Goal: Task Accomplishment & Management: Manage account settings

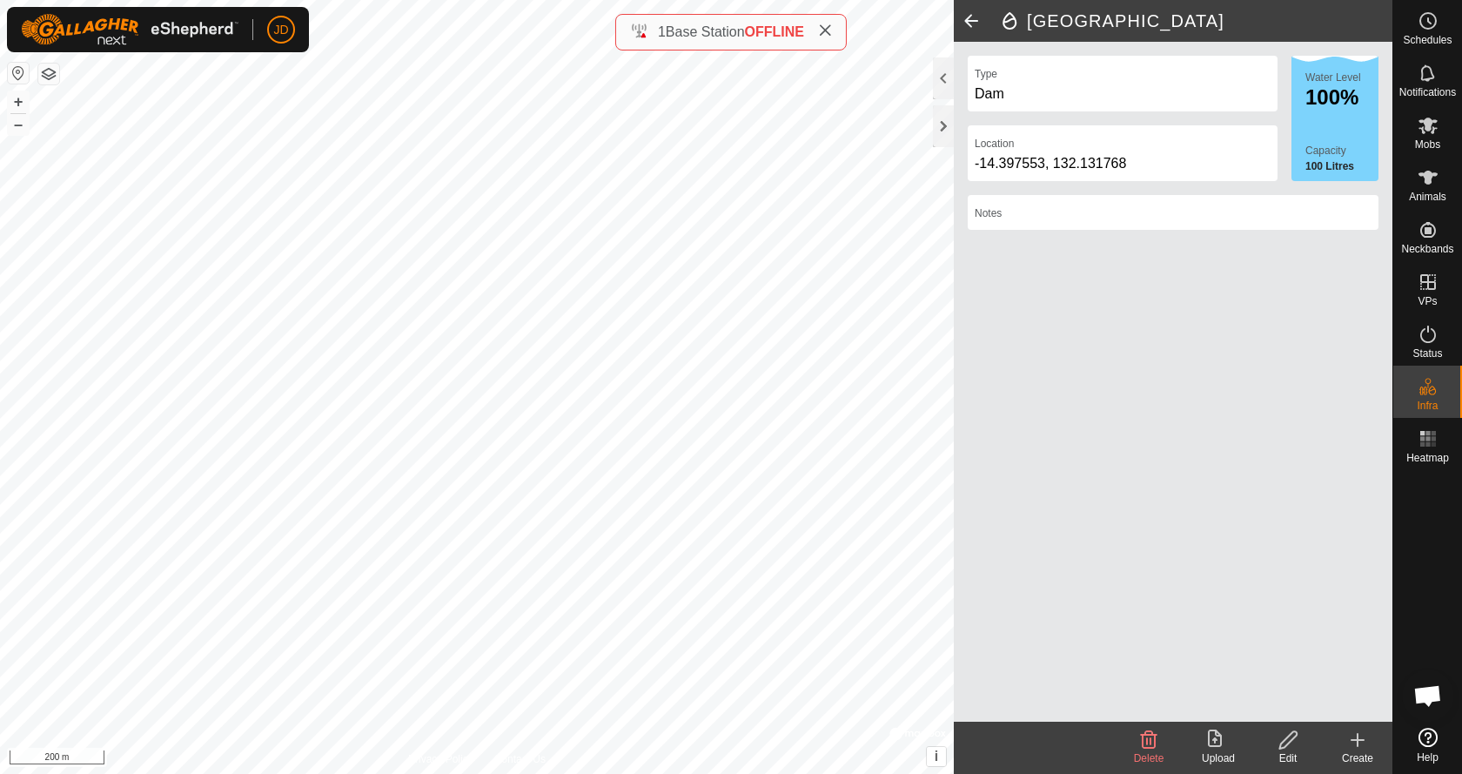
click at [1357, 737] on icon at bounding box center [1357, 740] width 0 height 12
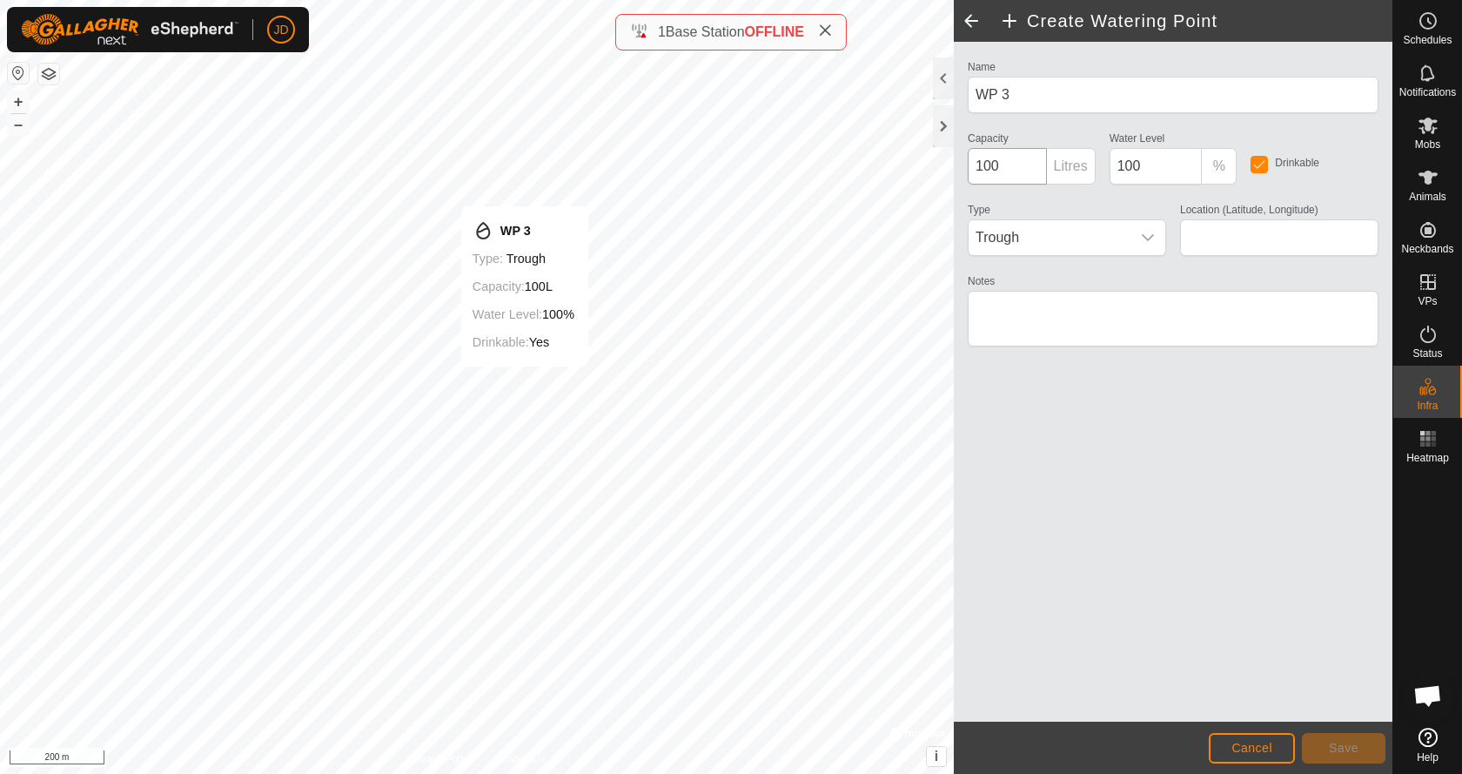
type input "-14.376196, 132.135518"
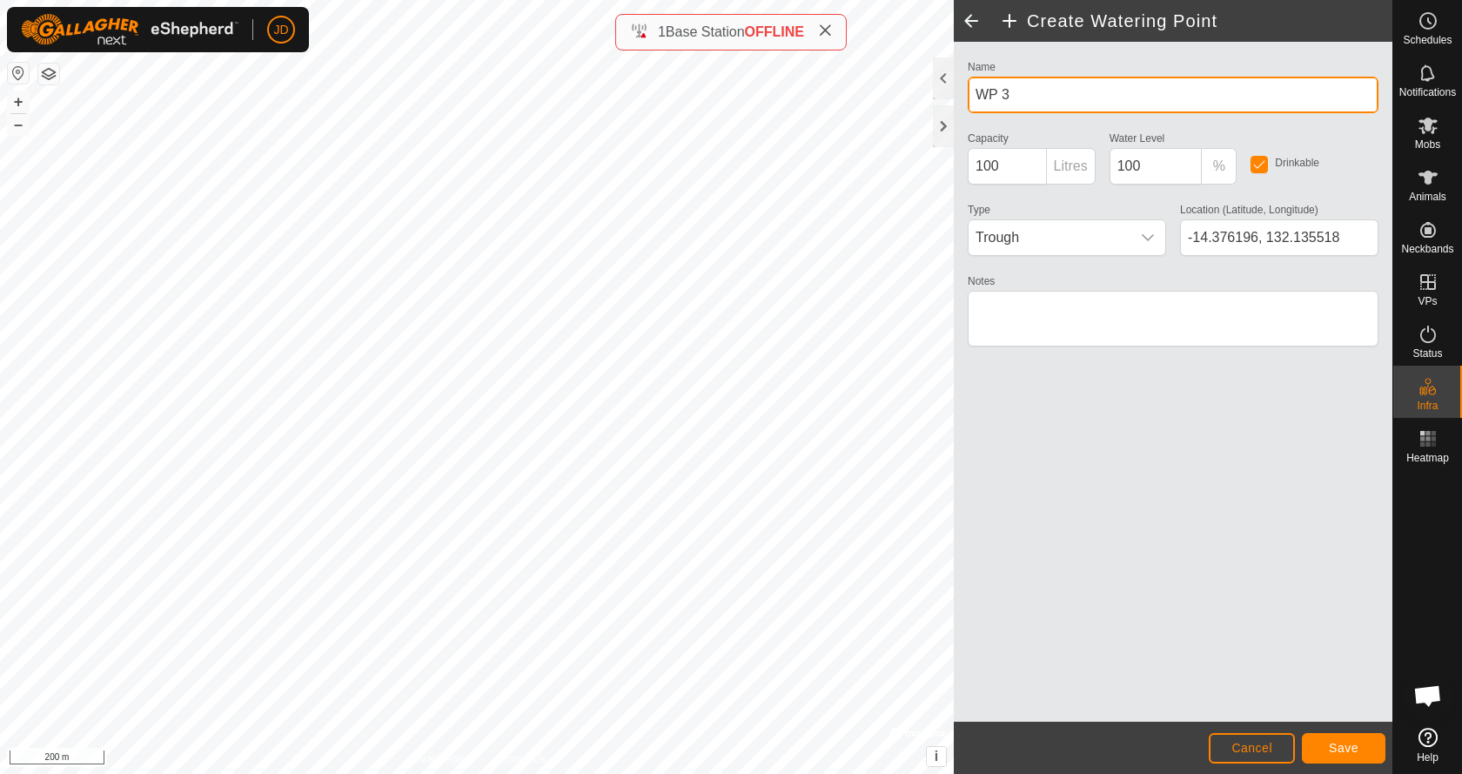
click at [1025, 94] on input "WP 3" at bounding box center [1173, 95] width 411 height 37
type input "NCG"
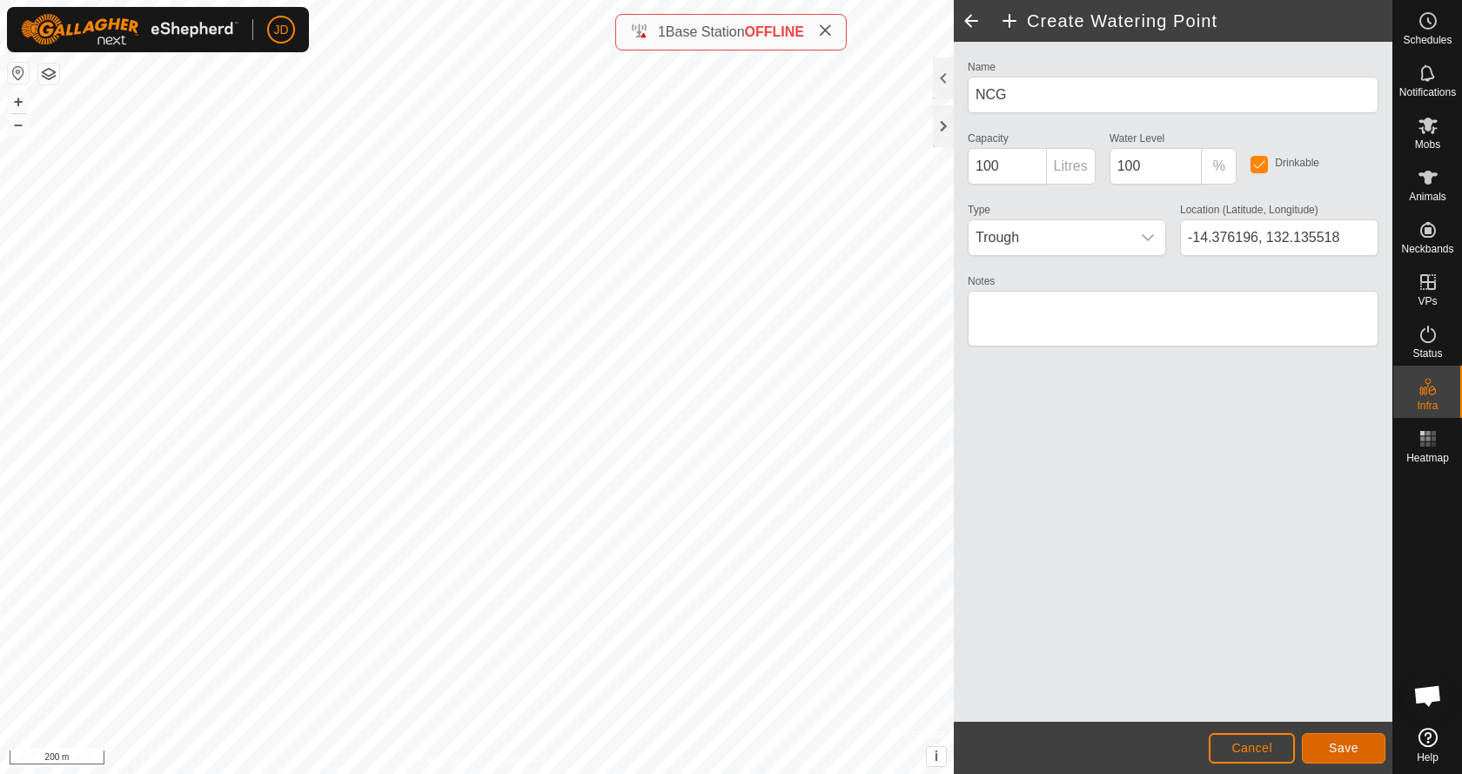
click at [1334, 744] on span "Save" at bounding box center [1344, 747] width 30 height 14
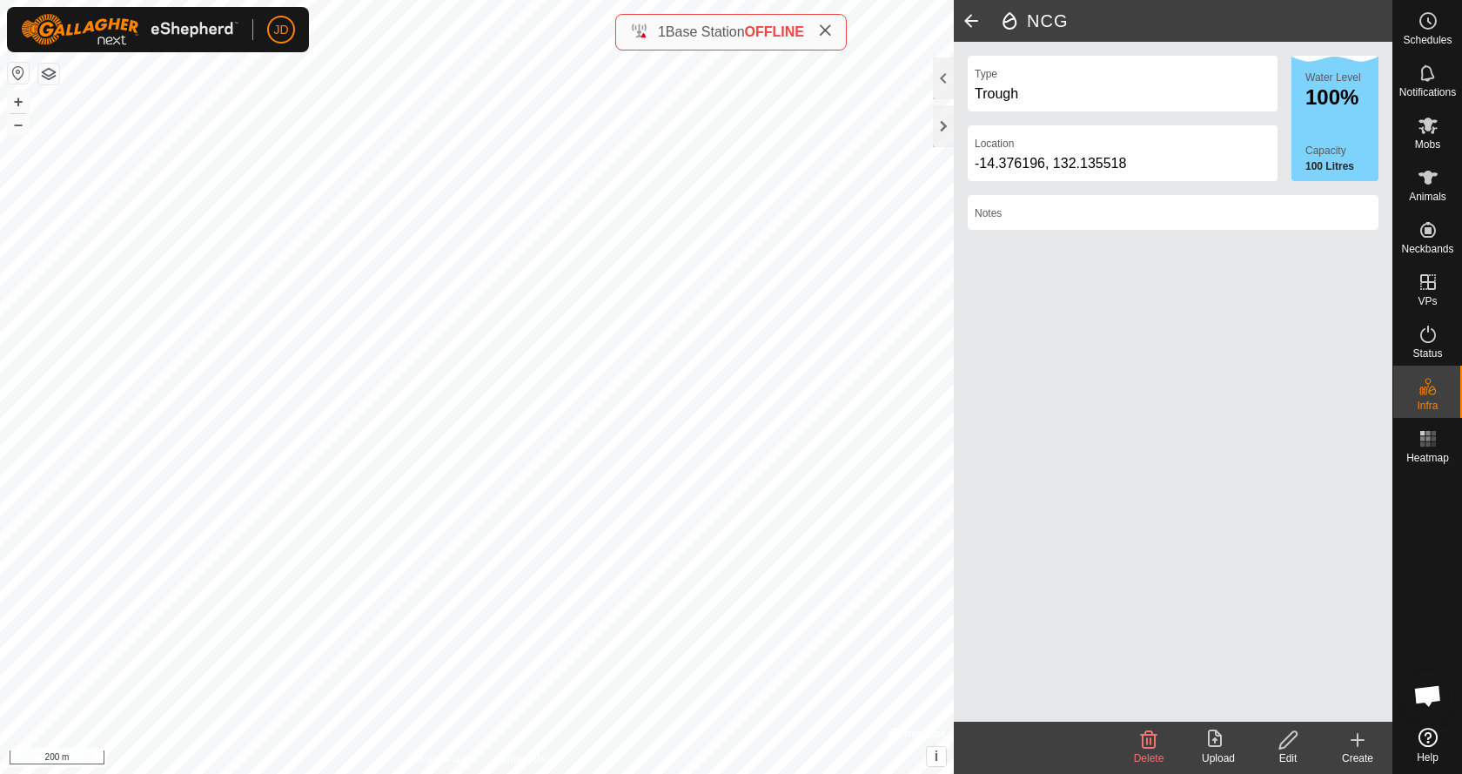
click at [1357, 743] on icon at bounding box center [1357, 740] width 0 height 12
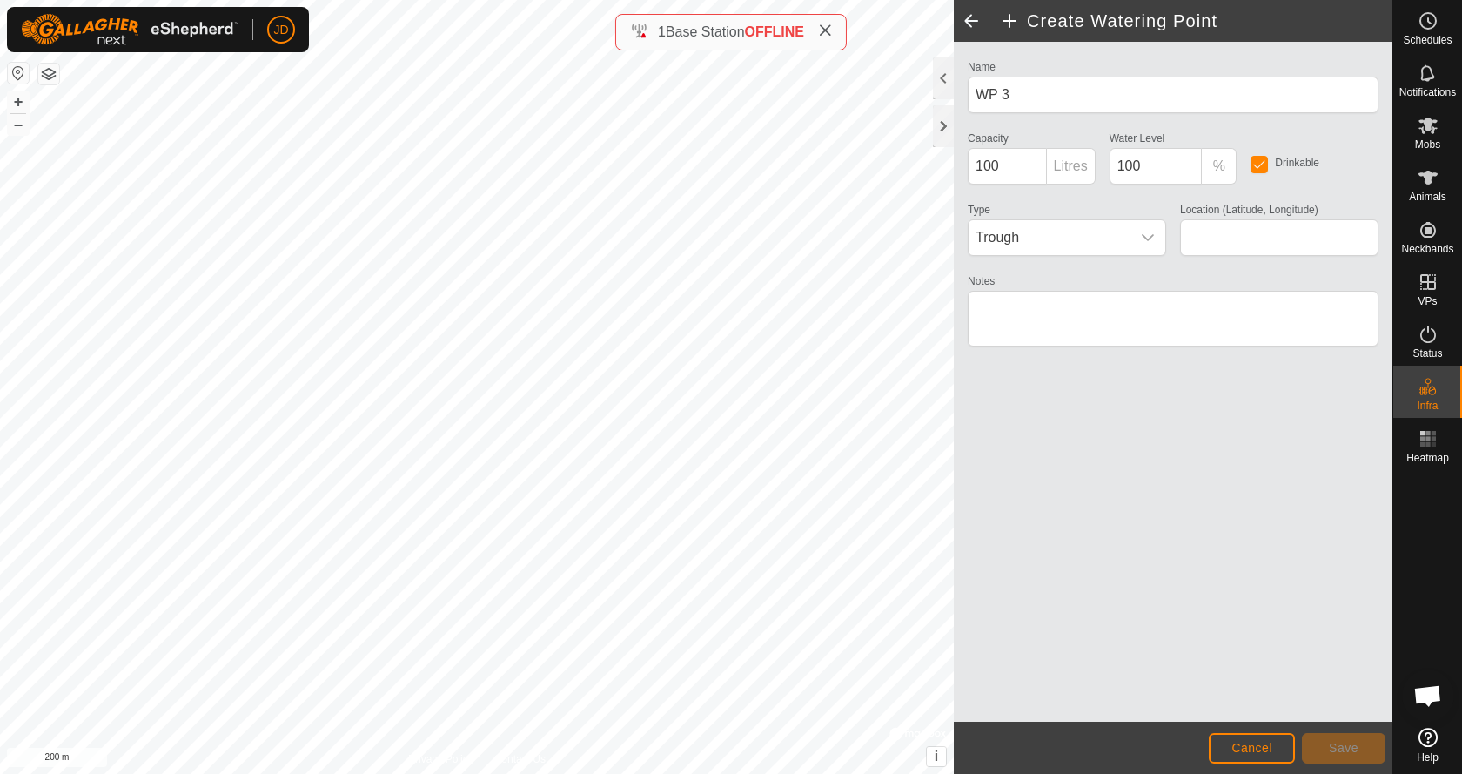
type input "-14.395978, 132.136434"
click at [1019, 245] on span "Trough" at bounding box center [1049, 237] width 162 height 35
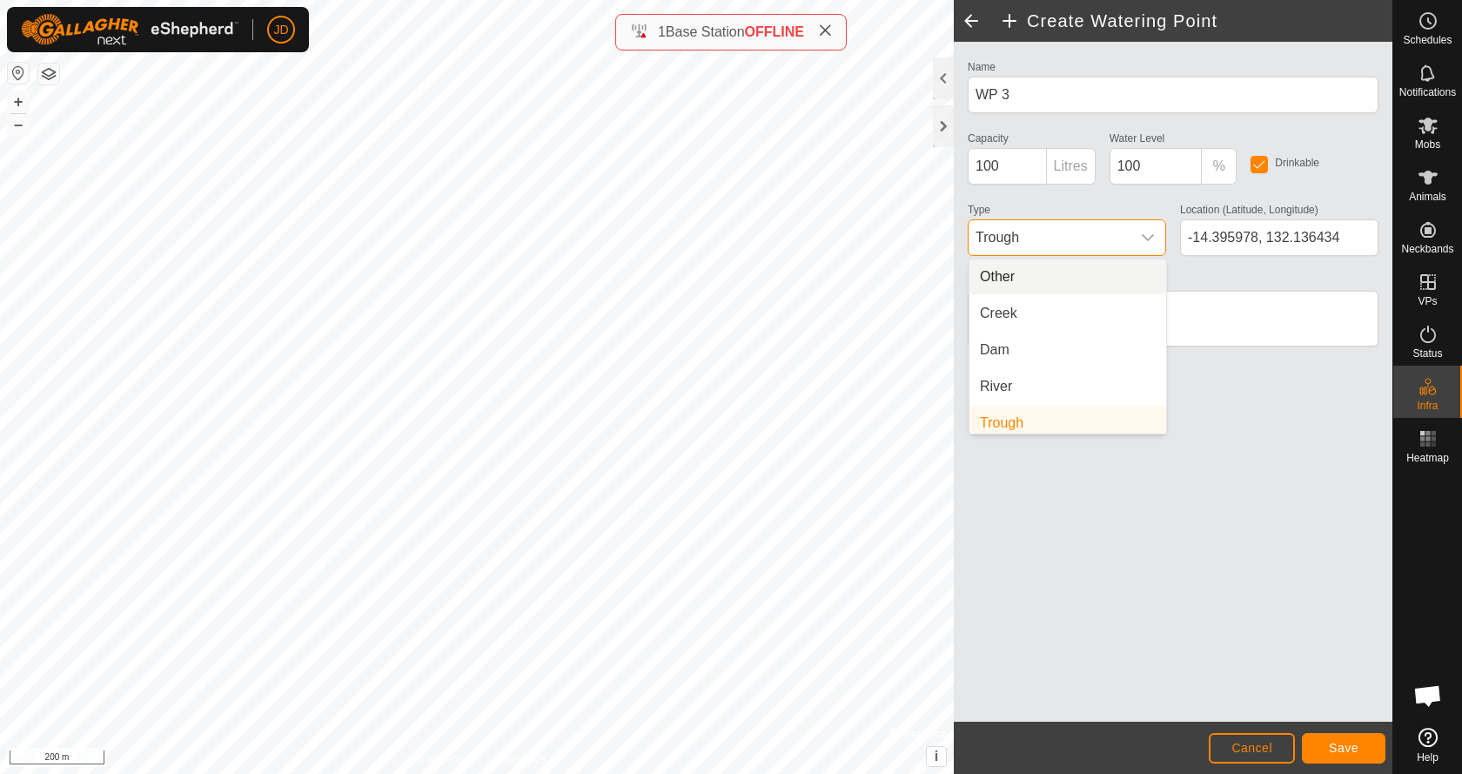
scroll to position [7, 0]
click at [1014, 305] on li "Creek" at bounding box center [1067, 306] width 197 height 35
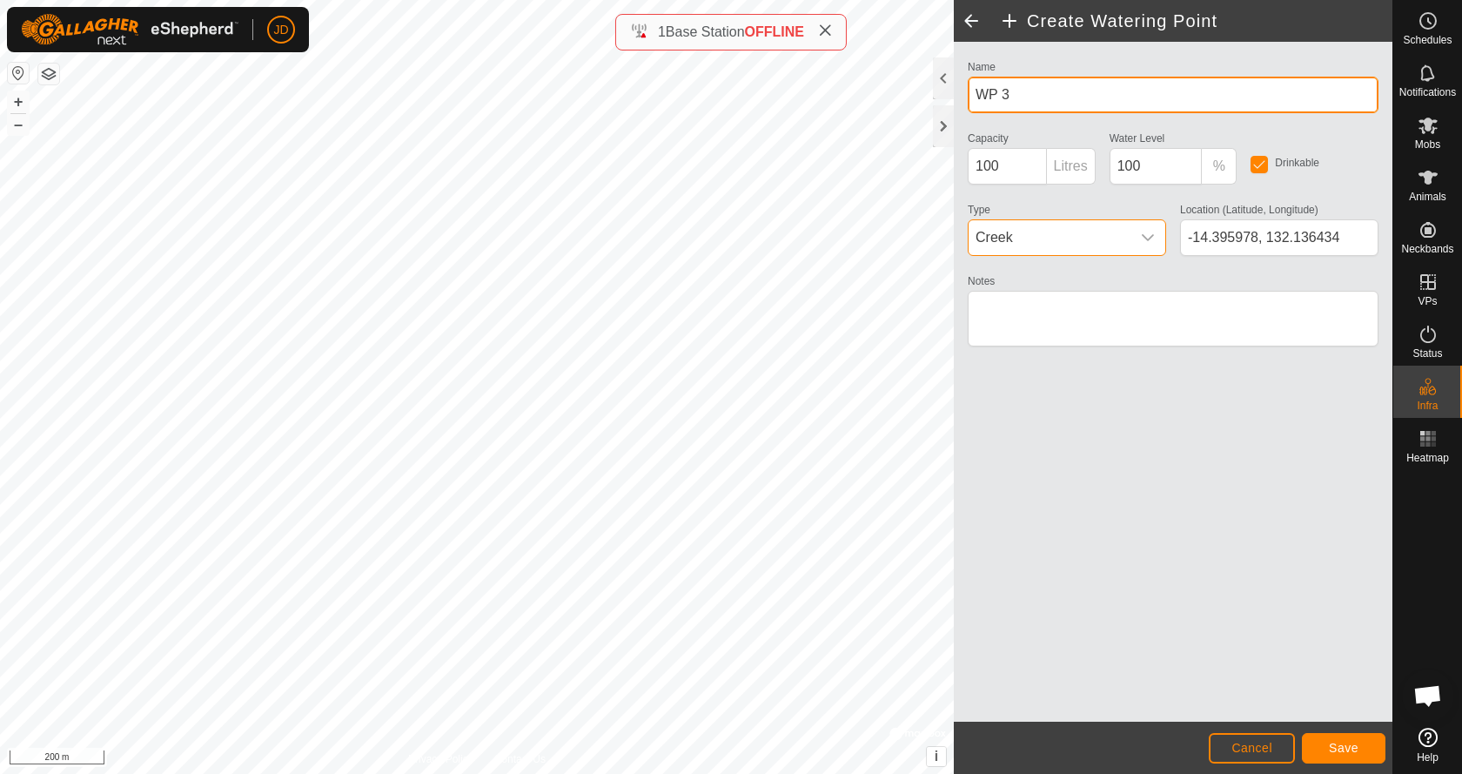
click at [1018, 90] on input "WP 3" at bounding box center [1173, 95] width 411 height 37
type input "[GEOGRAPHIC_DATA]"
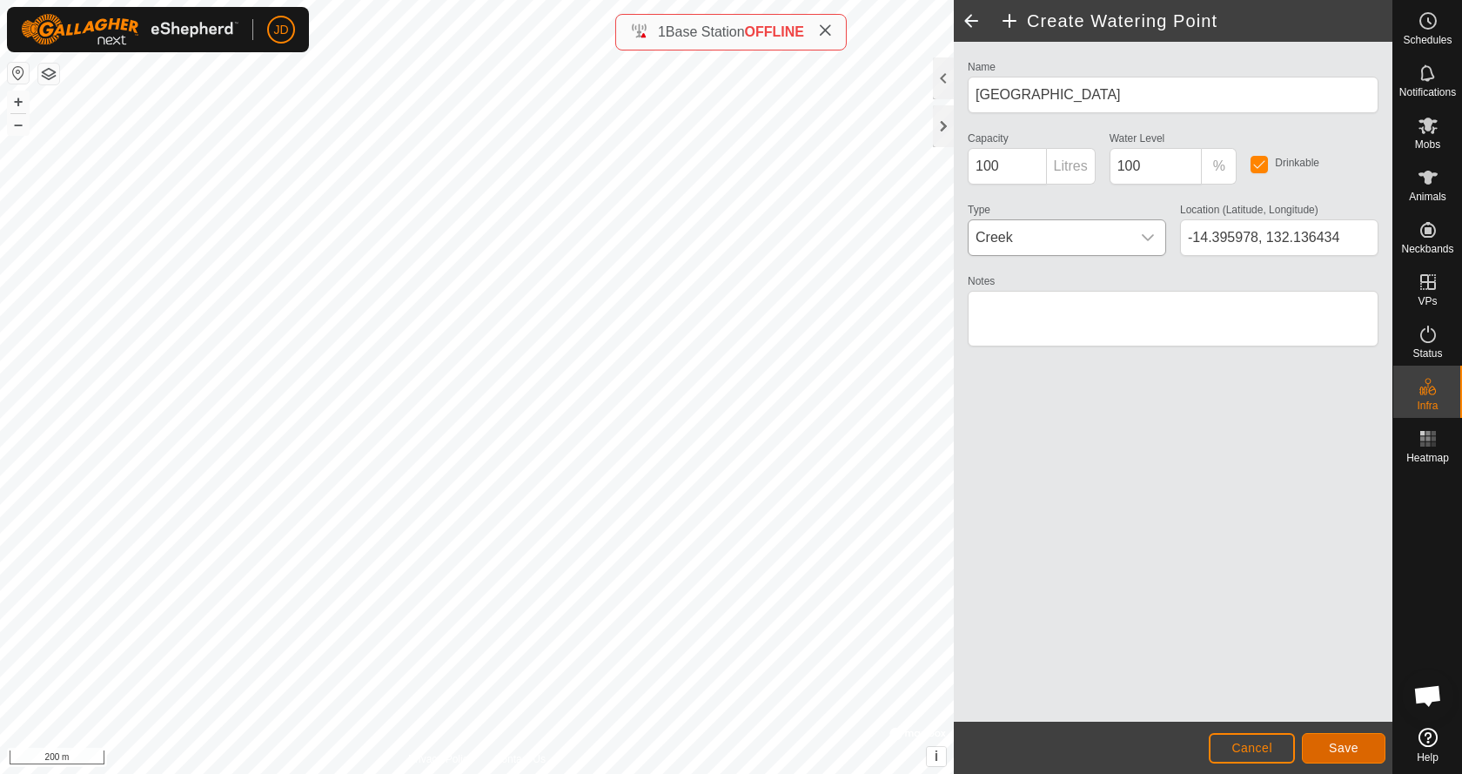
click at [1322, 748] on button "Save" at bounding box center [1344, 748] width 84 height 30
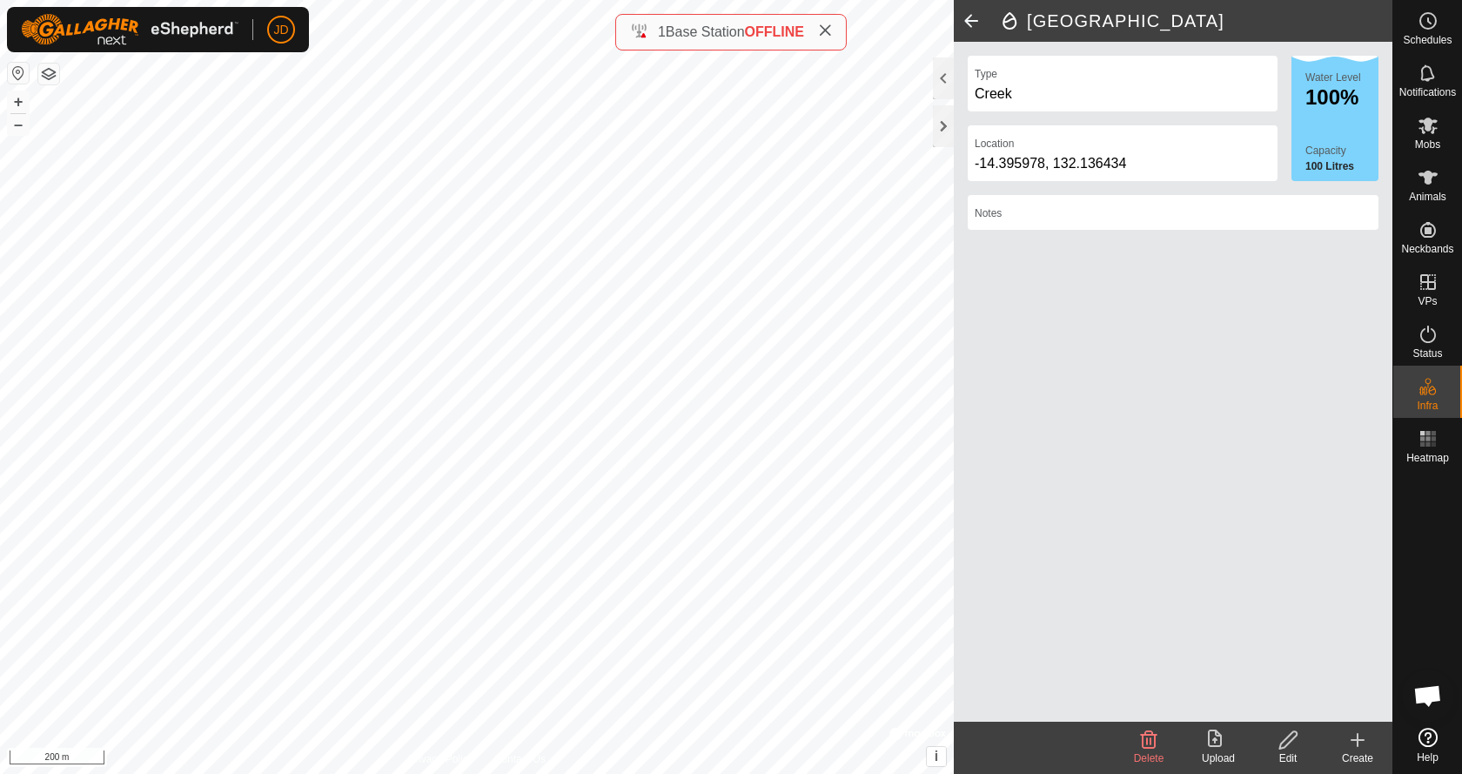
click at [1353, 747] on icon at bounding box center [1357, 739] width 21 height 21
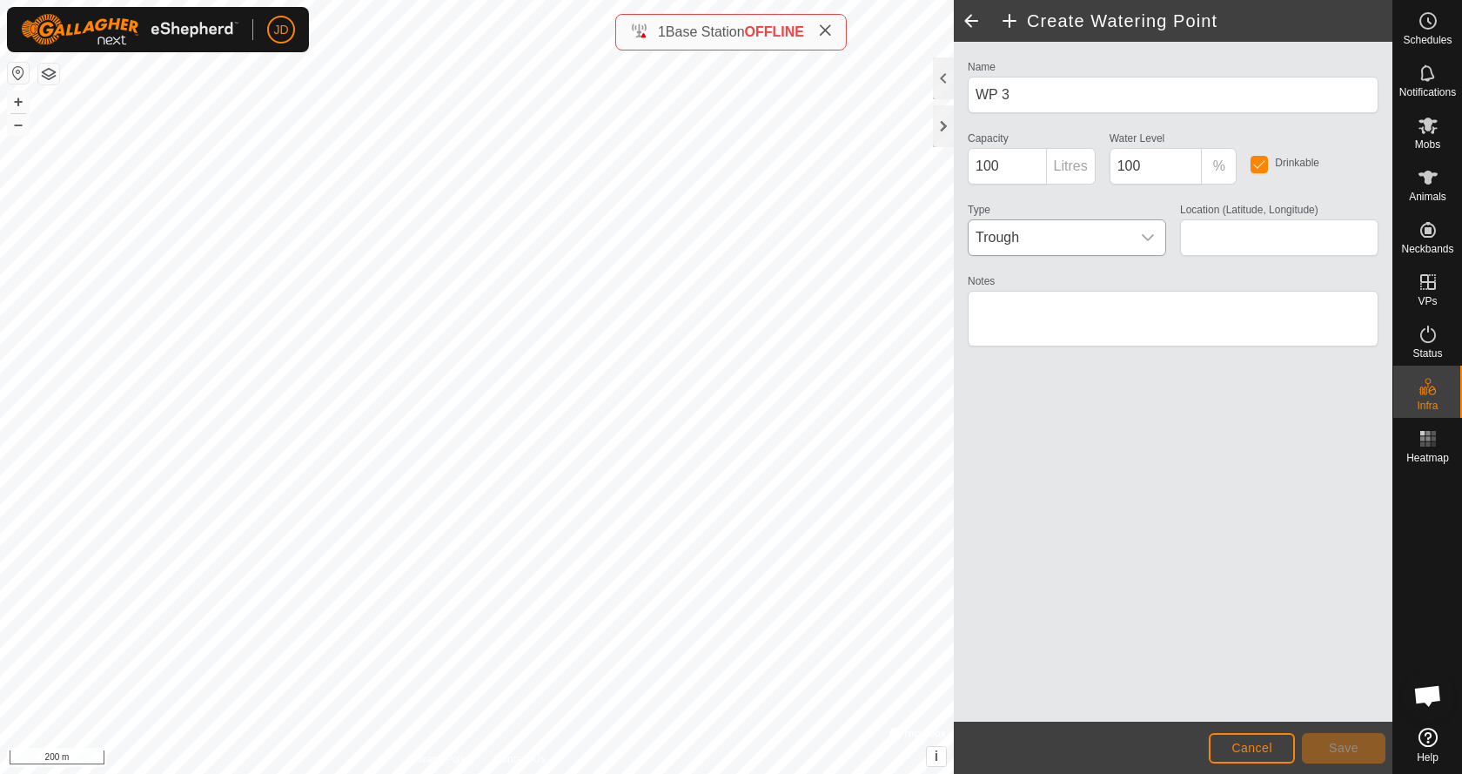
click at [1006, 236] on span "Trough" at bounding box center [1049, 237] width 162 height 35
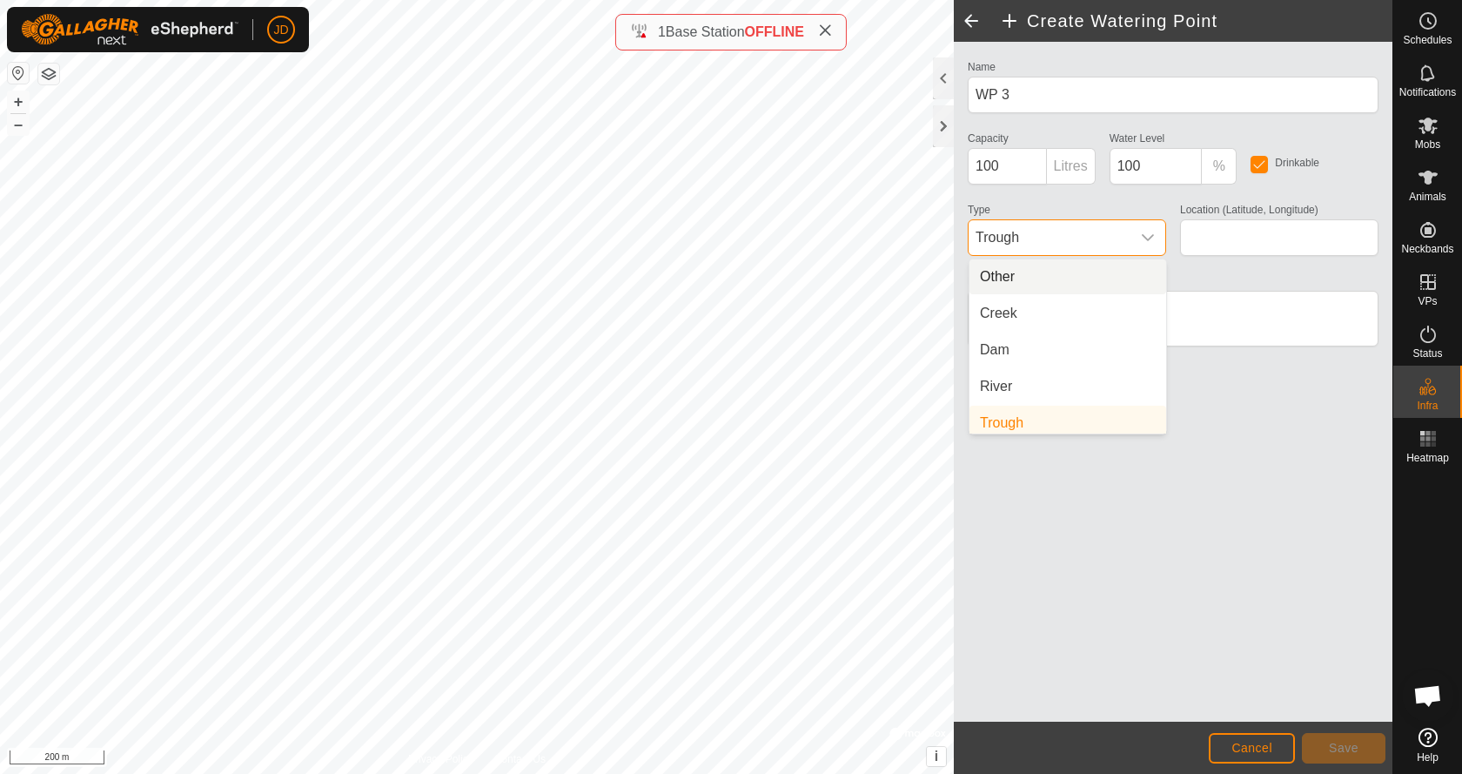
scroll to position [7, 0]
click at [1014, 308] on li "Creek" at bounding box center [1067, 306] width 197 height 35
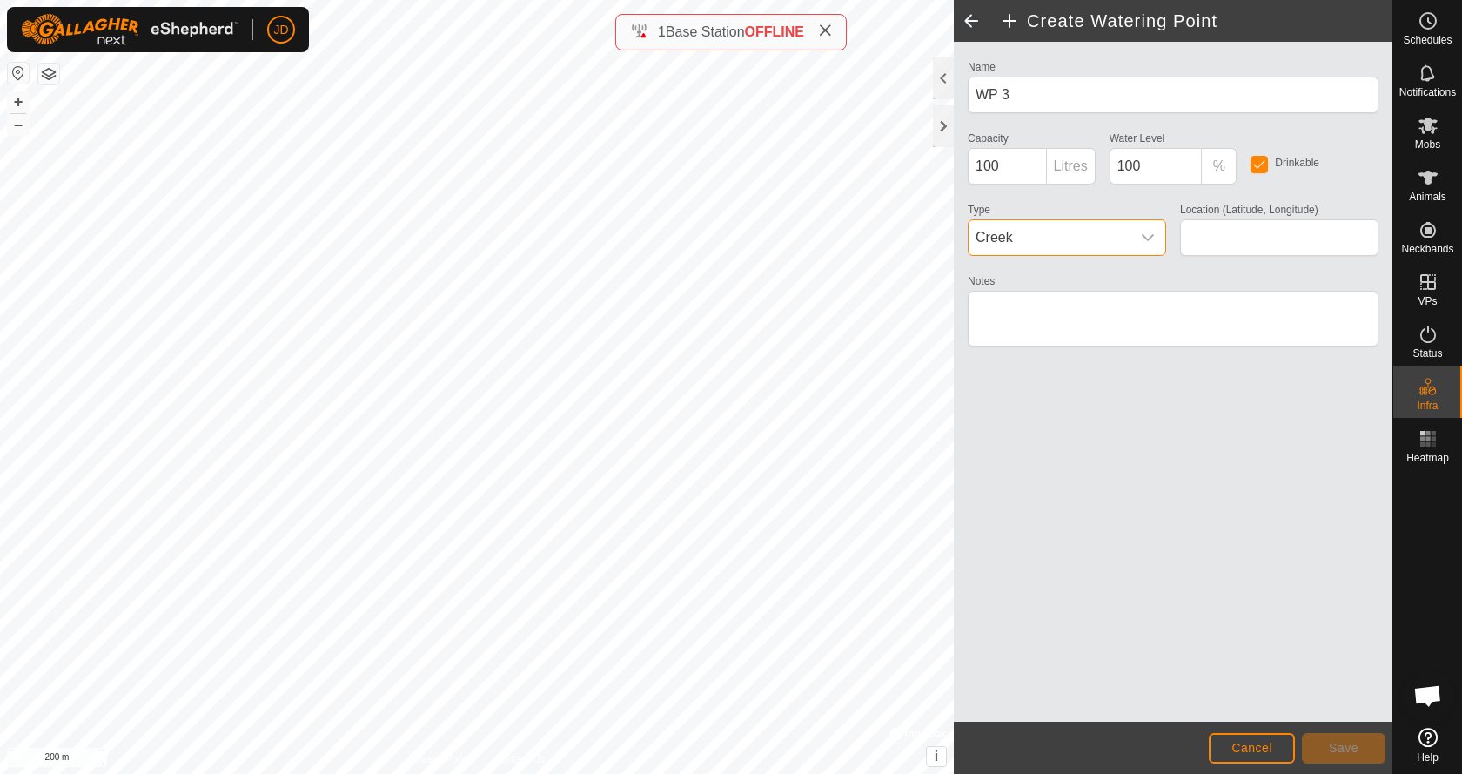
type input "-14.377034, 132.131669"
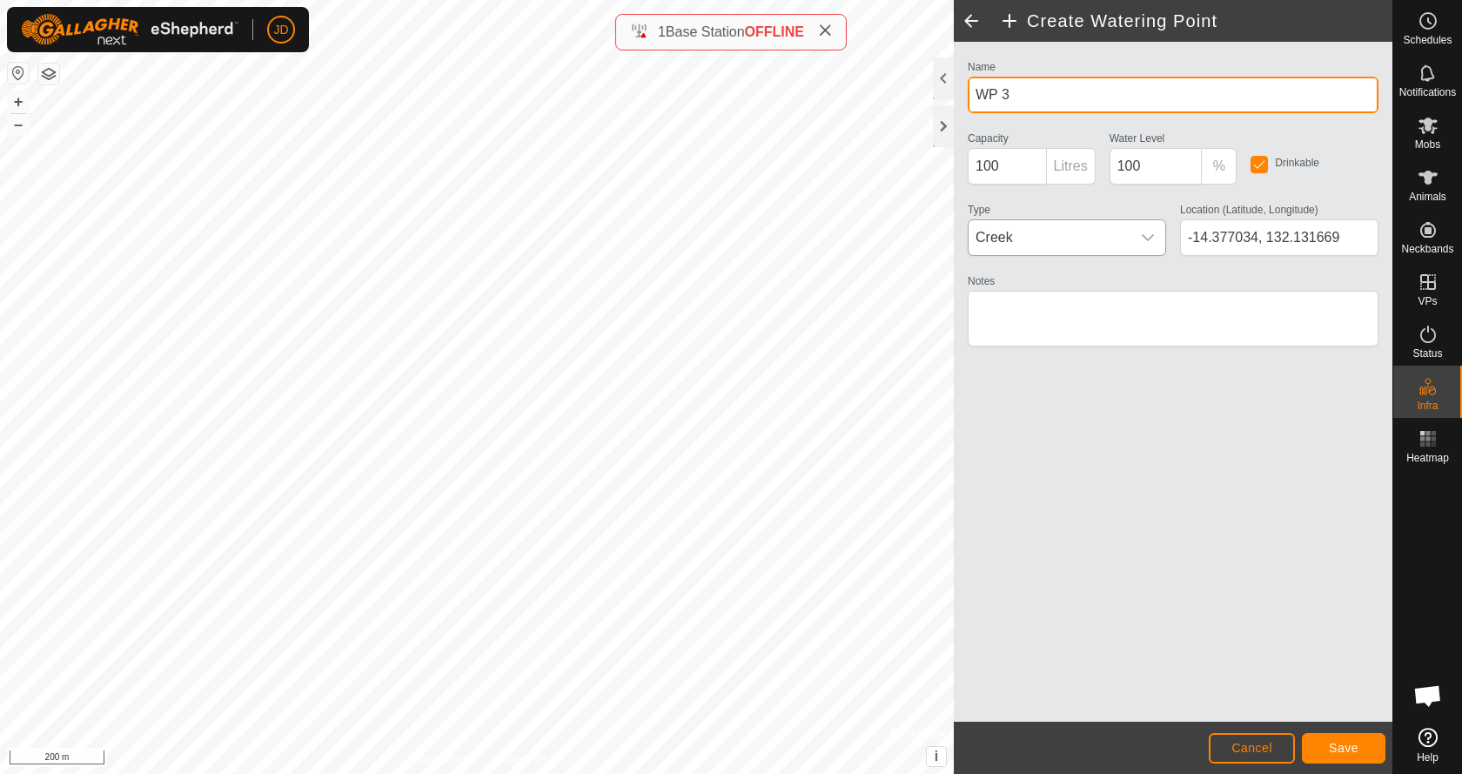
click at [991, 95] on input "WP 3" at bounding box center [1173, 95] width 411 height 37
type input "NCG Creek"
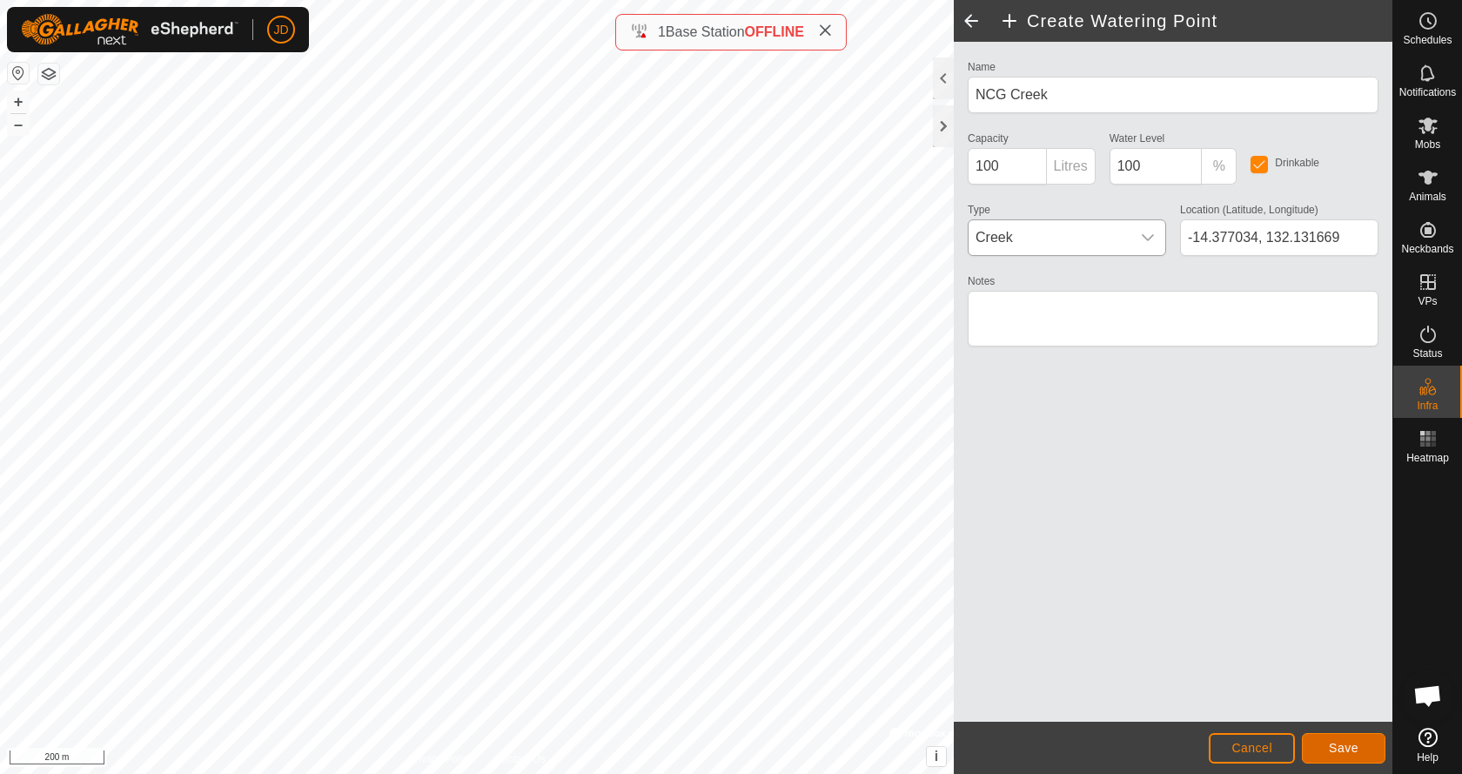
click at [1324, 745] on button "Save" at bounding box center [1344, 748] width 84 height 30
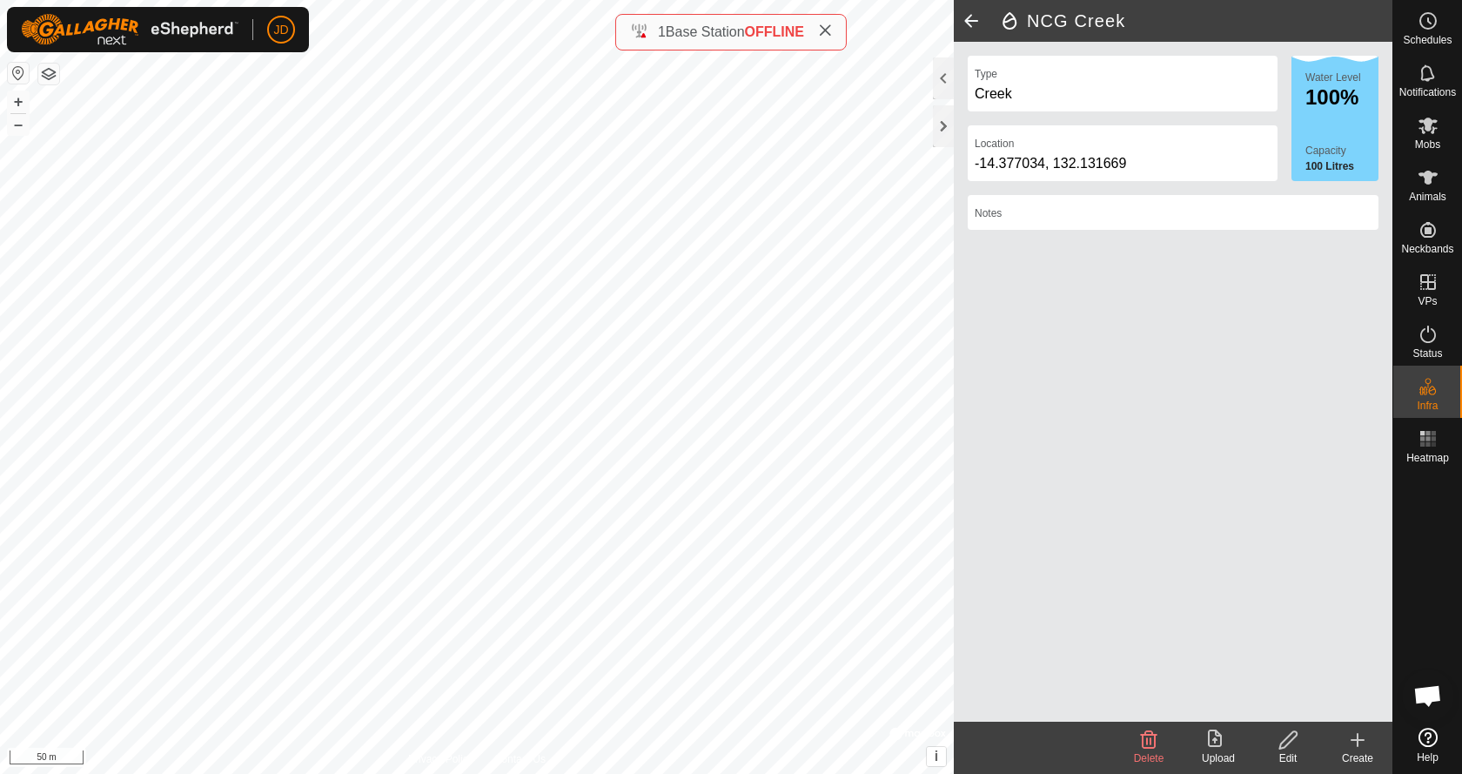
click at [1357, 745] on icon at bounding box center [1357, 740] width 0 height 12
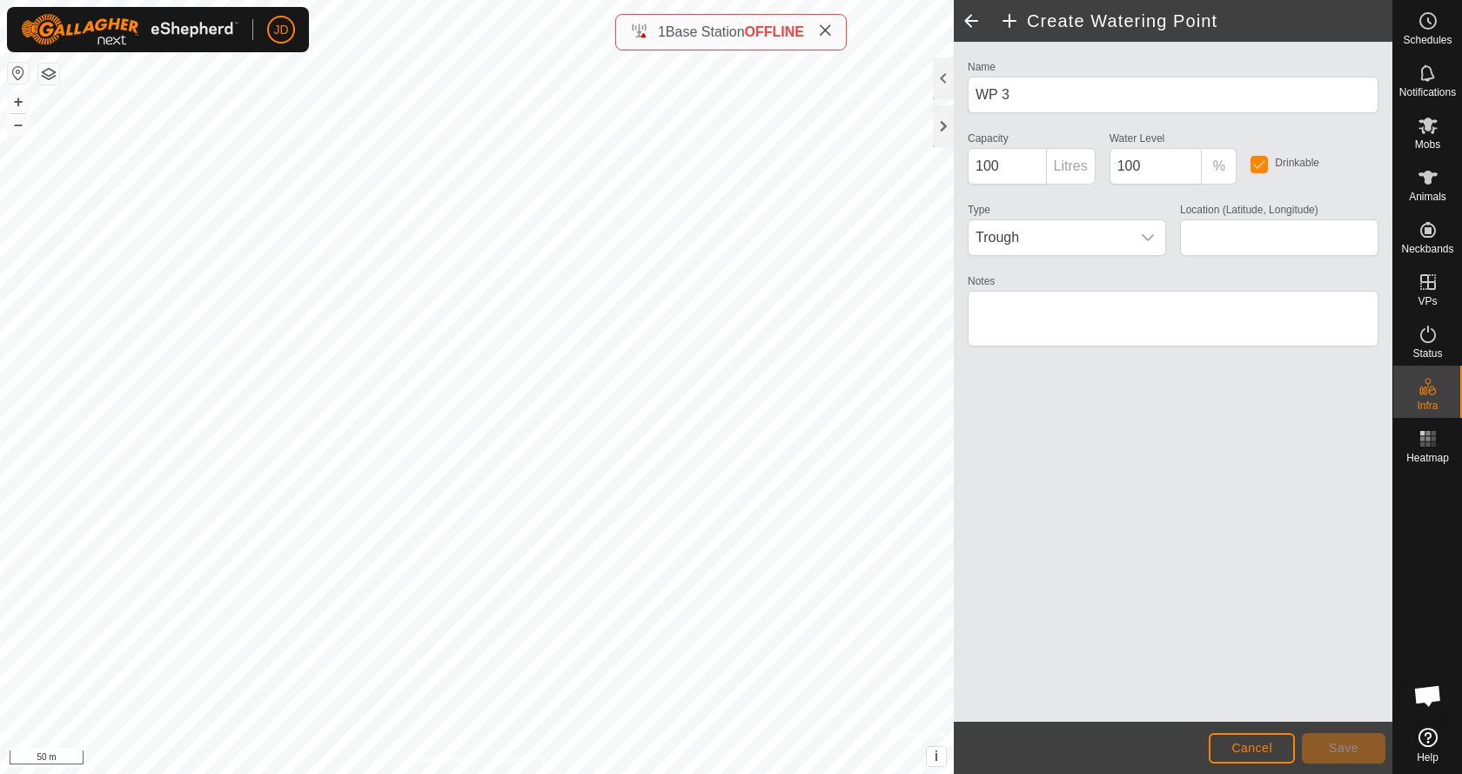
type input "-14.378902, 132.142020"
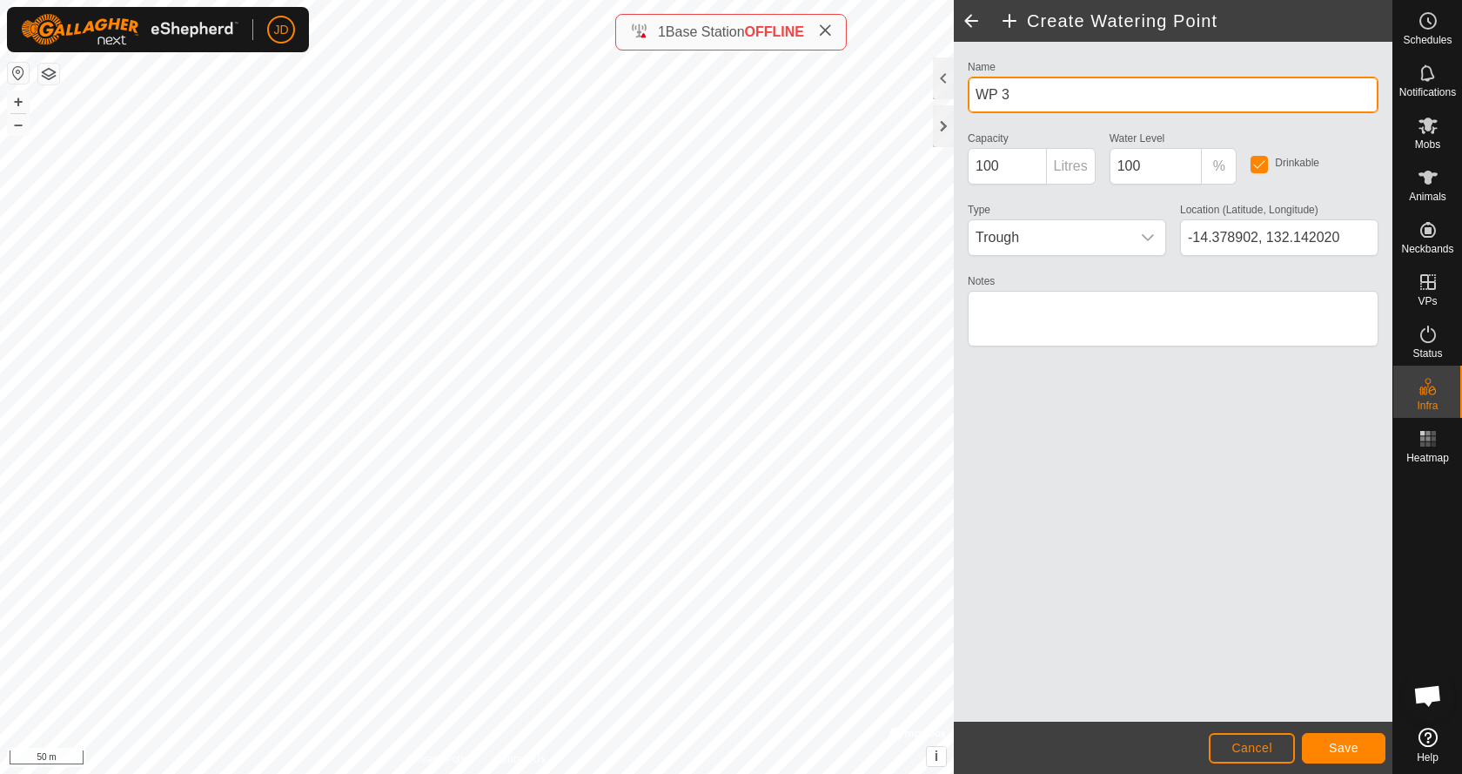
click at [995, 96] on input "WP 3" at bounding box center [1173, 95] width 411 height 37
type input "Cypress"
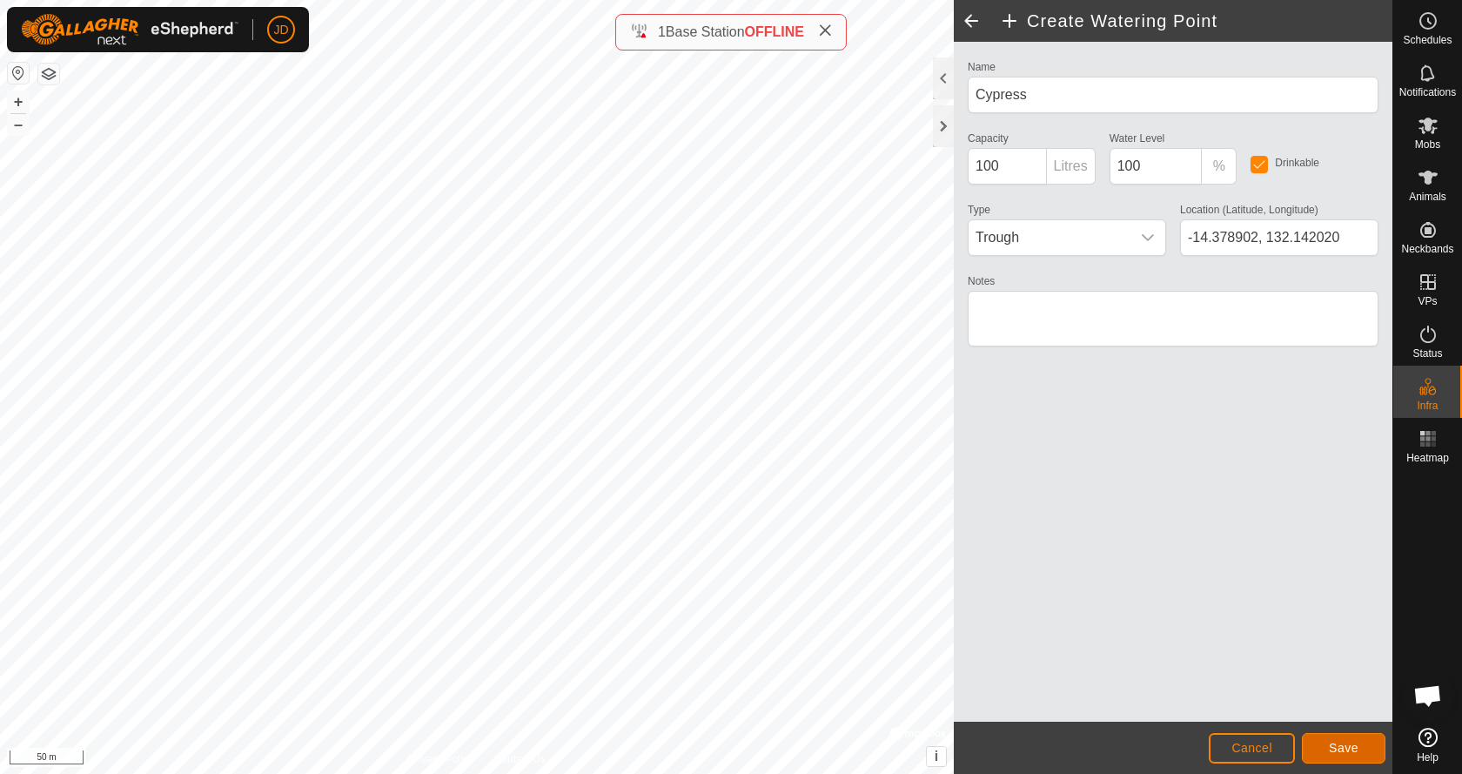
click at [1320, 741] on button "Save" at bounding box center [1344, 748] width 84 height 30
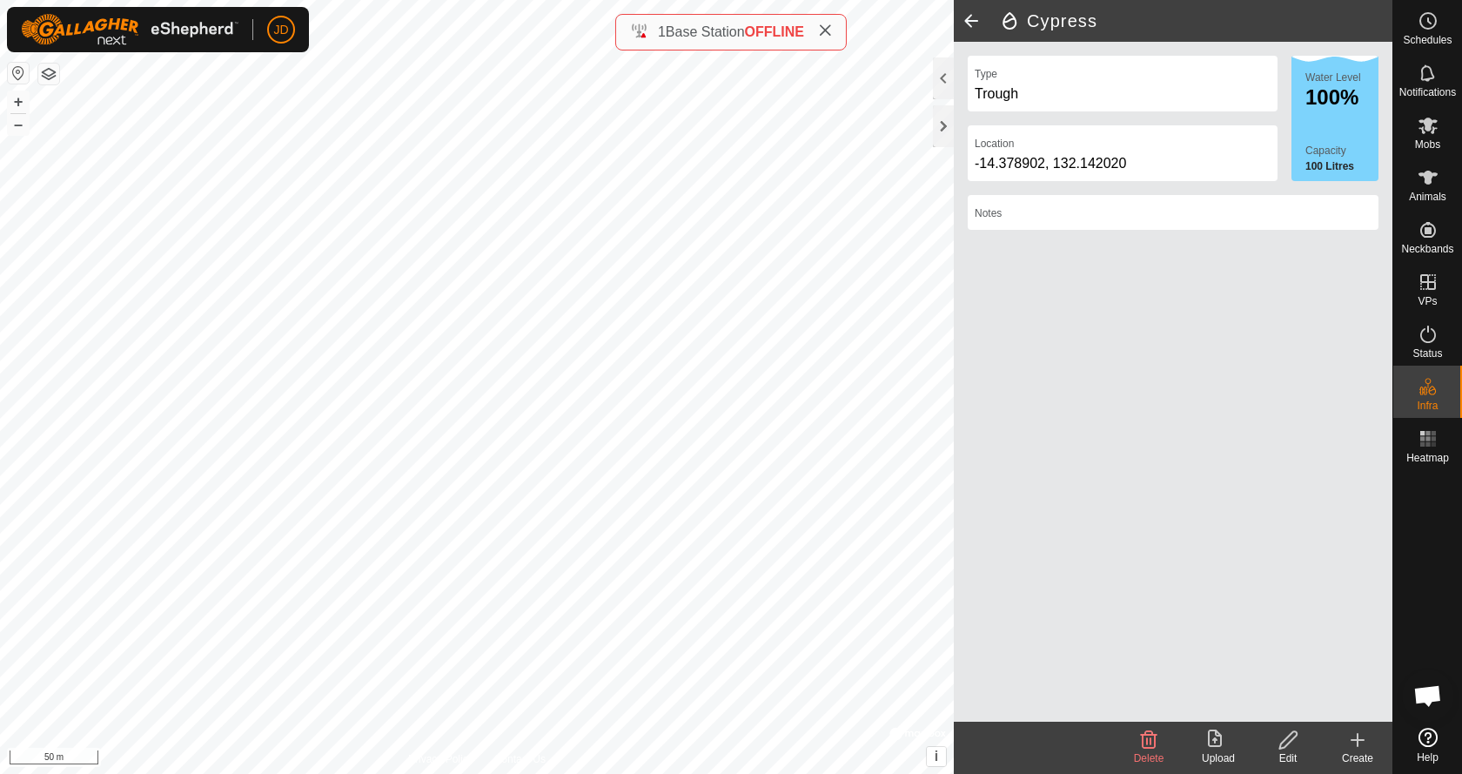
click at [1357, 740] on icon at bounding box center [1357, 740] width 12 height 0
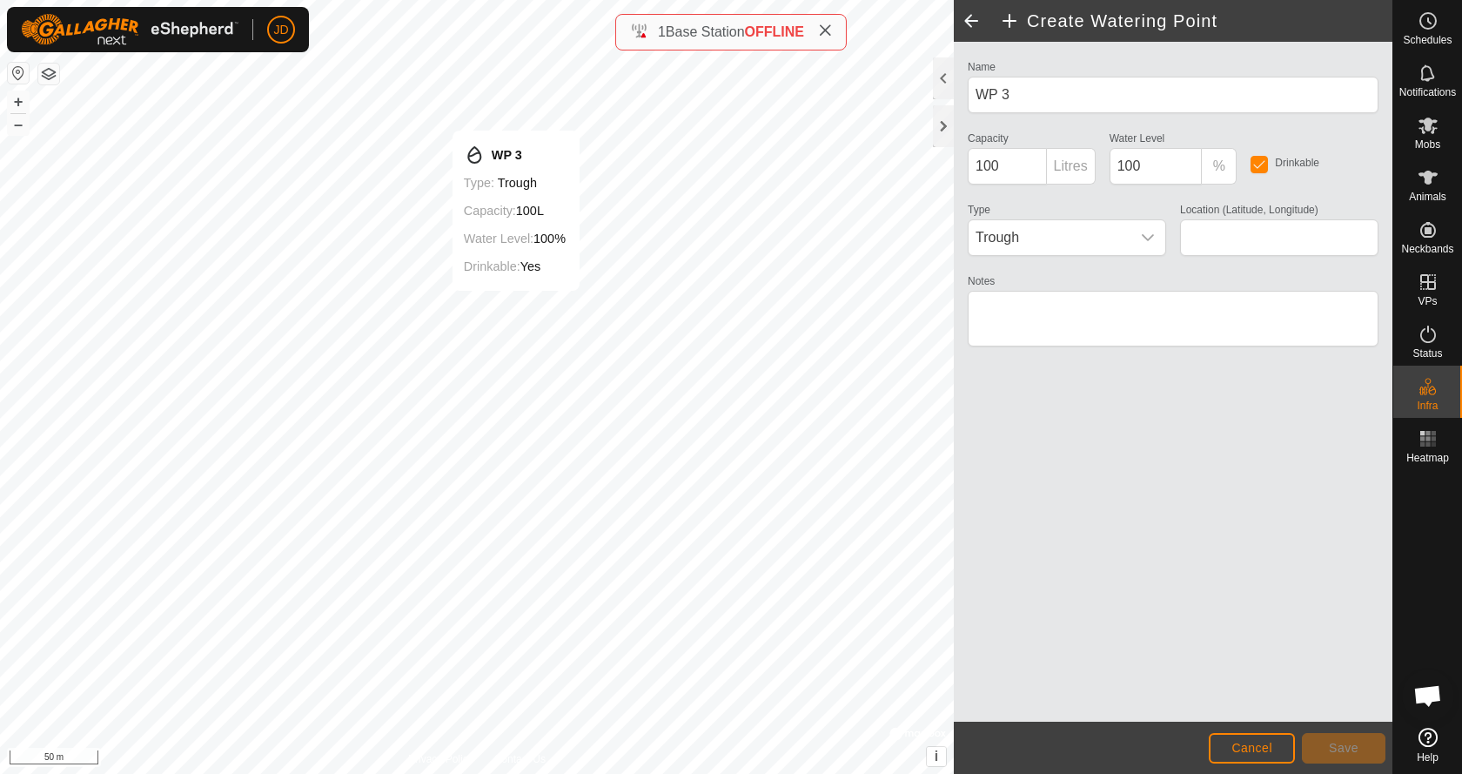
type input "-14.377795, 132.151596"
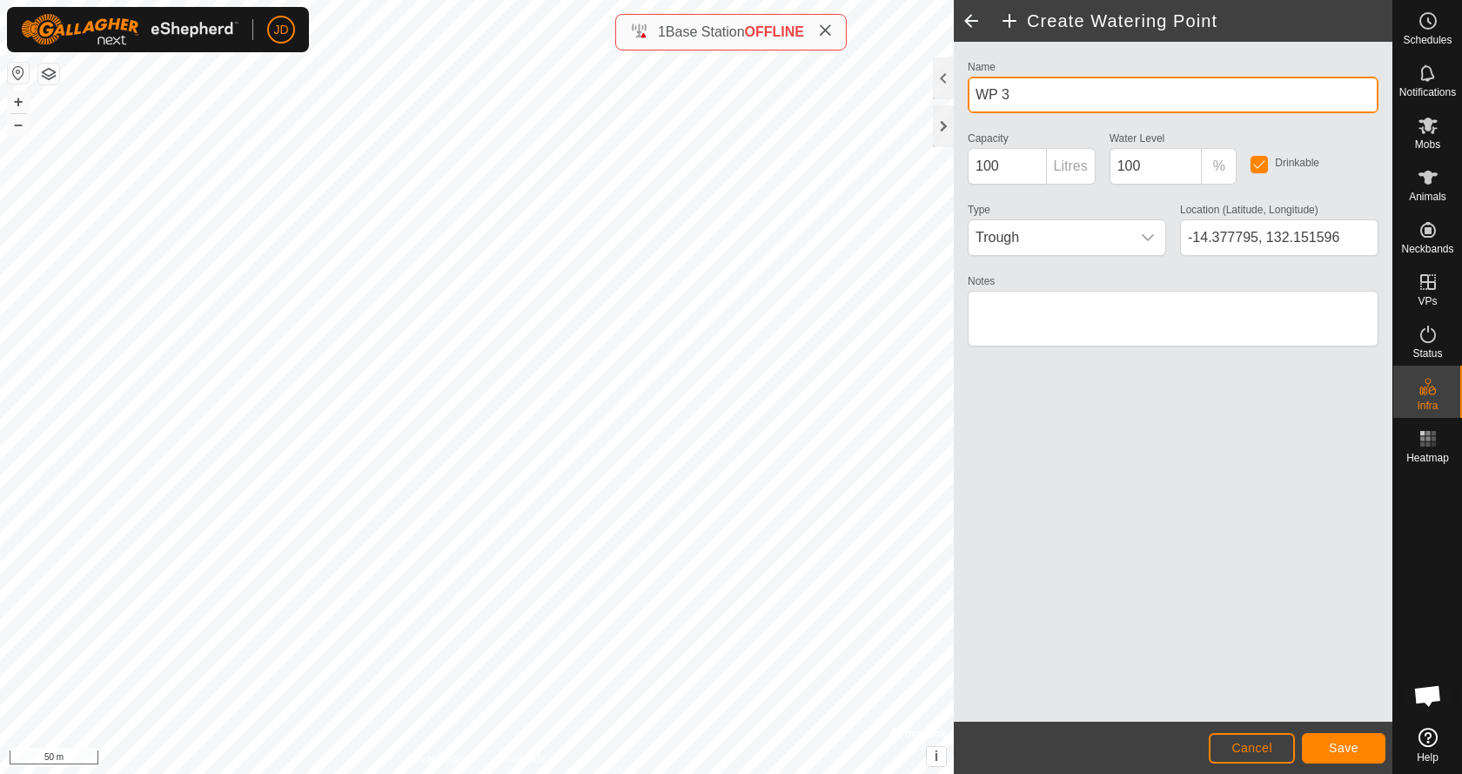
click at [986, 95] on input "WP 3" at bounding box center [1173, 95] width 411 height 37
type input "Cypress Cooler"
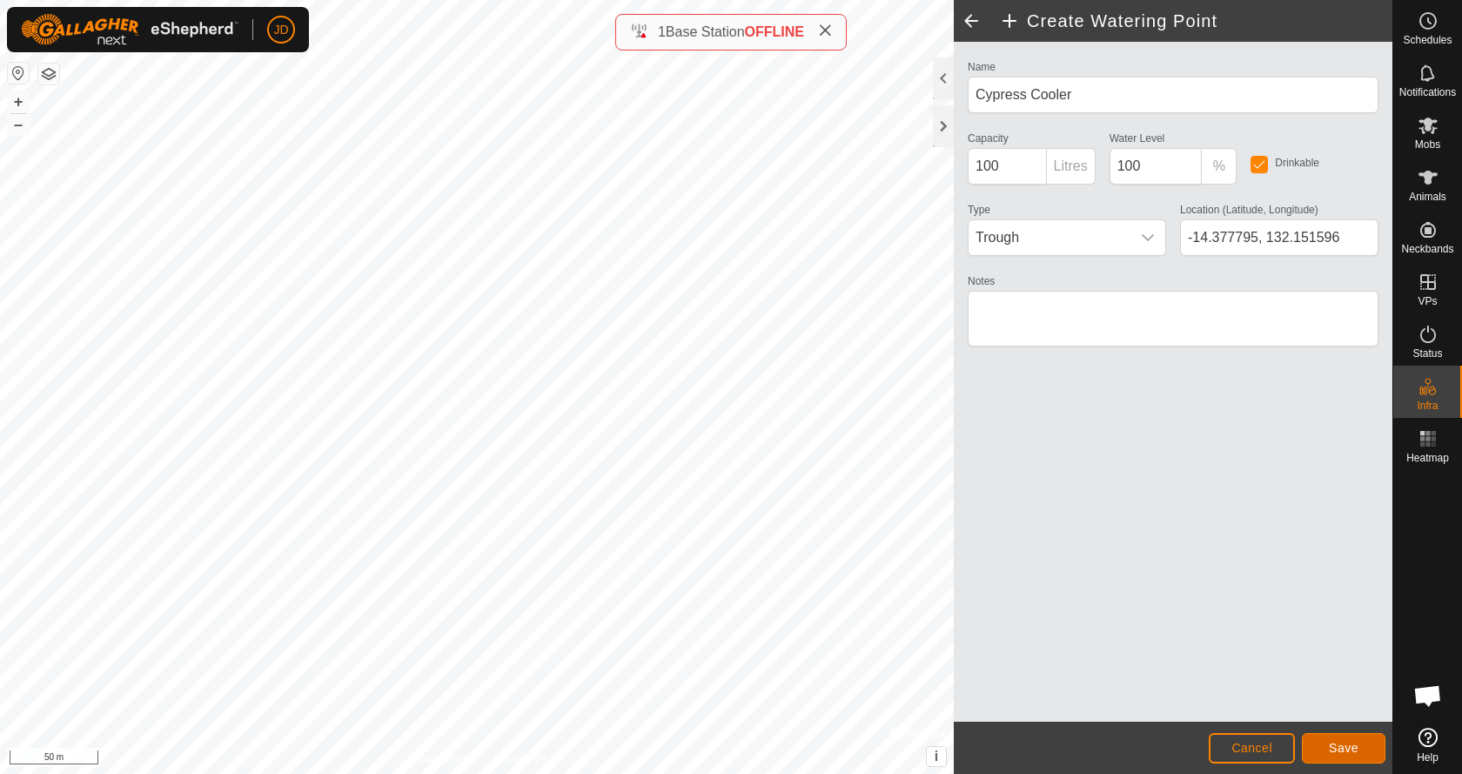
click at [1360, 745] on button "Save" at bounding box center [1344, 748] width 84 height 30
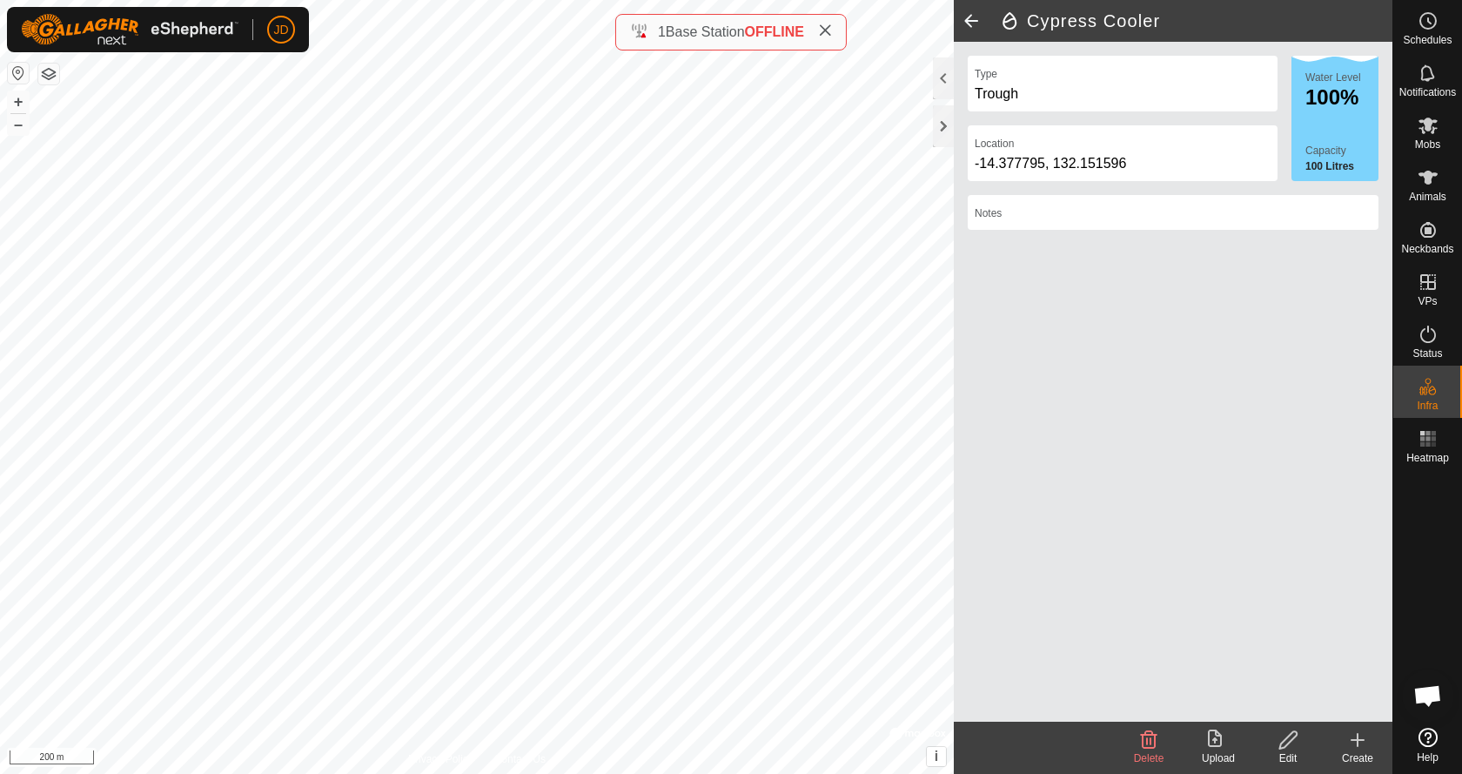
click at [1359, 743] on icon at bounding box center [1357, 739] width 21 height 21
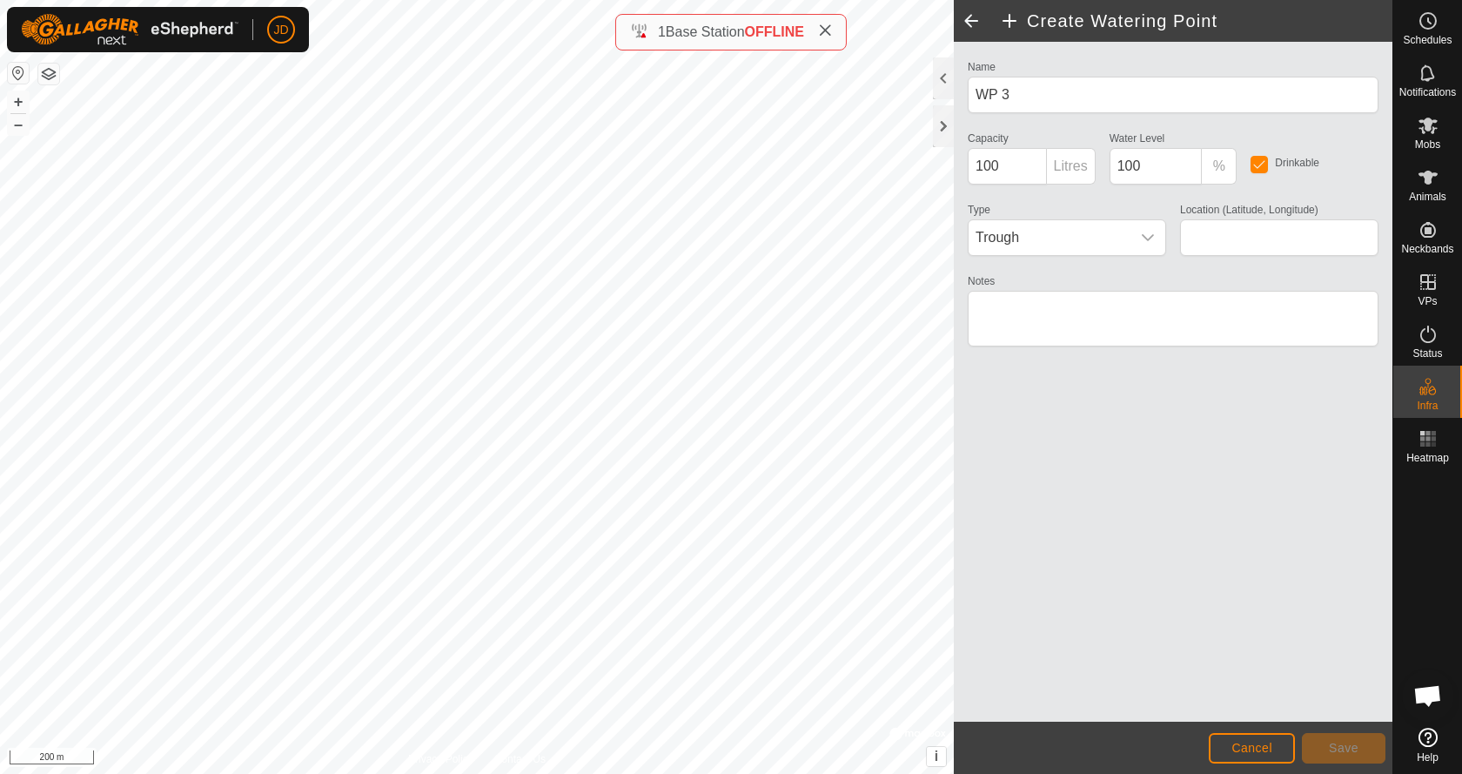
type input "-14.372239, 132.143640"
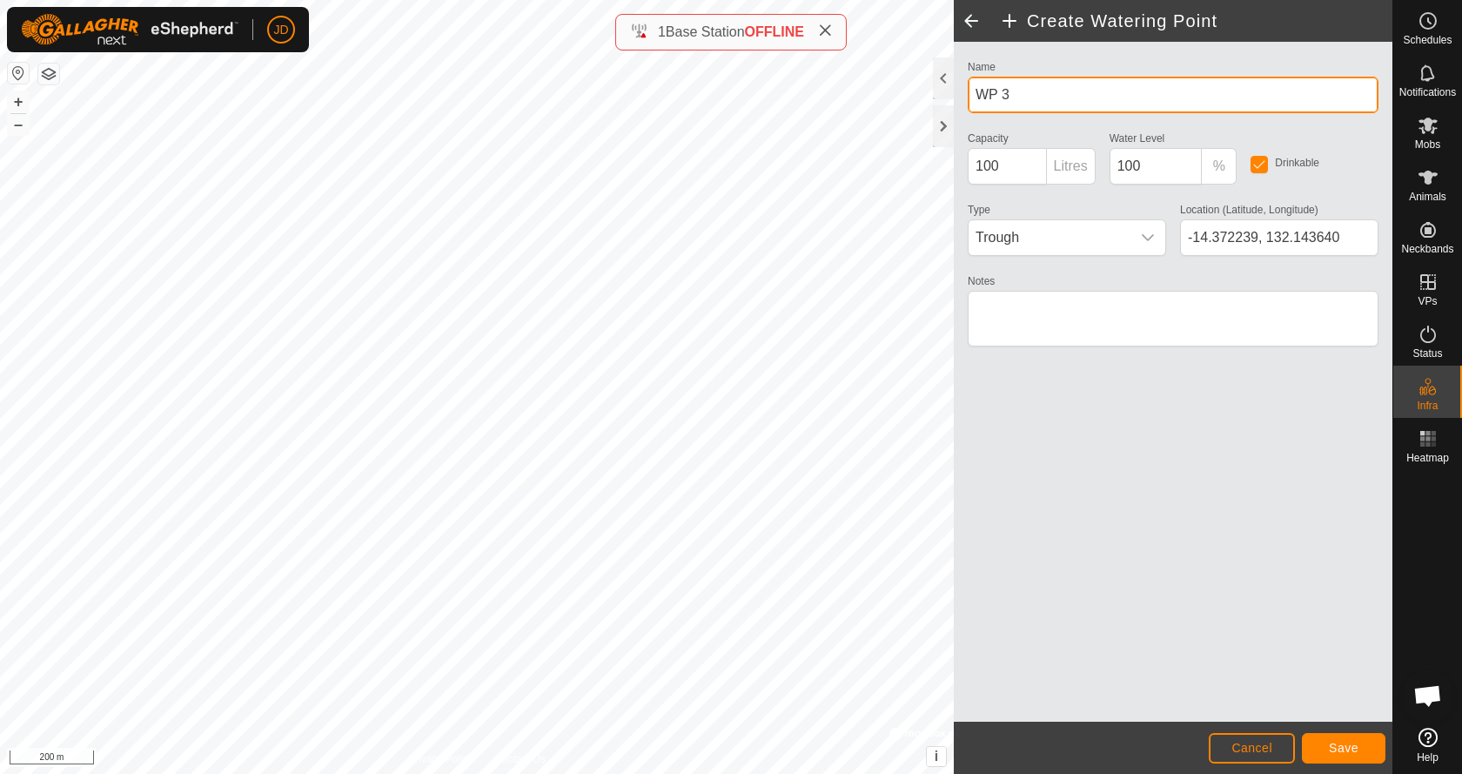
click at [996, 94] on input "WP 3" at bounding box center [1173, 95] width 411 height 37
type input "C"
type input "Fosters Creek"
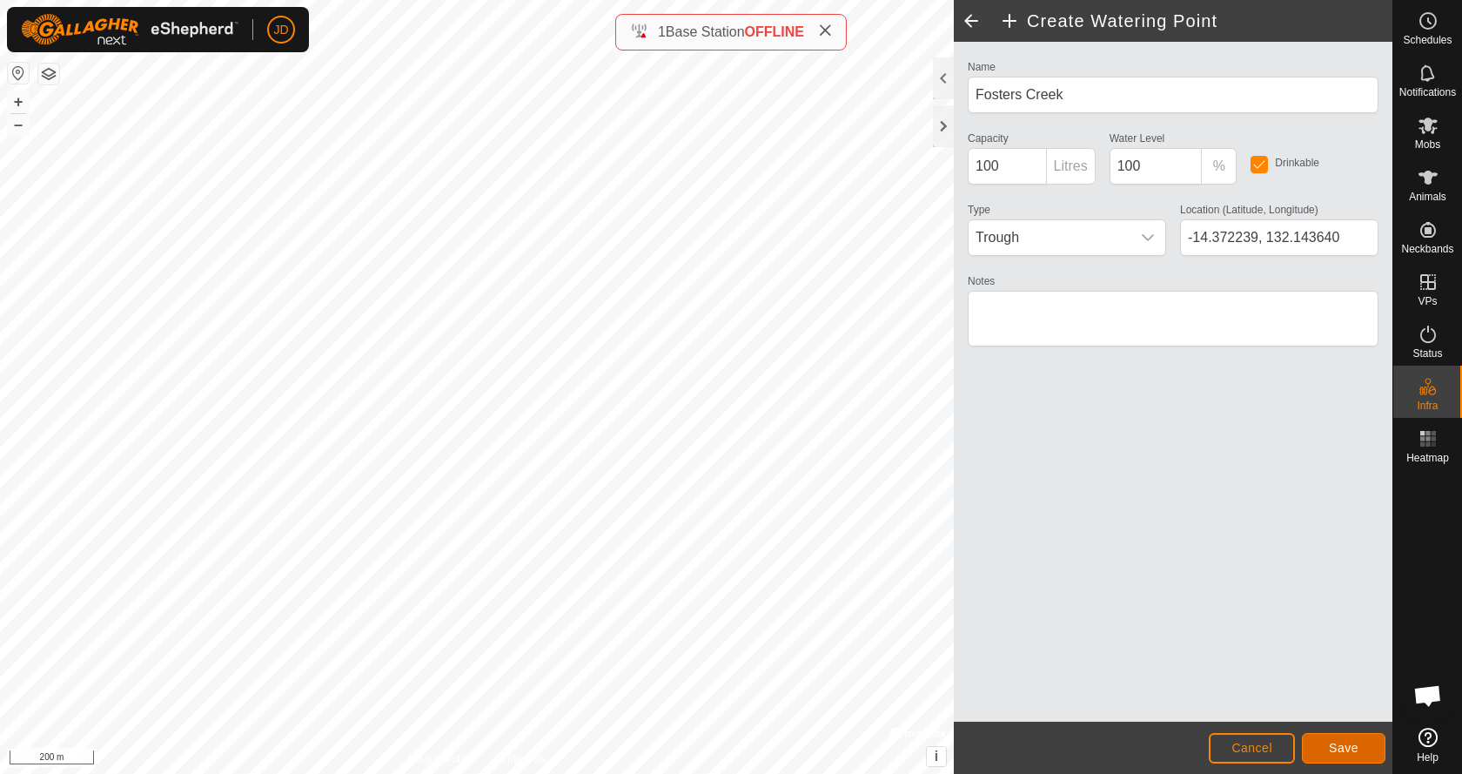
click at [1330, 742] on span "Save" at bounding box center [1344, 747] width 30 height 14
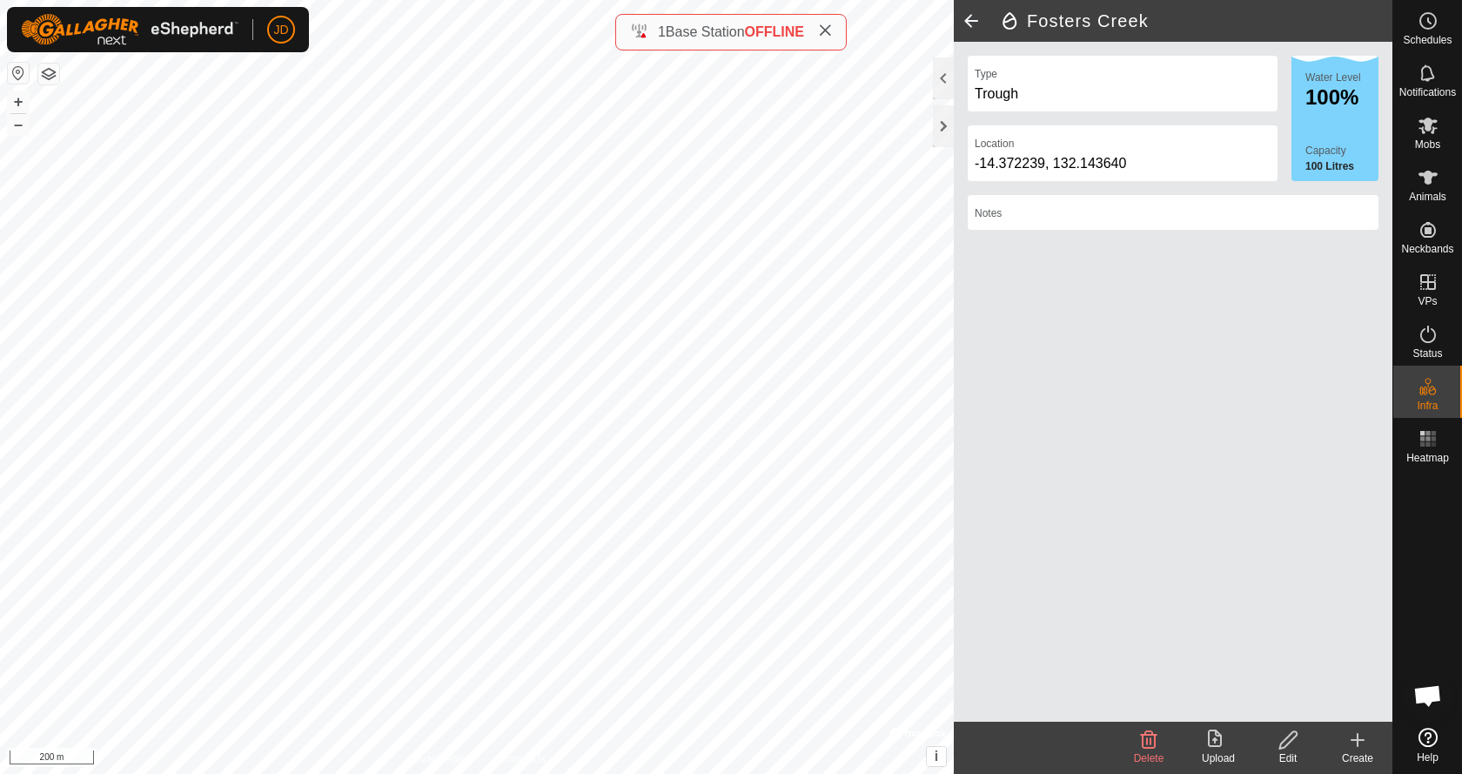
click at [1357, 744] on icon at bounding box center [1357, 740] width 0 height 12
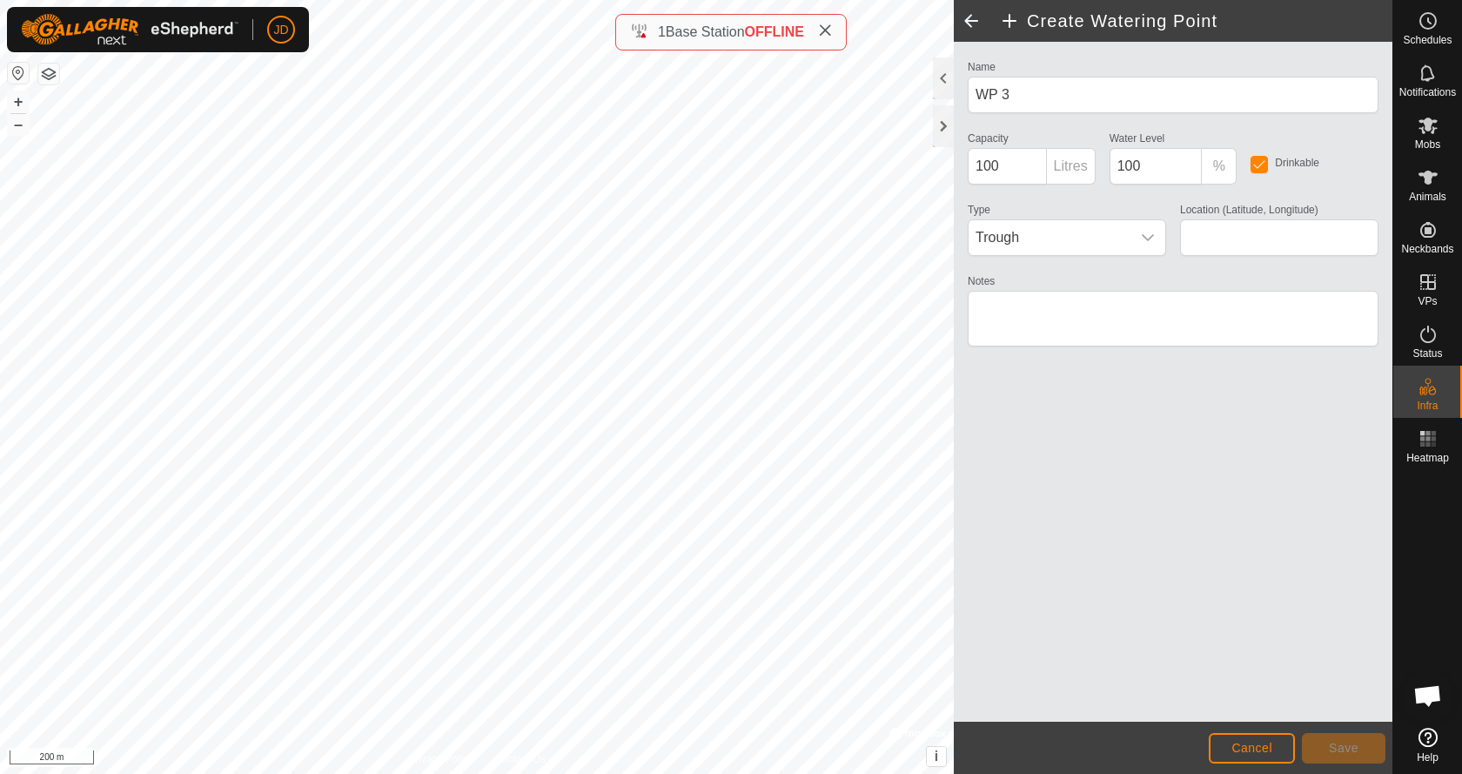
type input "-14.375670, 132.130214"
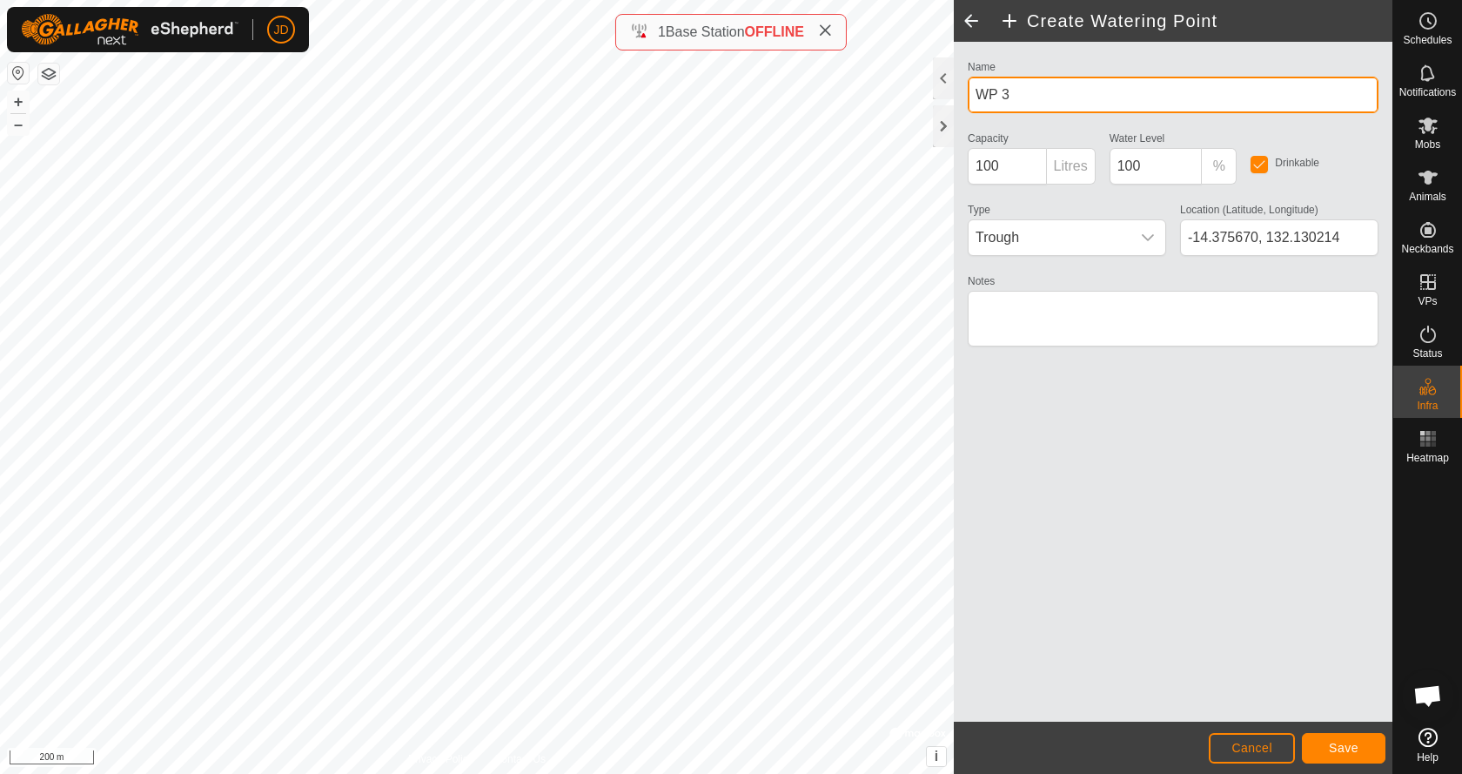
click at [989, 93] on input "WP 3" at bounding box center [1173, 95] width 411 height 37
type input "Fosters Creek"
click at [1015, 241] on span "Trough" at bounding box center [1049, 237] width 162 height 35
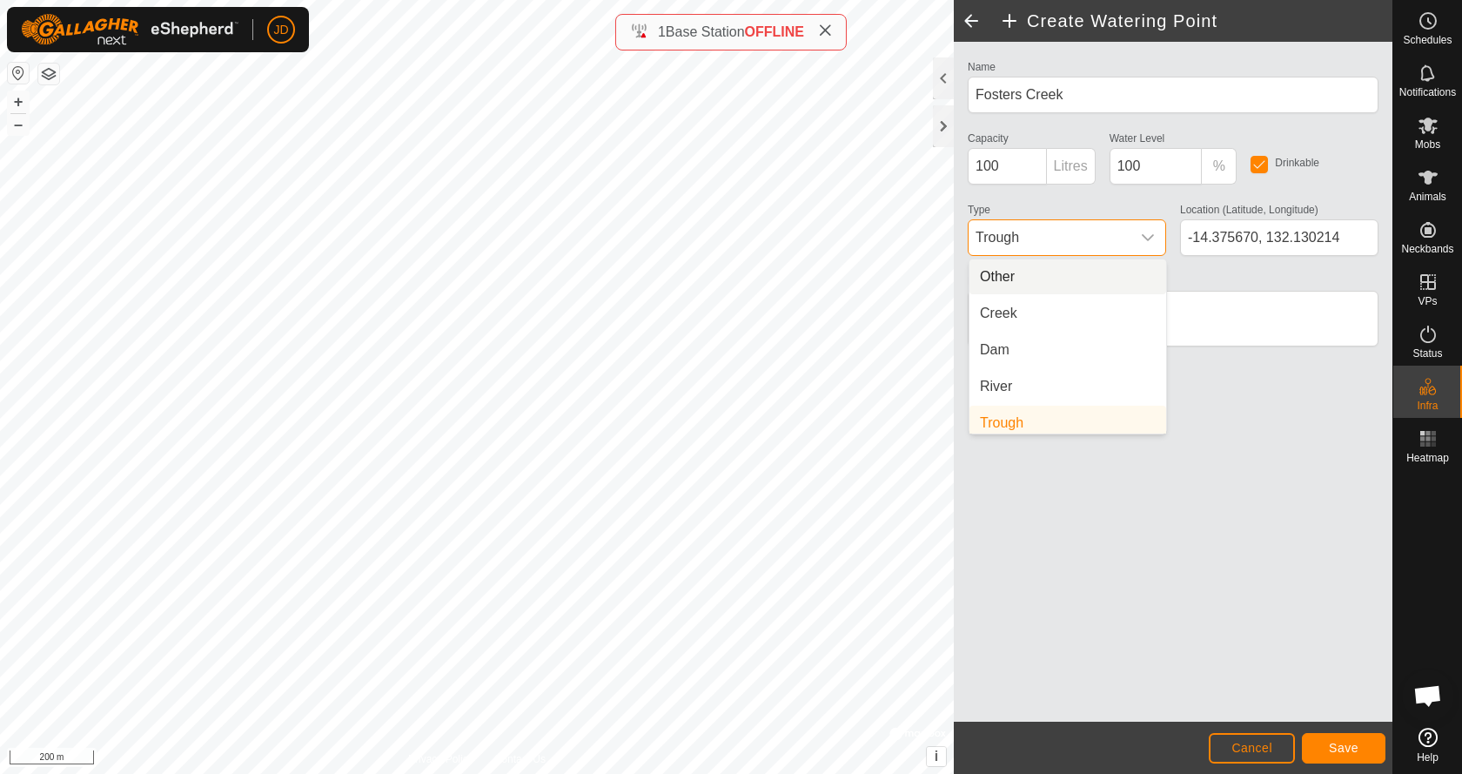
scroll to position [7, 0]
click at [1009, 307] on li "Creek" at bounding box center [1067, 306] width 197 height 35
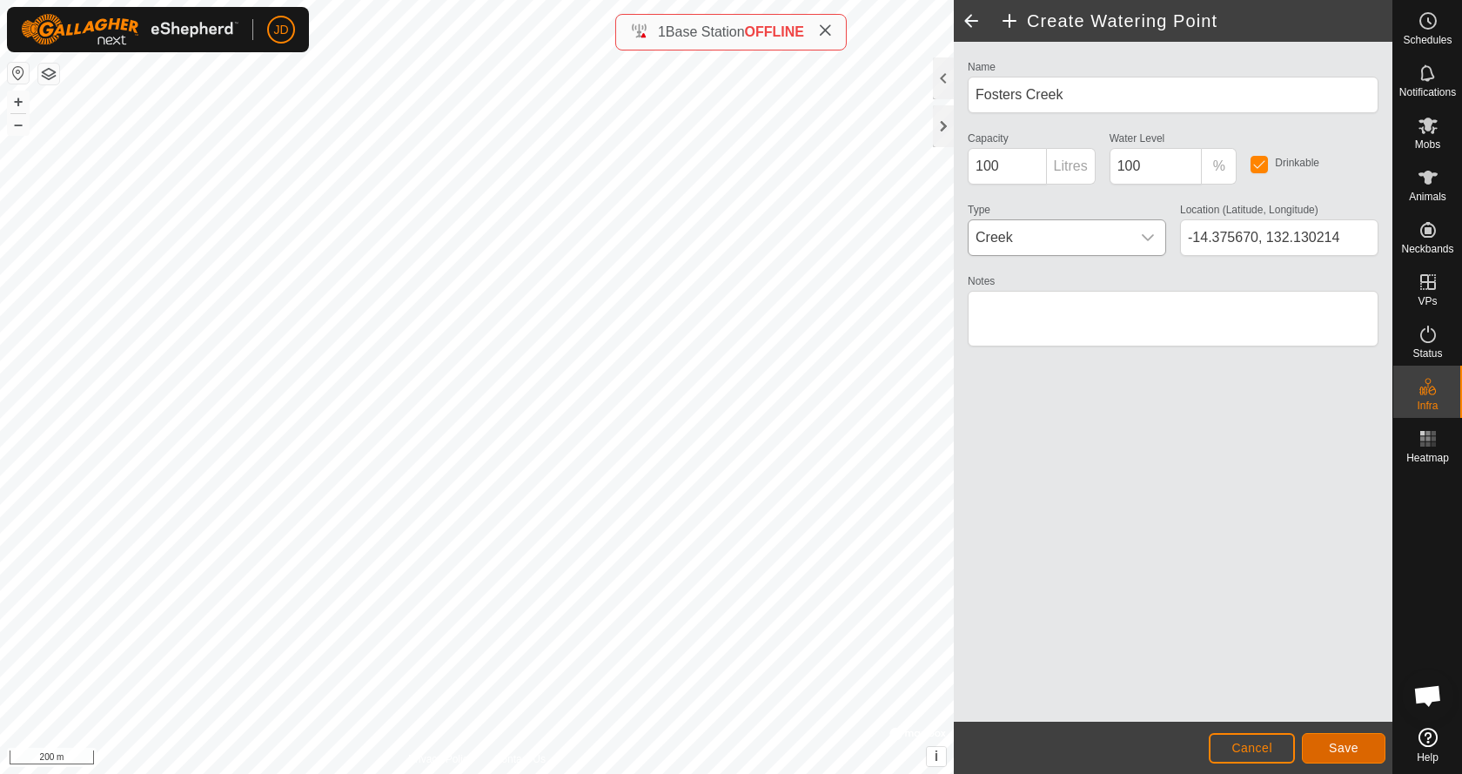
click at [1337, 744] on span "Save" at bounding box center [1344, 747] width 30 height 14
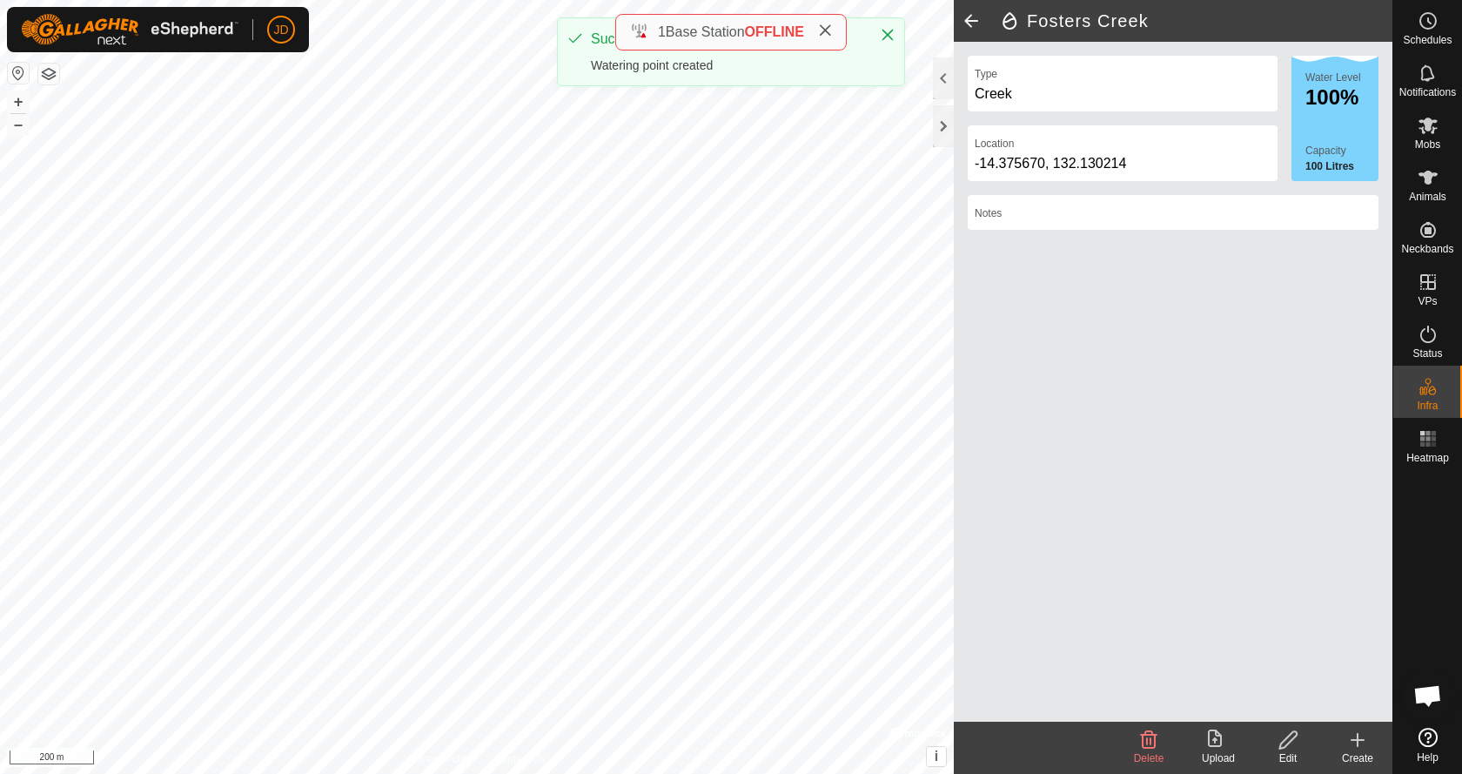
click at [1359, 747] on icon at bounding box center [1357, 739] width 21 height 21
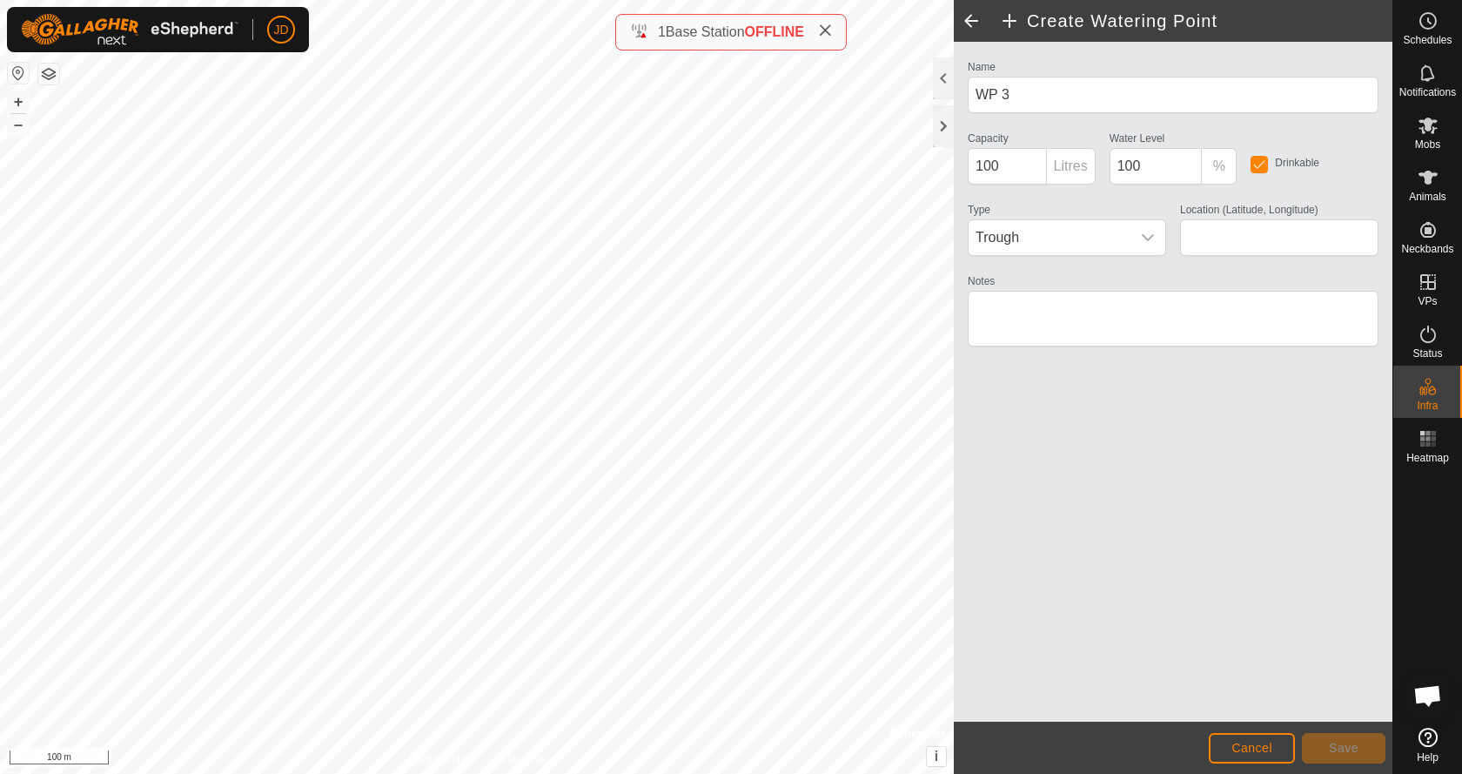
type input "-14.368510, 132.113339"
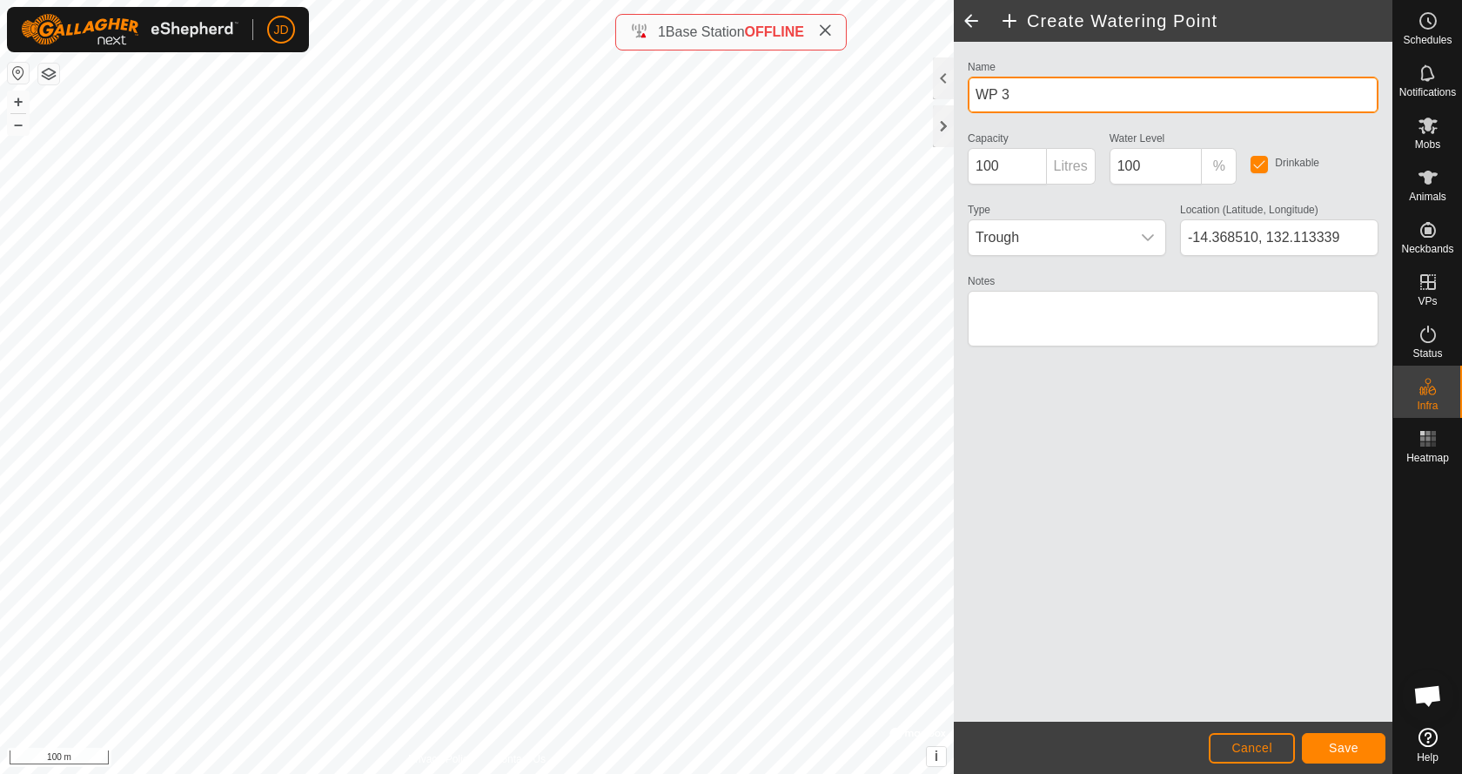
click at [995, 92] on input "WP 3" at bounding box center [1173, 95] width 411 height 37
type input "Woollybutt Creek"
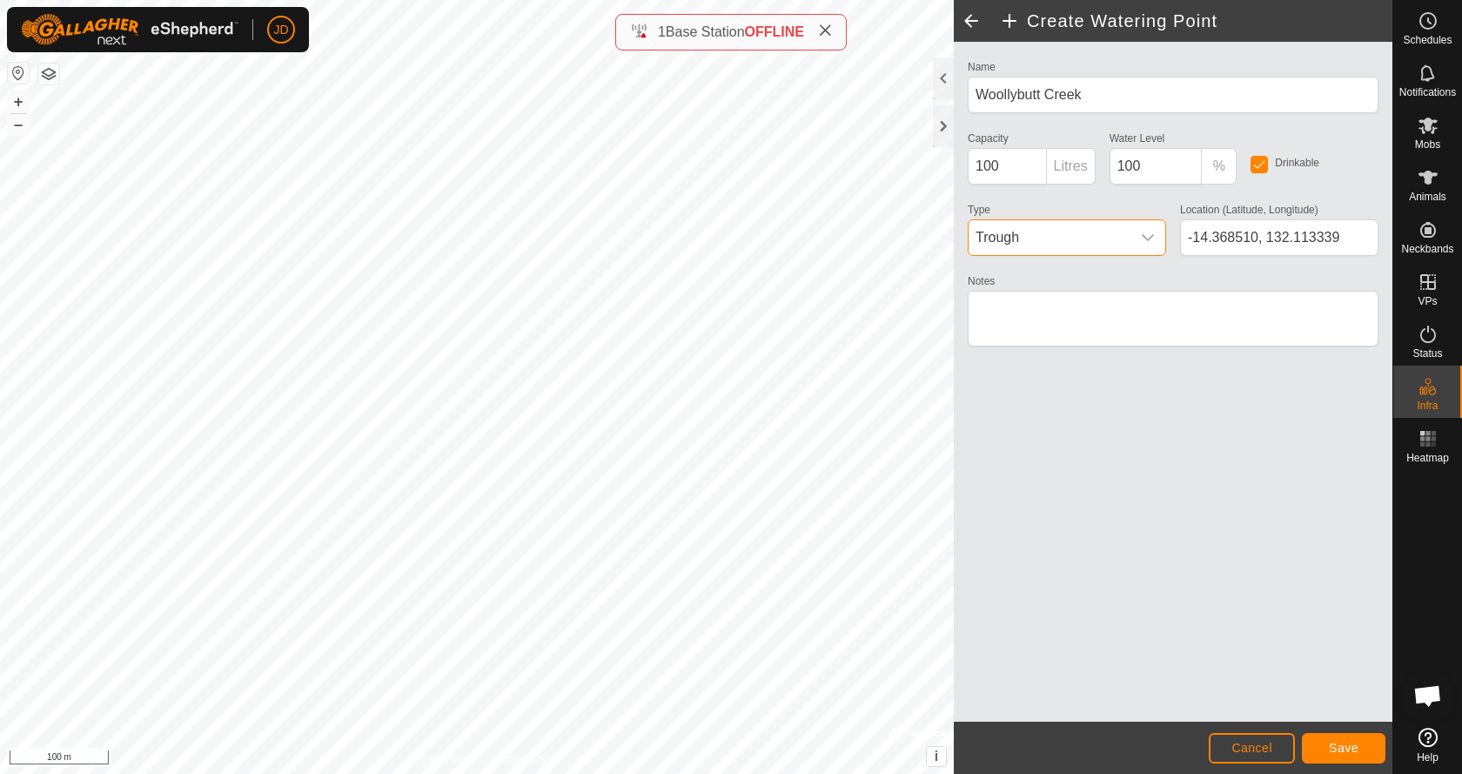
click at [1038, 235] on span "Trough" at bounding box center [1049, 237] width 162 height 35
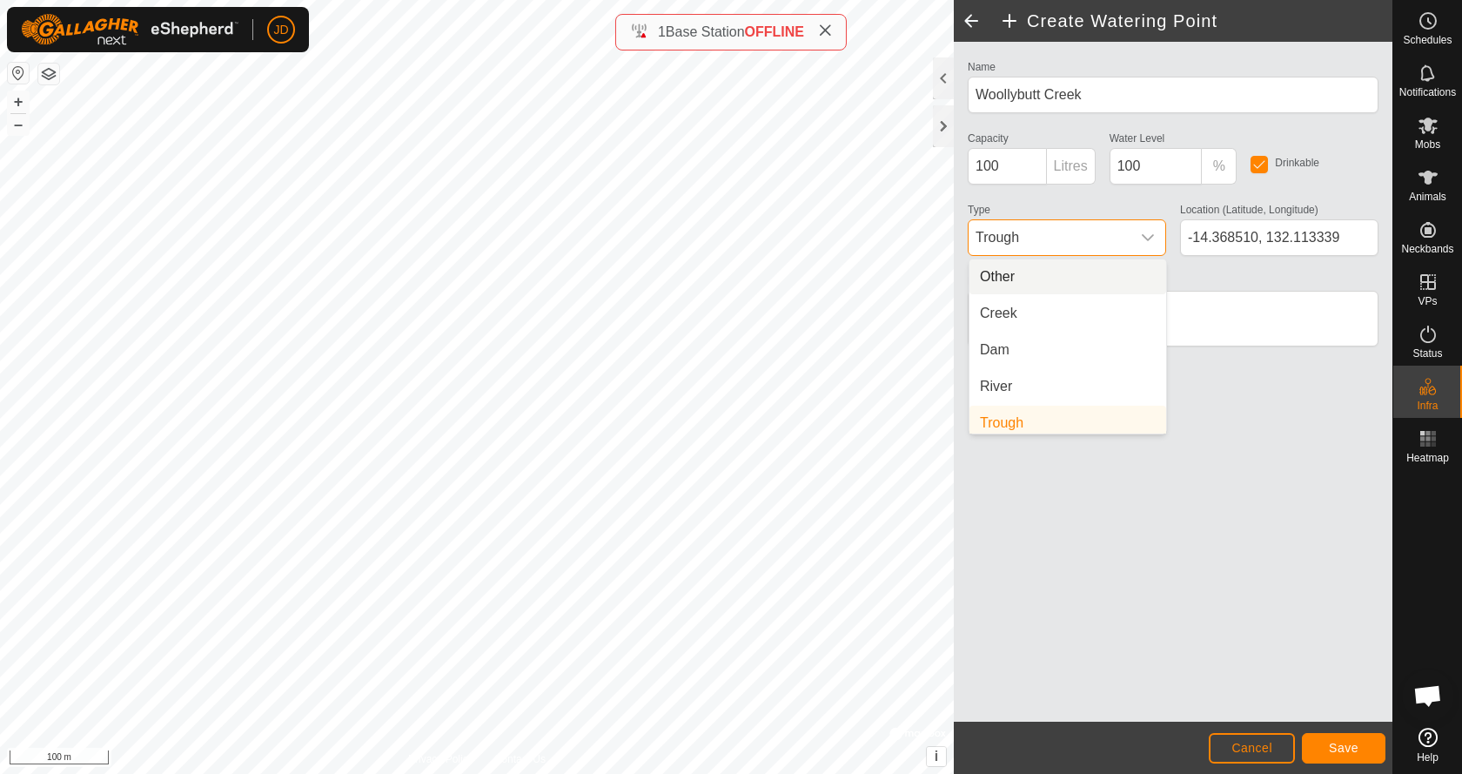
scroll to position [7, 0]
click at [1004, 302] on li "Creek" at bounding box center [1067, 306] width 197 height 35
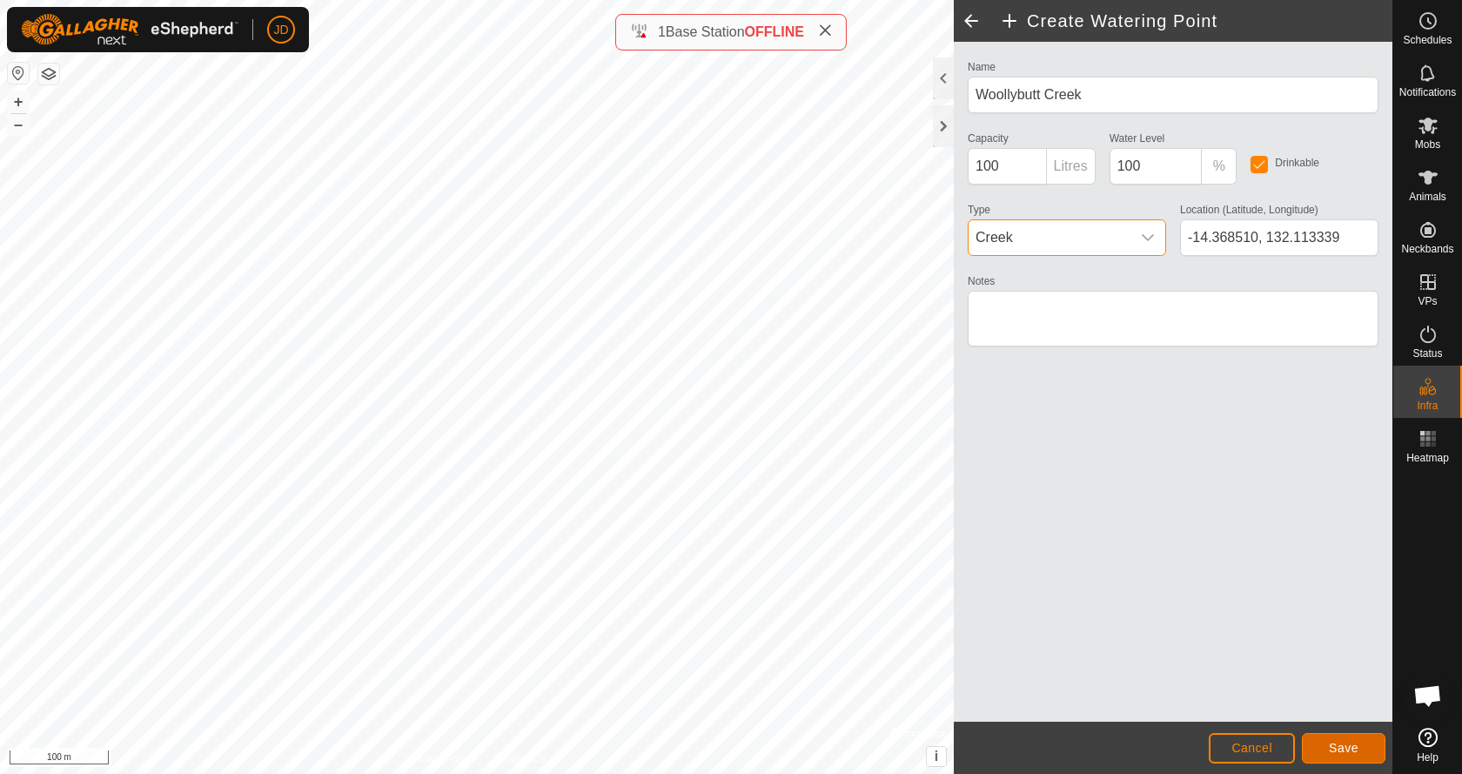
click at [1353, 746] on span "Save" at bounding box center [1344, 747] width 30 height 14
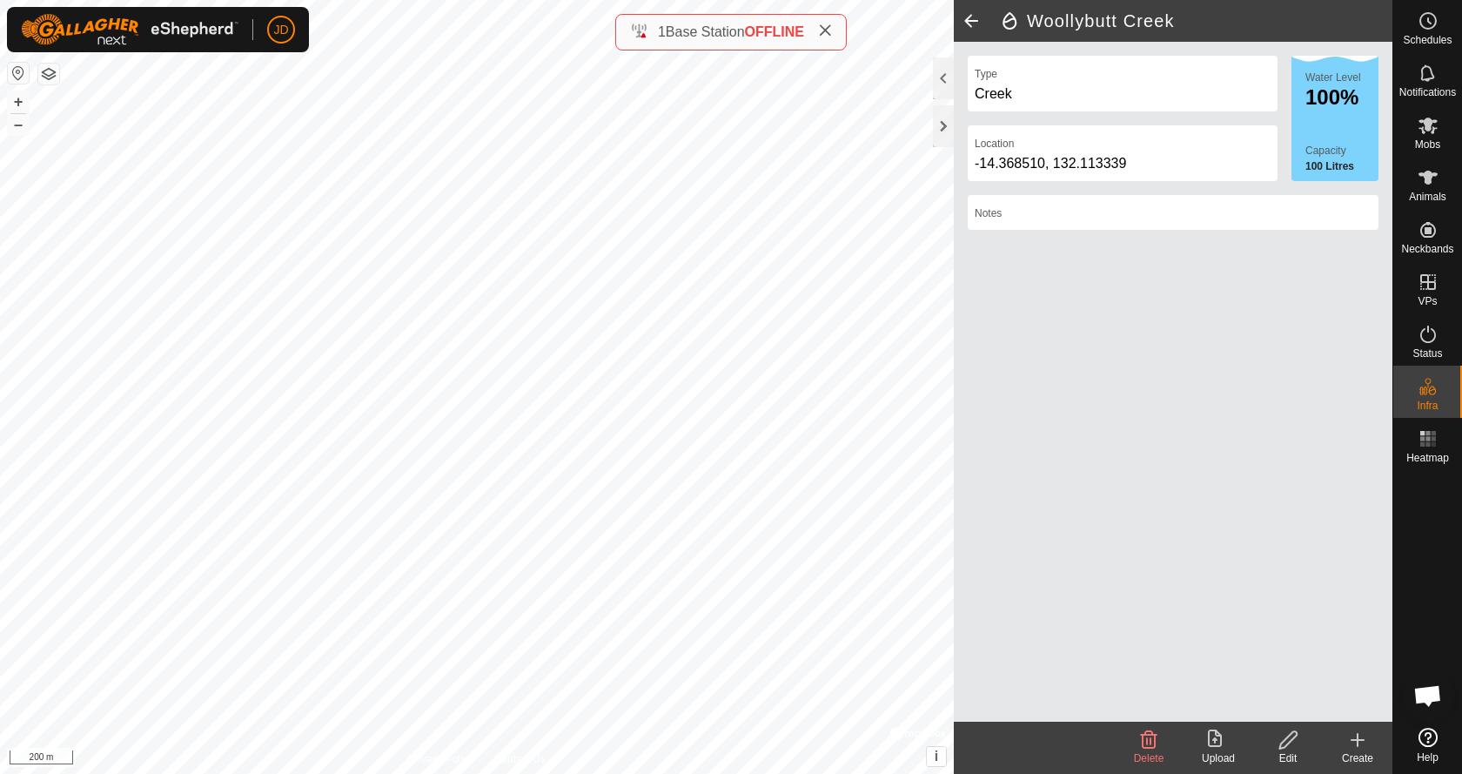
click at [1357, 743] on icon at bounding box center [1357, 740] width 0 height 12
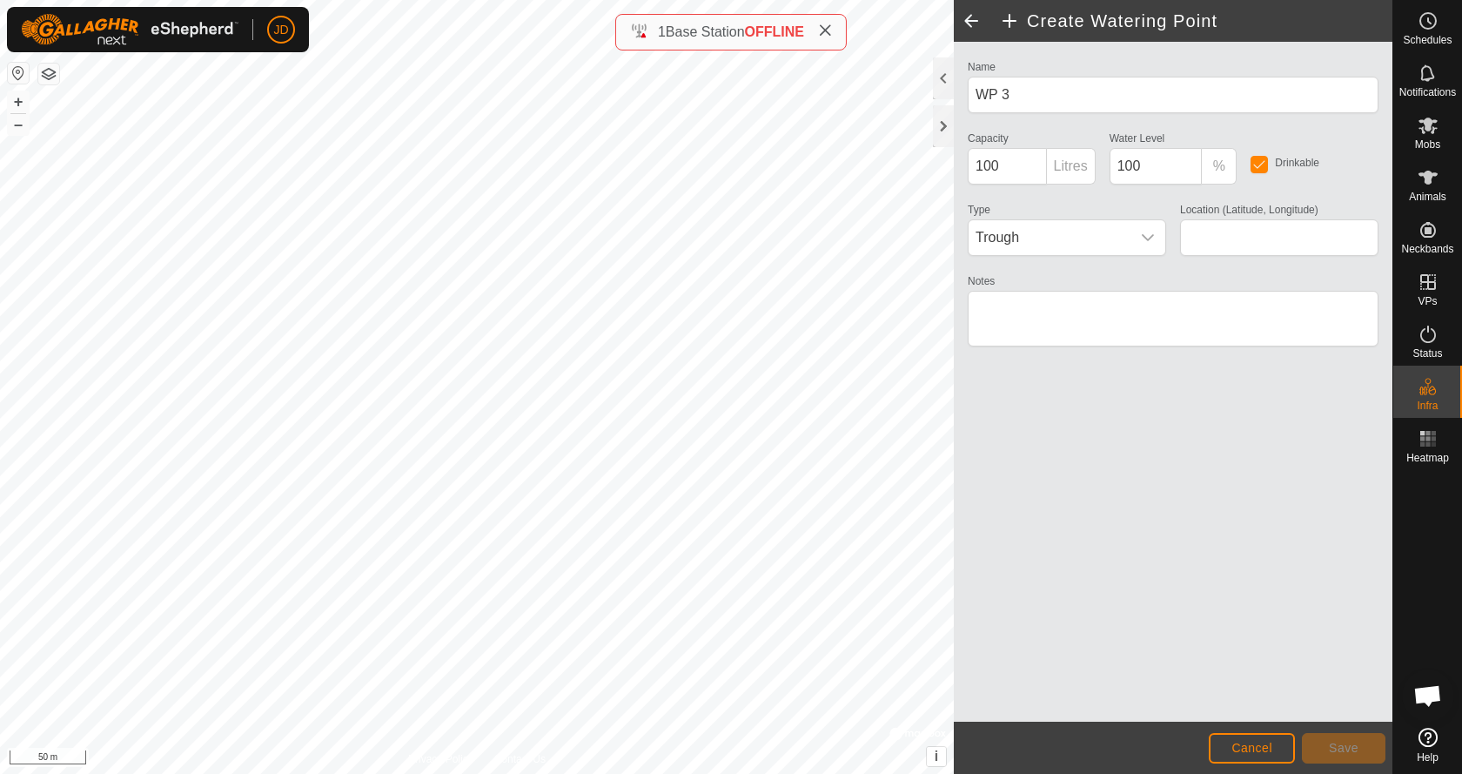
type input "-14.370940, 132.125203"
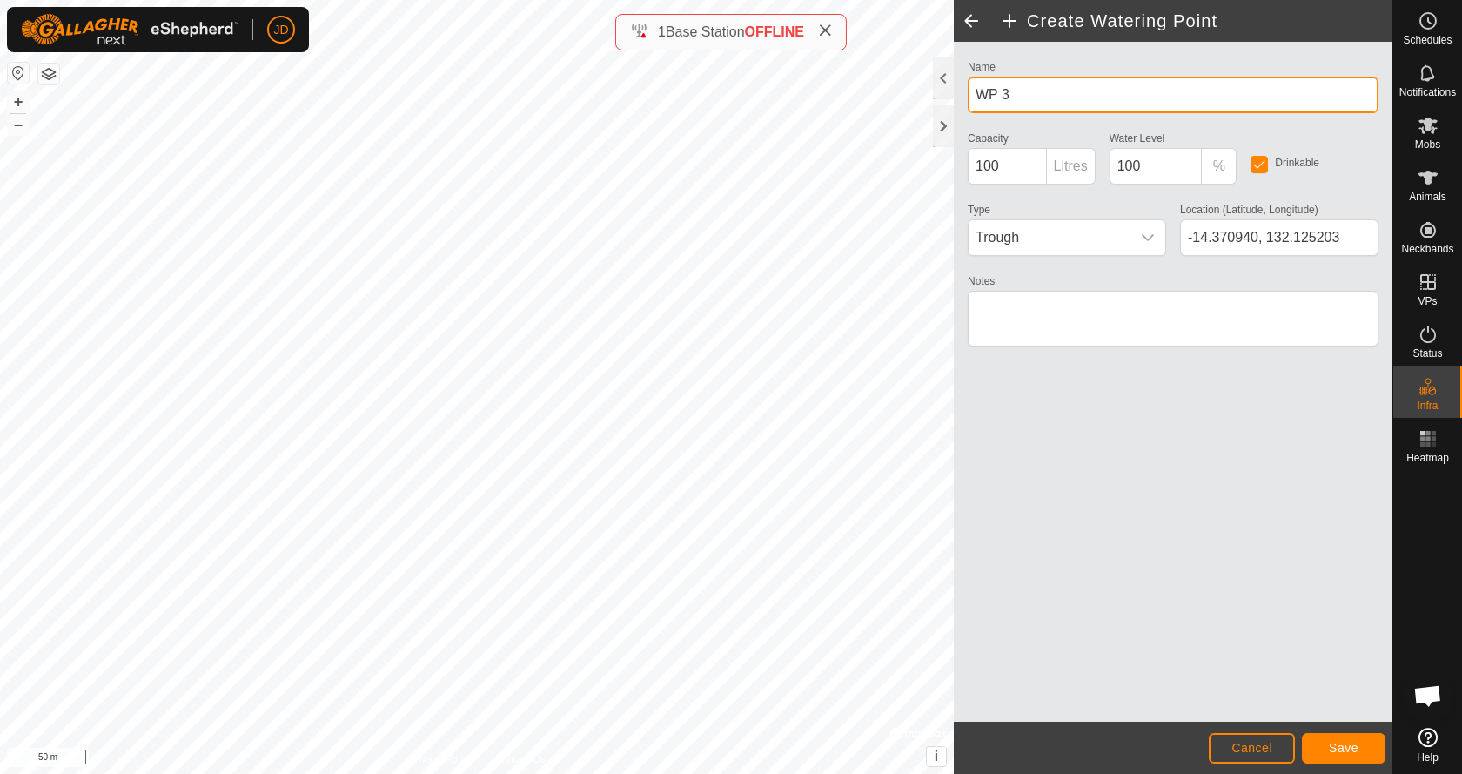
click at [992, 95] on input "WP 3" at bounding box center [1173, 95] width 411 height 37
type input "Woollybutt"
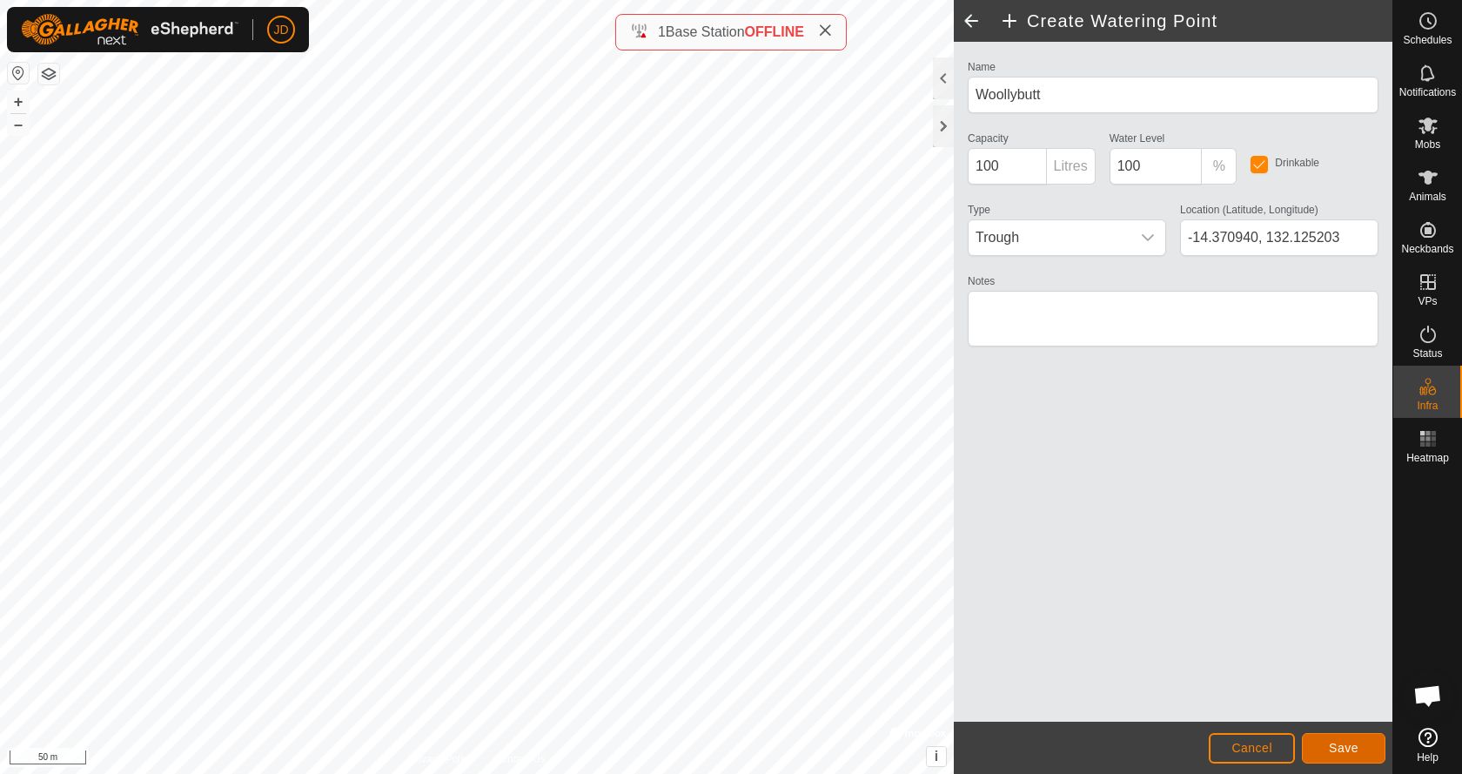
click at [1343, 744] on span "Save" at bounding box center [1344, 747] width 30 height 14
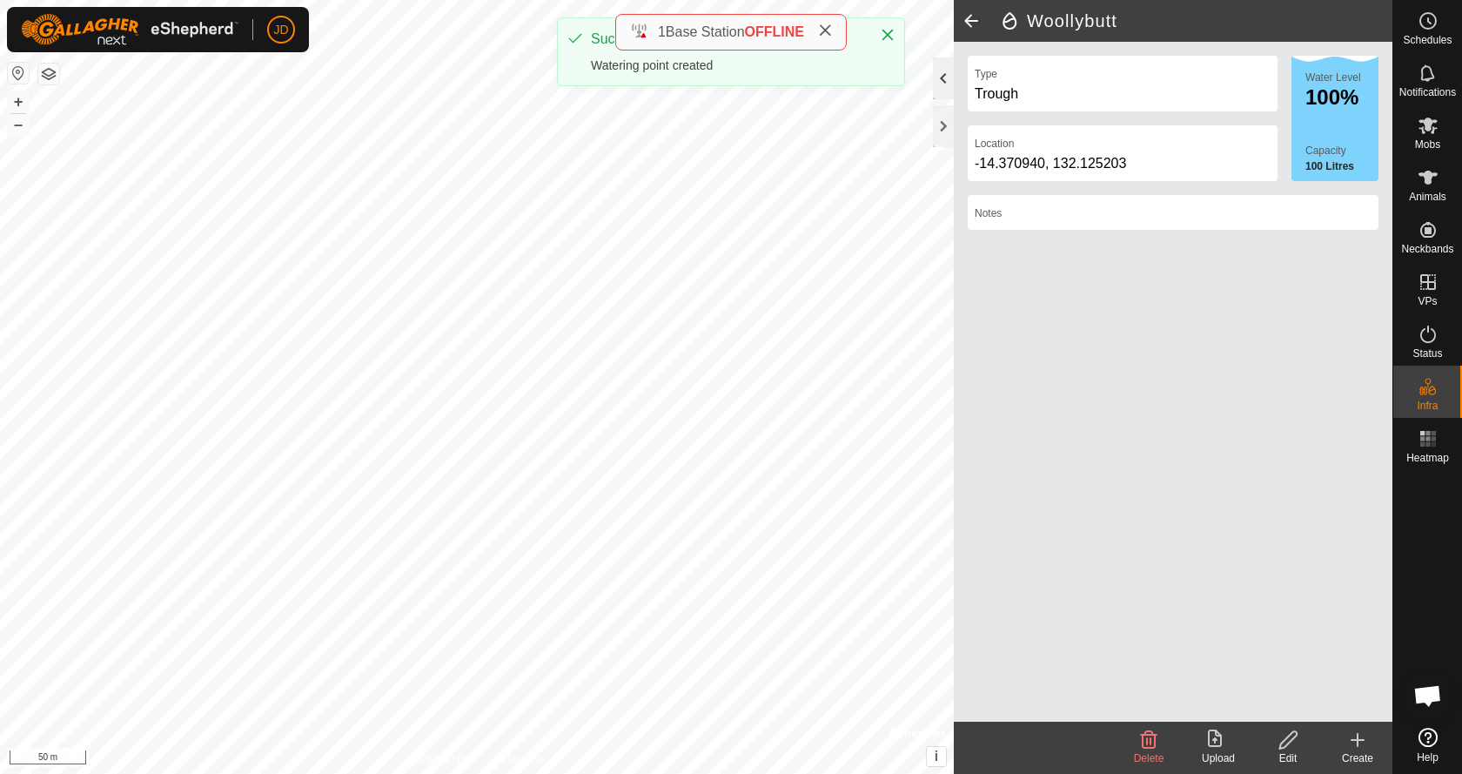
click at [943, 77] on div at bounding box center [943, 78] width 21 height 42
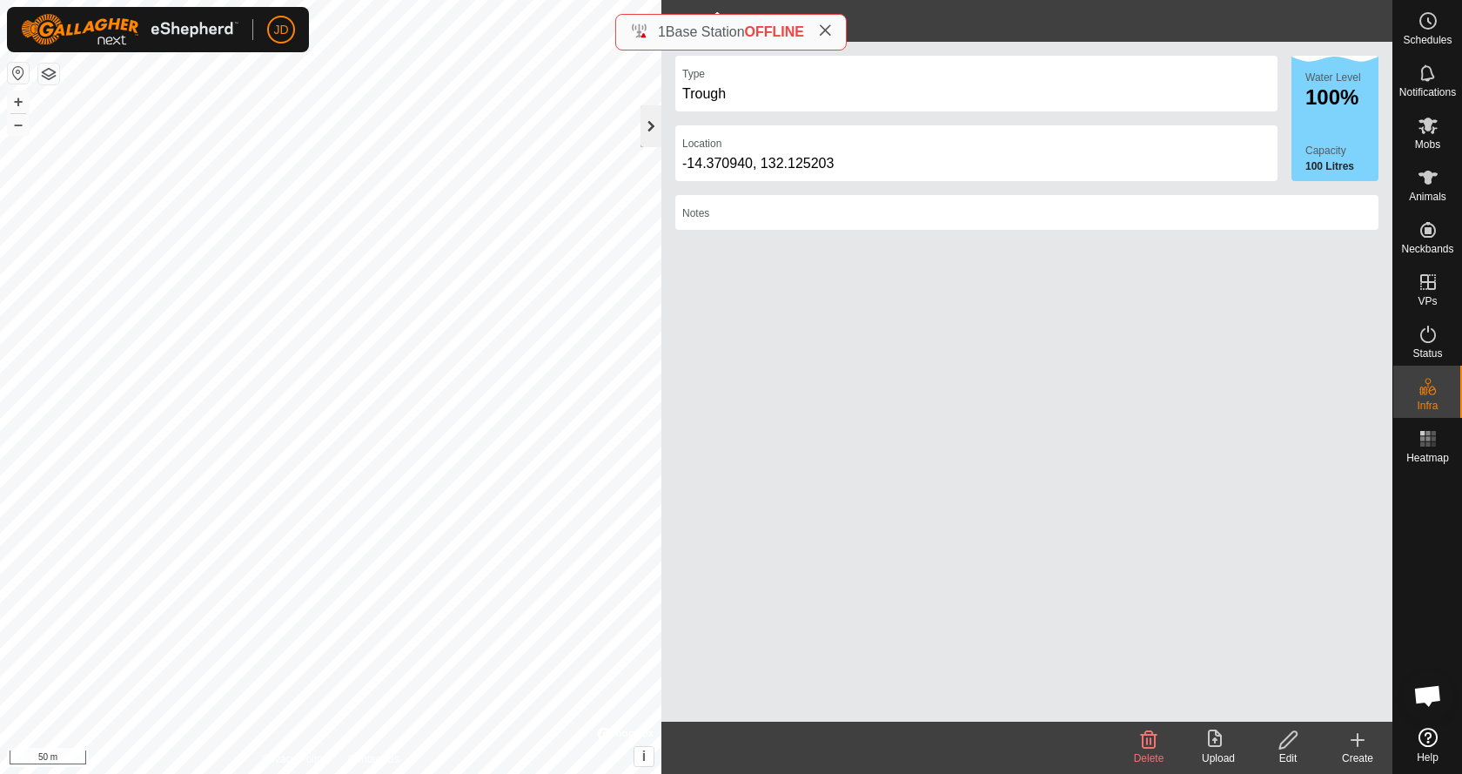
click at [649, 135] on div at bounding box center [650, 126] width 21 height 42
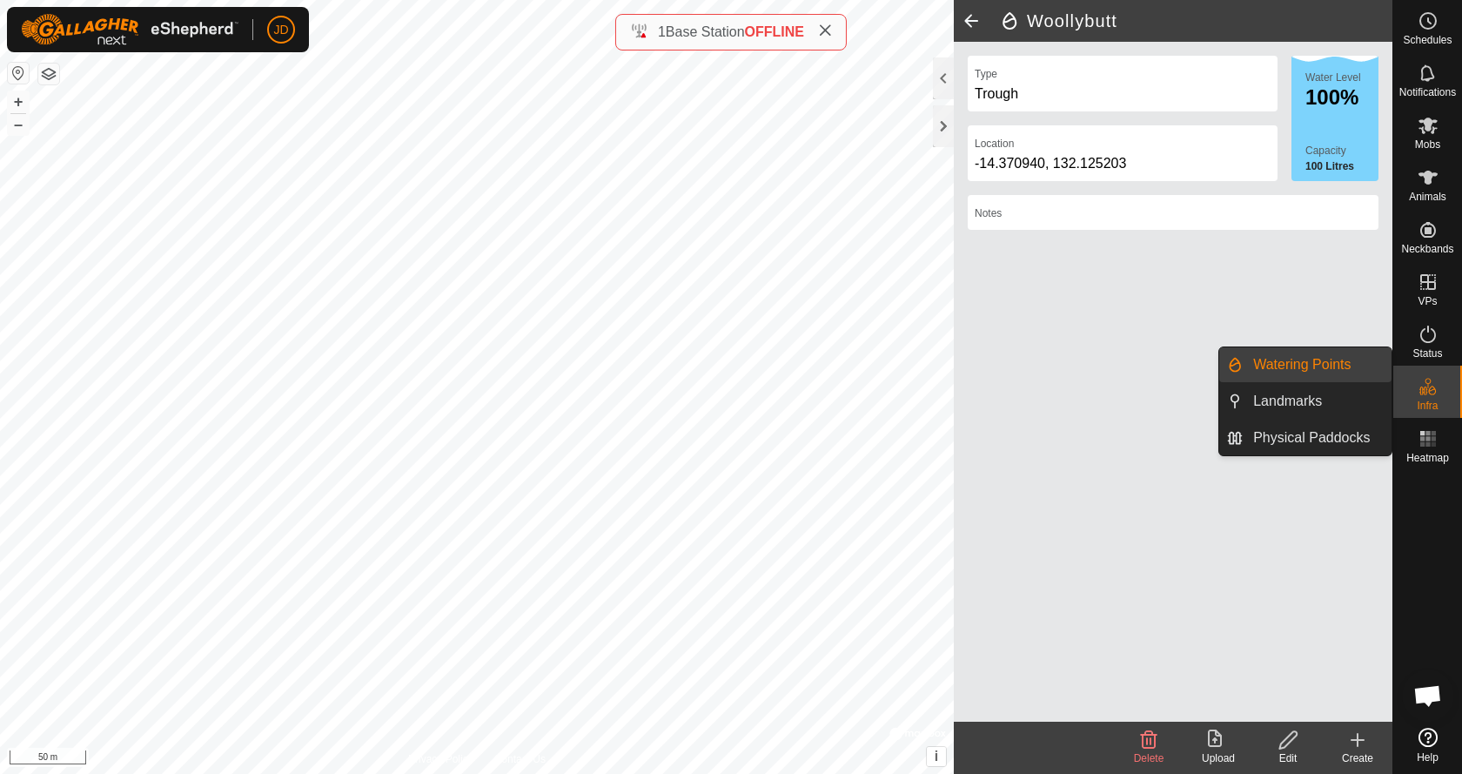
click at [1439, 389] on es-infrastructure-svg-icon at bounding box center [1427, 386] width 31 height 28
click at [1293, 432] on link "Physical Paddocks" at bounding box center [1317, 437] width 149 height 35
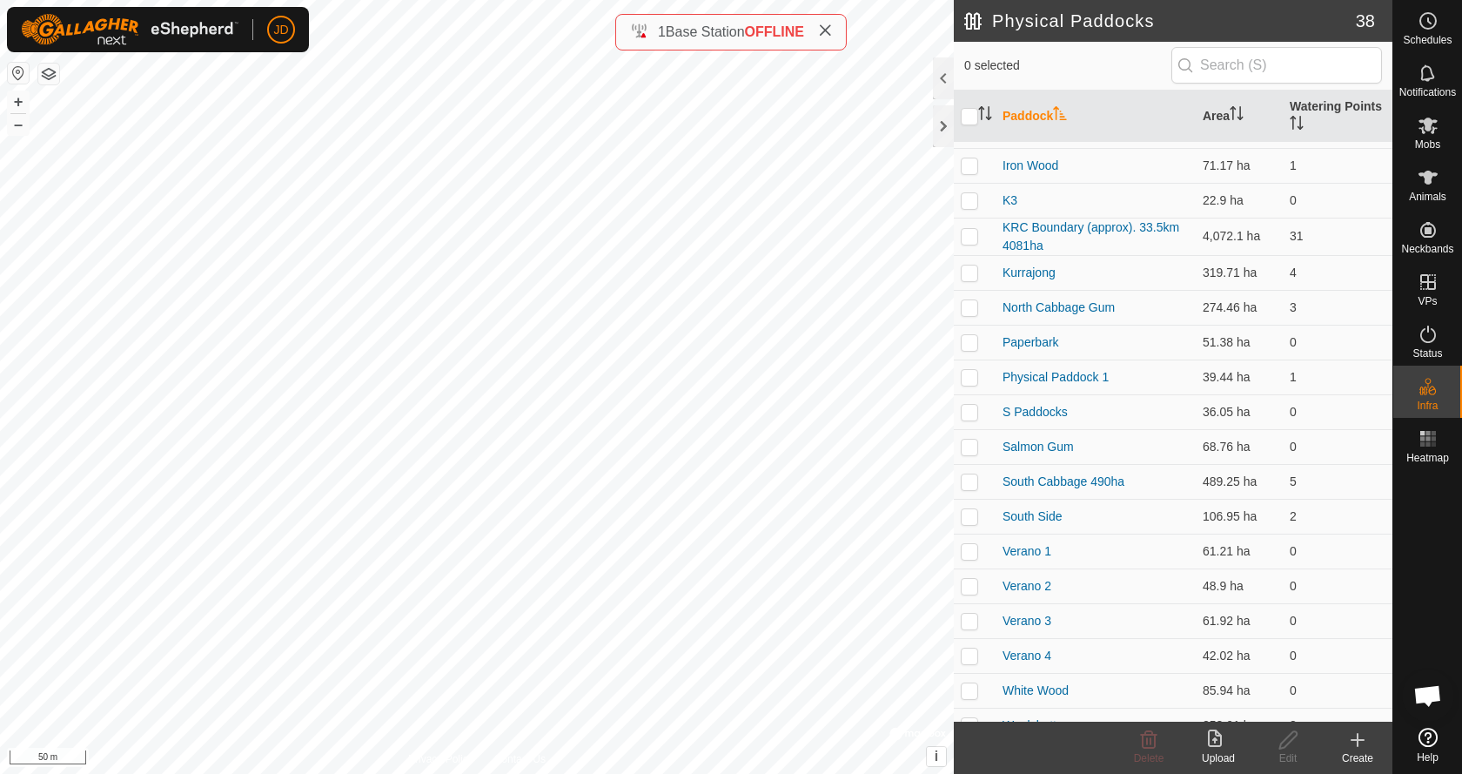
scroll to position [747, 0]
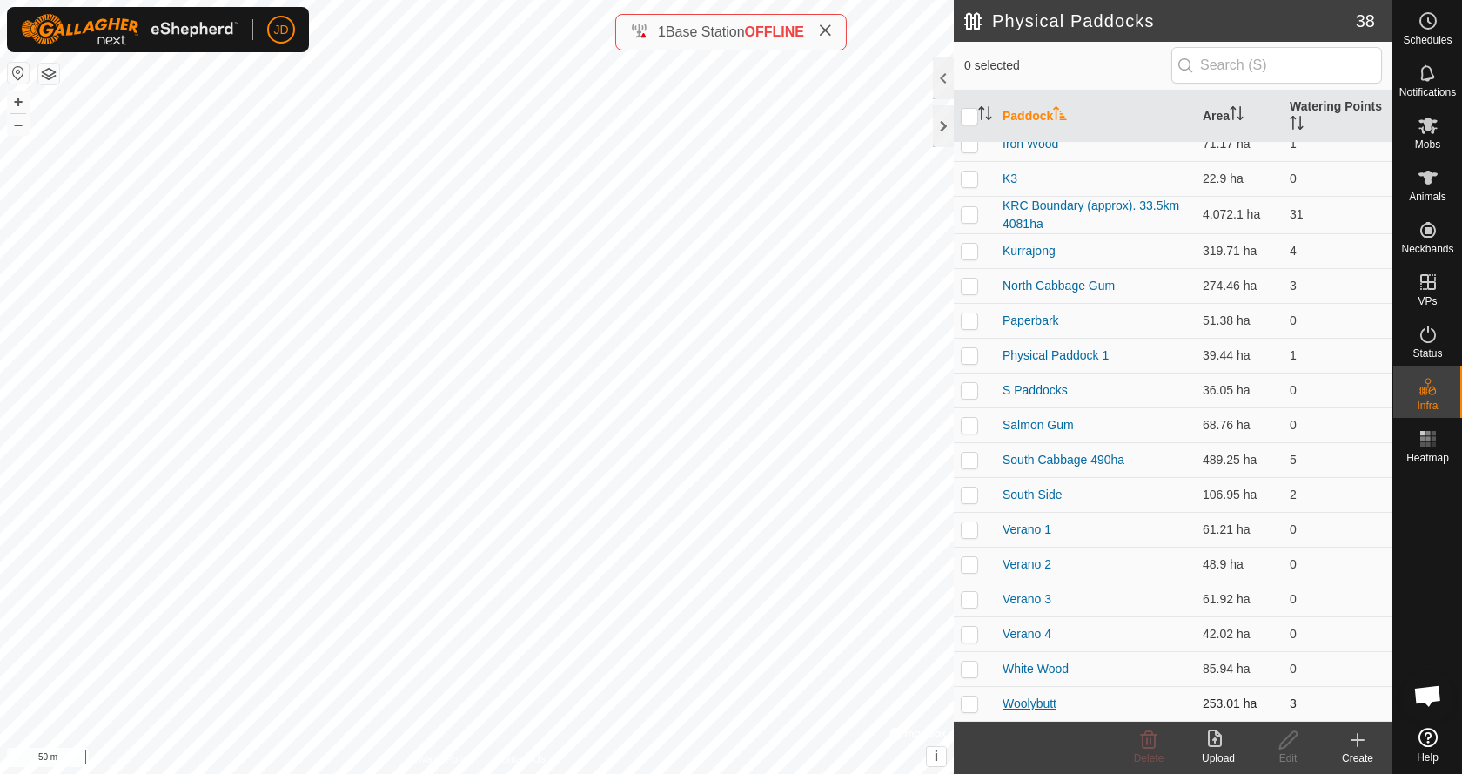
click at [1023, 703] on link "Woolybutt" at bounding box center [1029, 703] width 54 height 14
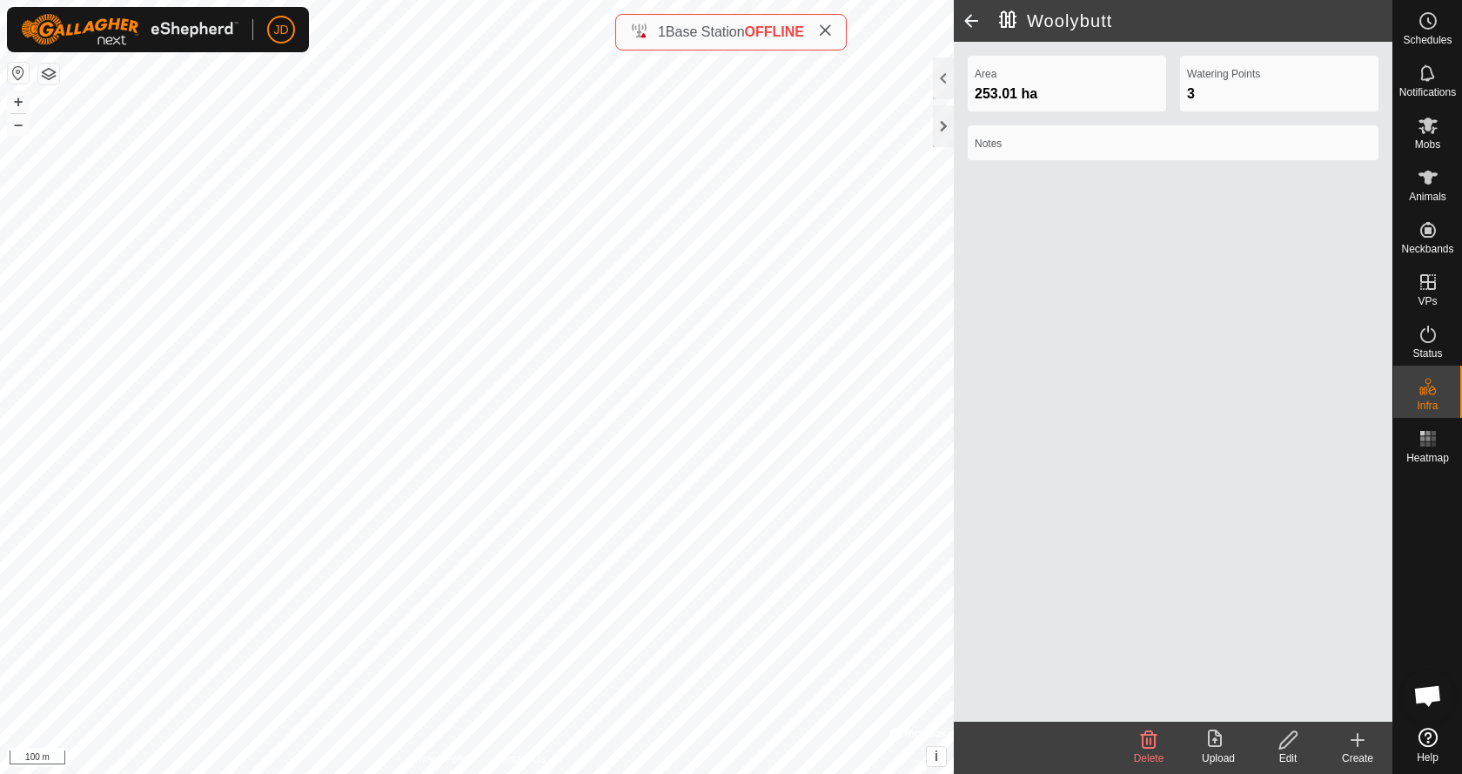
click at [1283, 746] on icon at bounding box center [1288, 739] width 22 height 21
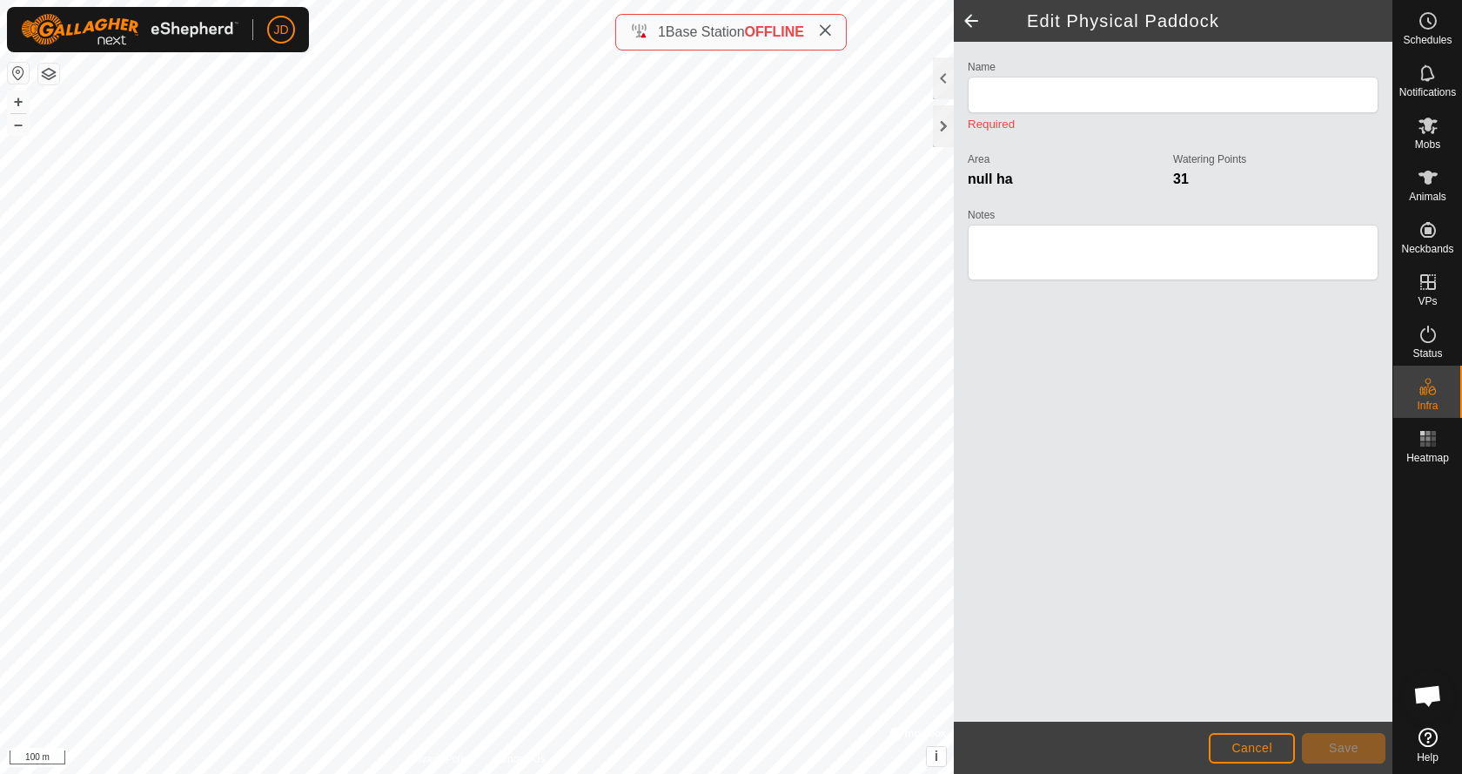
type input "Woolybutt"
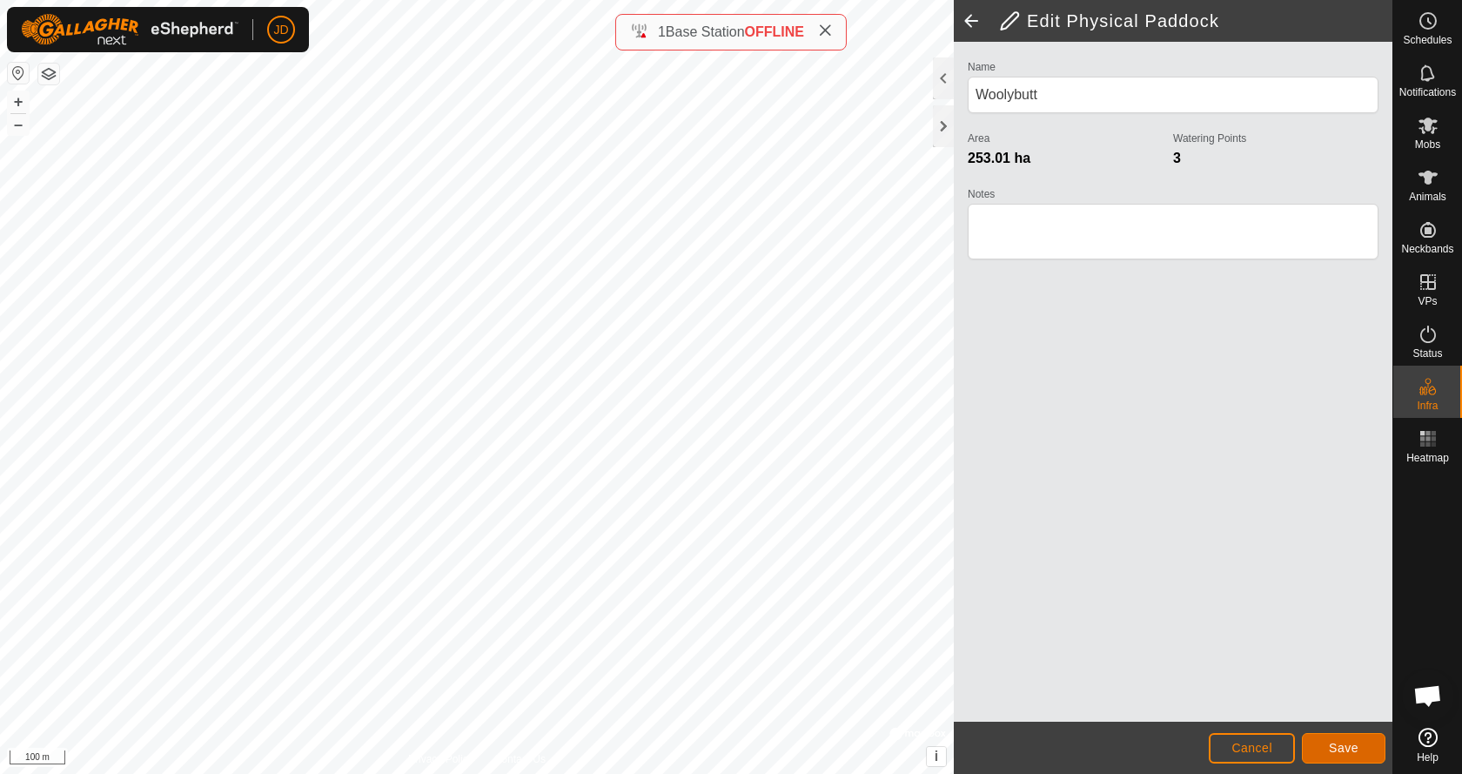
click at [1349, 747] on span "Save" at bounding box center [1344, 747] width 30 height 14
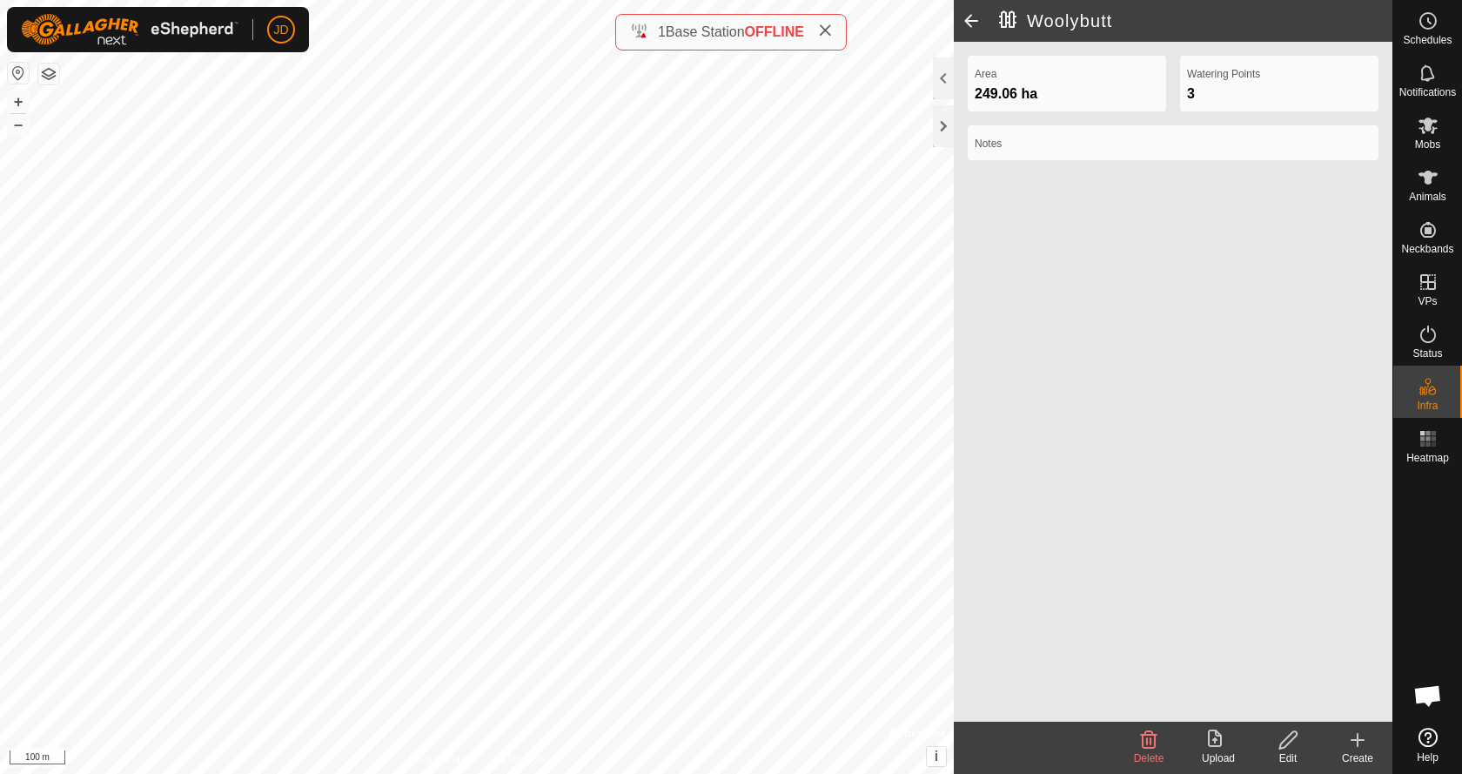
click at [968, 13] on span at bounding box center [971, 21] width 35 height 42
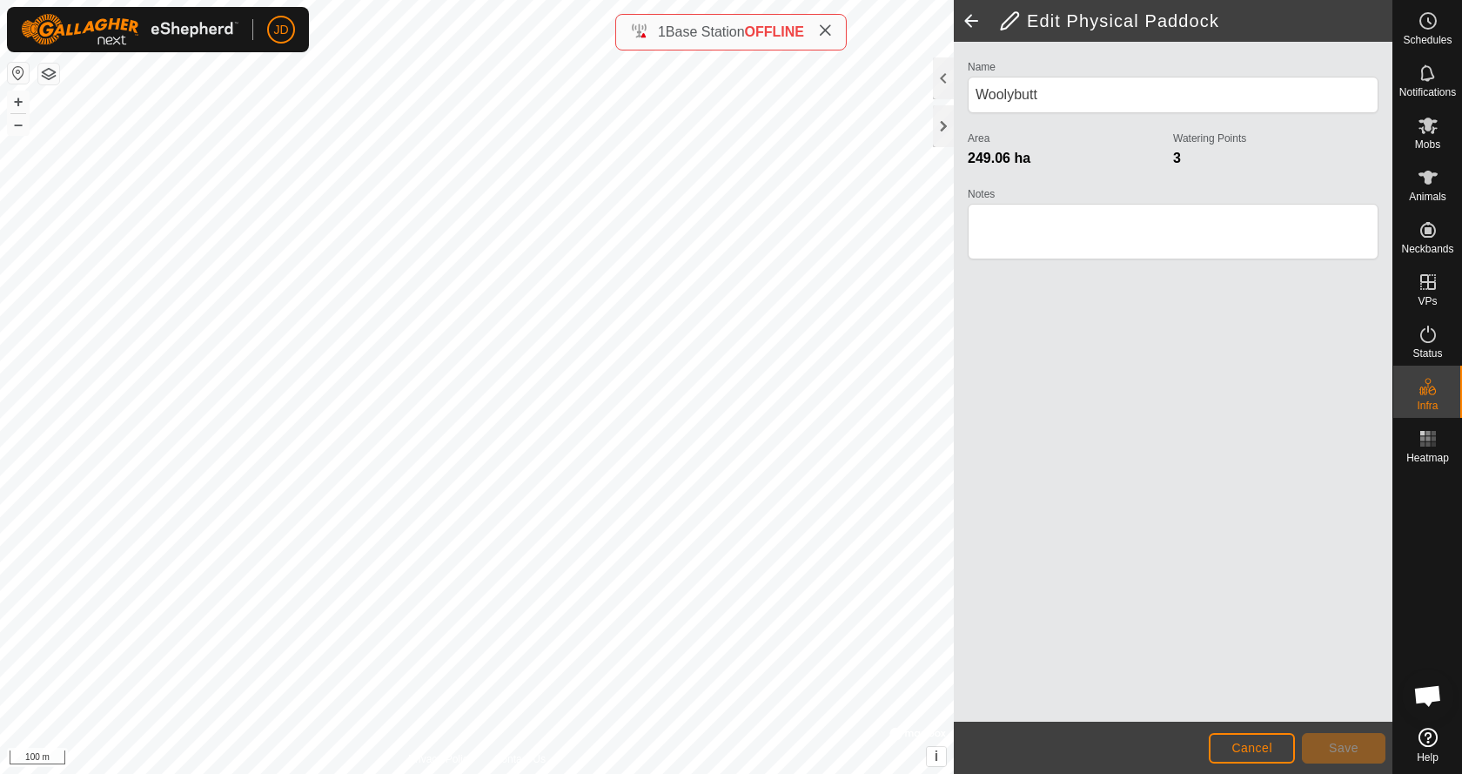
click at [1113, 377] on div "Name Woolybutt Area 249.06 ha Watering Points 3 Notes" at bounding box center [1173, 382] width 439 height 680
click at [968, 21] on span at bounding box center [971, 21] width 35 height 42
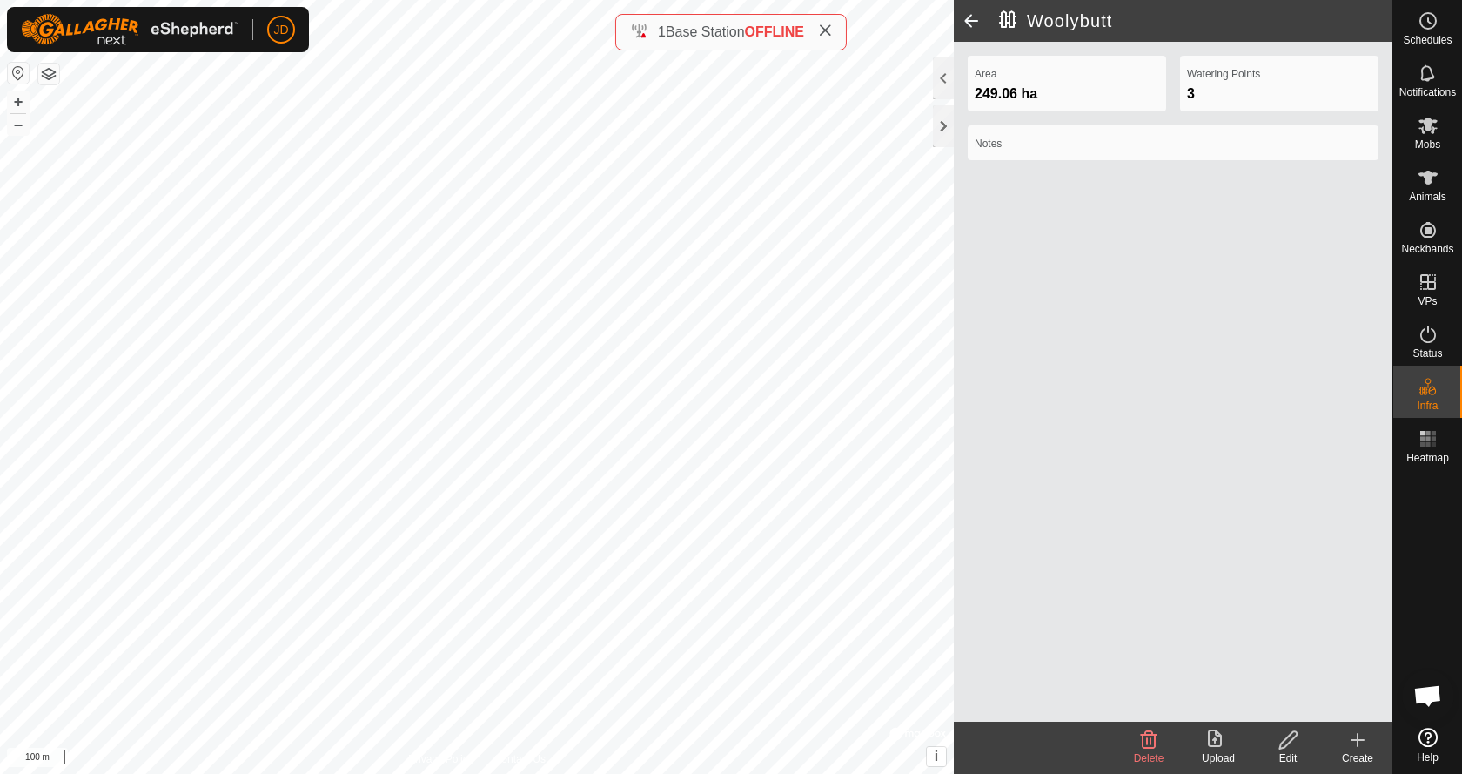
click at [973, 19] on span at bounding box center [971, 21] width 35 height 42
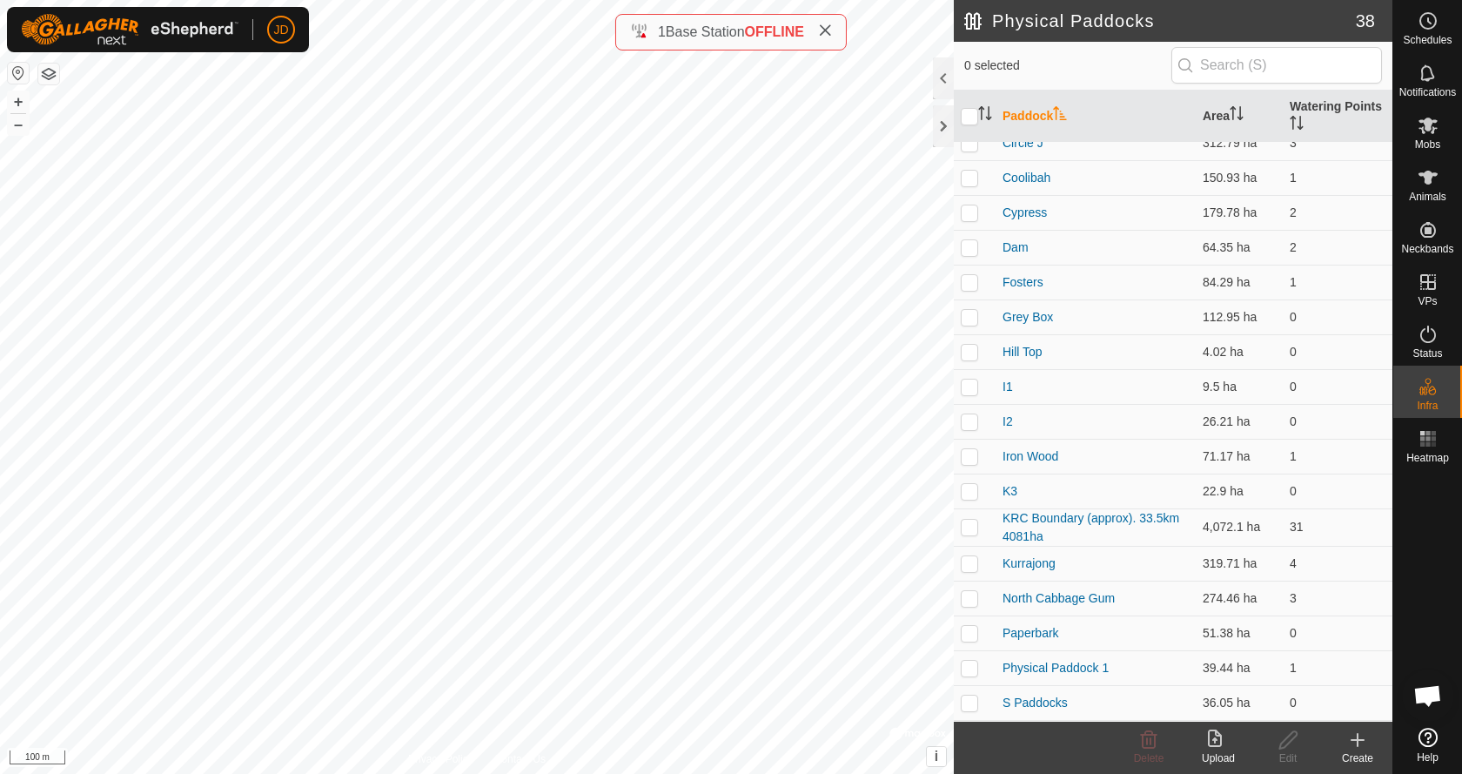
scroll to position [435, 0]
click at [1045, 456] on link "Iron Wood" at bounding box center [1030, 455] width 56 height 14
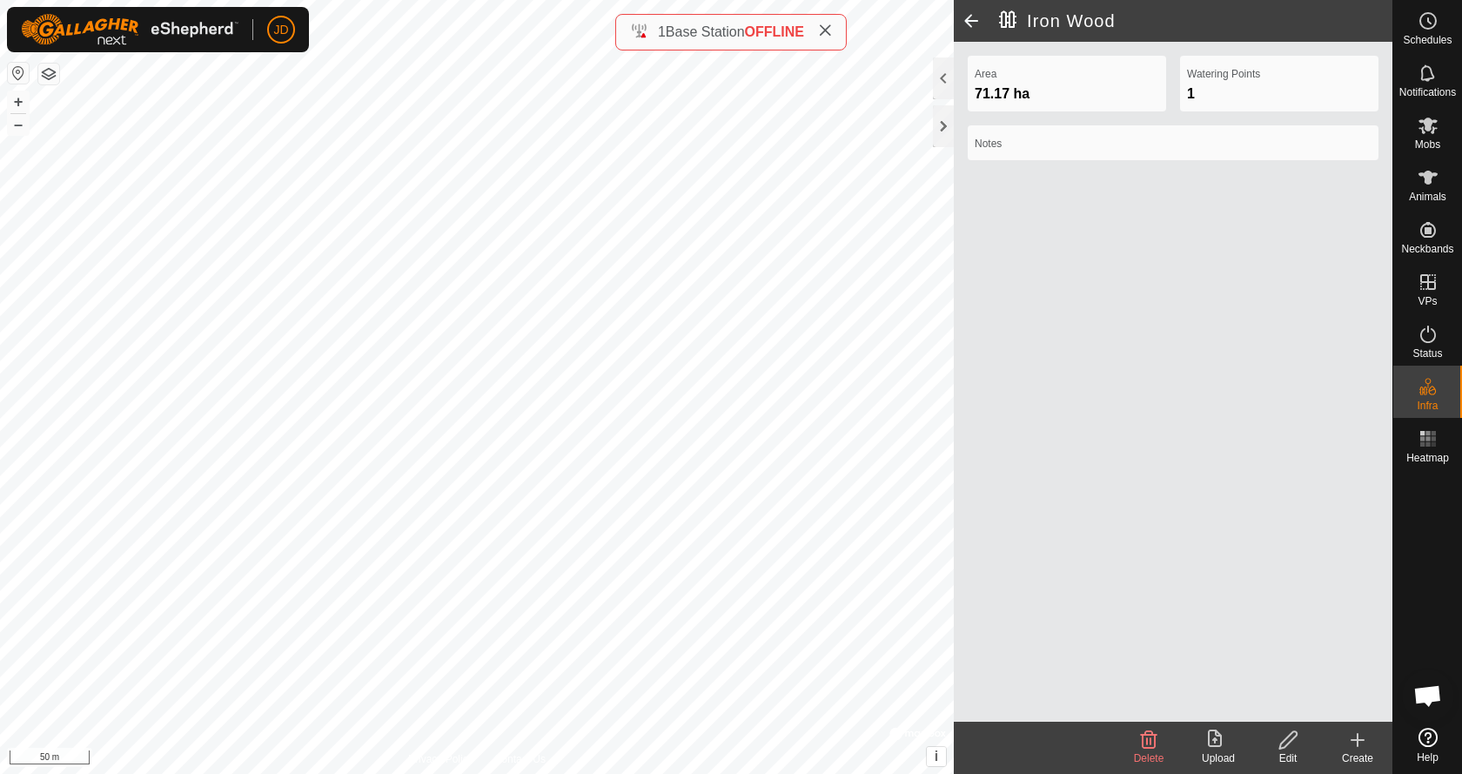
click at [1287, 737] on icon at bounding box center [1287, 739] width 17 height 17
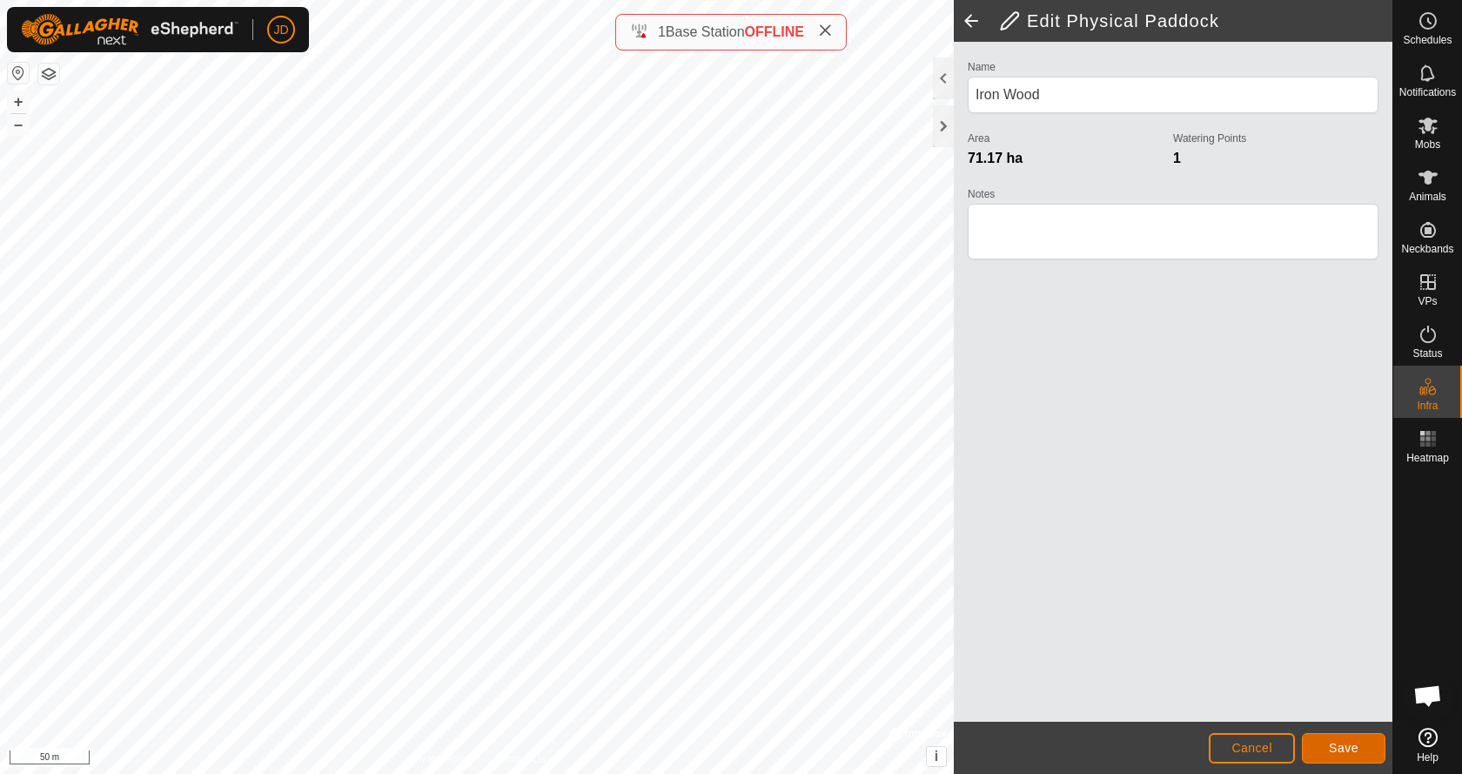
click at [1330, 746] on span "Save" at bounding box center [1344, 747] width 30 height 14
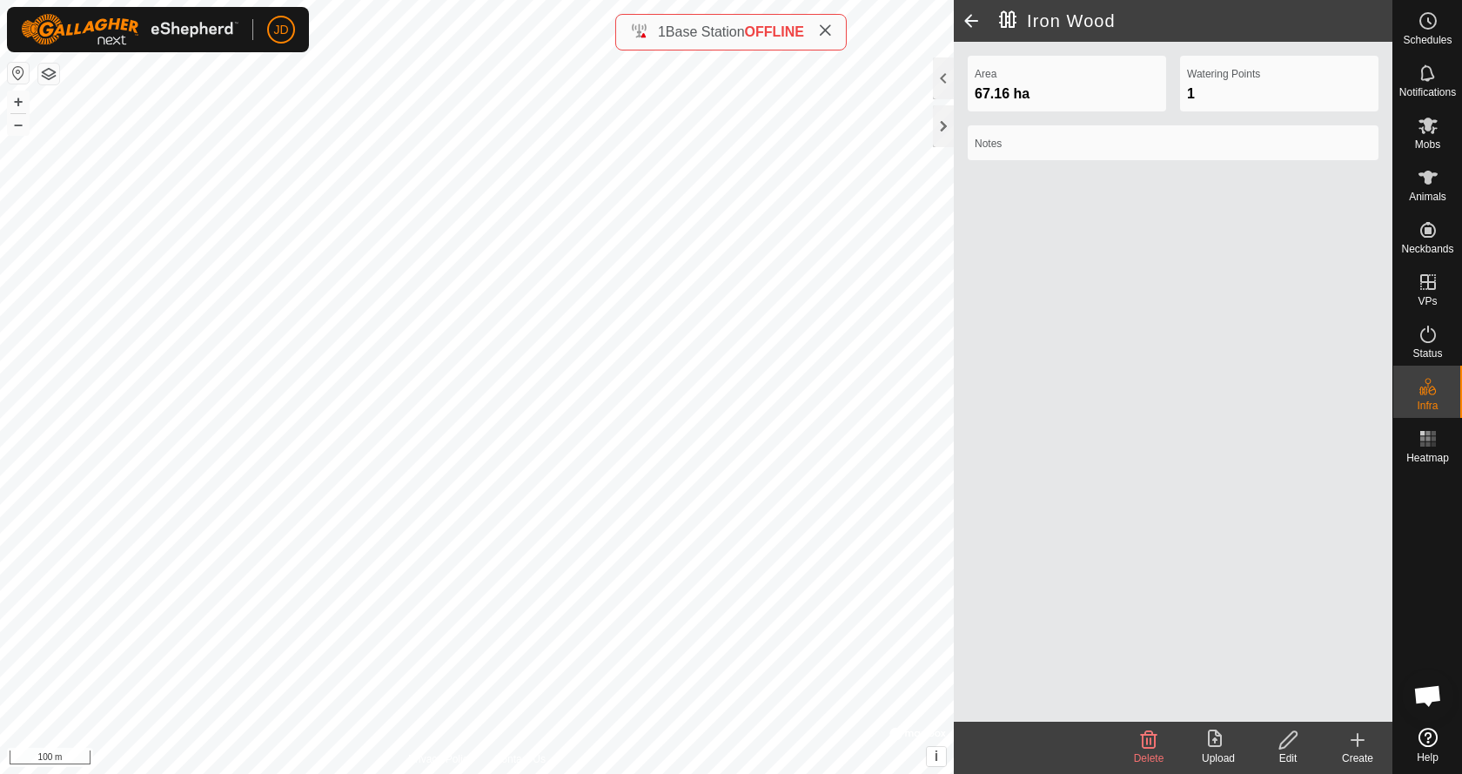
click at [974, 19] on span at bounding box center [971, 21] width 35 height 42
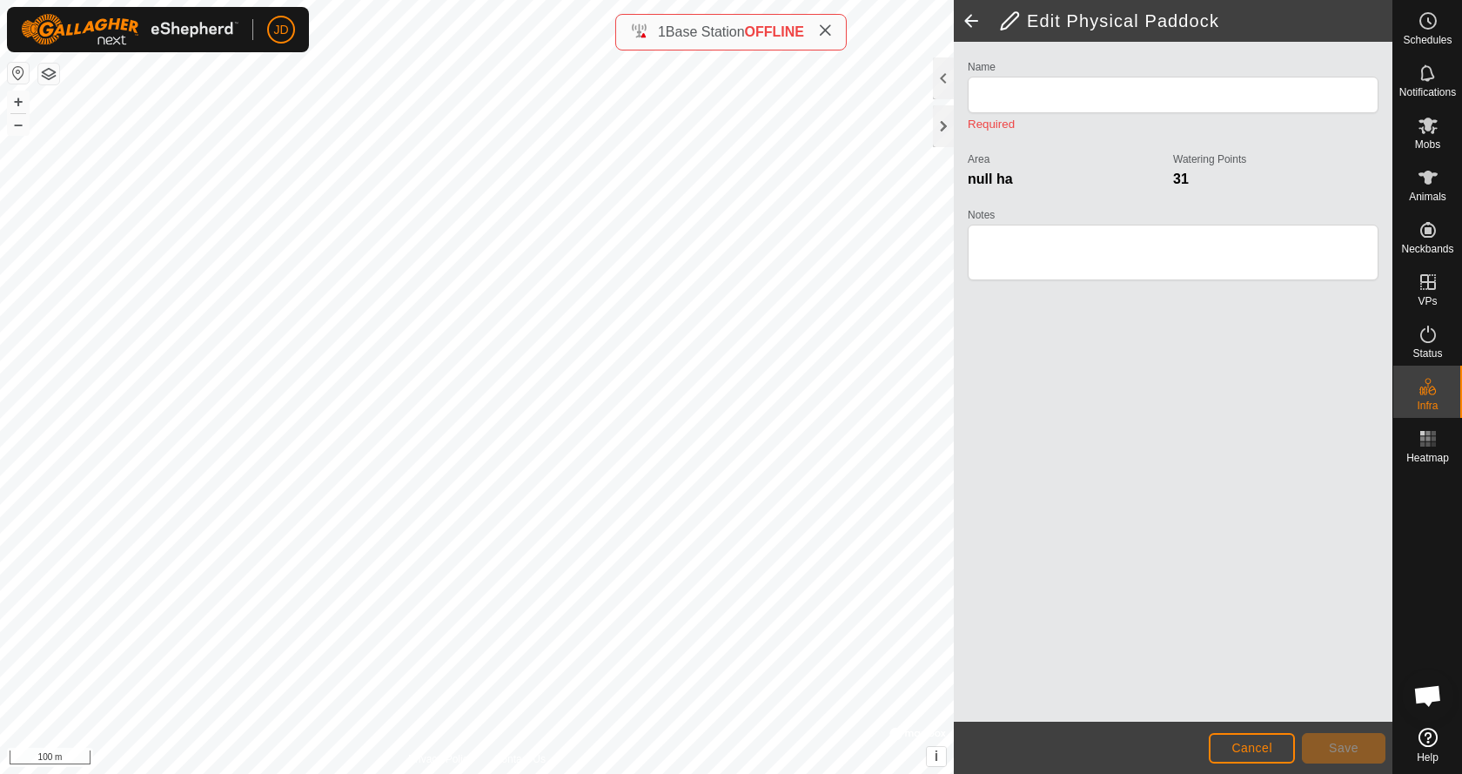
type input "Iron Wood"
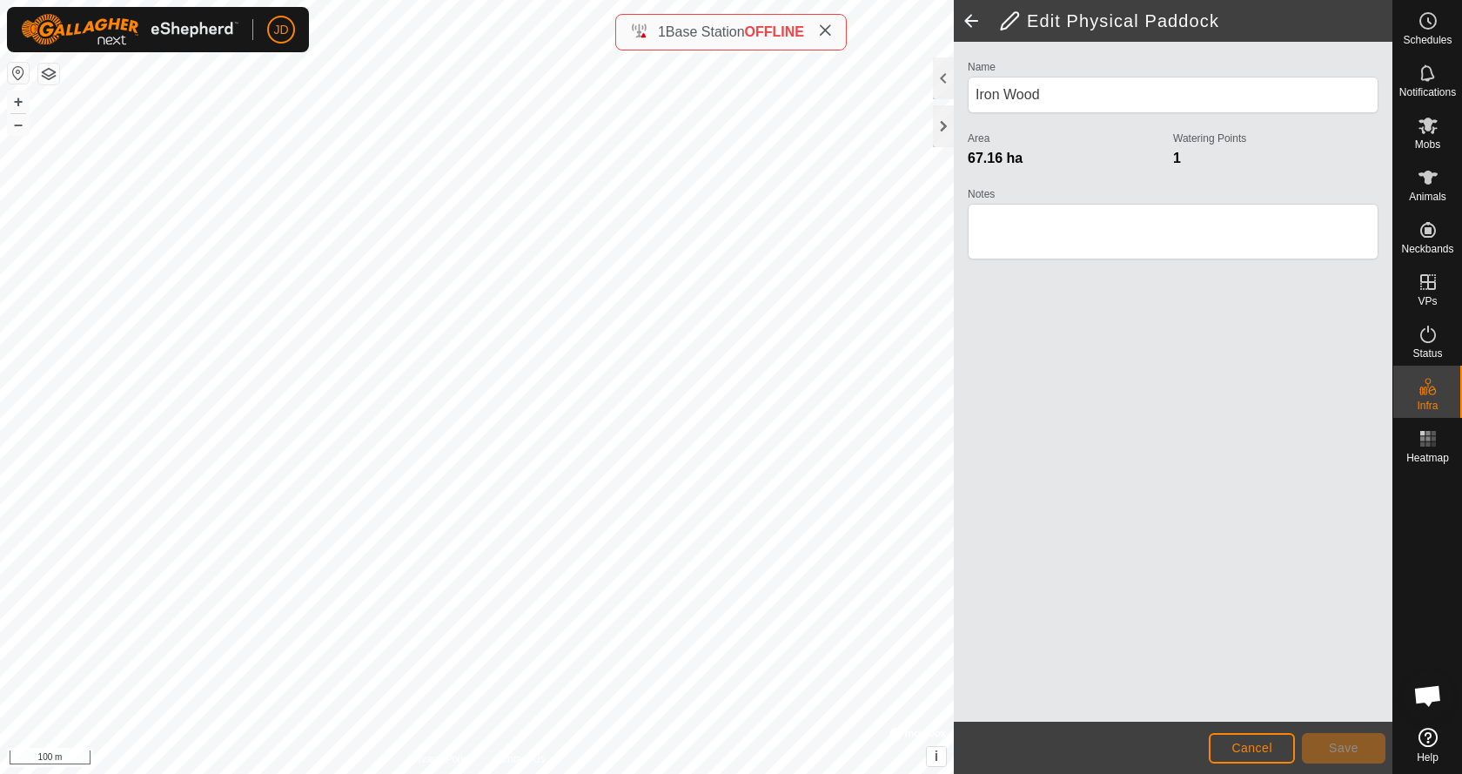
click at [974, 19] on span at bounding box center [971, 21] width 35 height 42
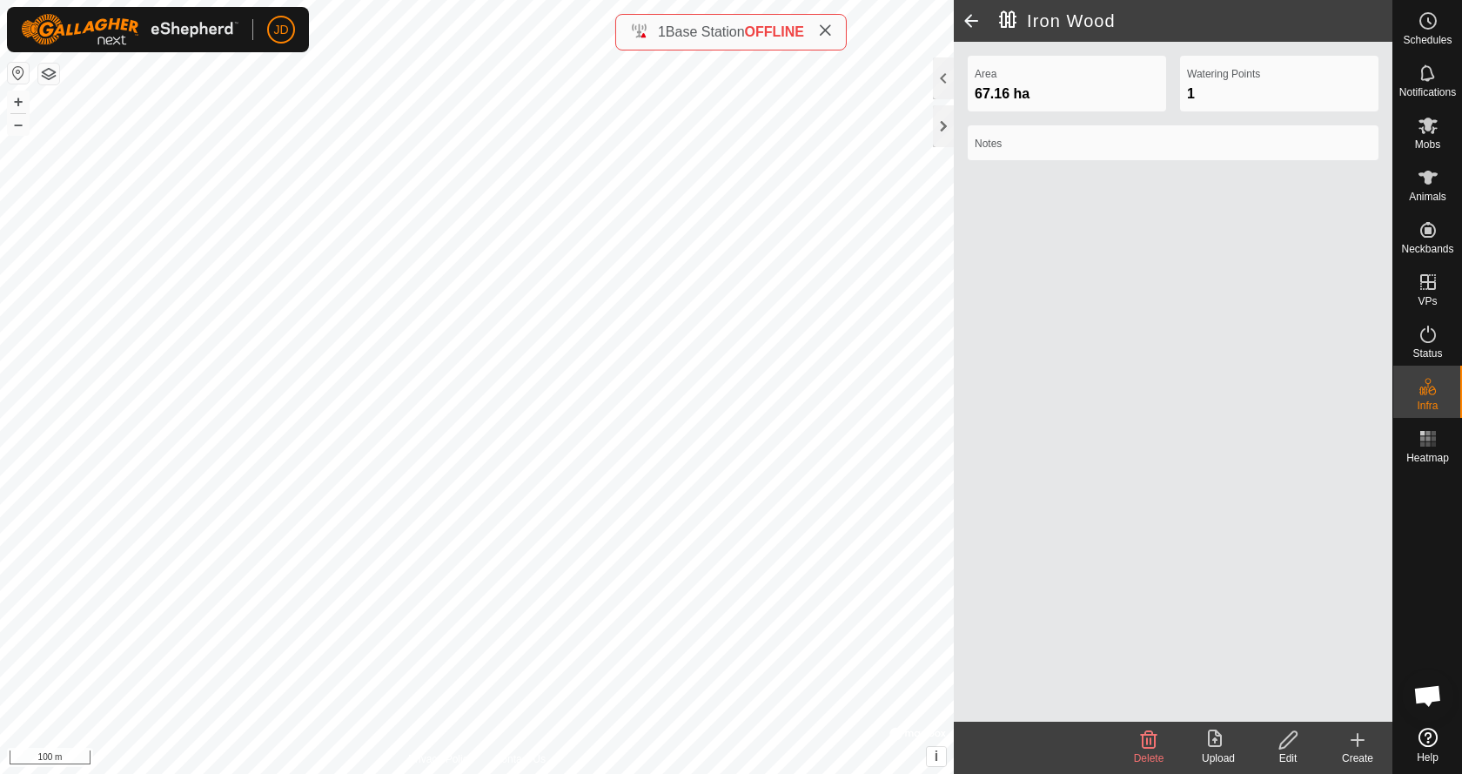
click at [964, 17] on span at bounding box center [971, 21] width 35 height 42
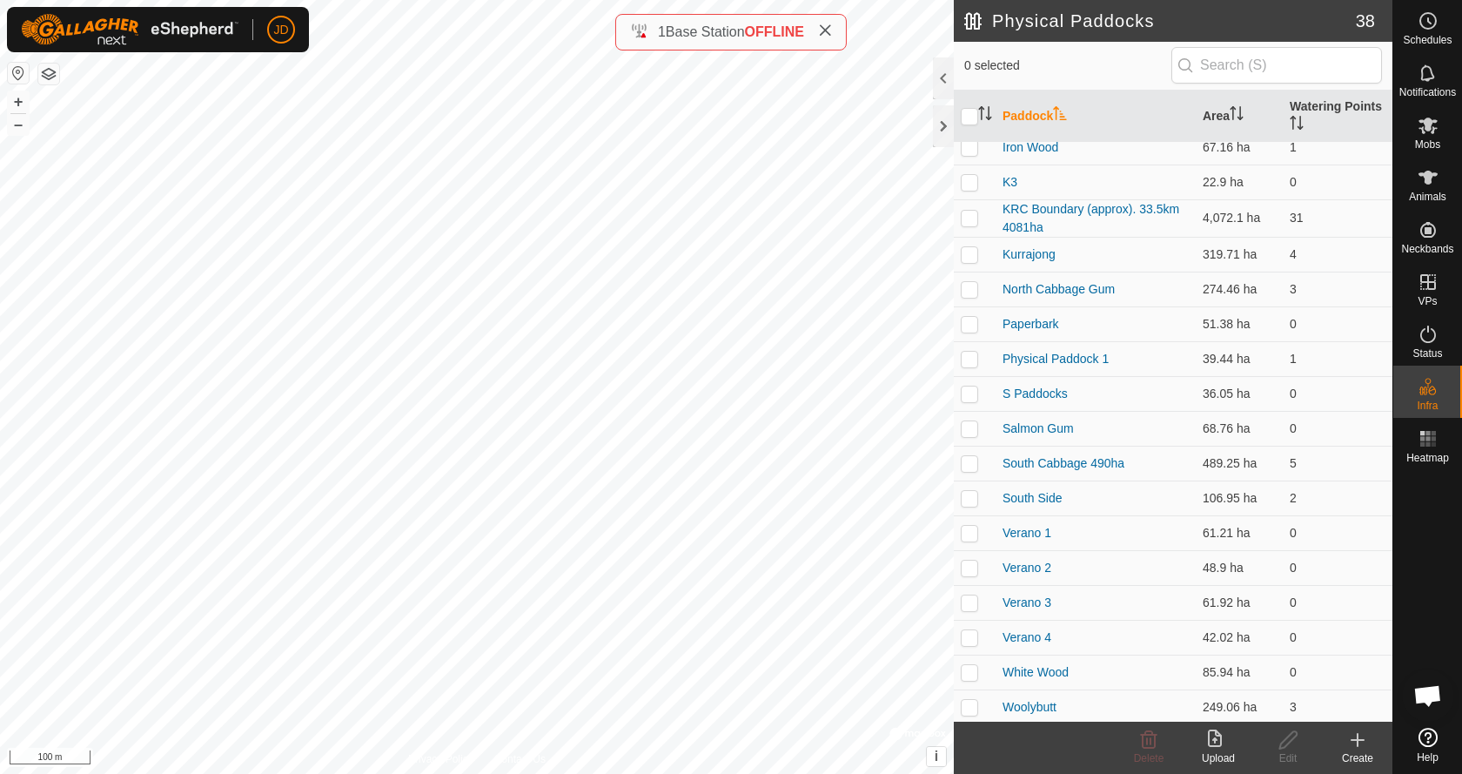
scroll to position [747, 0]
click at [1021, 633] on link "Verano 4" at bounding box center [1026, 633] width 49 height 14
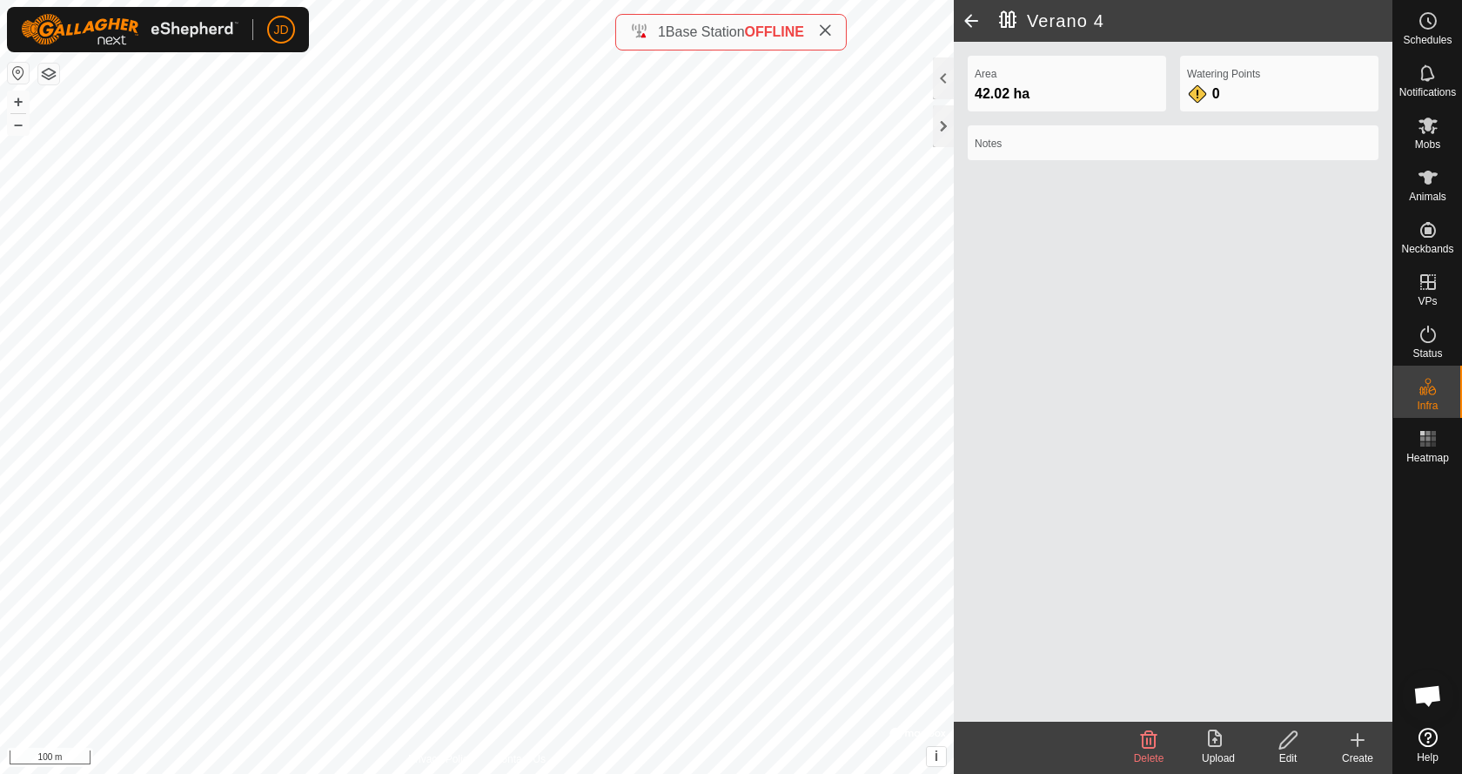
click at [1285, 739] on icon at bounding box center [1287, 739] width 17 height 17
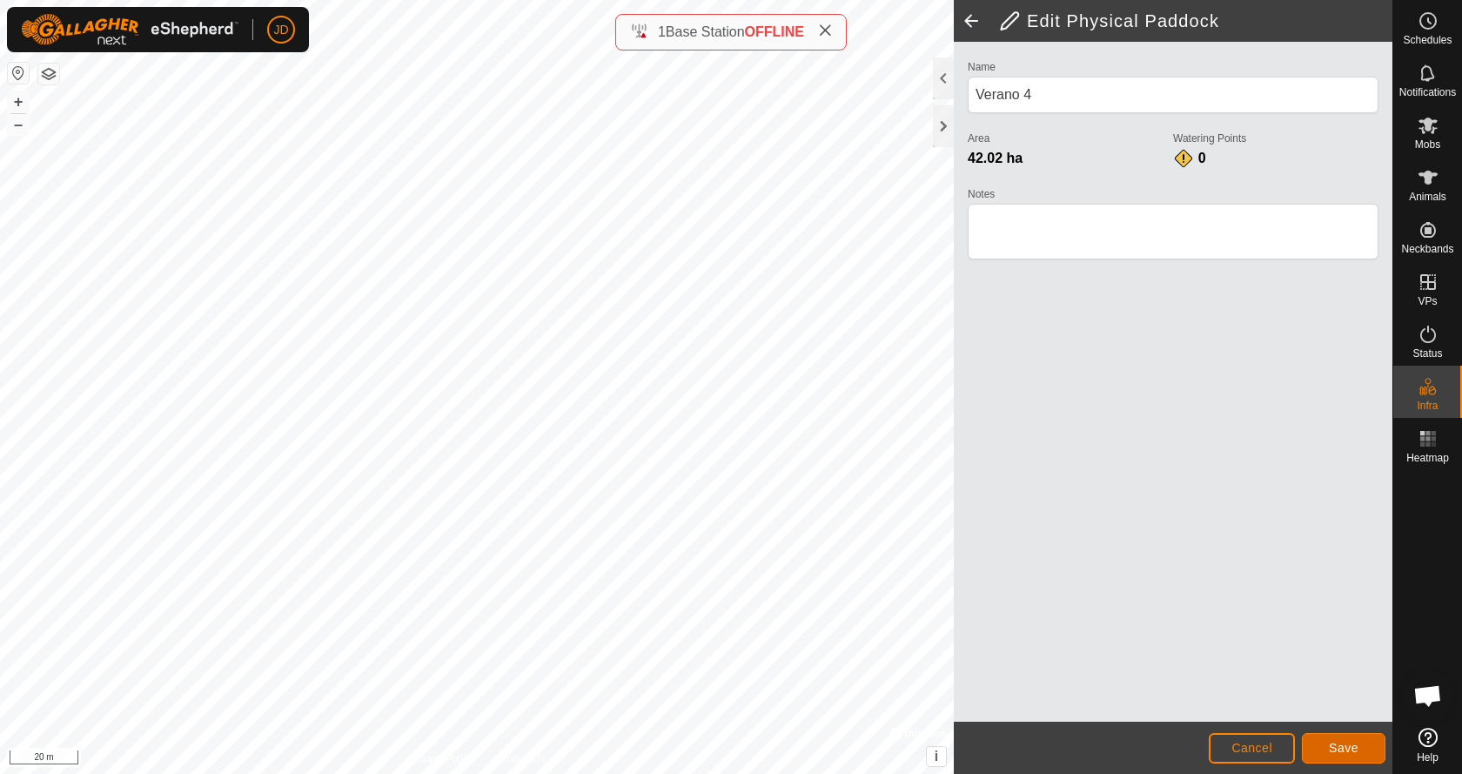
click at [1332, 751] on span "Save" at bounding box center [1344, 747] width 30 height 14
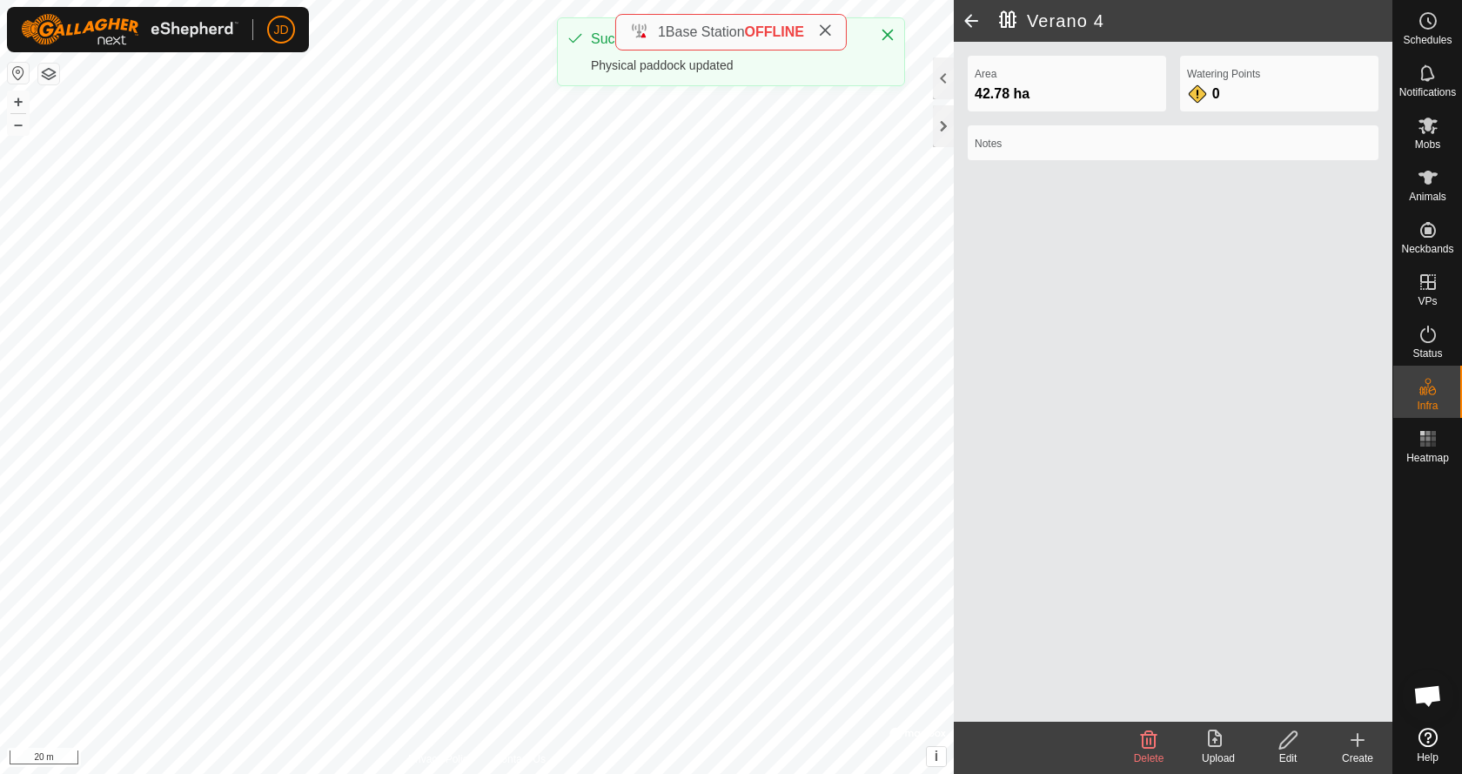
click at [968, 21] on span at bounding box center [971, 21] width 35 height 42
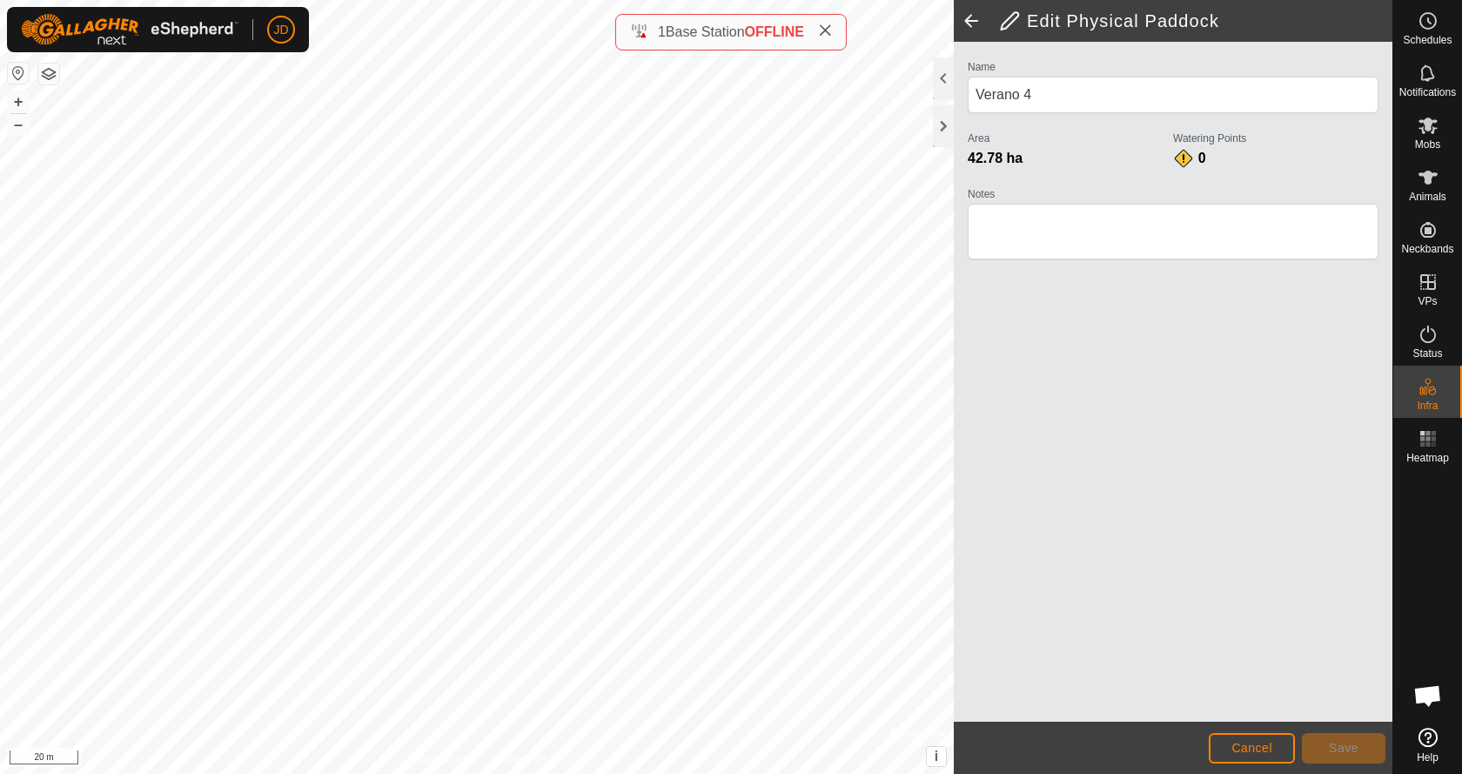
click at [968, 21] on span at bounding box center [971, 21] width 35 height 42
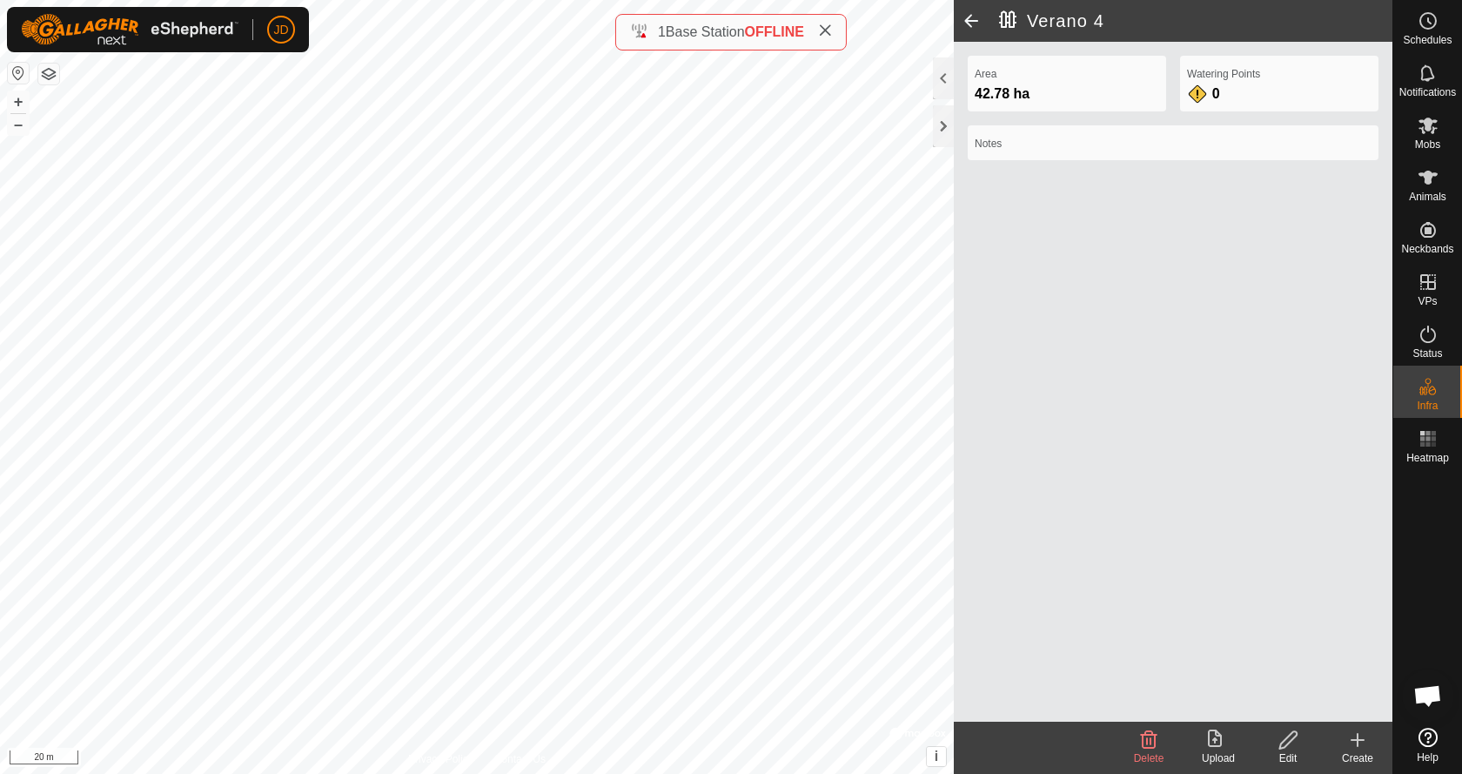
click at [968, 21] on span at bounding box center [971, 21] width 35 height 42
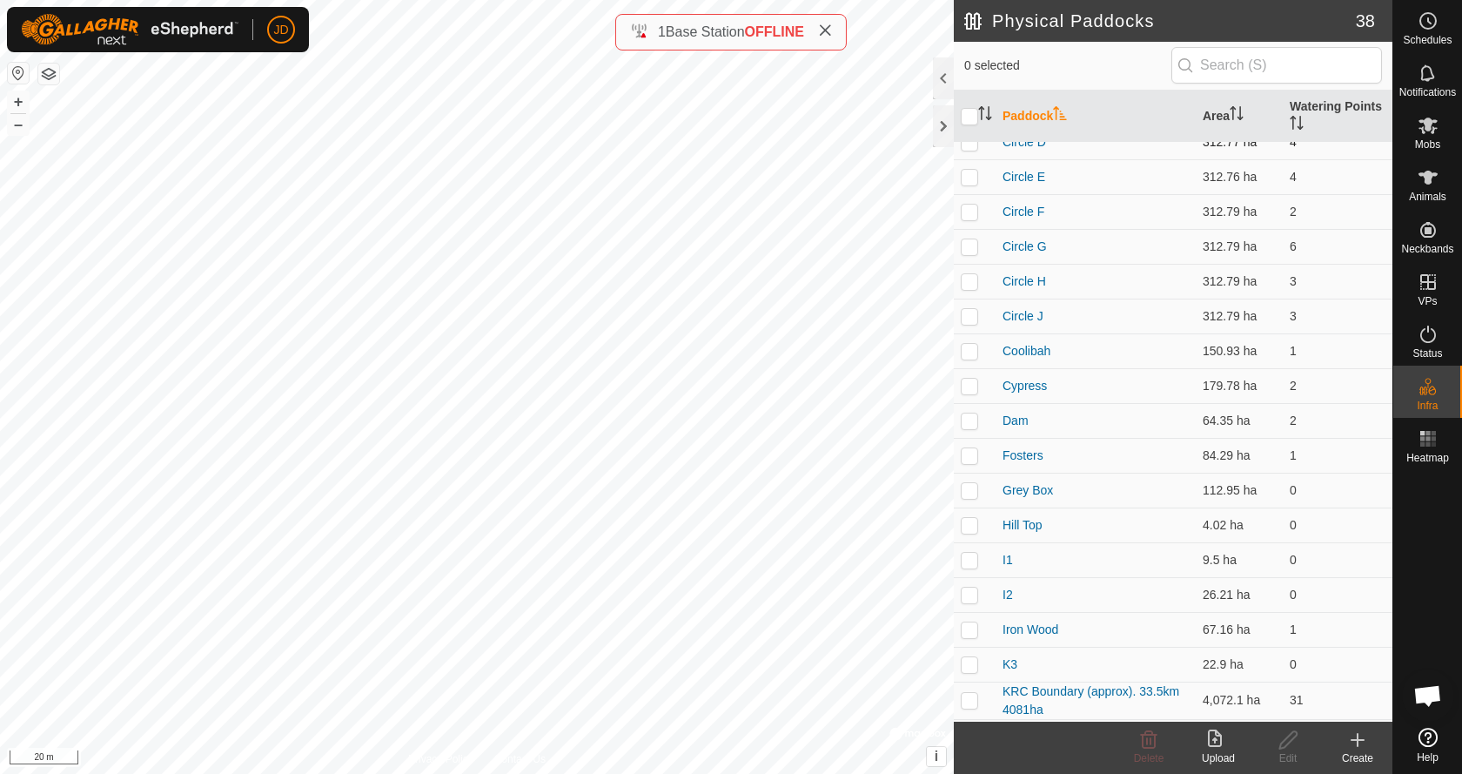
scroll to position [348, 0]
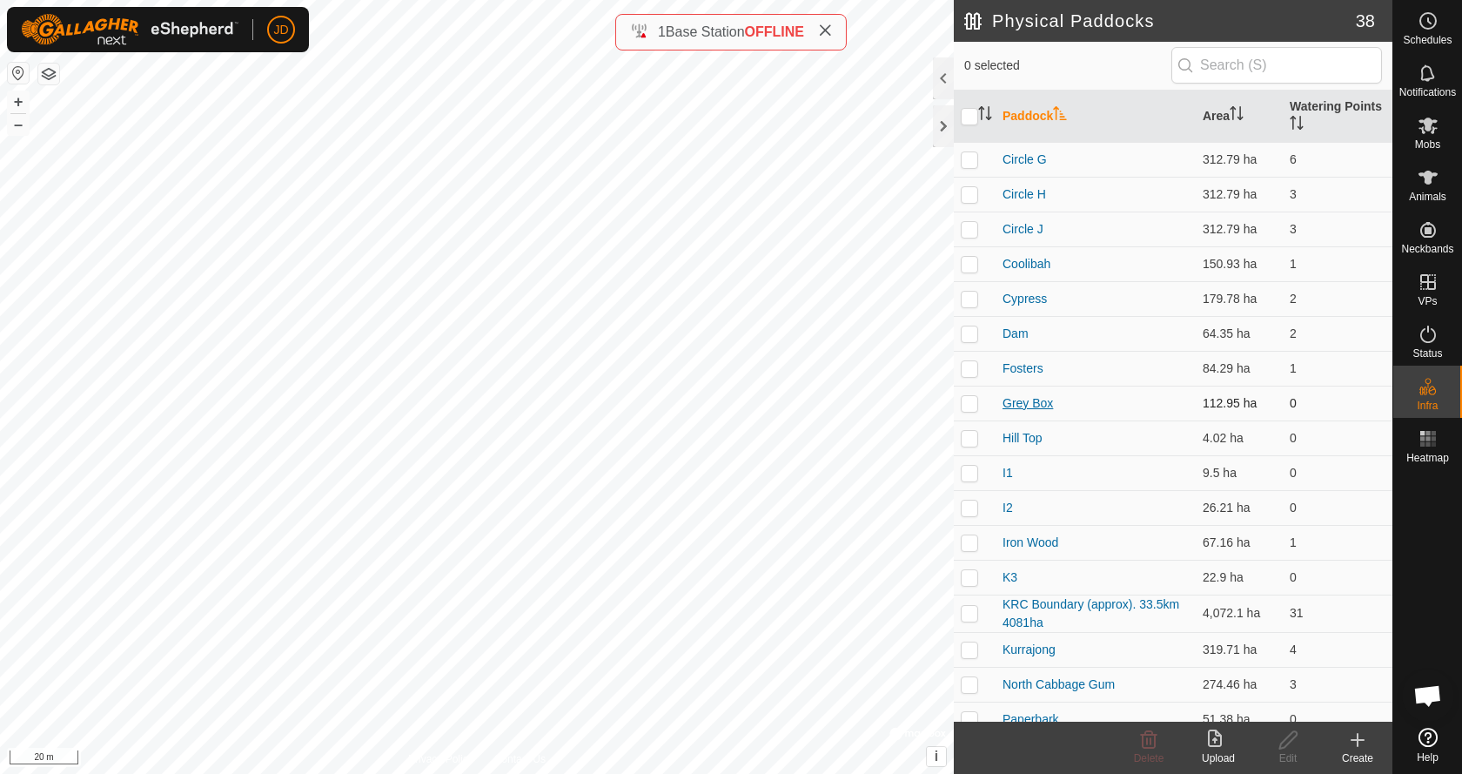
click at [1014, 405] on link "Grey Box" at bounding box center [1027, 403] width 50 height 14
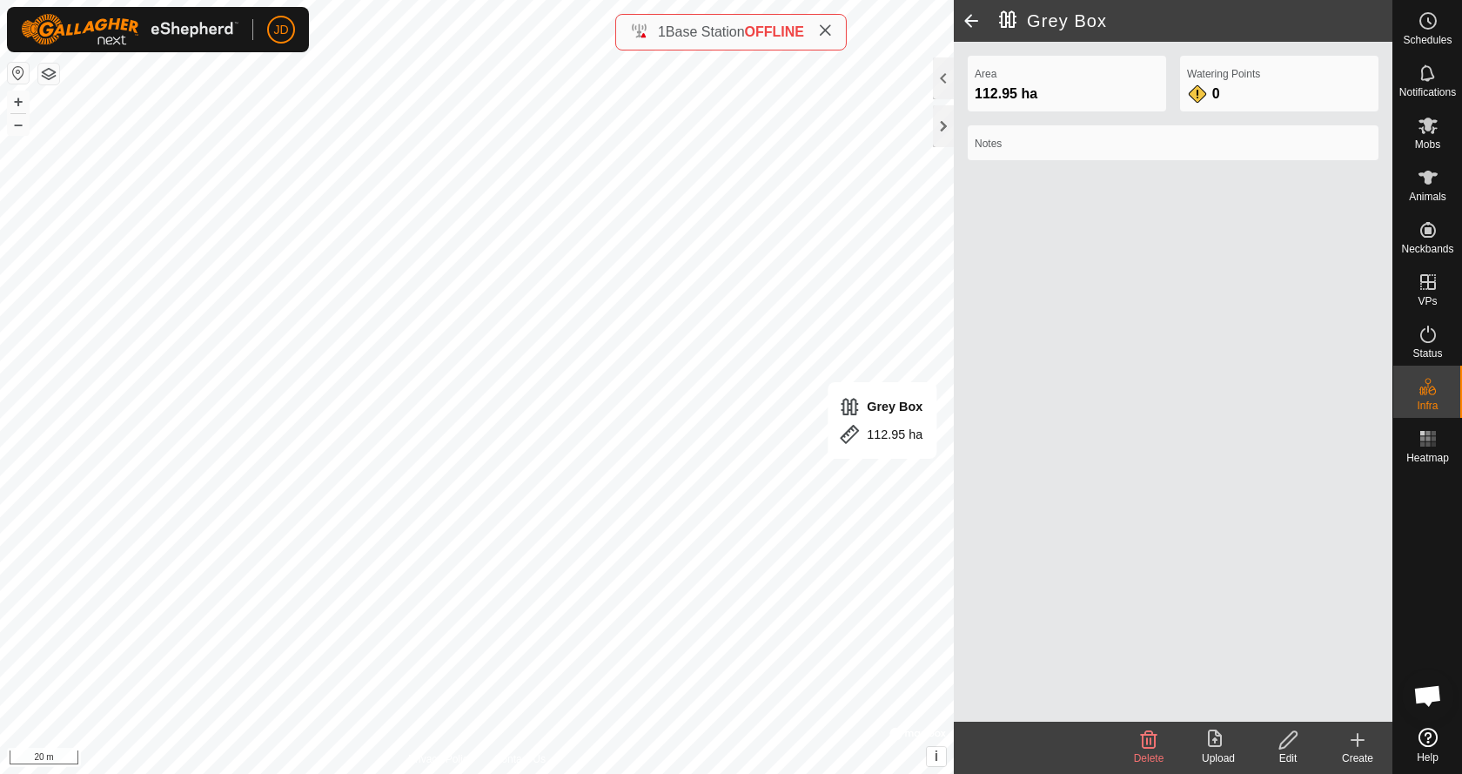
click at [1287, 747] on icon at bounding box center [1288, 739] width 22 height 21
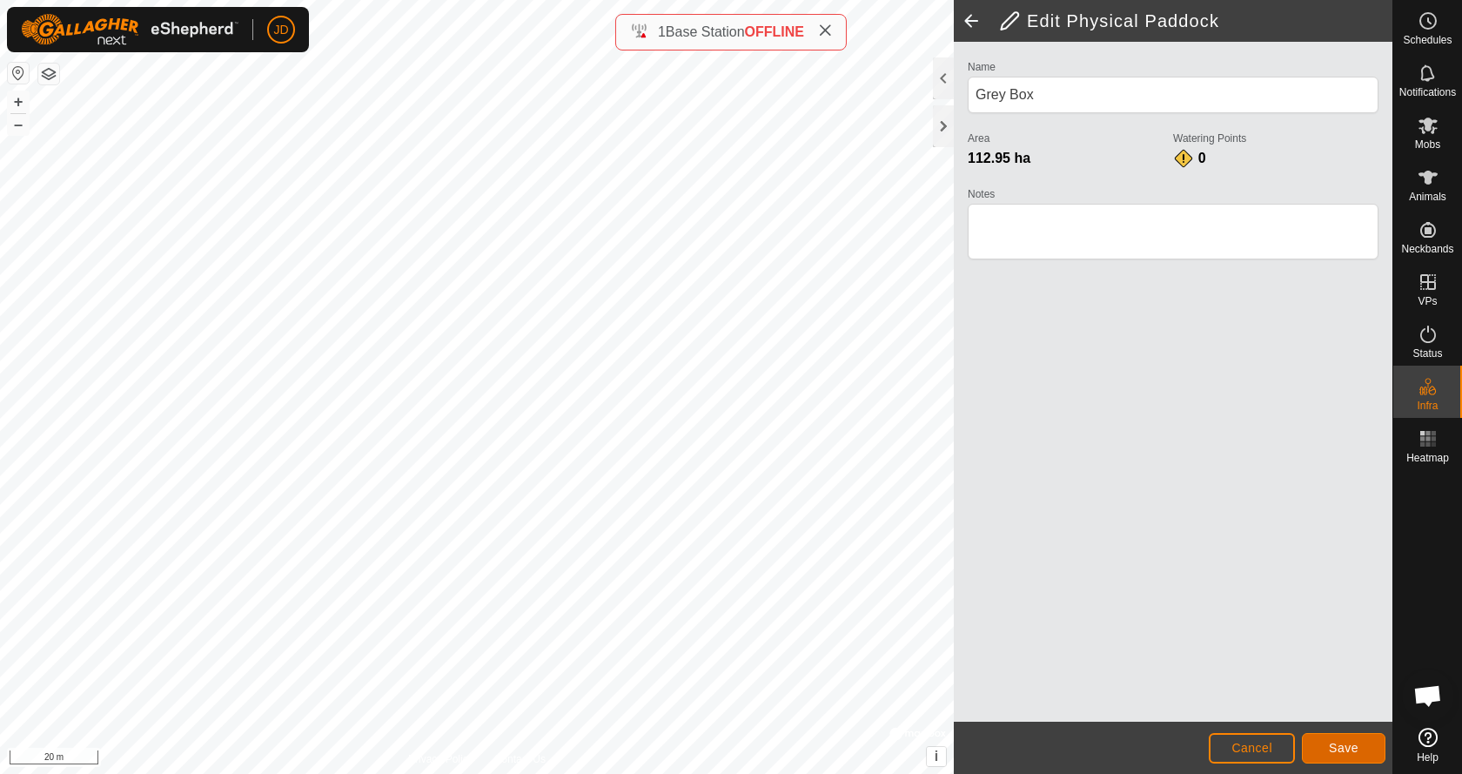
click at [1339, 747] on span "Save" at bounding box center [1344, 747] width 30 height 14
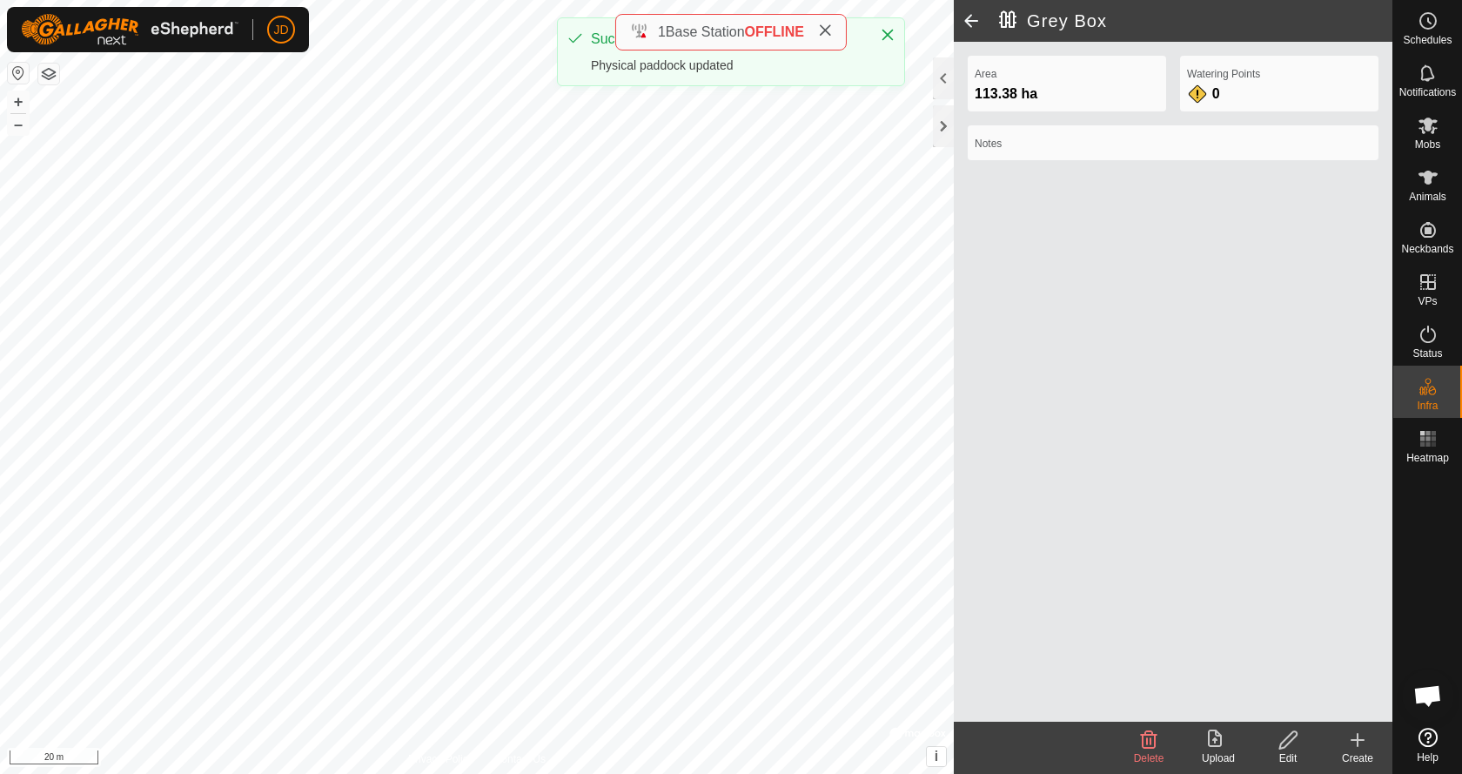
click at [973, 17] on span at bounding box center [971, 21] width 35 height 42
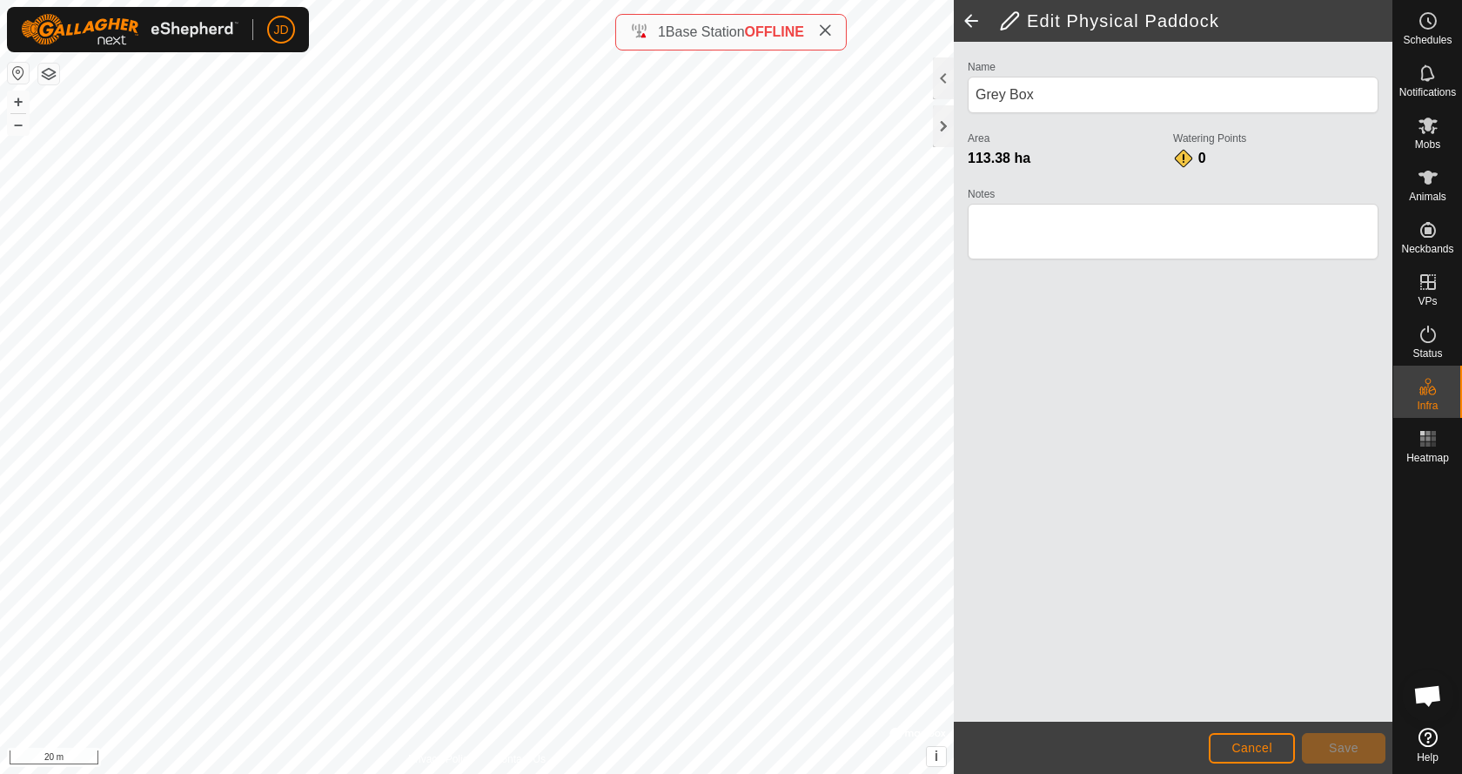
click at [973, 17] on span at bounding box center [971, 21] width 35 height 42
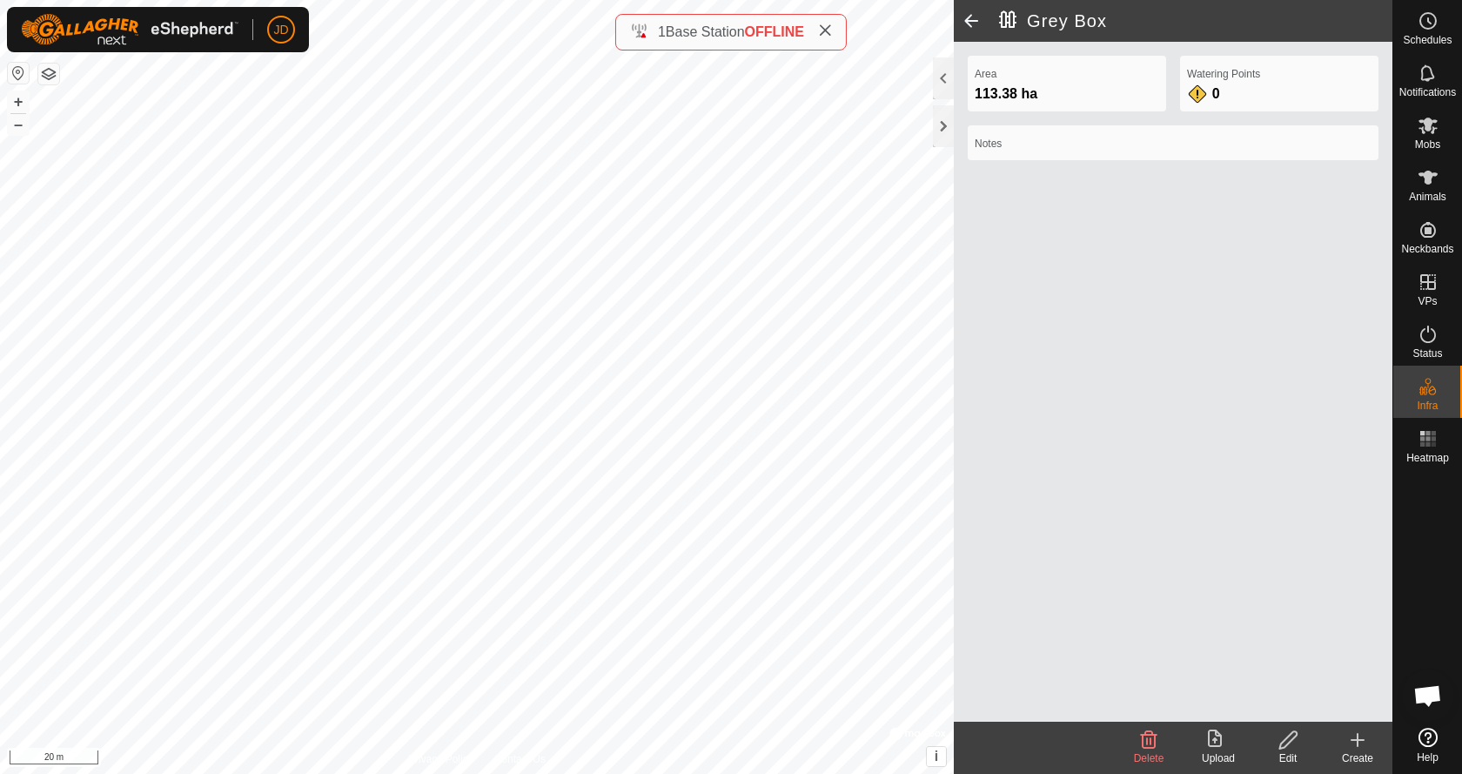
click at [973, 17] on span at bounding box center [971, 21] width 35 height 42
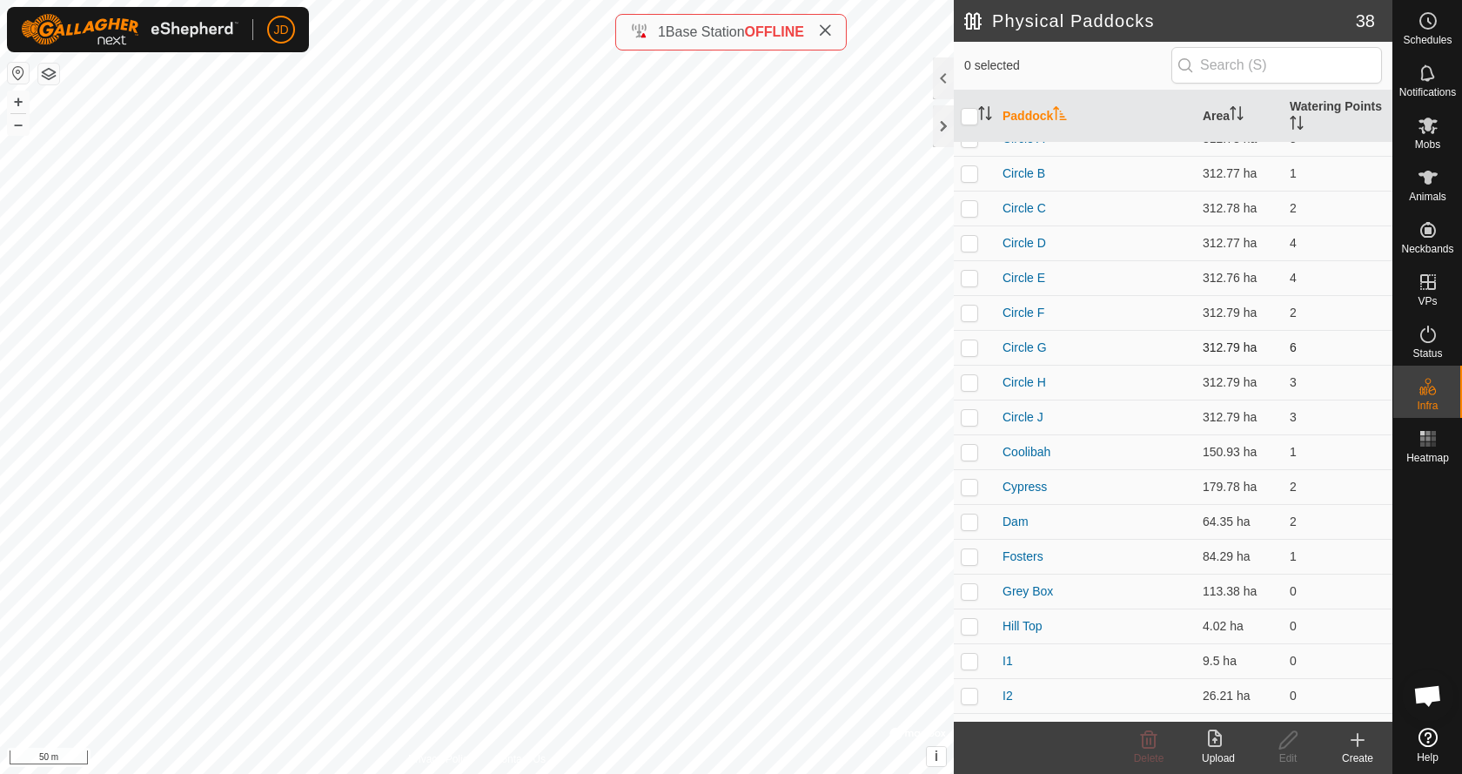
scroll to position [174, 0]
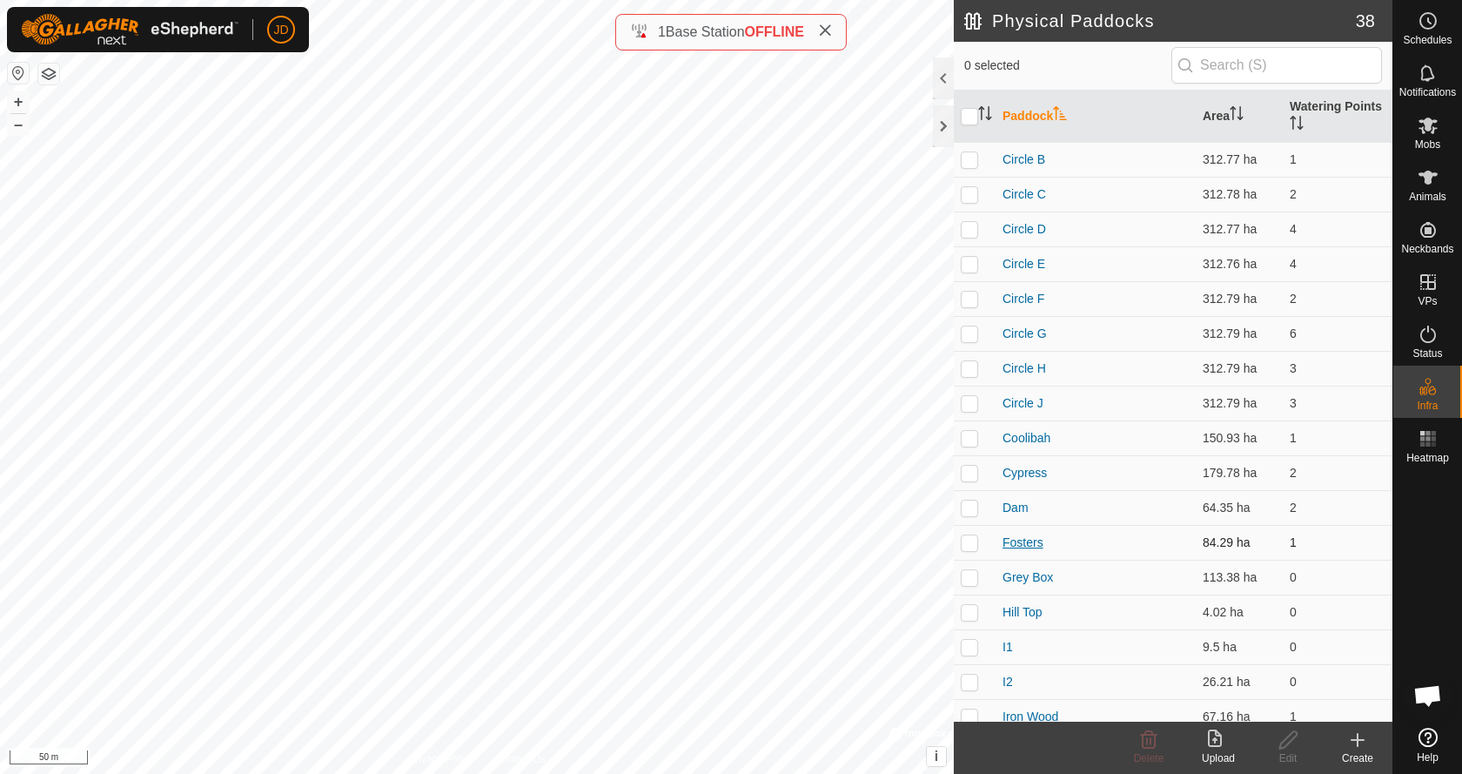
click at [1028, 544] on link "Fosters" at bounding box center [1022, 542] width 41 height 14
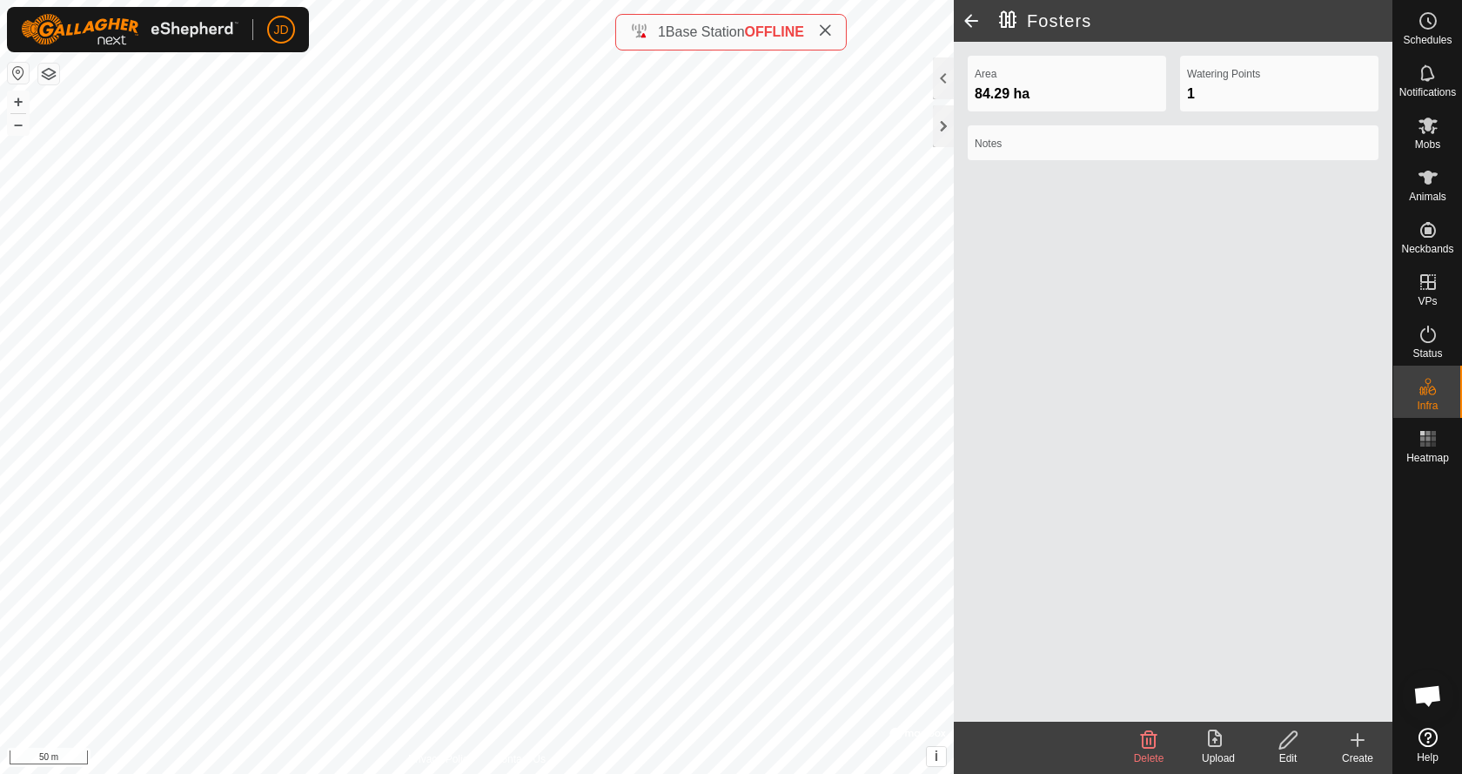
click at [1297, 738] on icon at bounding box center [1288, 739] width 22 height 21
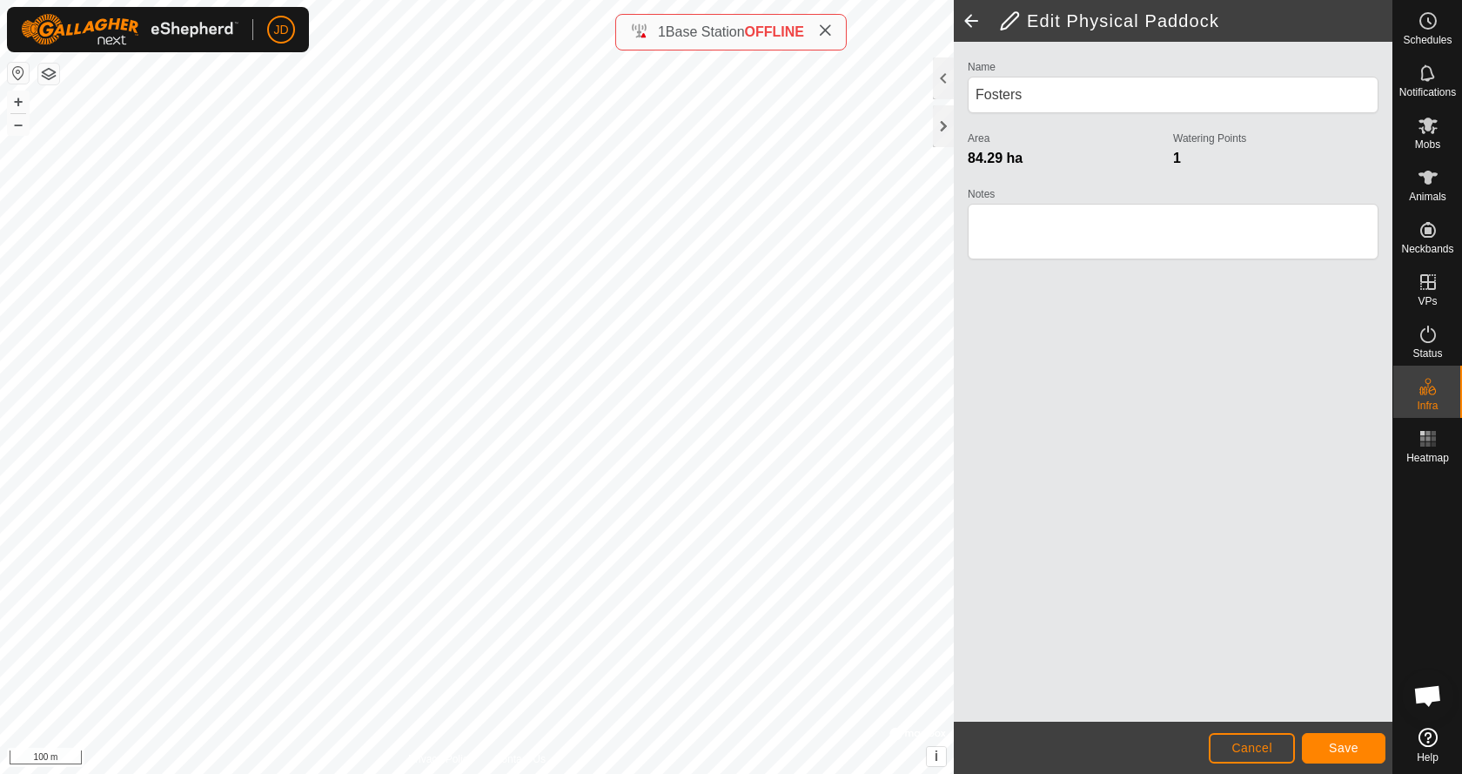
click at [469, 0] on html "JD Schedules Notifications Mobs Animals Neckbands VPs Status Infra Heatmap Help…" at bounding box center [731, 387] width 1462 height 774
click at [1357, 747] on span "Save" at bounding box center [1344, 747] width 30 height 14
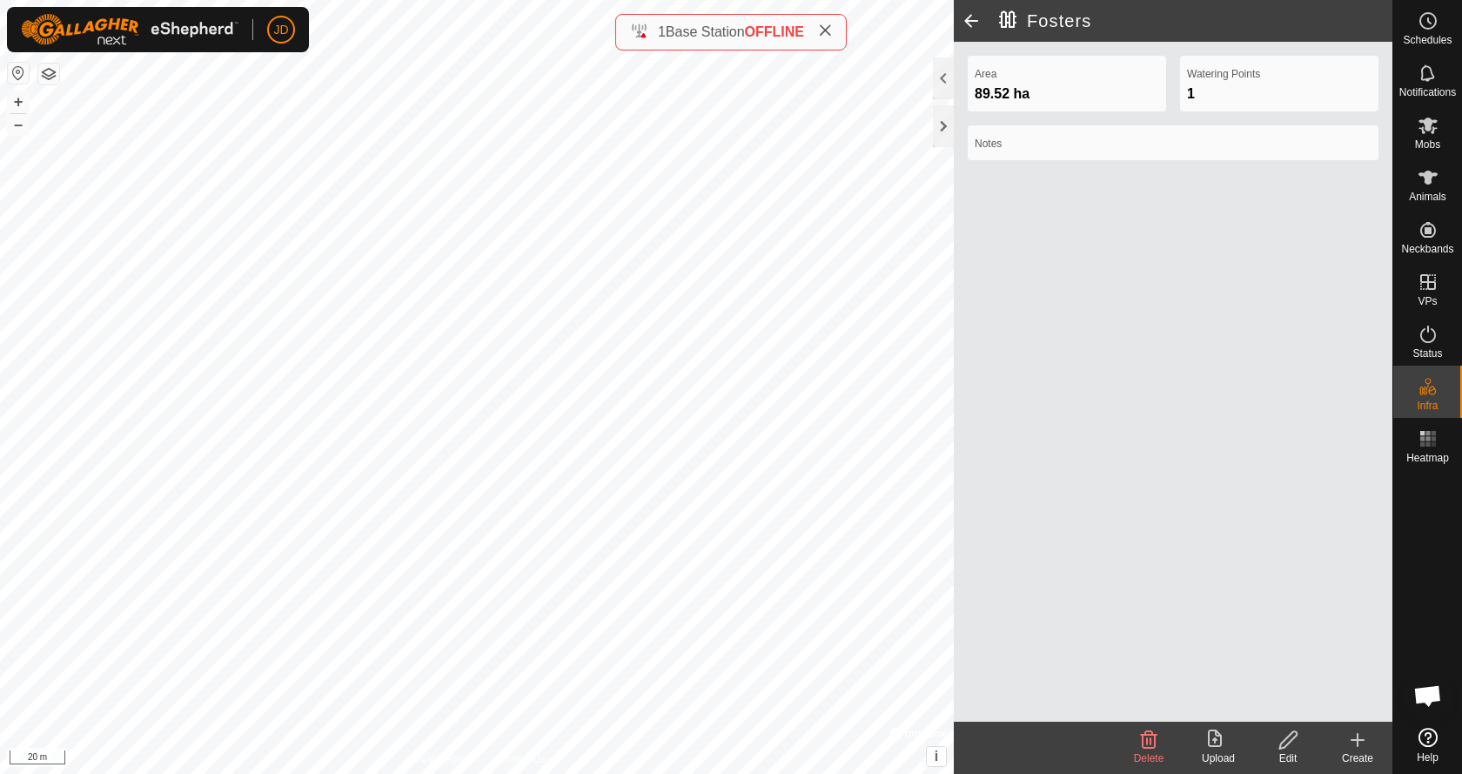
click at [968, 23] on span at bounding box center [971, 21] width 35 height 42
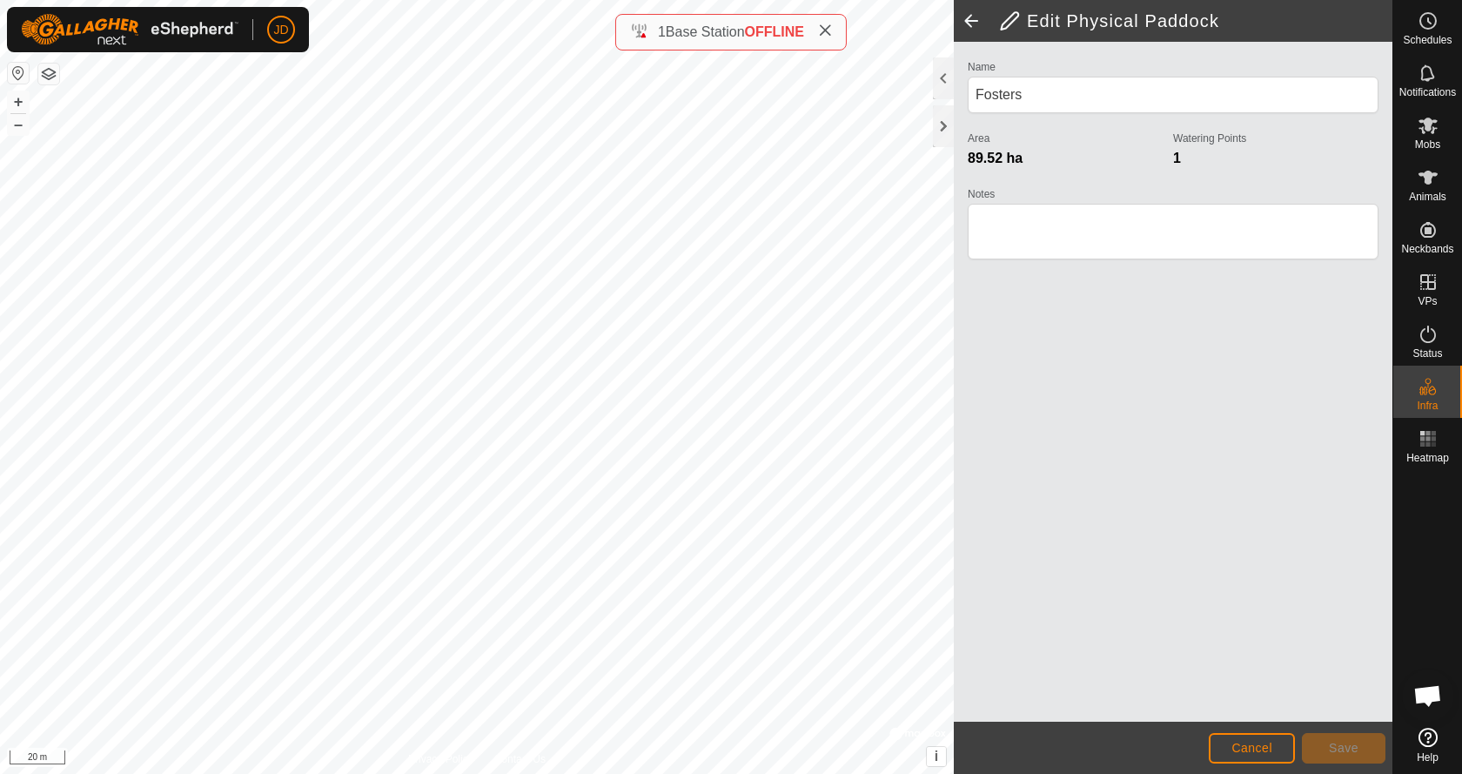
click at [968, 23] on span at bounding box center [971, 21] width 35 height 42
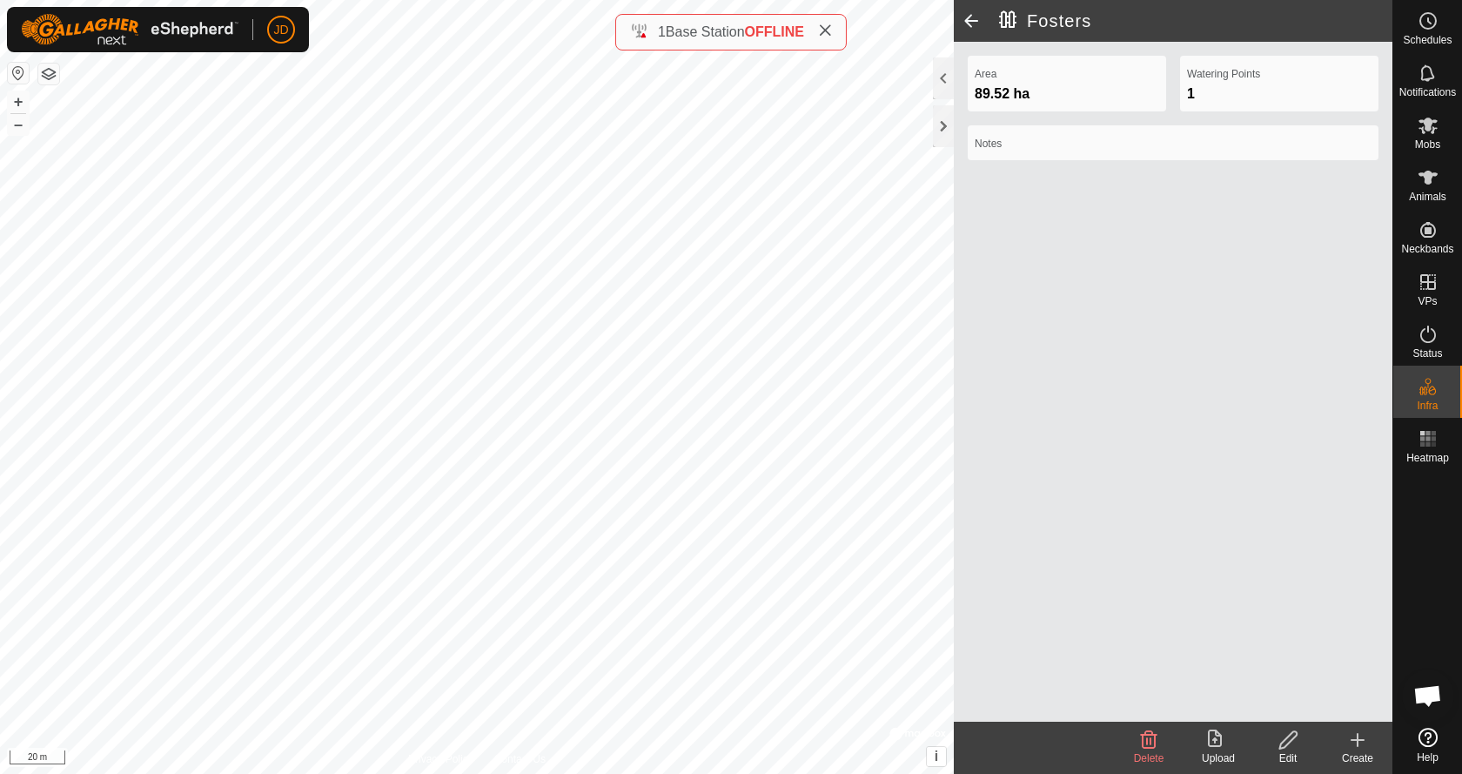
click at [968, 23] on span at bounding box center [971, 21] width 35 height 42
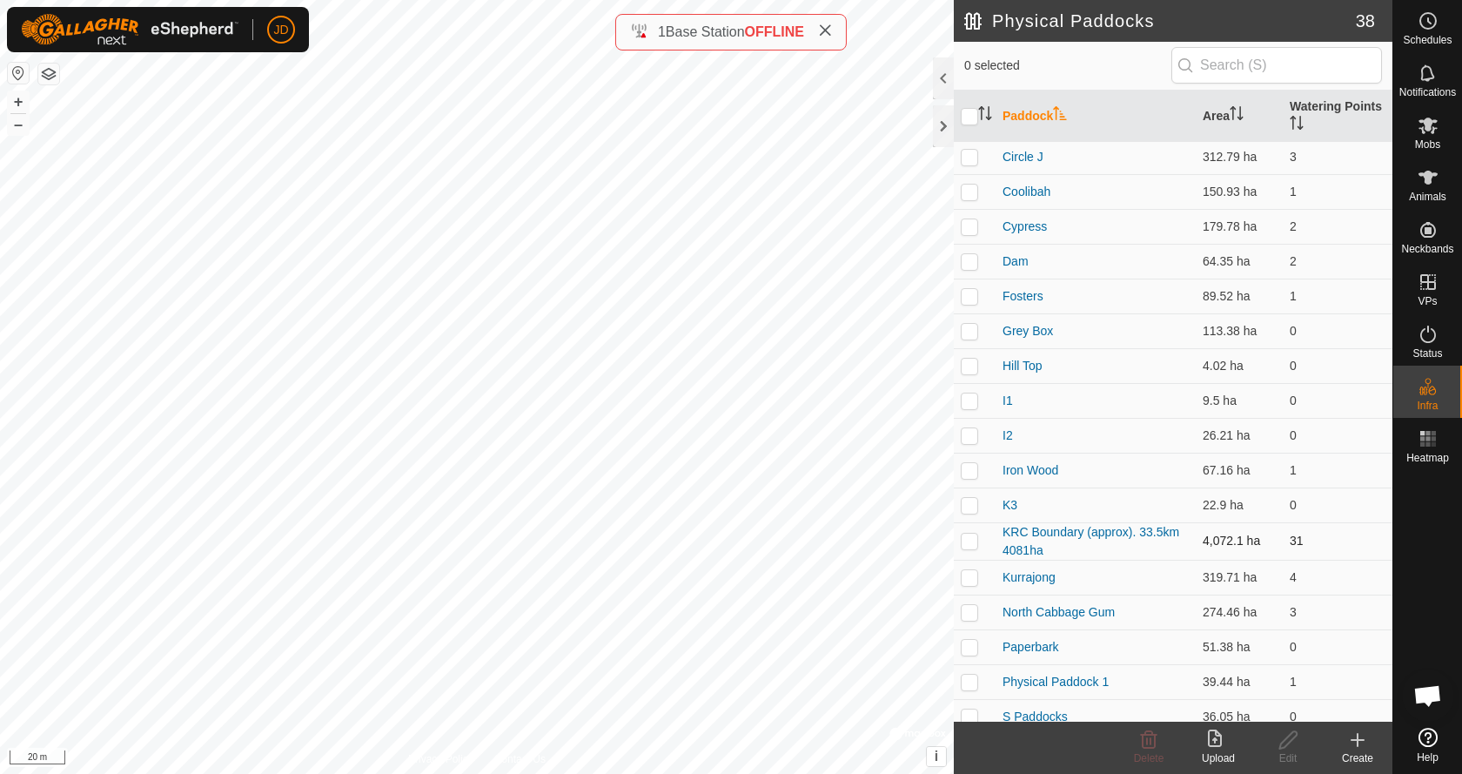
scroll to position [435, 0]
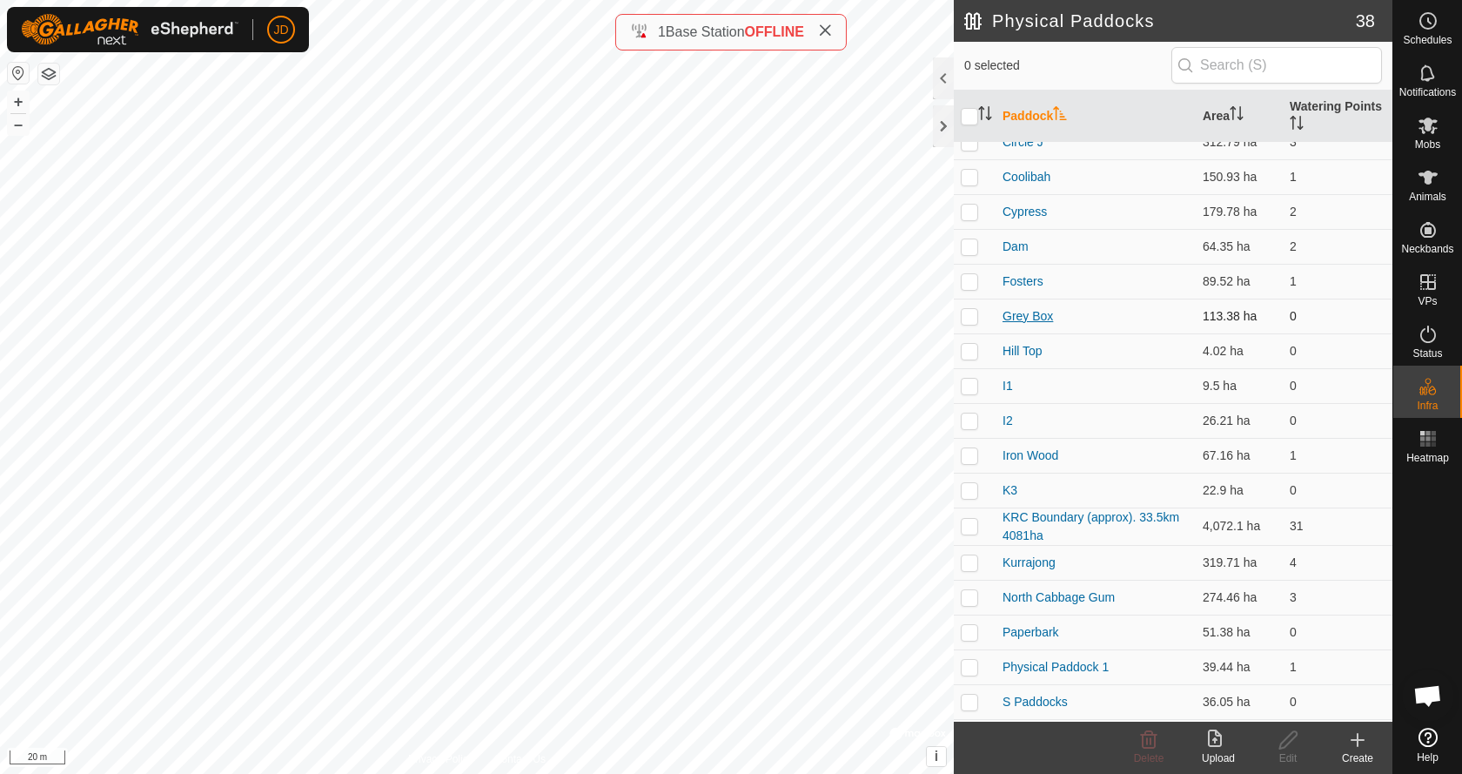
click at [1014, 316] on link "Grey Box" at bounding box center [1027, 316] width 50 height 14
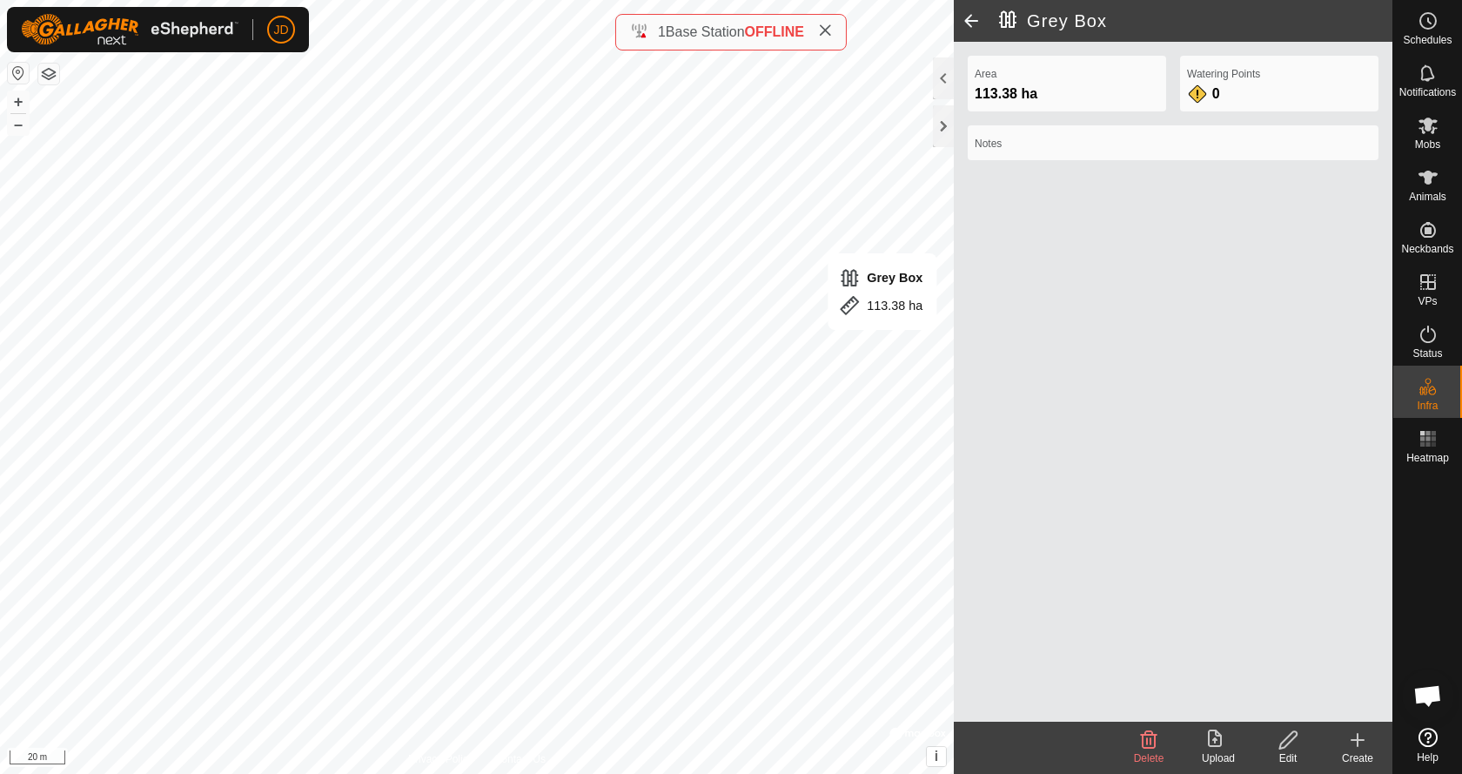
click at [1288, 738] on icon at bounding box center [1288, 739] width 22 height 21
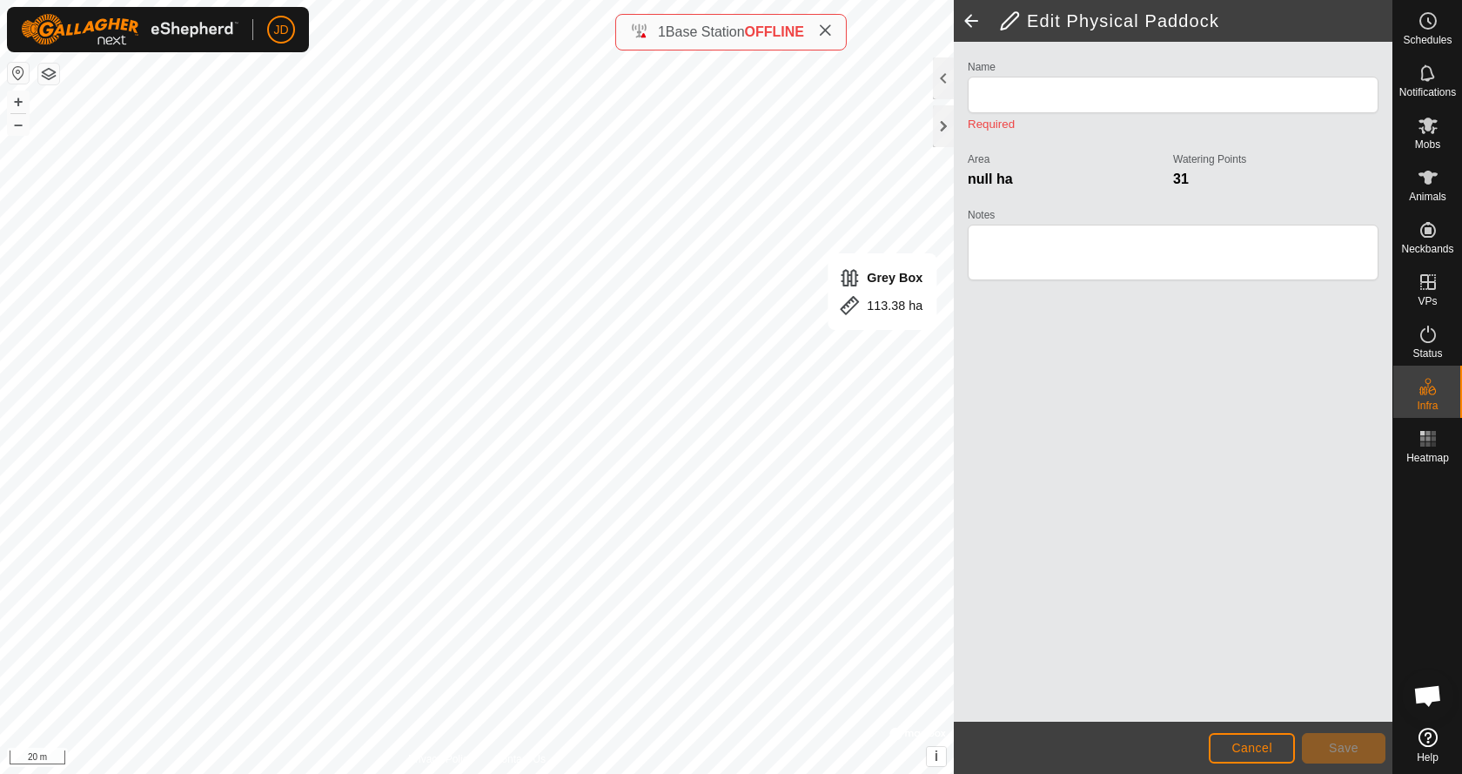
type input "Grey Box"
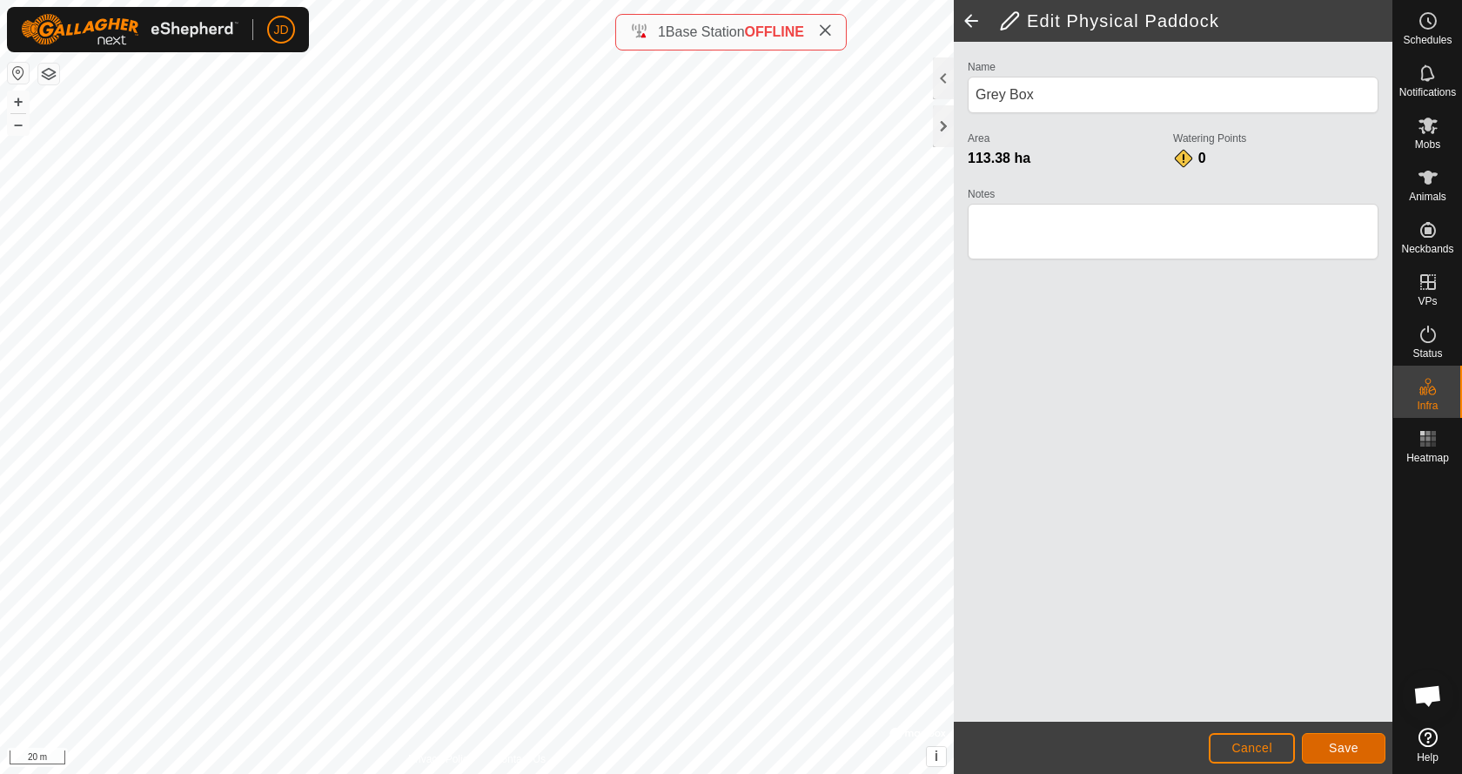
click at [1344, 744] on span "Save" at bounding box center [1344, 747] width 30 height 14
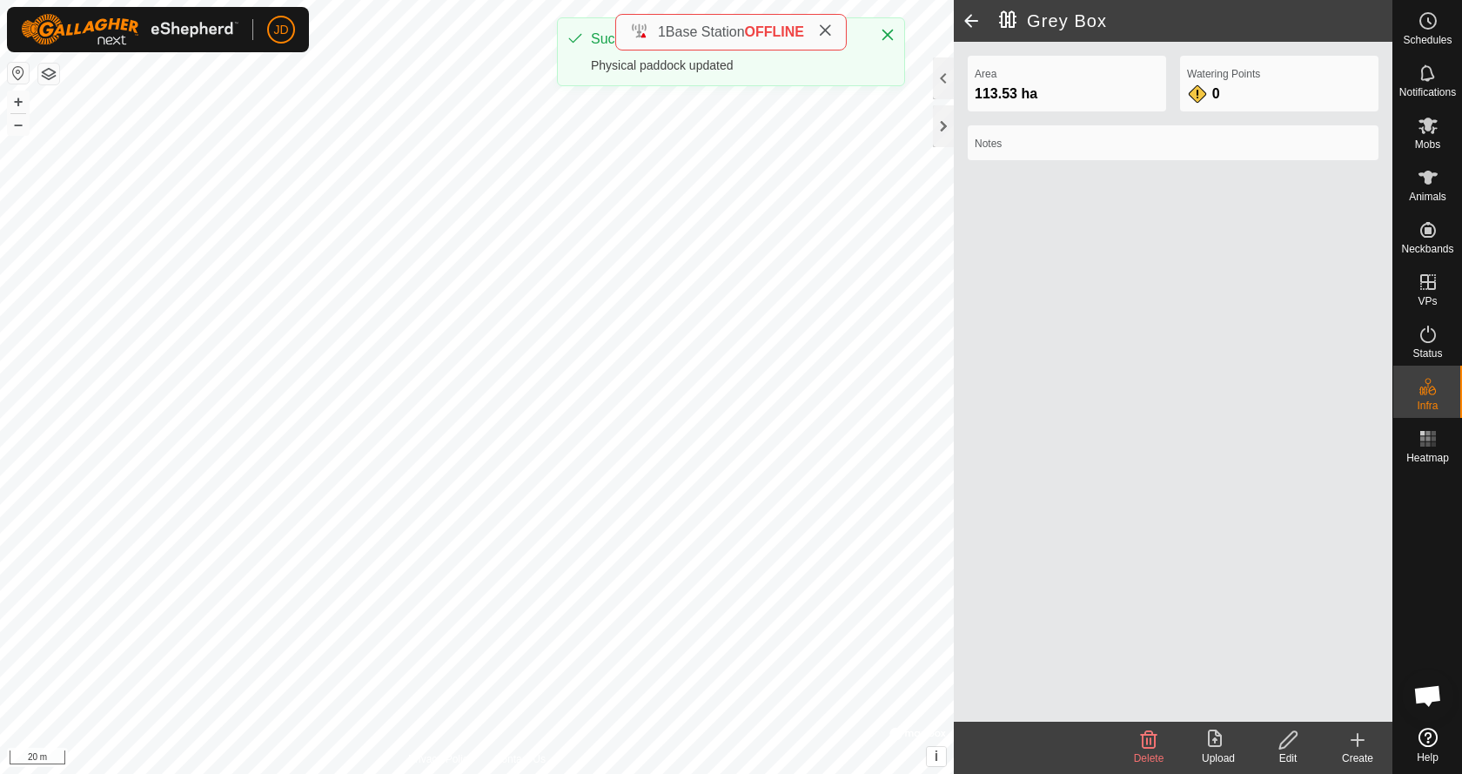
click at [968, 21] on span at bounding box center [971, 21] width 35 height 42
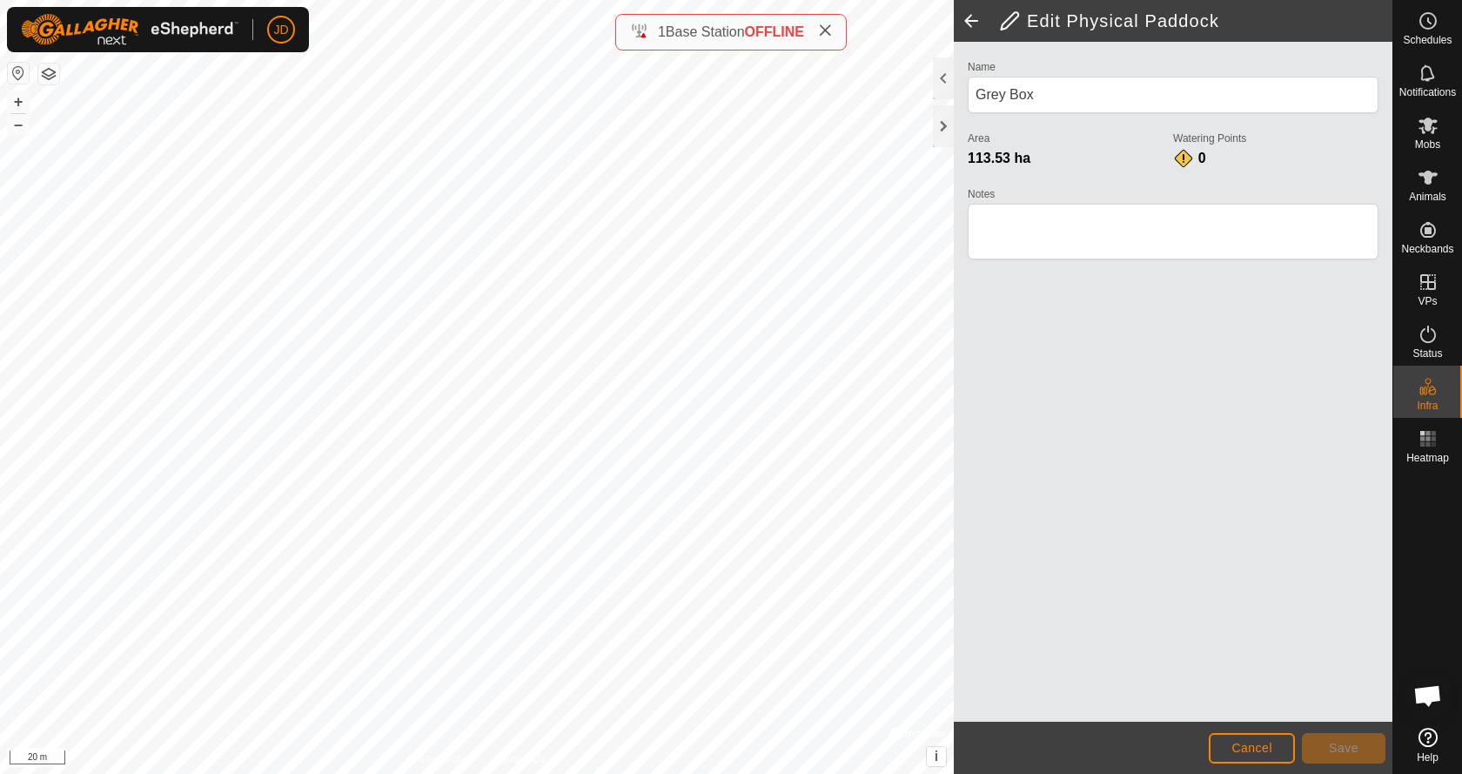
click at [968, 21] on span at bounding box center [971, 21] width 35 height 42
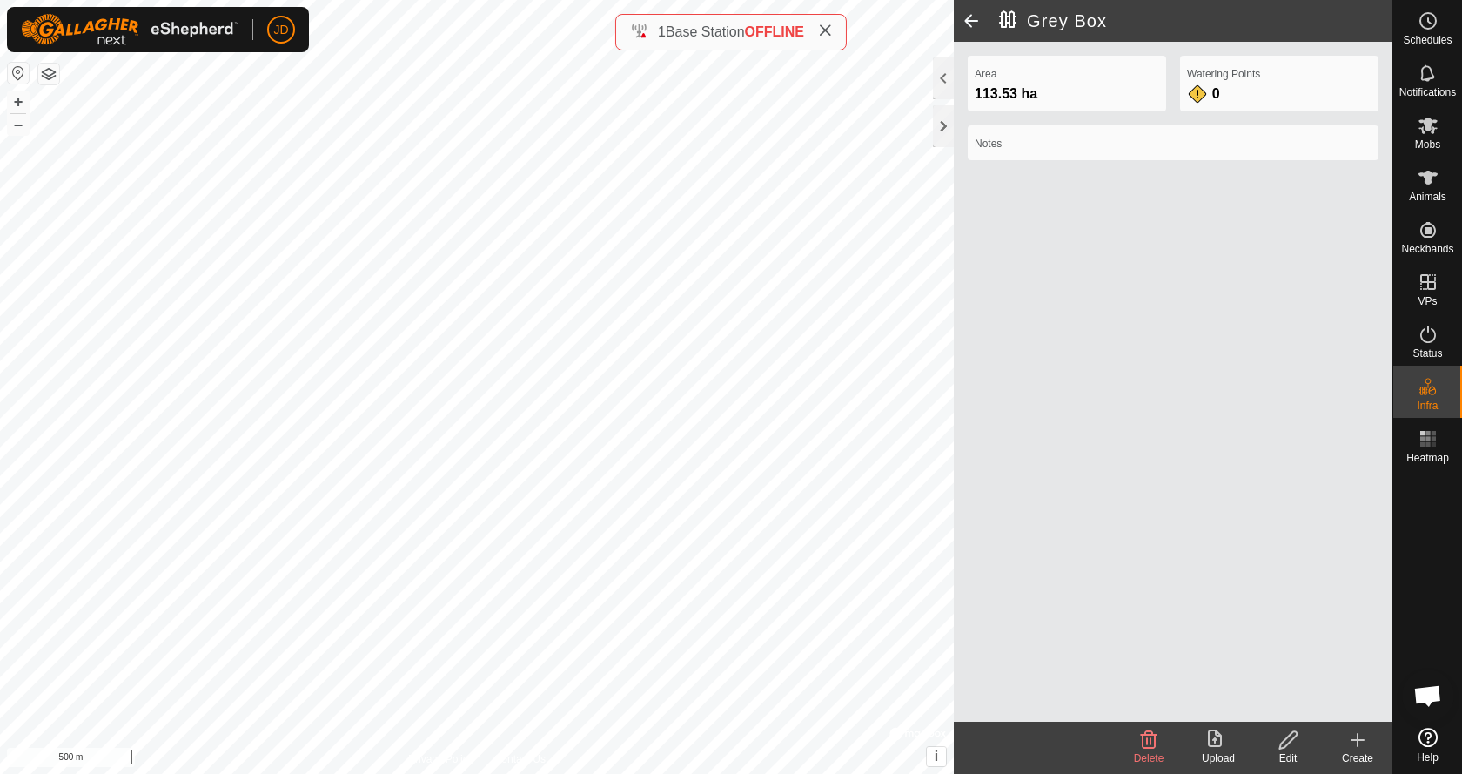
click at [973, 22] on span at bounding box center [971, 21] width 35 height 42
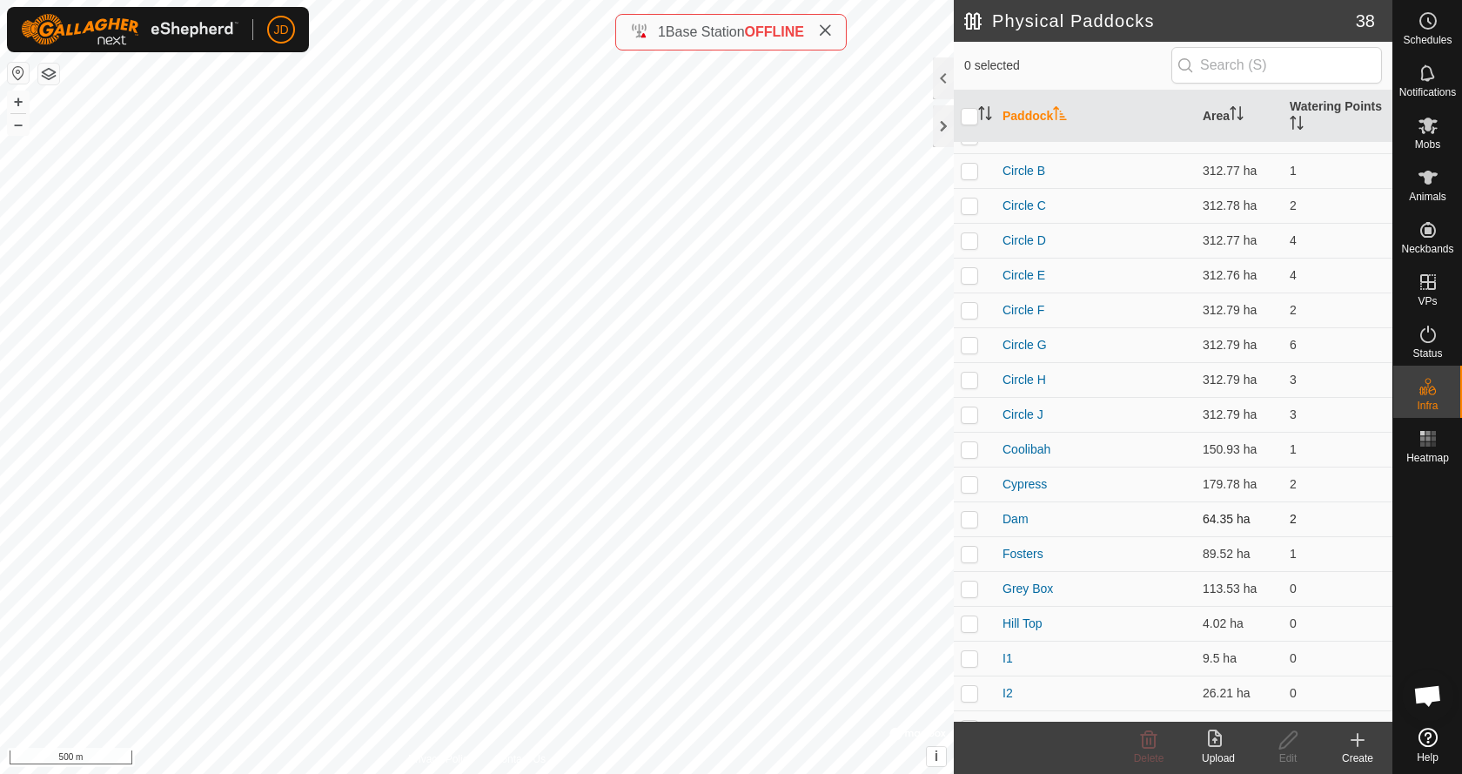
scroll to position [174, 0]
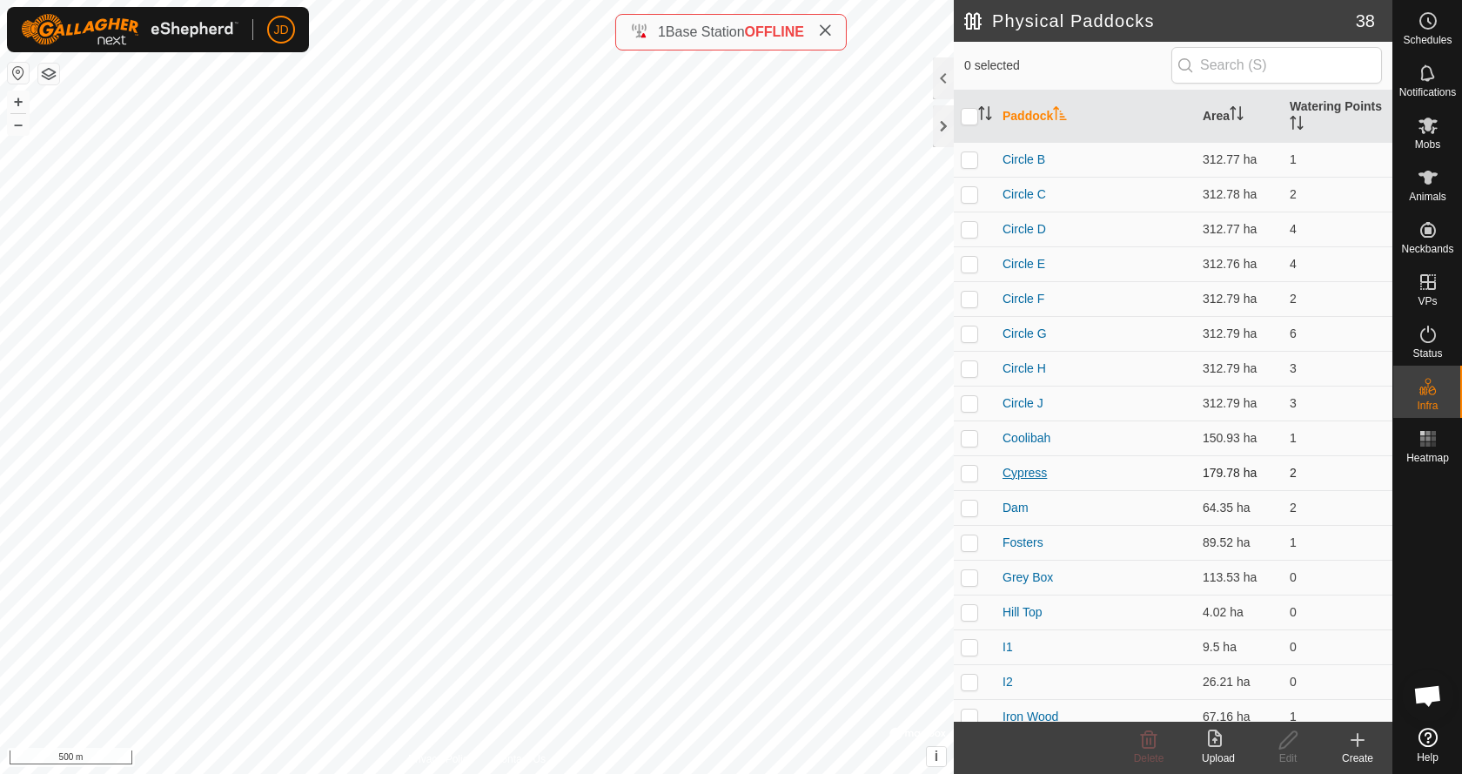
click at [1022, 474] on link "Cypress" at bounding box center [1024, 473] width 44 height 14
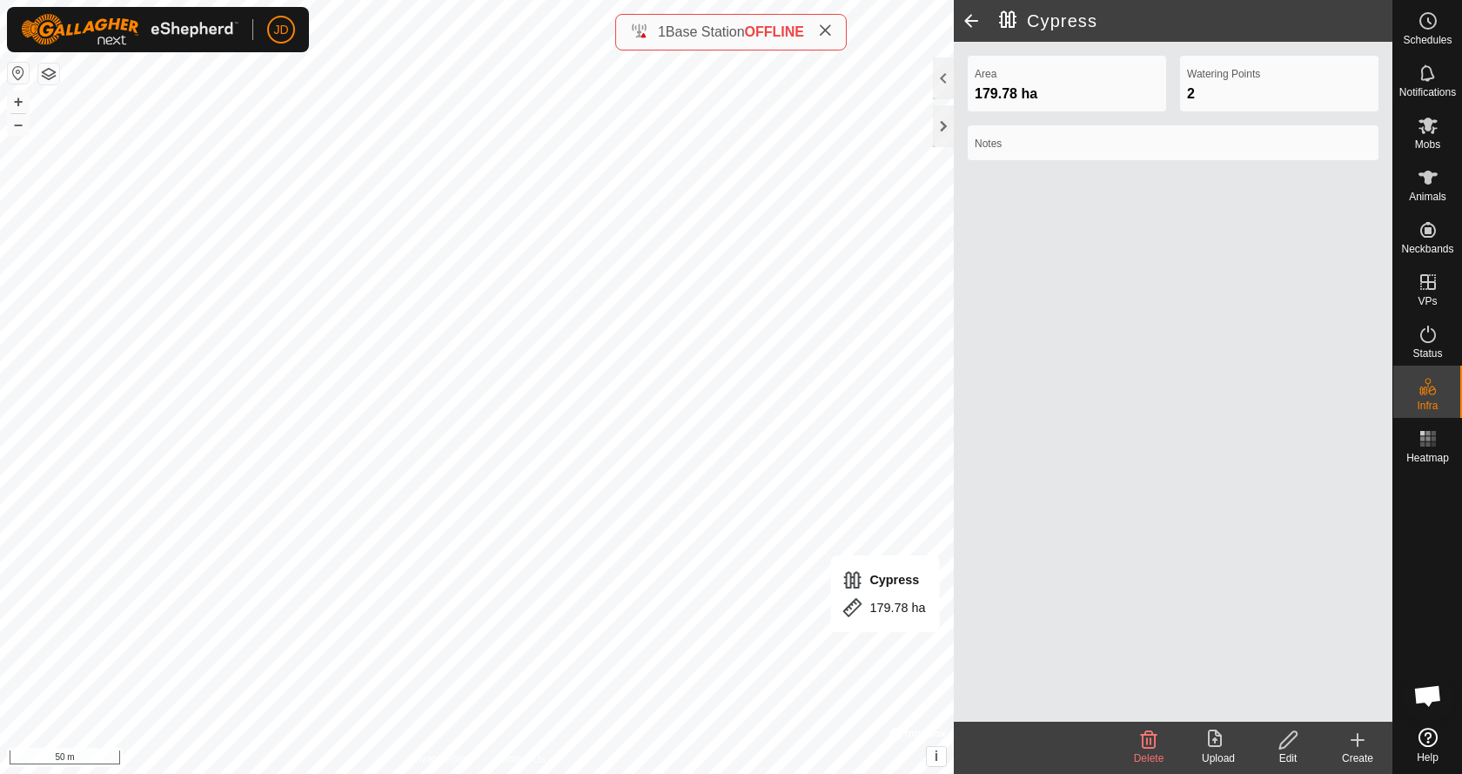
click at [1283, 750] on div "Edit" at bounding box center [1288, 758] width 70 height 16
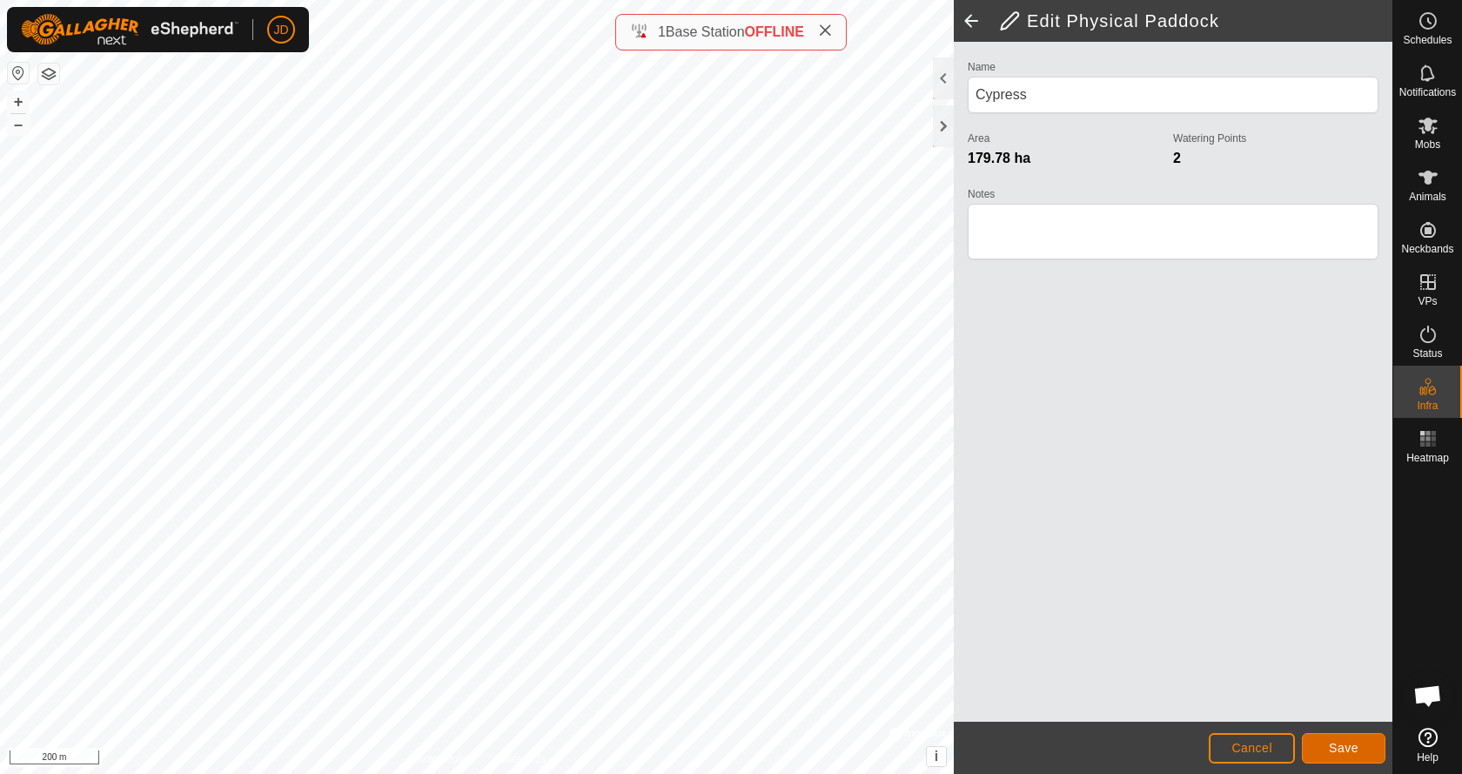
click at [1335, 748] on span "Save" at bounding box center [1344, 747] width 30 height 14
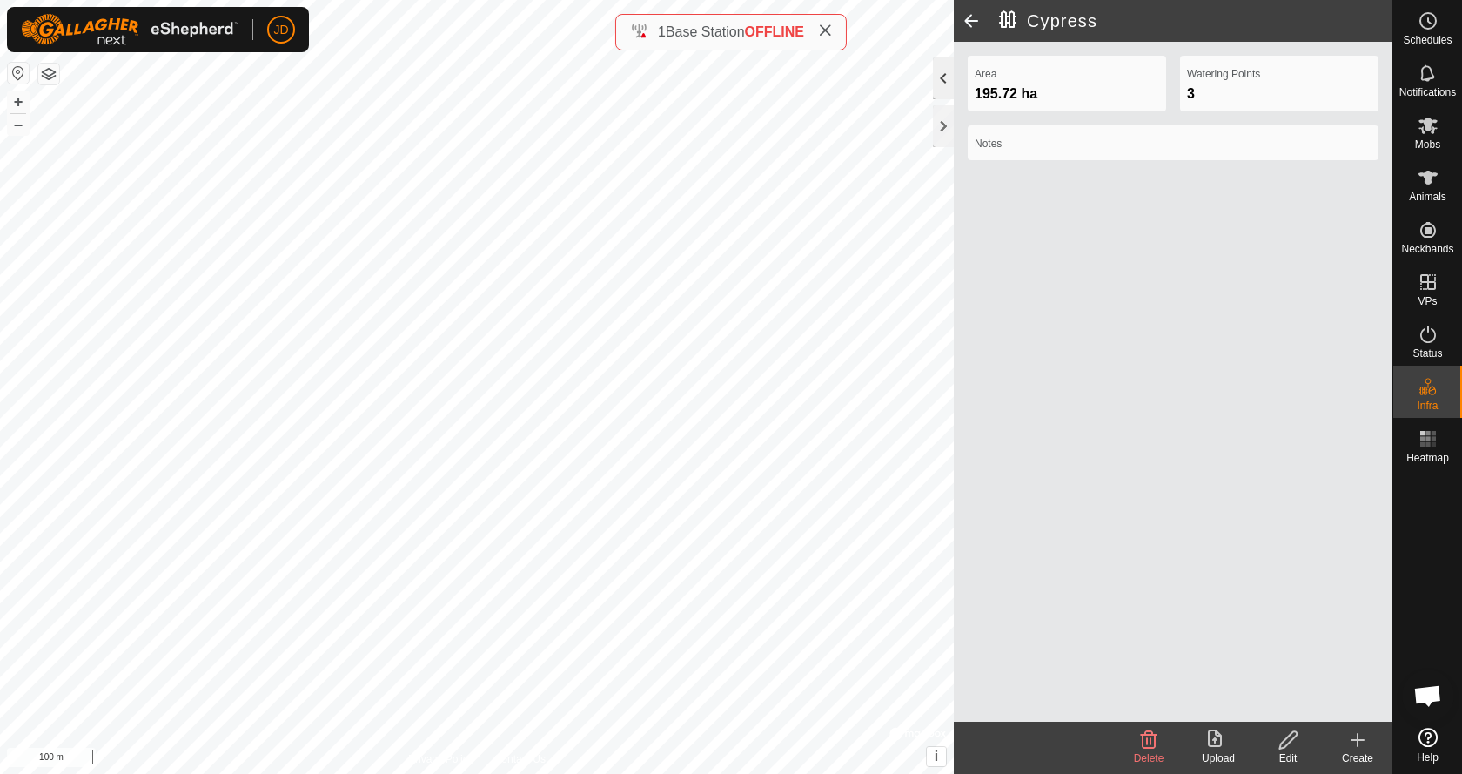
click at [944, 80] on div at bounding box center [943, 78] width 21 height 42
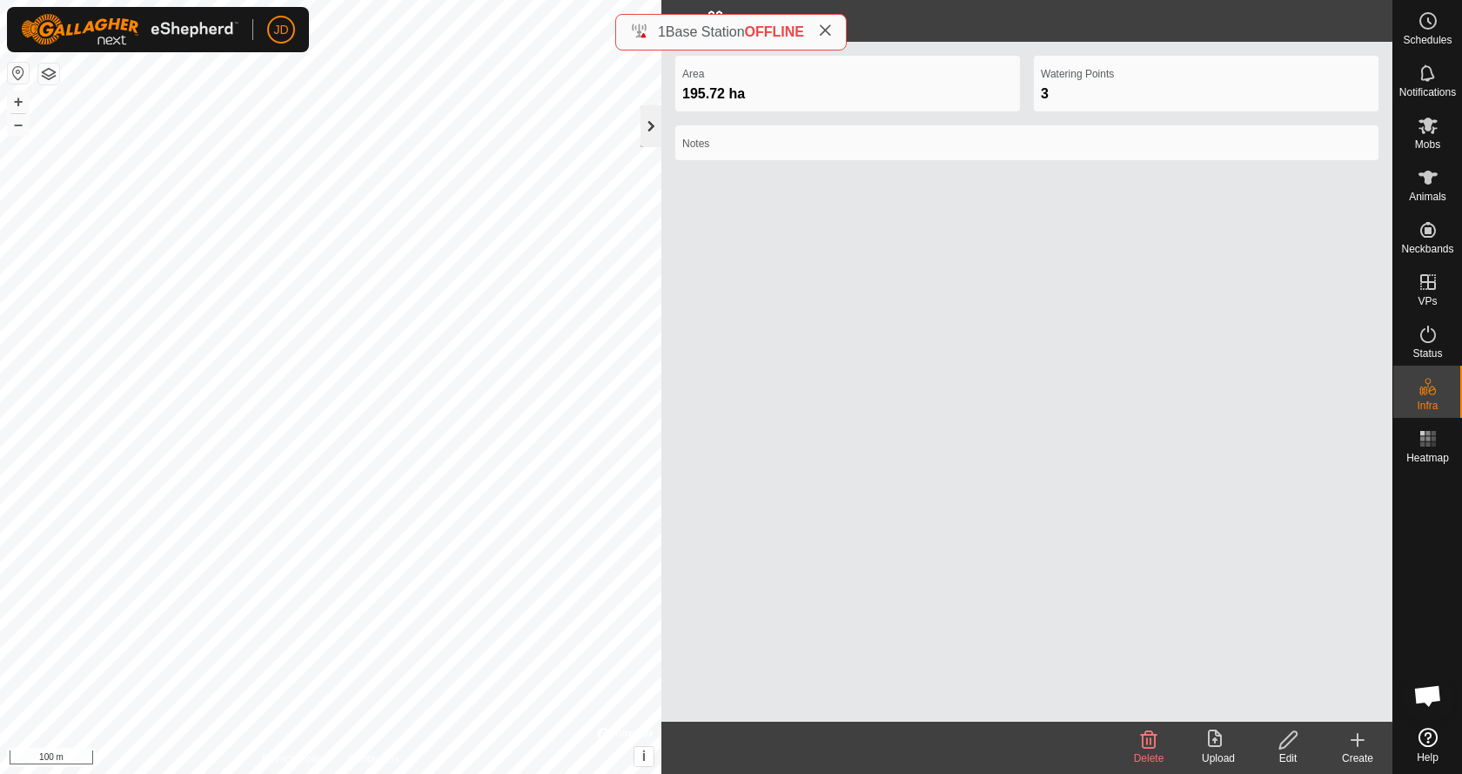
click at [651, 121] on div at bounding box center [650, 126] width 21 height 42
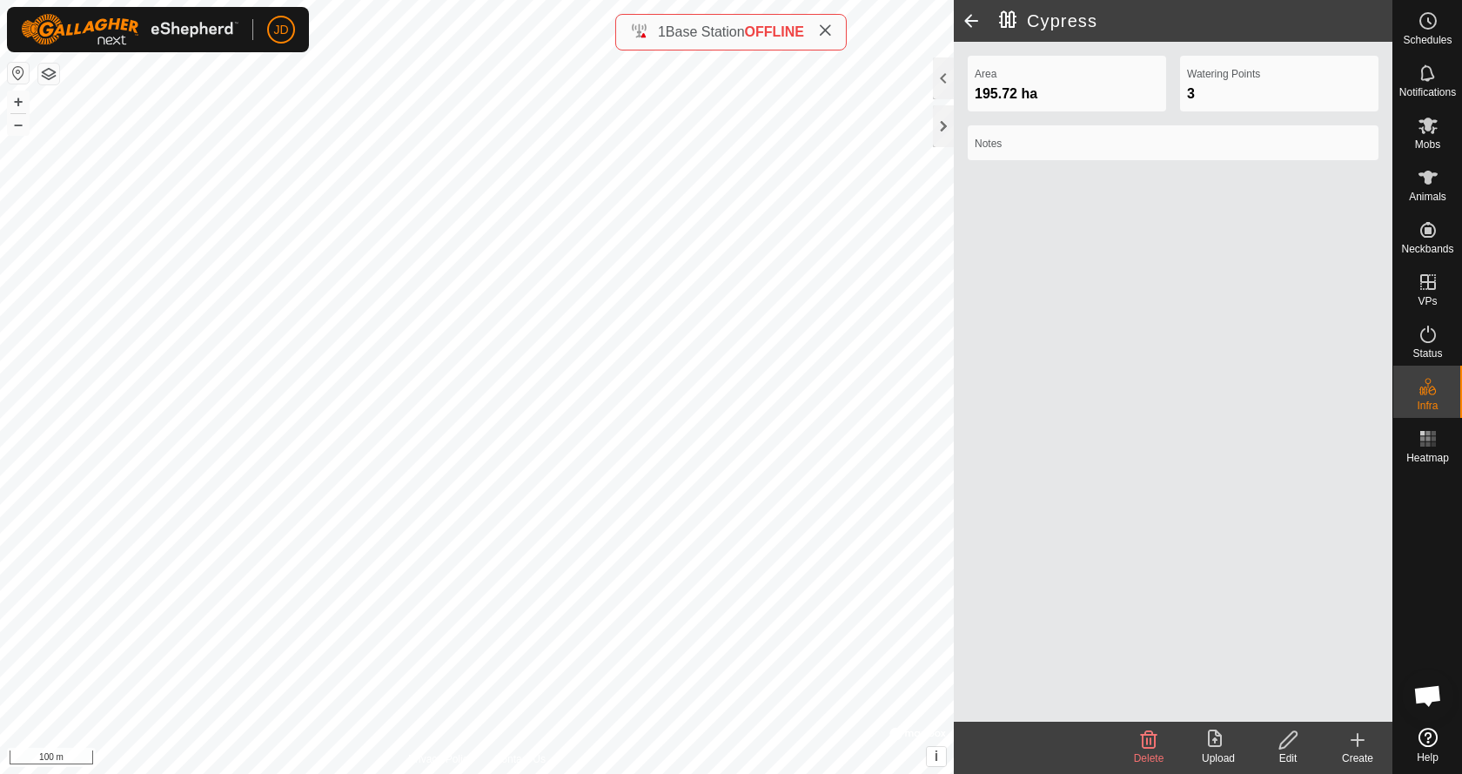
click at [969, 16] on span at bounding box center [971, 21] width 35 height 42
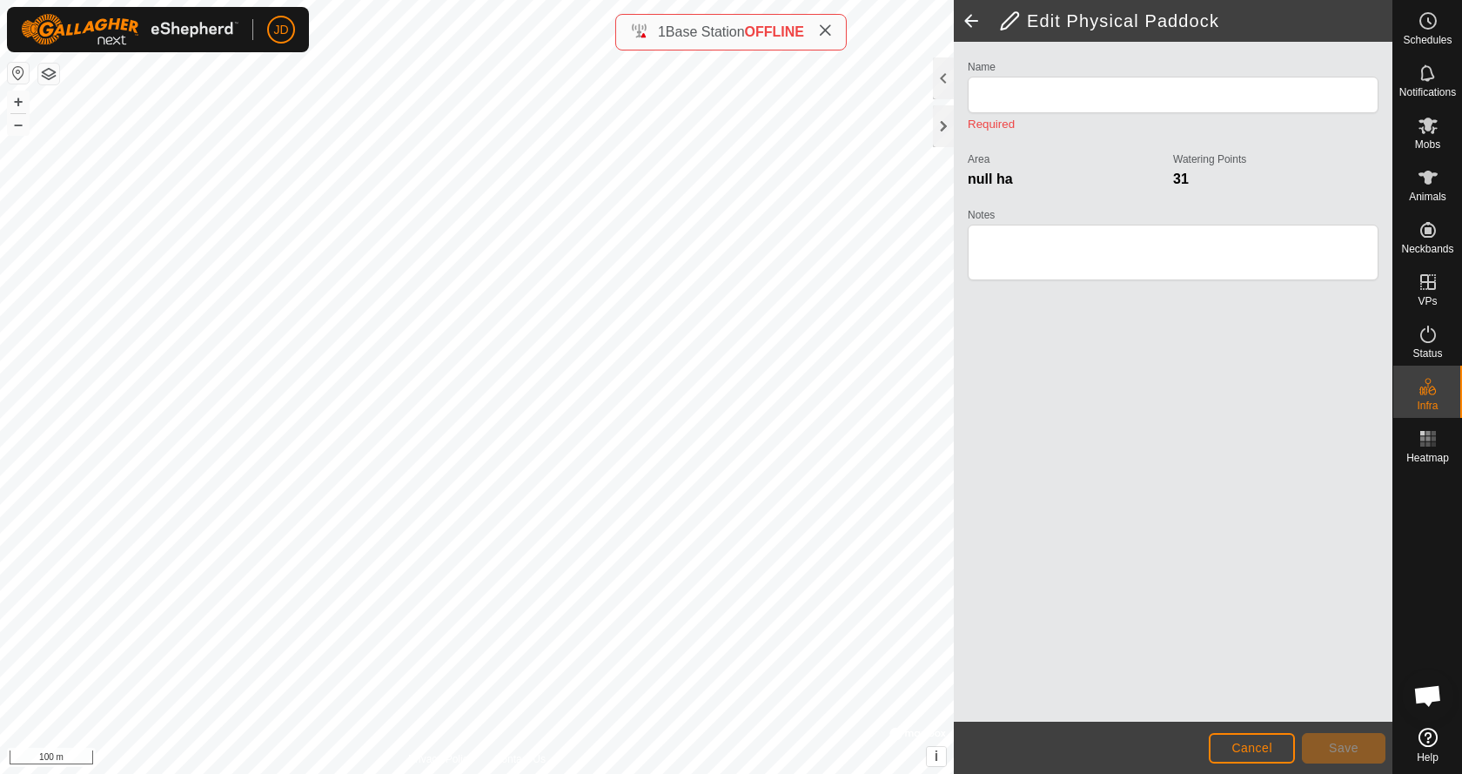
type input "Cypress"
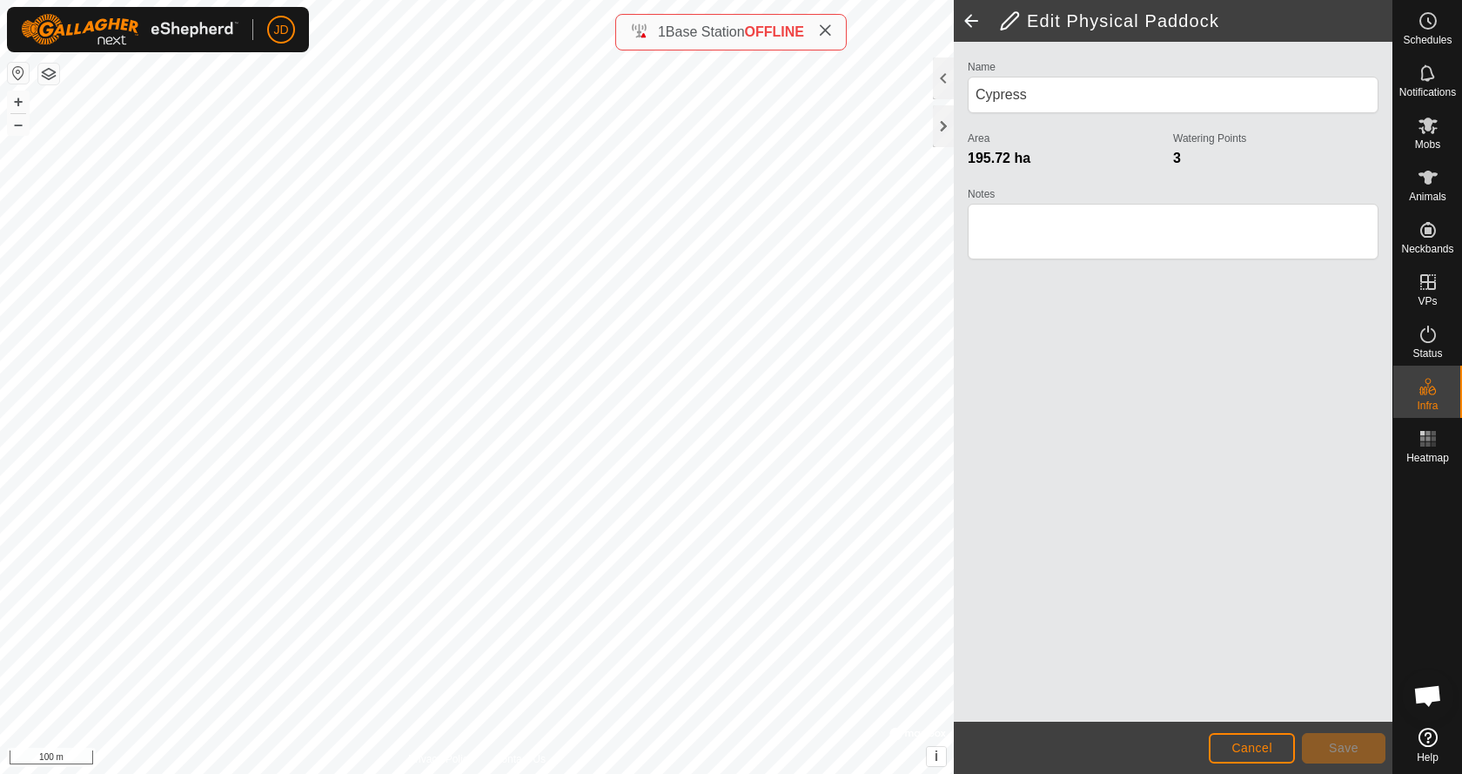
click at [969, 16] on span at bounding box center [971, 21] width 35 height 42
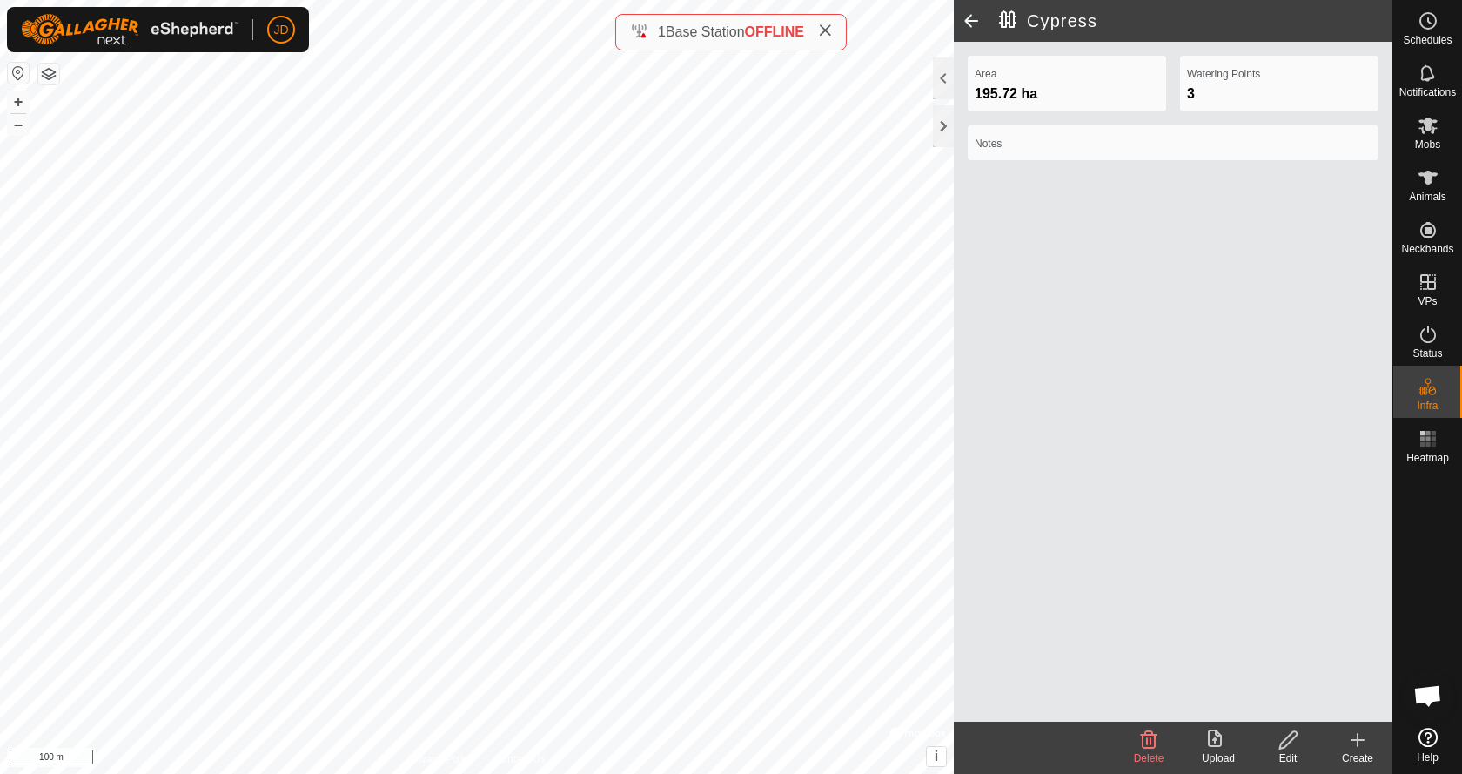
click at [969, 16] on span at bounding box center [971, 21] width 35 height 42
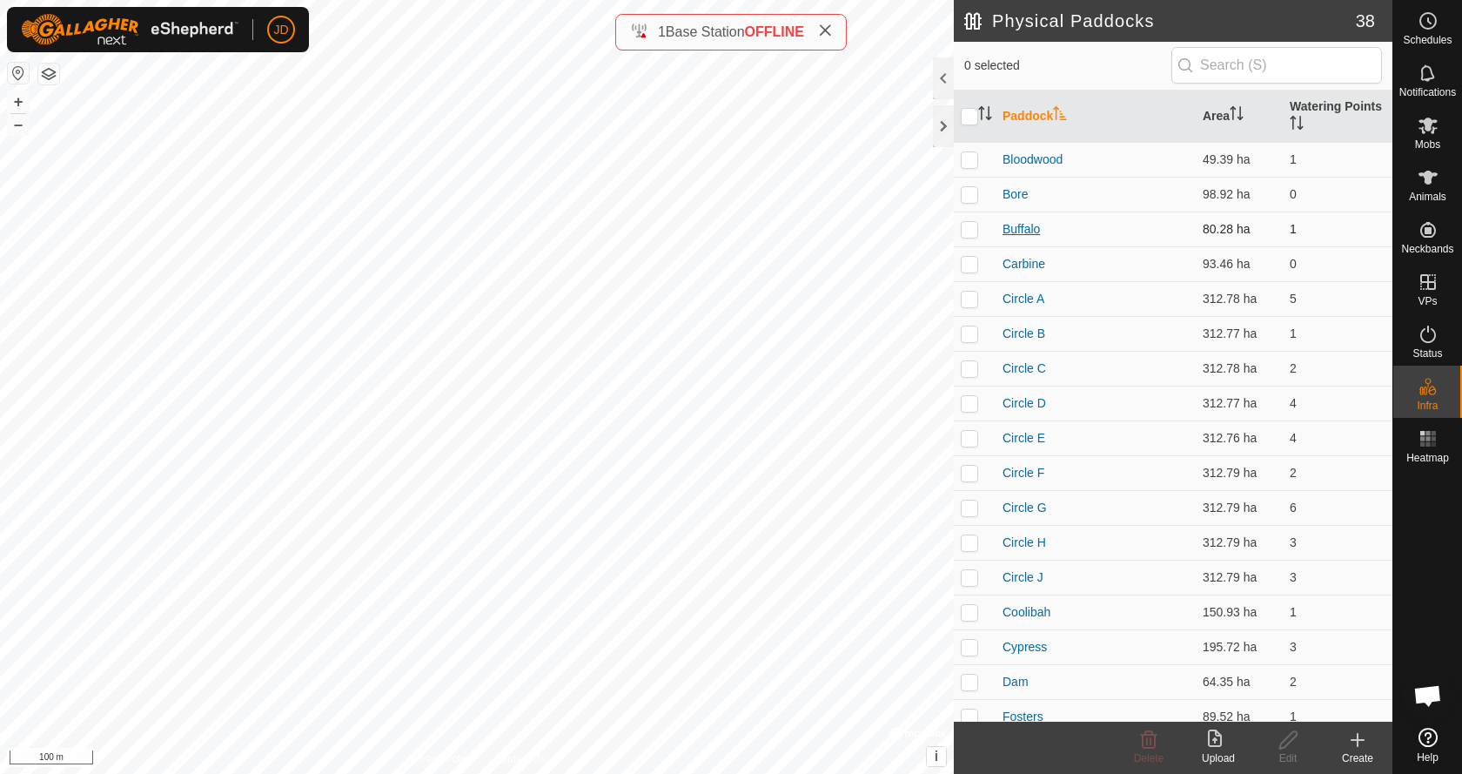
click at [1023, 227] on link "Buffalo" at bounding box center [1020, 229] width 37 height 14
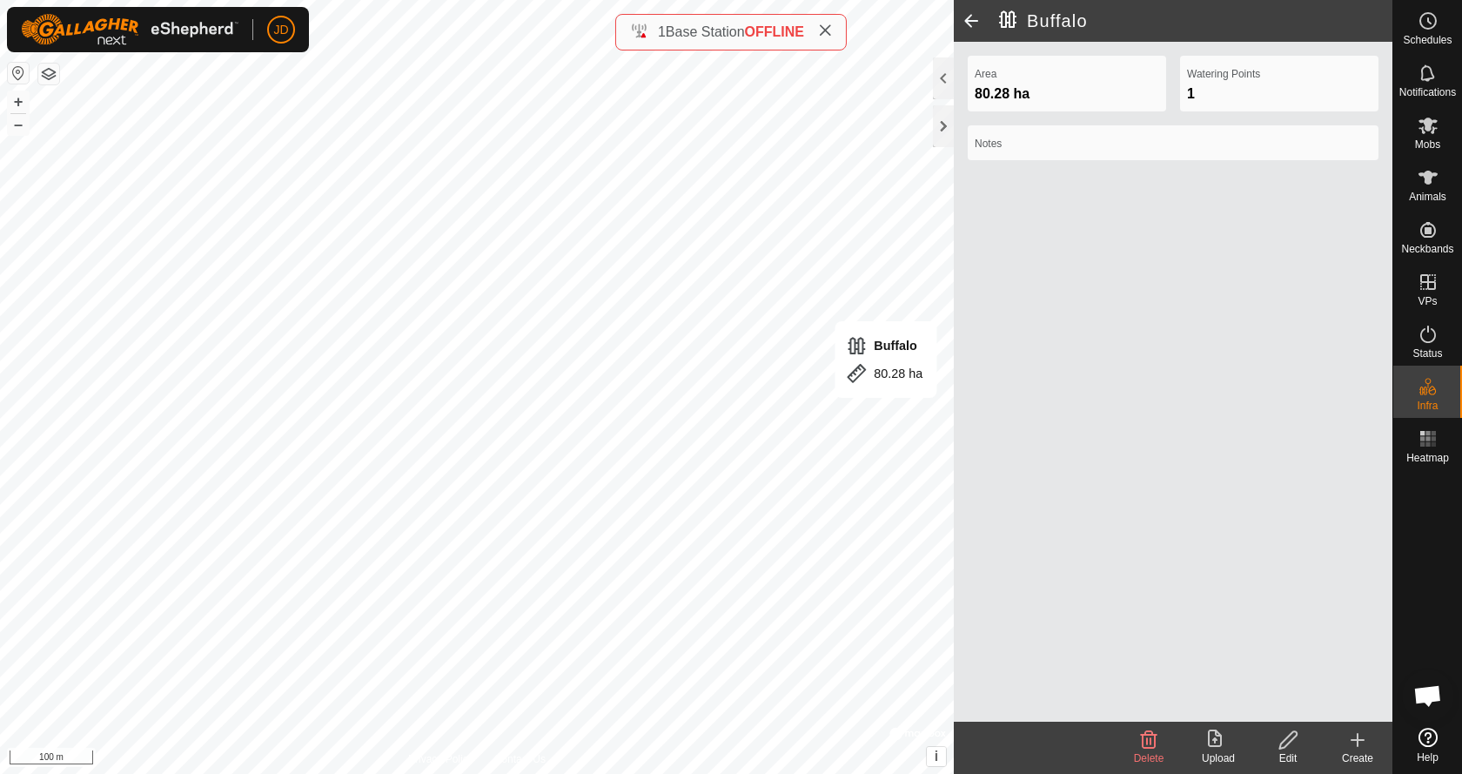
click at [1281, 743] on icon at bounding box center [1287, 739] width 17 height 17
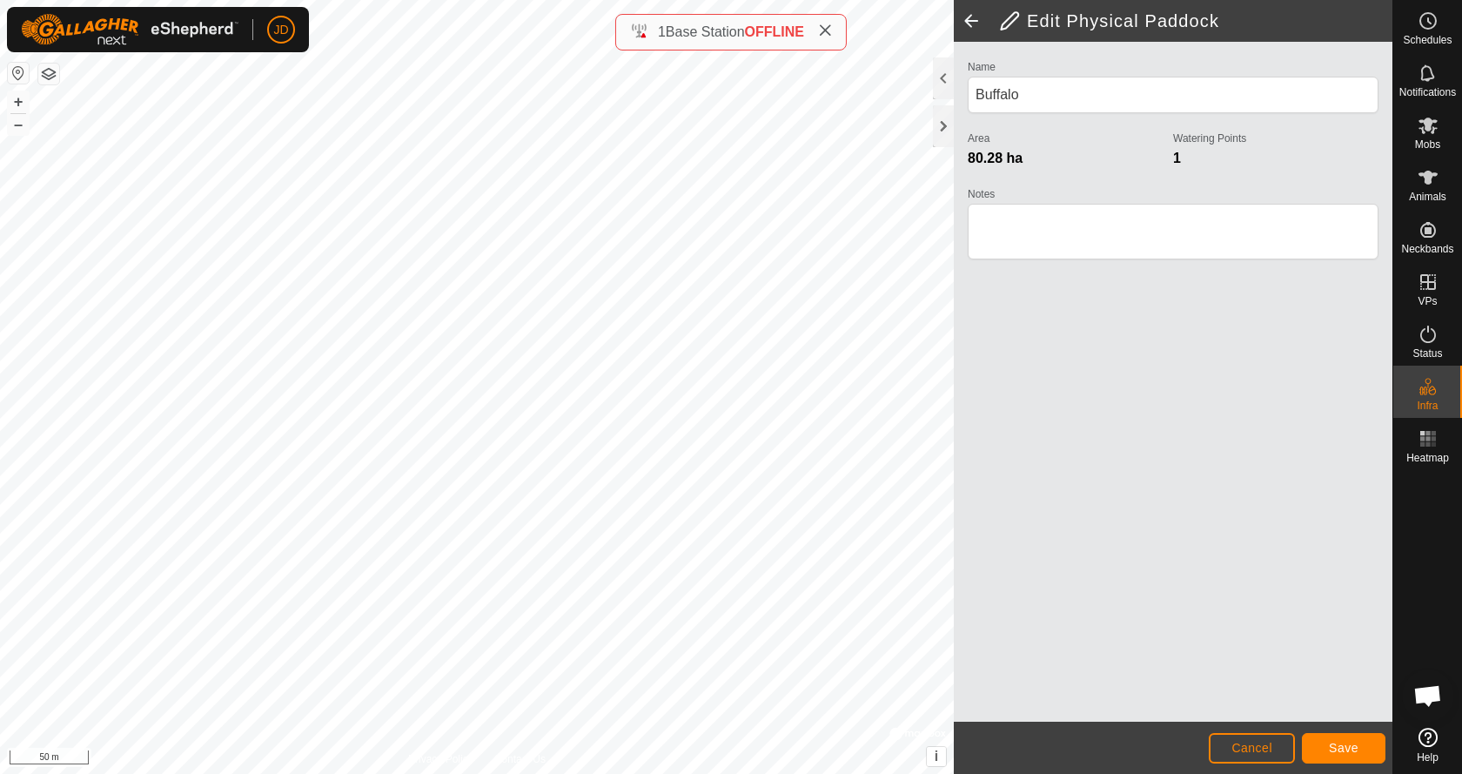
click at [305, 773] on html "JD Schedules Notifications Mobs Animals Neckbands VPs Status Infra Heatmap Help…" at bounding box center [731, 387] width 1462 height 774
click at [1358, 753] on button "Save" at bounding box center [1344, 748] width 84 height 30
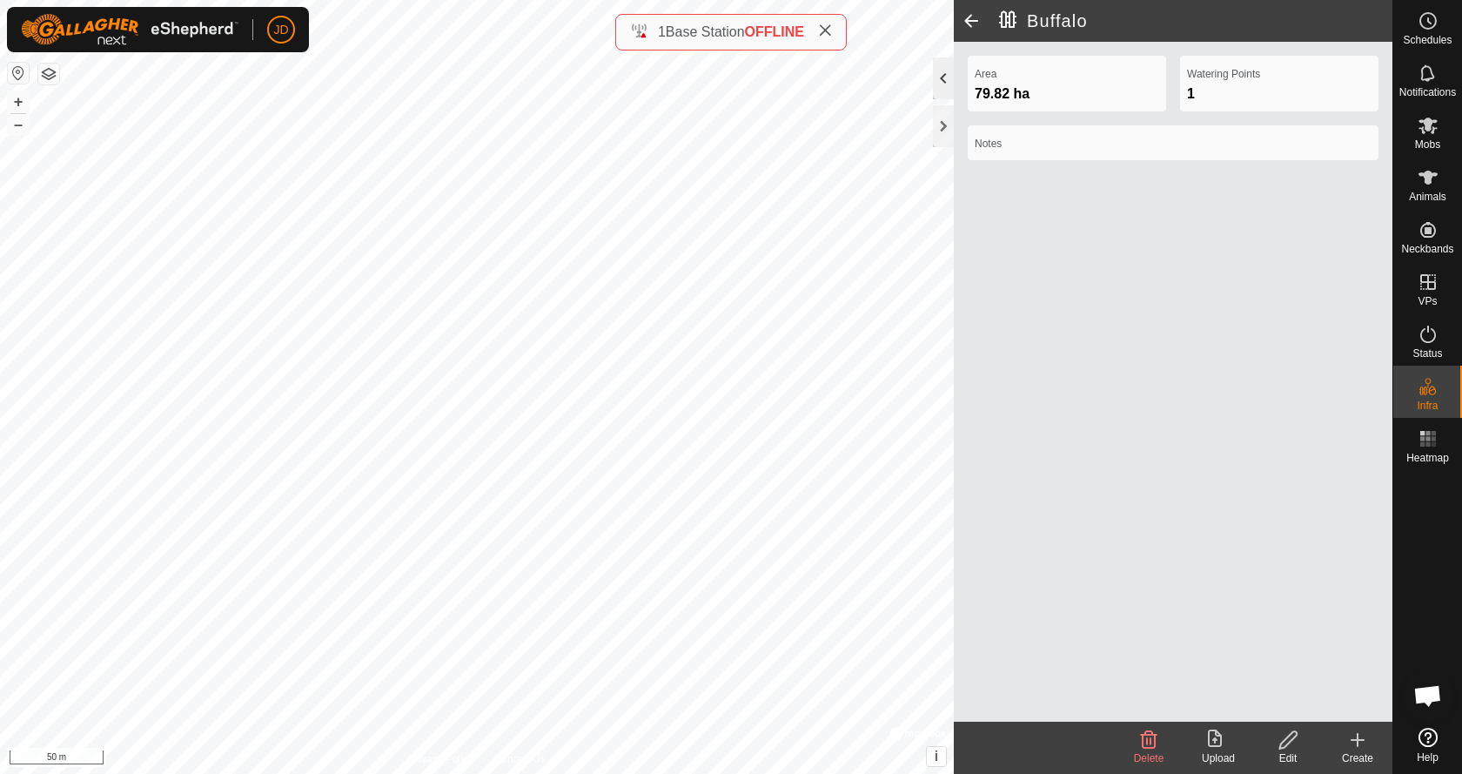
click at [940, 78] on div at bounding box center [943, 78] width 21 height 42
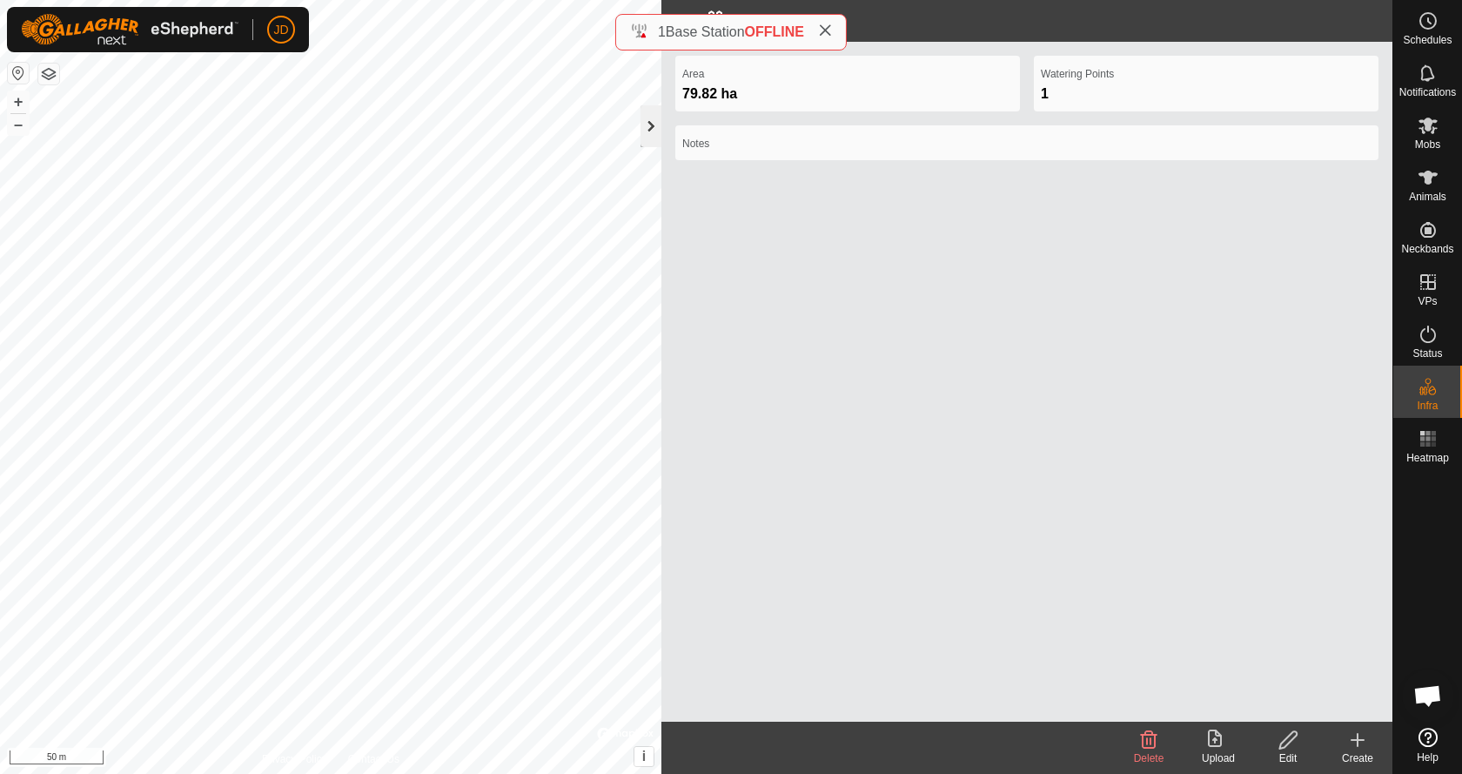
click at [651, 120] on div at bounding box center [650, 126] width 21 height 42
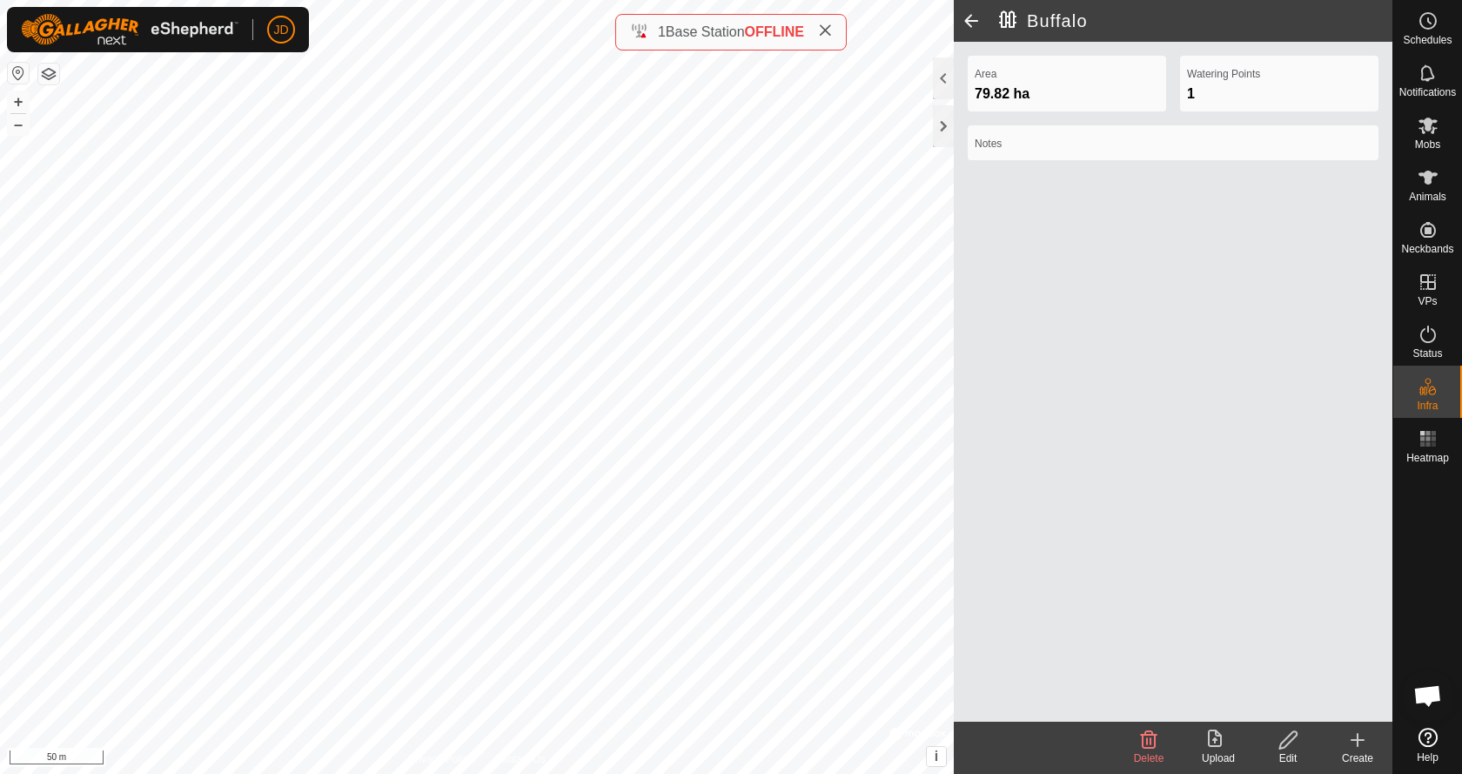
click at [970, 19] on span at bounding box center [971, 21] width 35 height 42
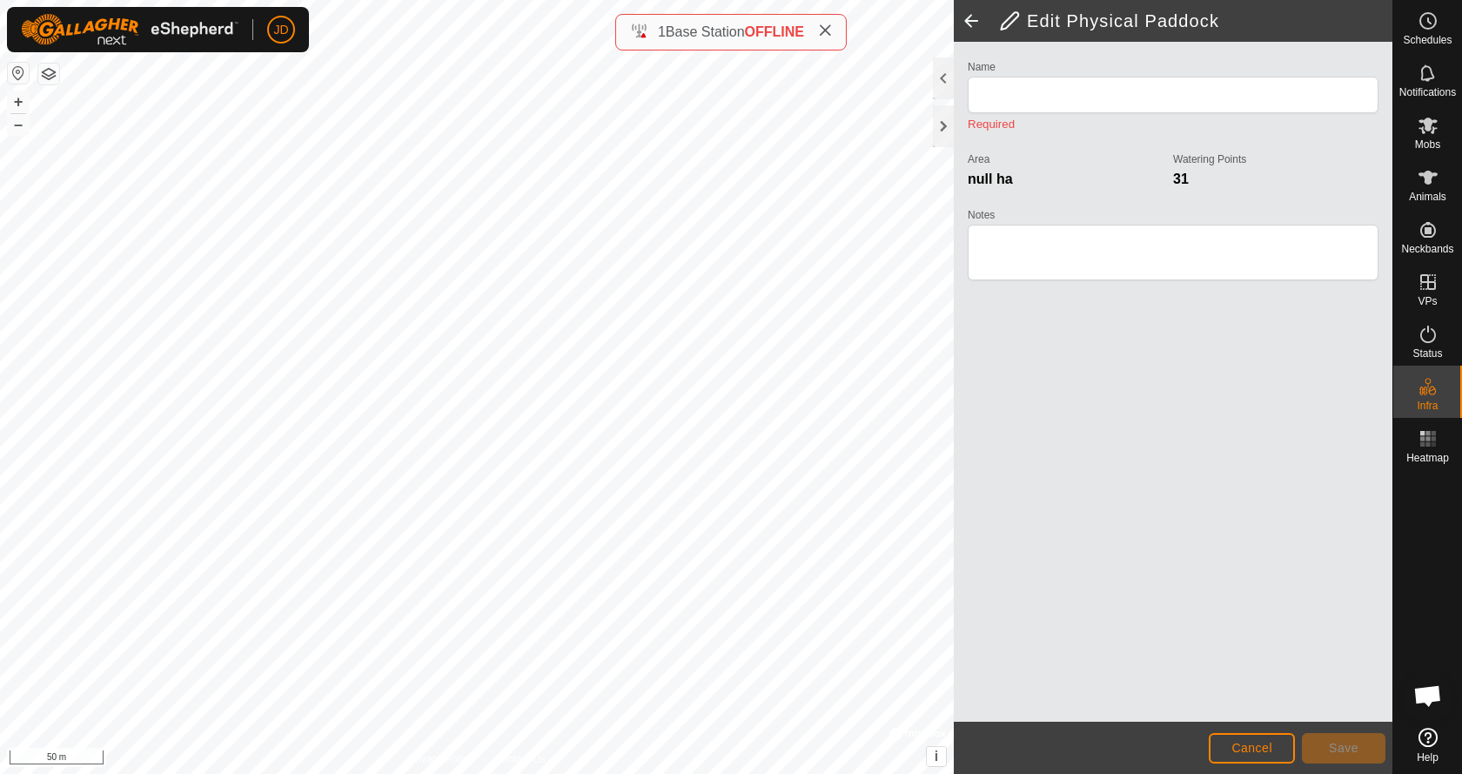
type input "Buffalo"
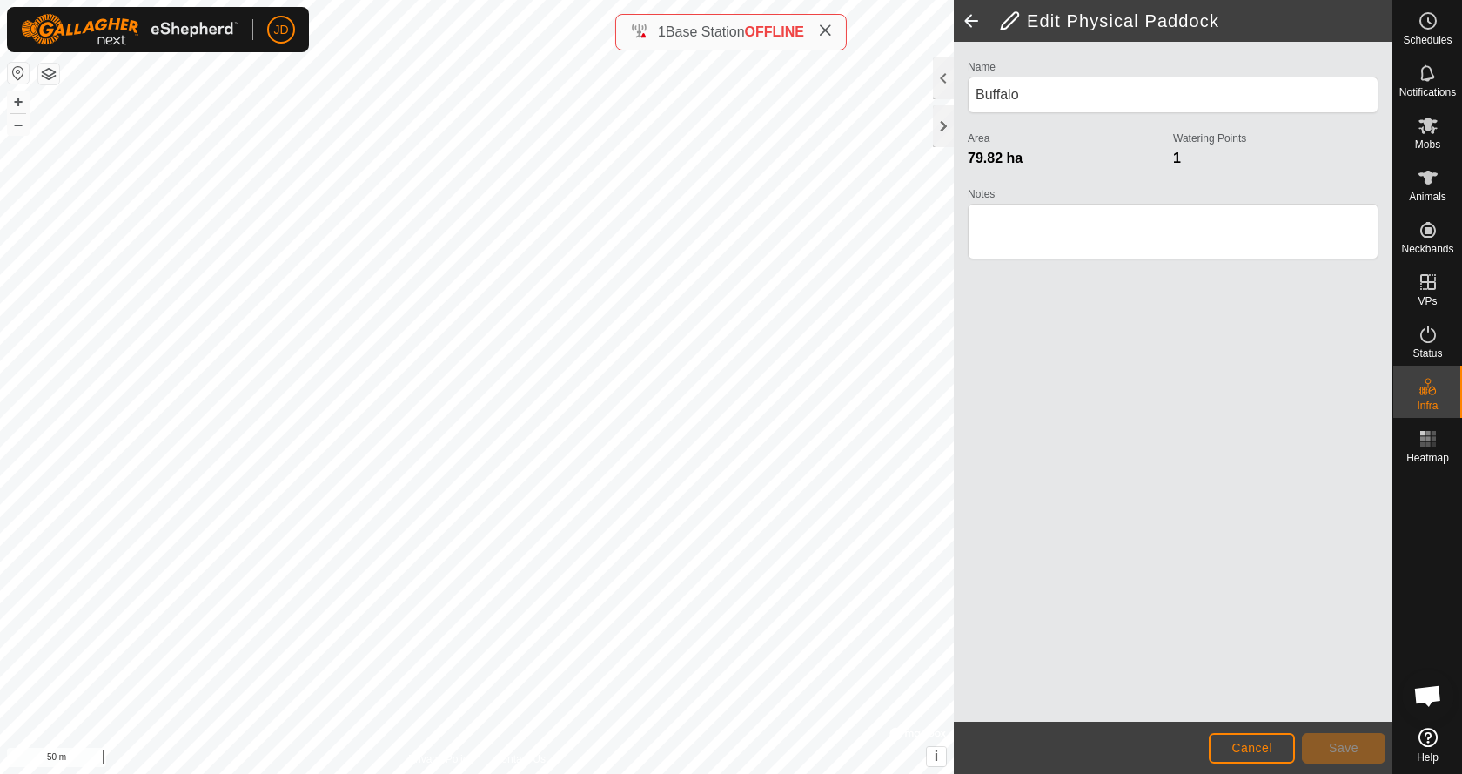
click at [970, 19] on span at bounding box center [971, 21] width 35 height 42
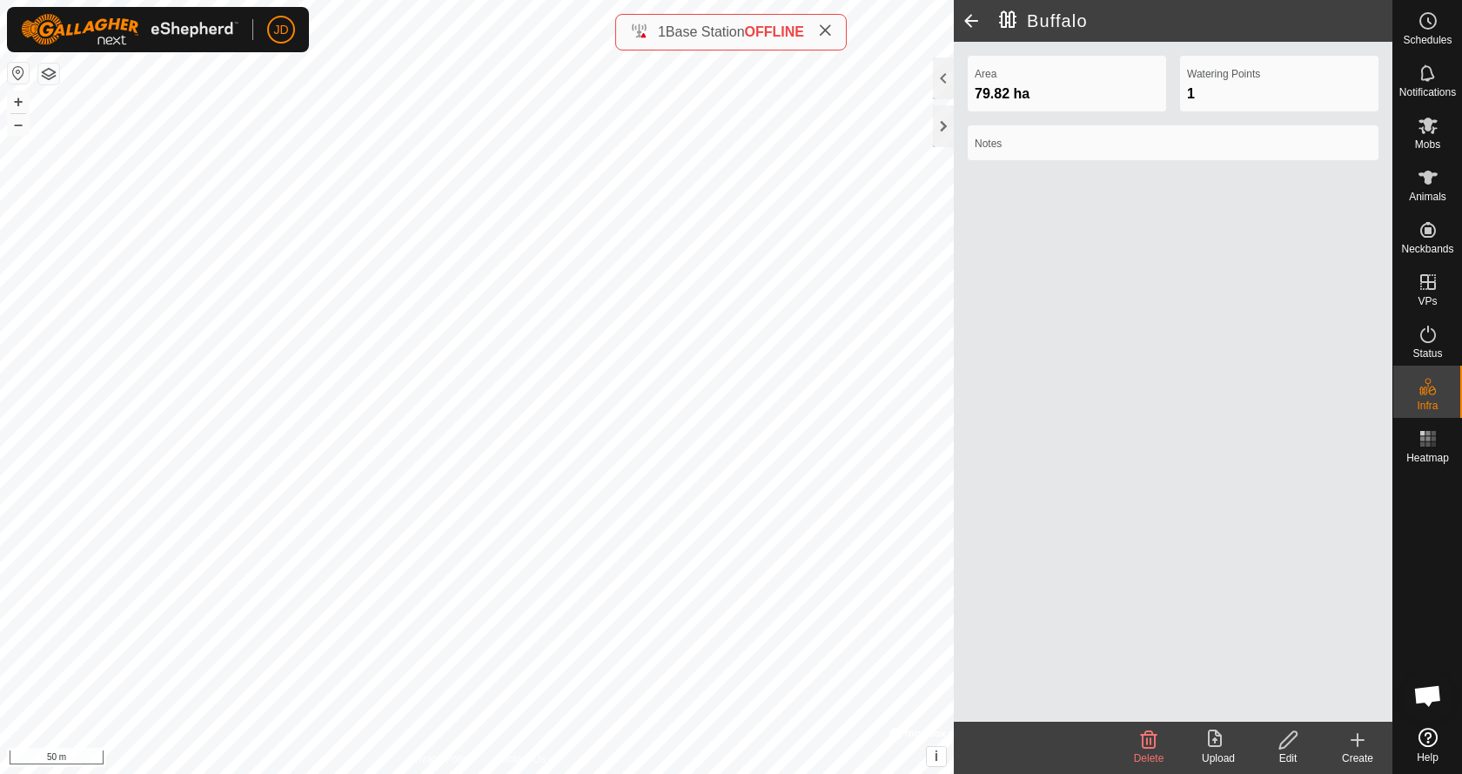
click at [970, 19] on span at bounding box center [971, 21] width 35 height 42
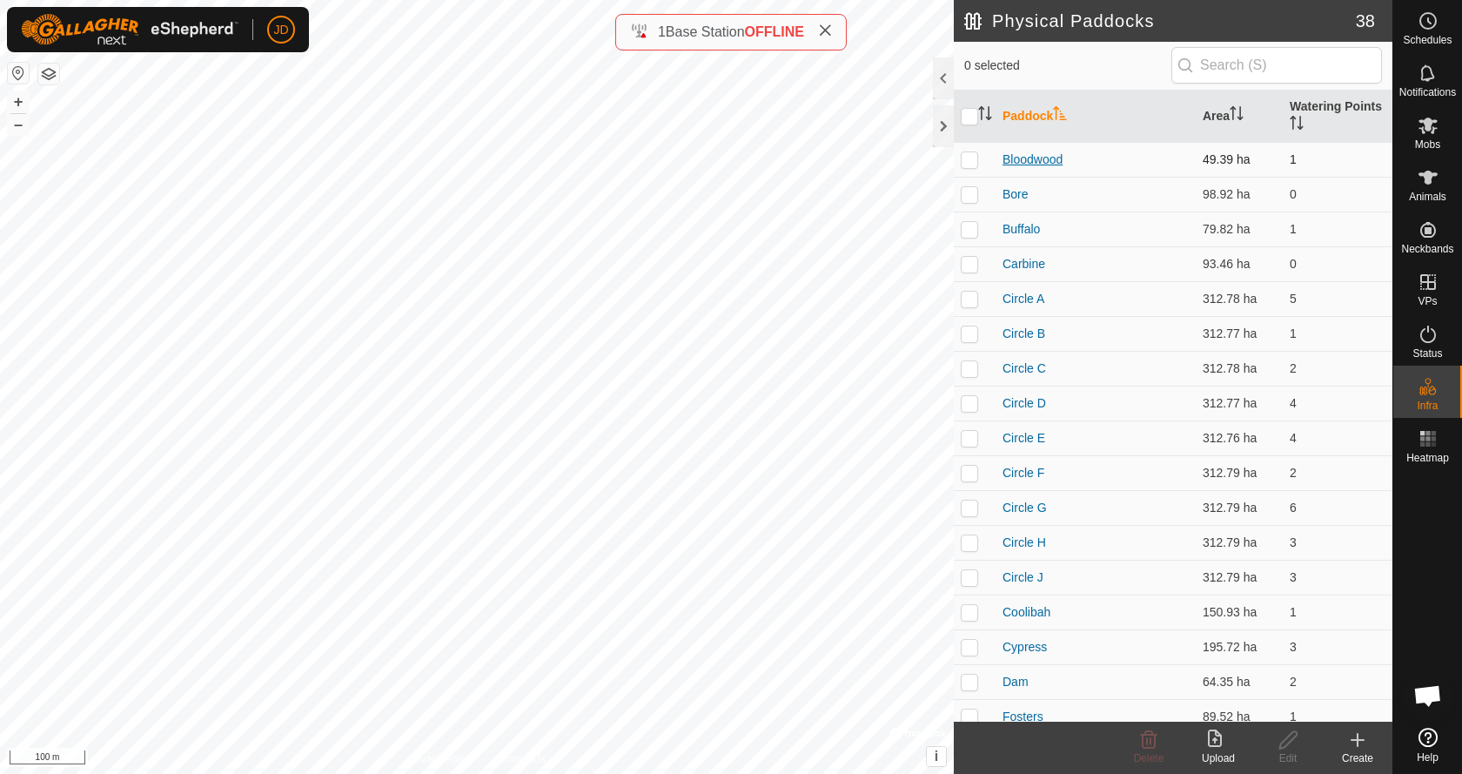
click at [1021, 158] on link "Bloodwood" at bounding box center [1032, 159] width 60 height 14
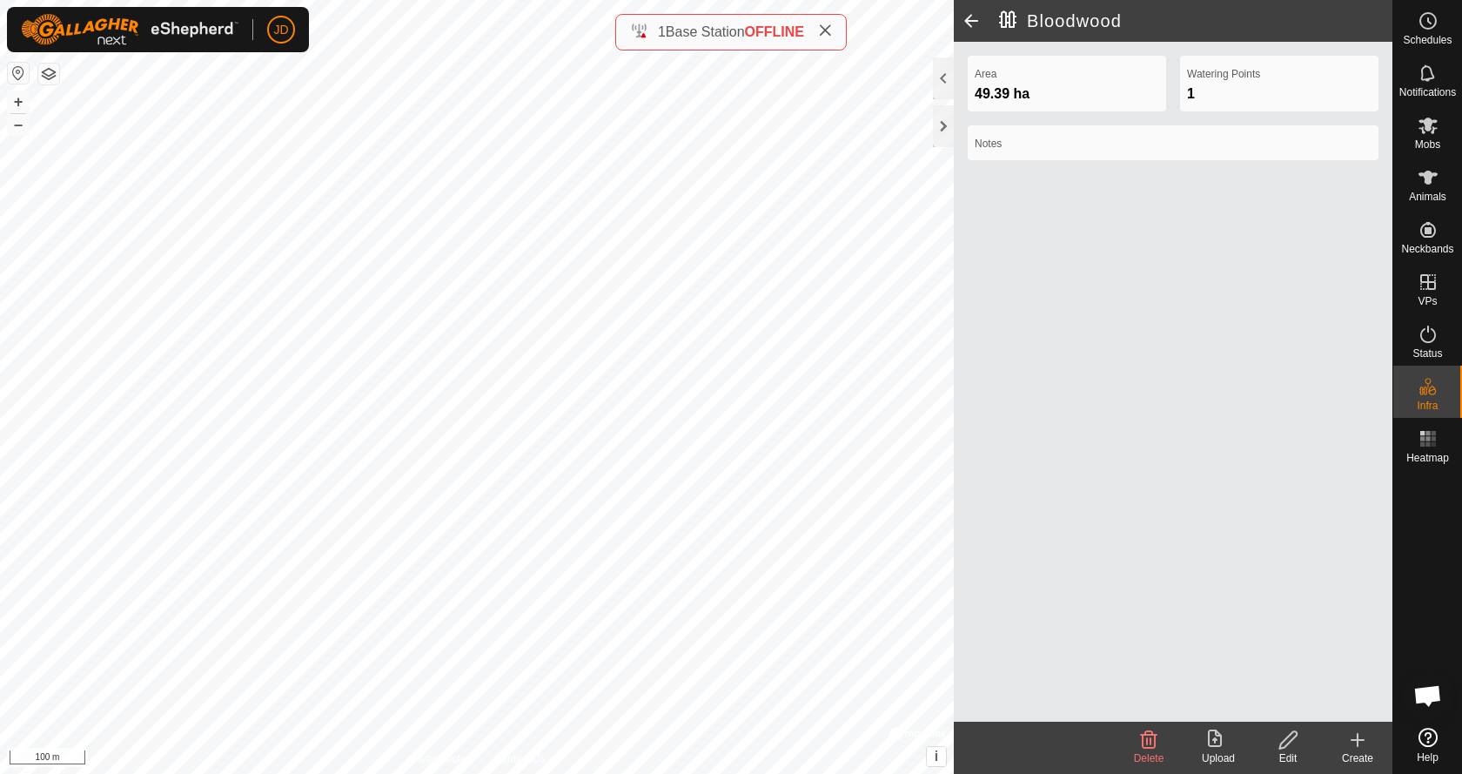
click at [1283, 740] on icon at bounding box center [1287, 739] width 17 height 17
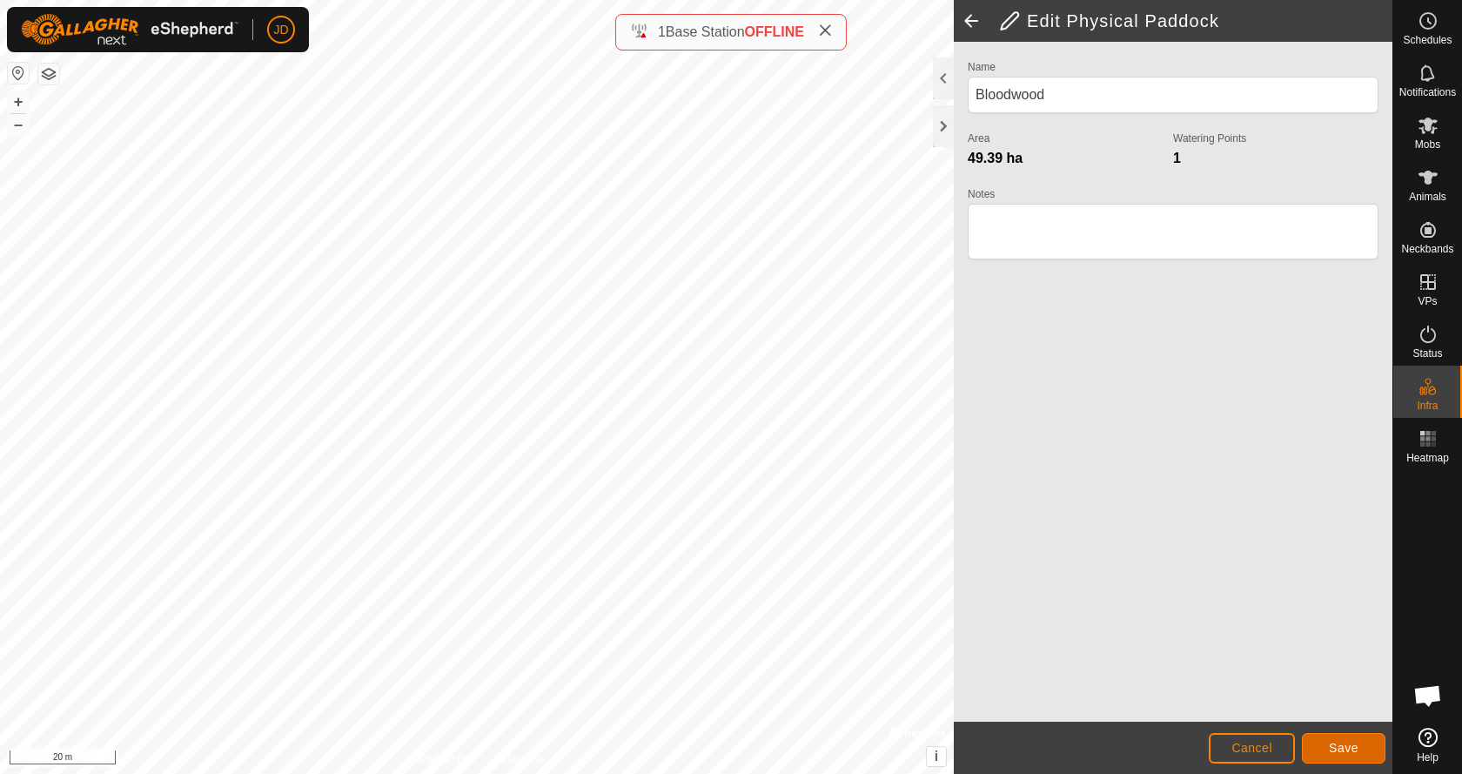
click at [1343, 747] on span "Save" at bounding box center [1344, 747] width 30 height 14
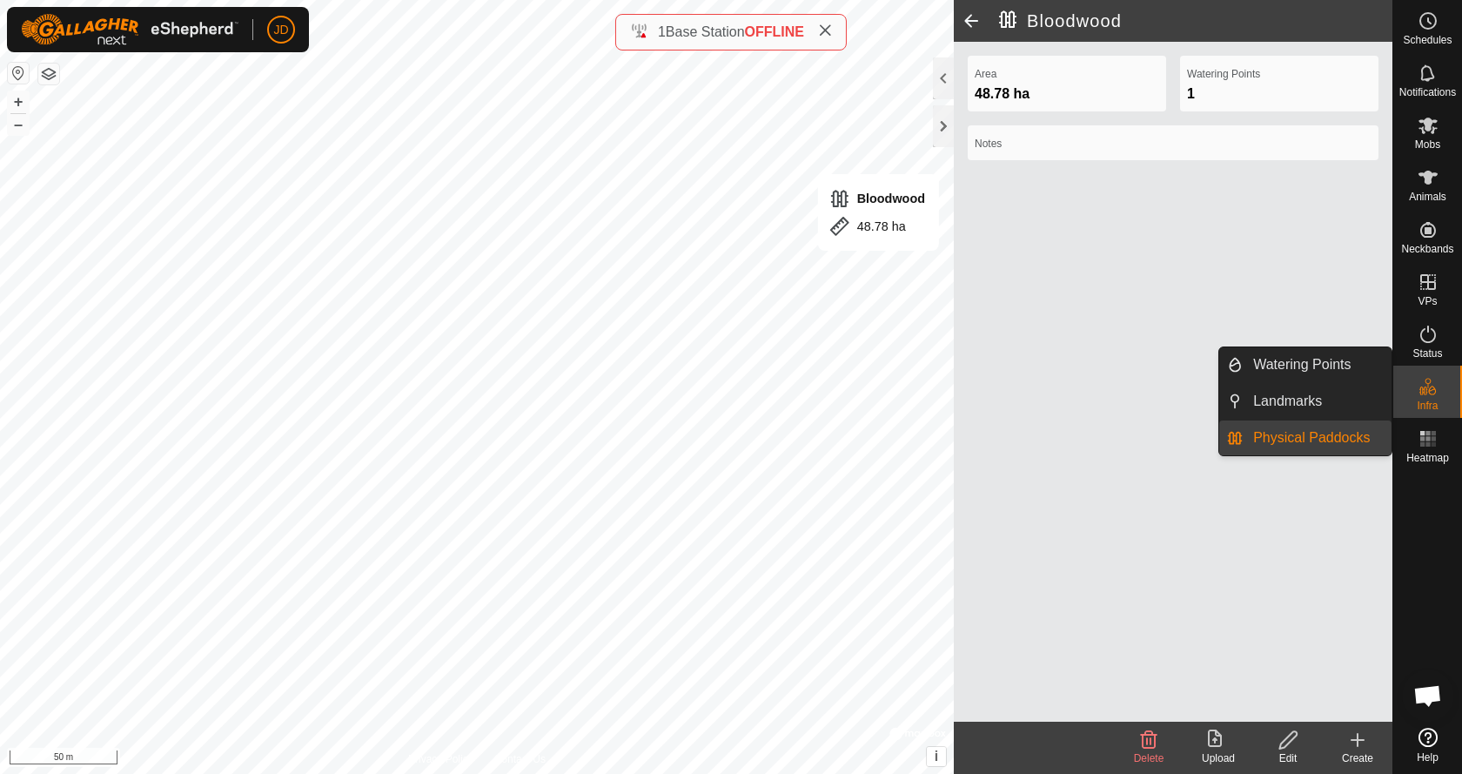
click at [1426, 386] on icon at bounding box center [1427, 386] width 21 height 21
click at [1297, 369] on link "Watering Points" at bounding box center [1317, 364] width 149 height 35
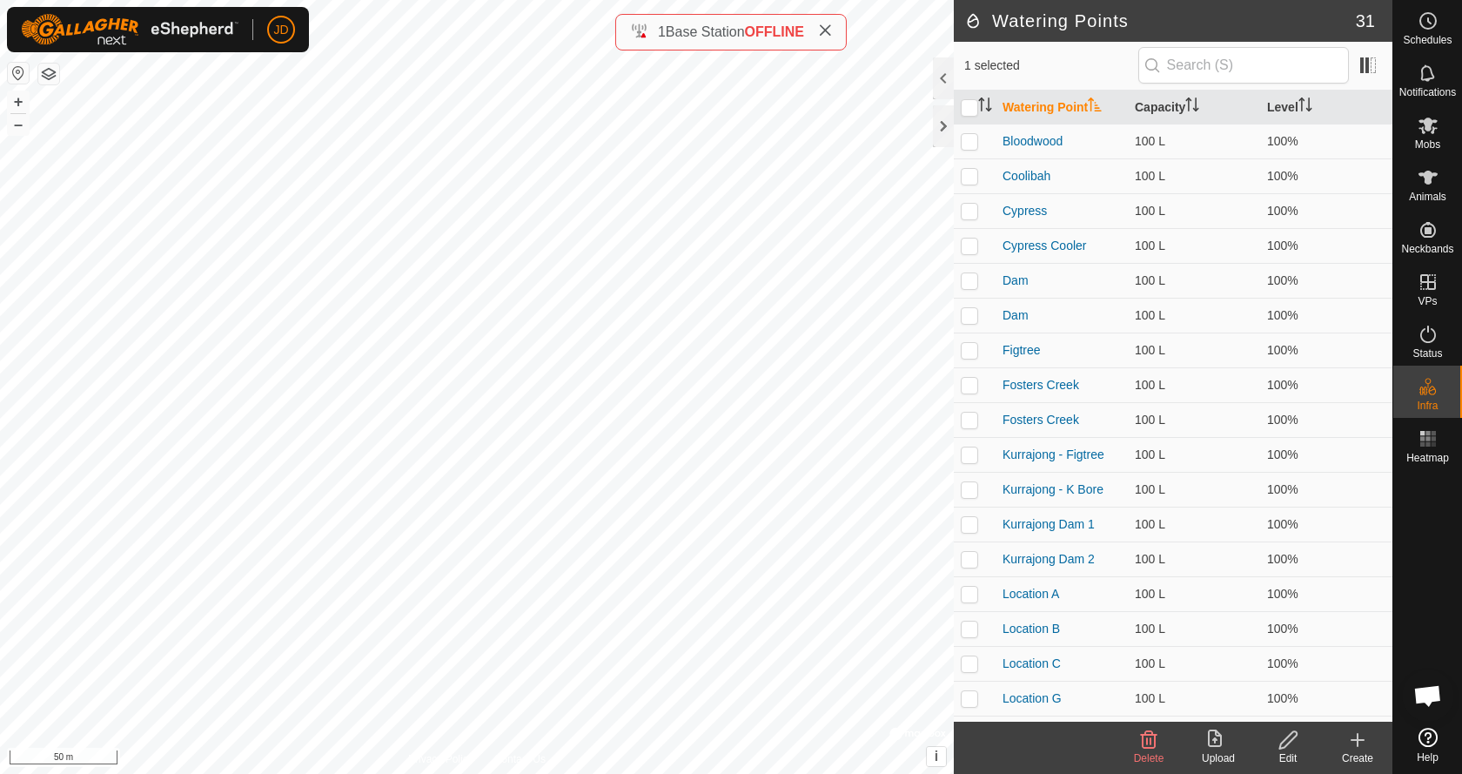
click at [1362, 745] on icon at bounding box center [1357, 739] width 21 height 21
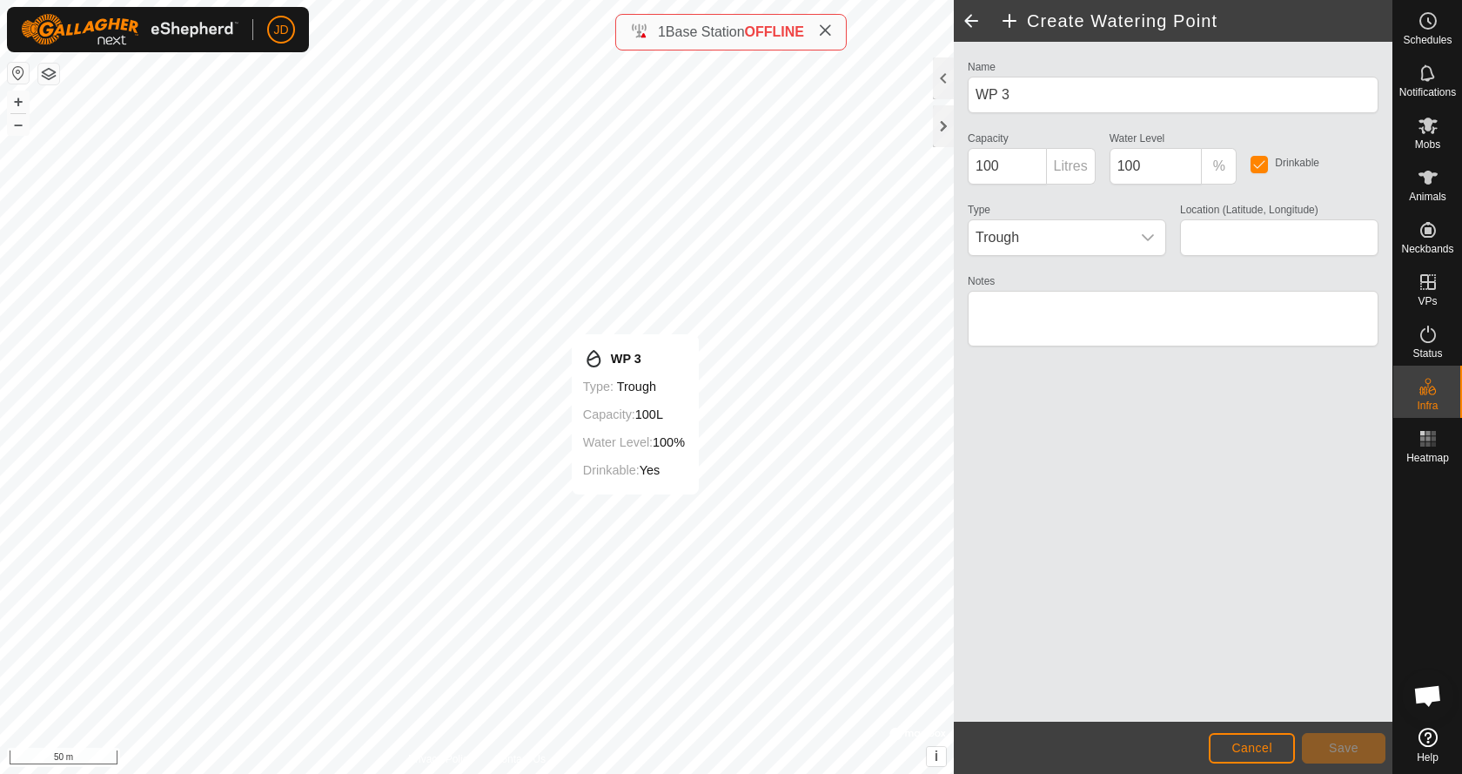
type input "-14.410781, 132.182120"
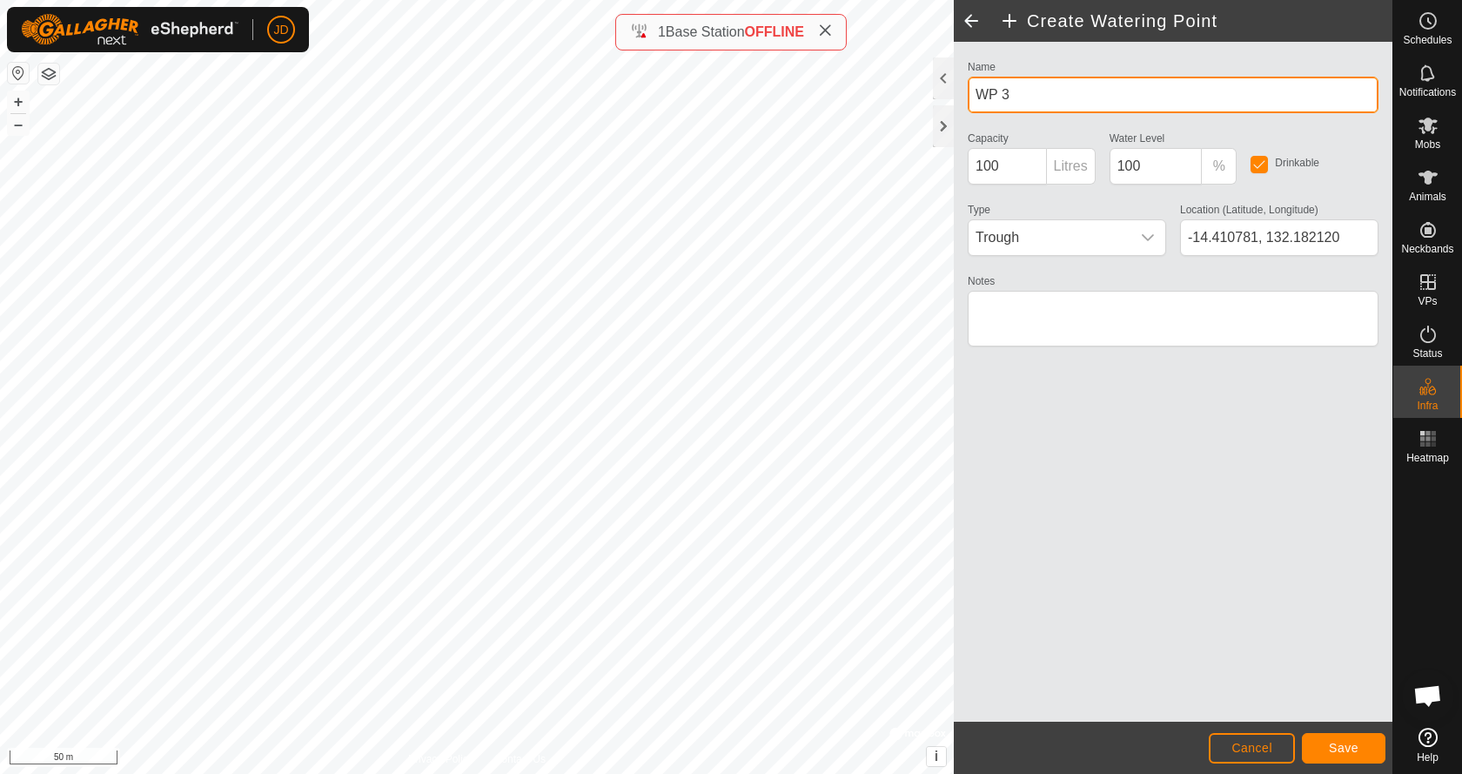
click at [1003, 97] on input "WP 3" at bounding box center [1173, 95] width 411 height 37
type input "K3"
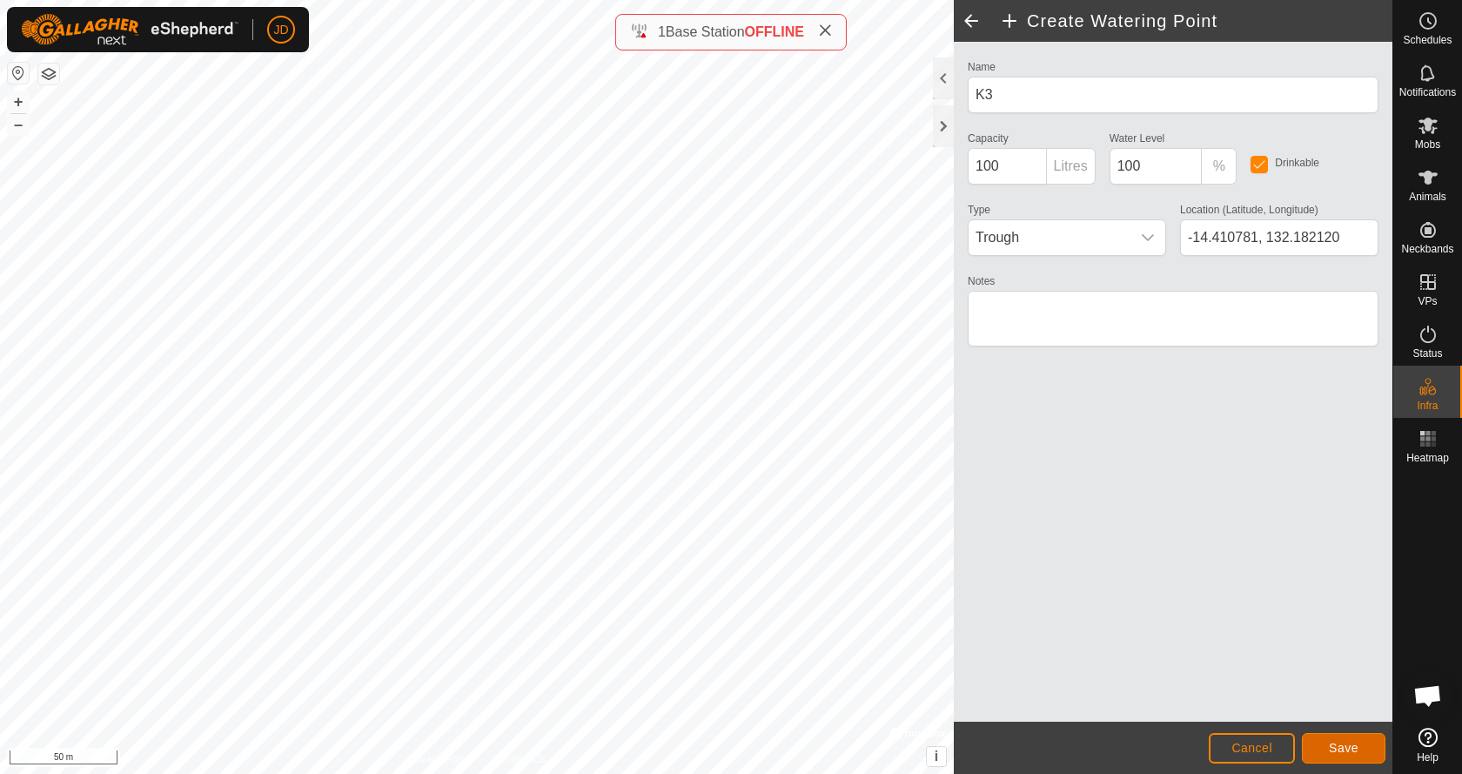
click at [1349, 749] on span "Save" at bounding box center [1344, 747] width 30 height 14
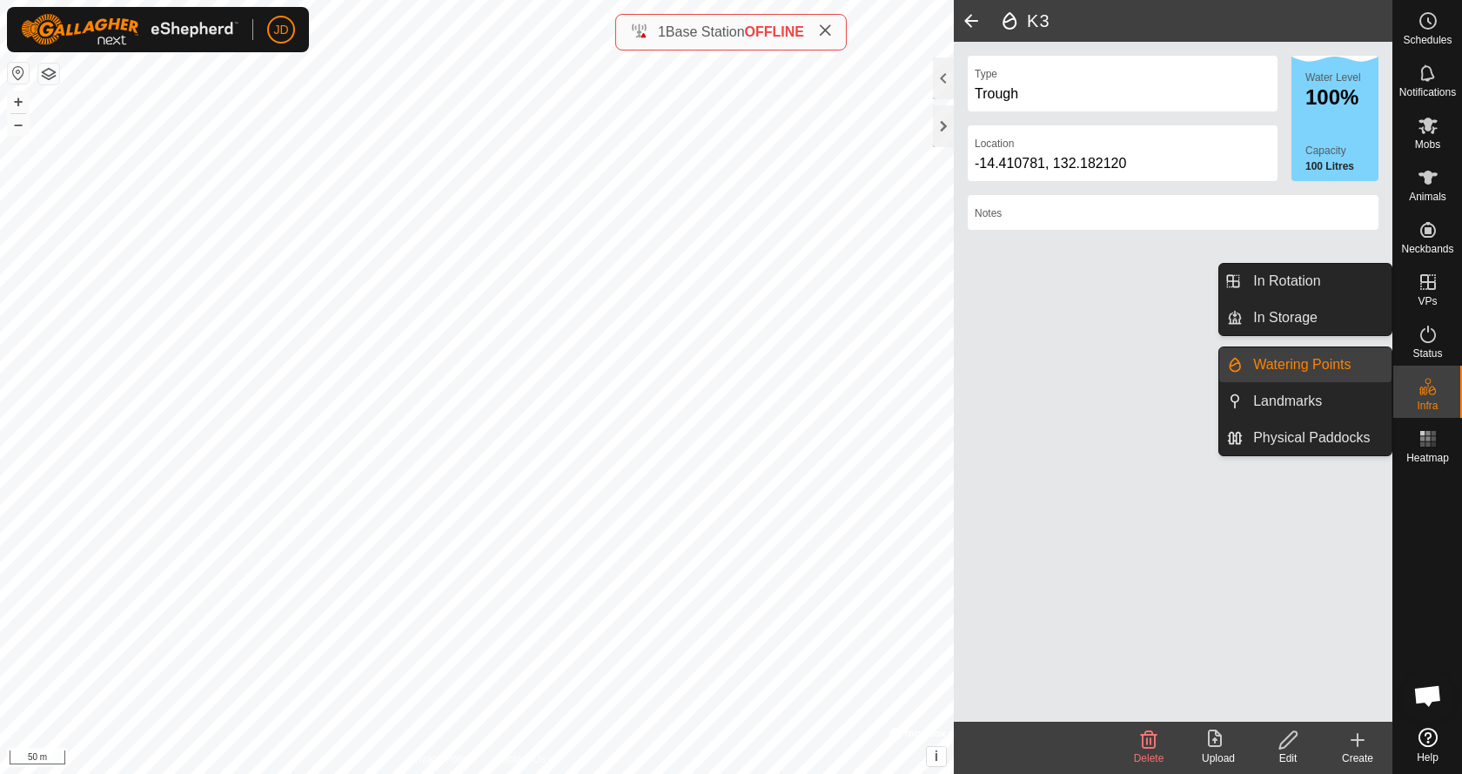
click at [1430, 394] on icon at bounding box center [1427, 386] width 21 height 21
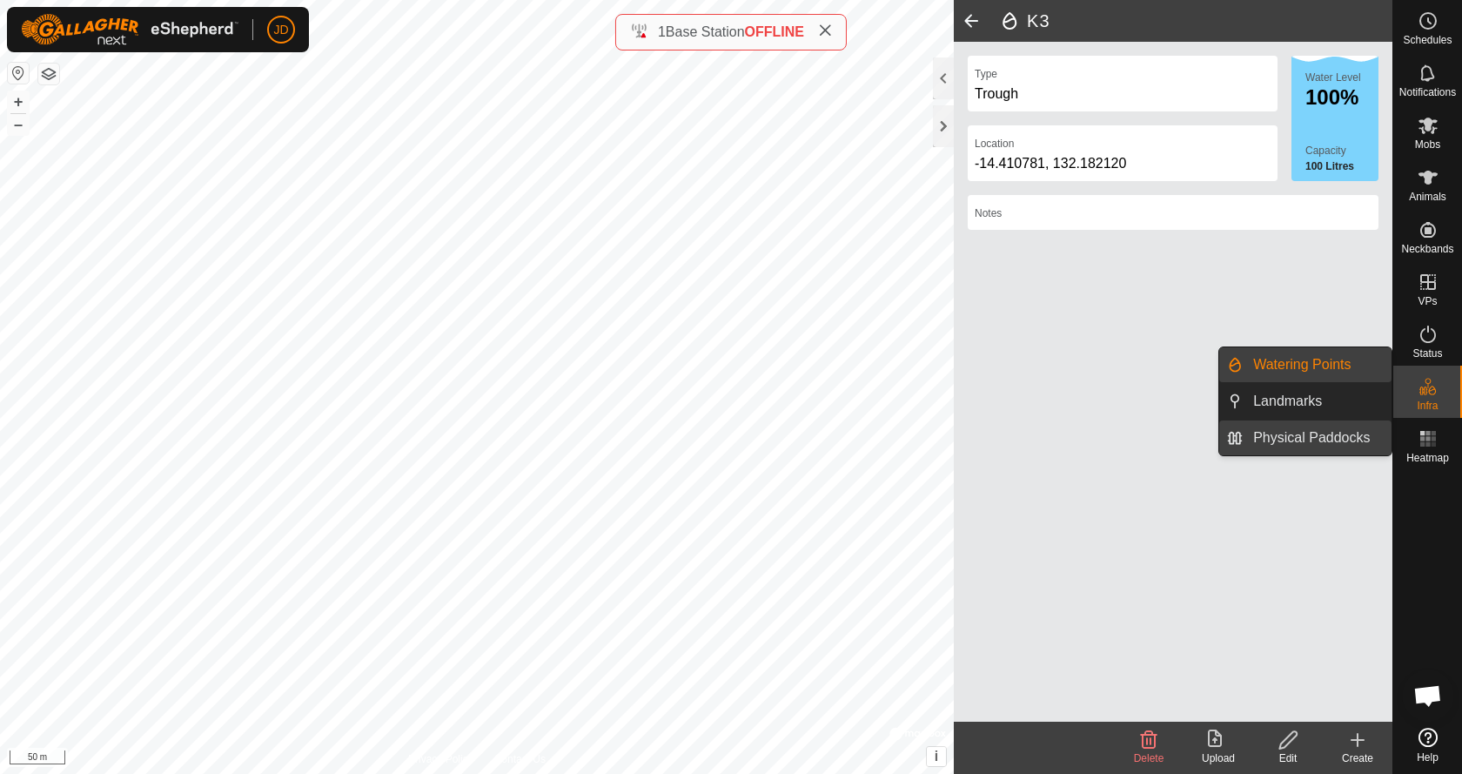
click at [1288, 433] on link "Physical Paddocks" at bounding box center [1317, 437] width 149 height 35
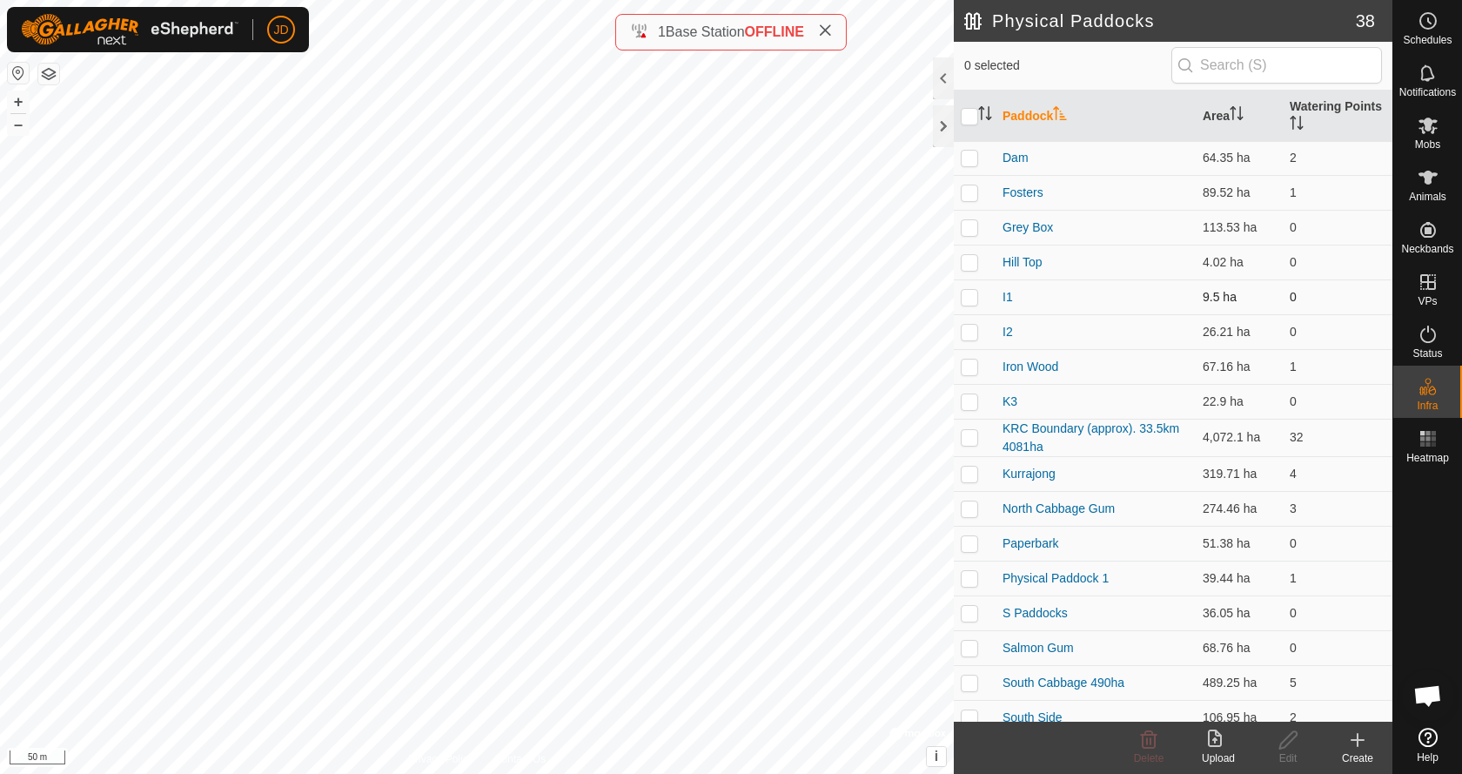
scroll to position [609, 0]
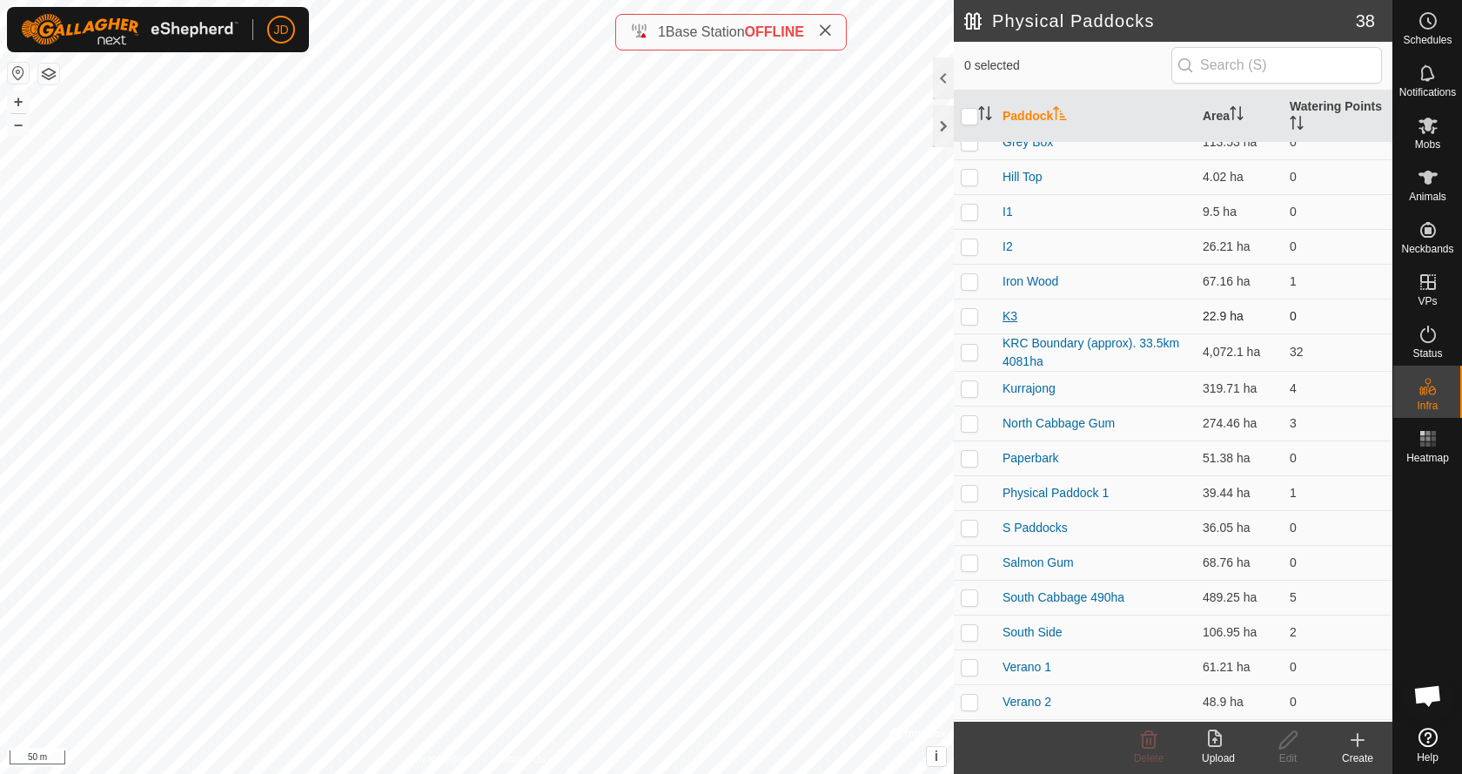
click at [1009, 313] on link "K3" at bounding box center [1009, 316] width 15 height 14
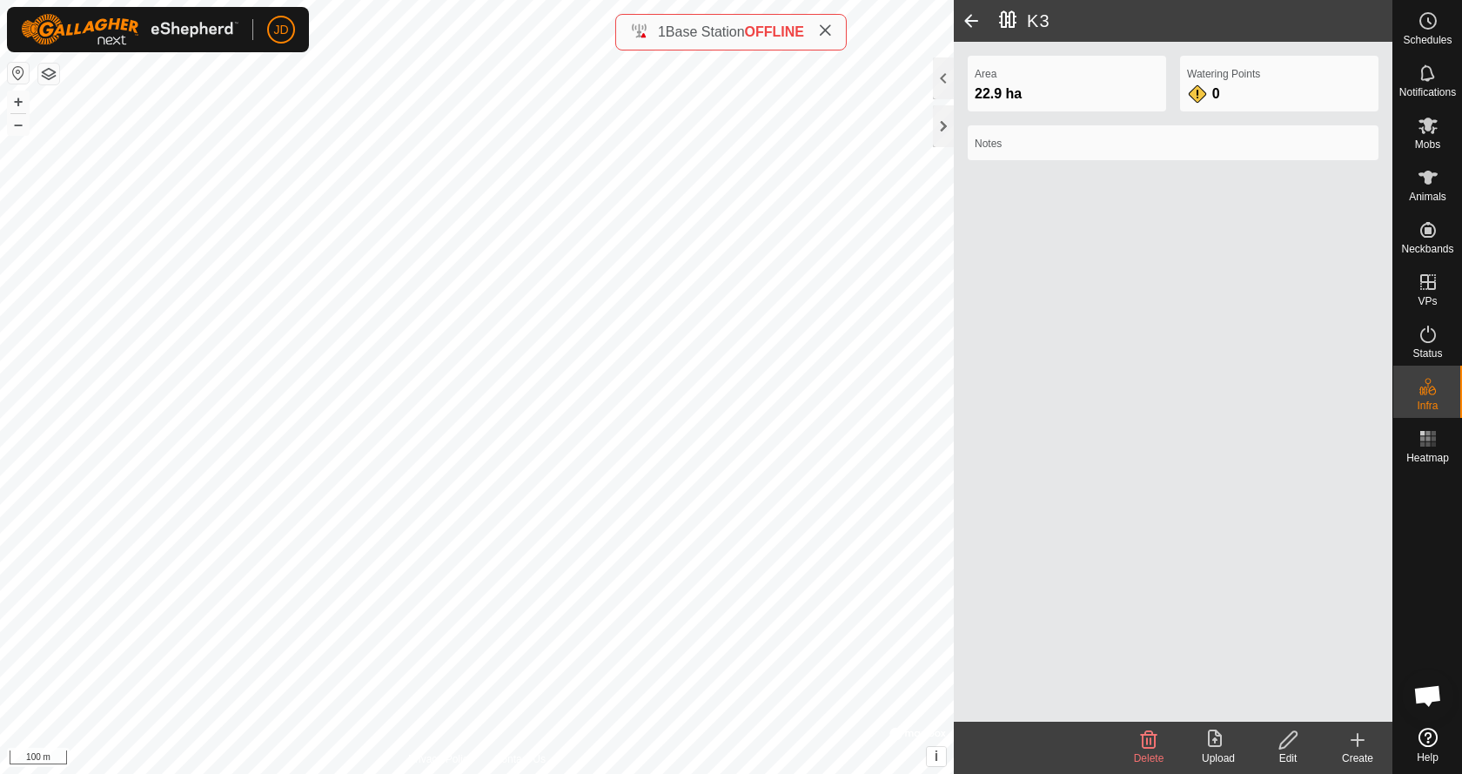
click at [1287, 739] on icon at bounding box center [1288, 739] width 22 height 21
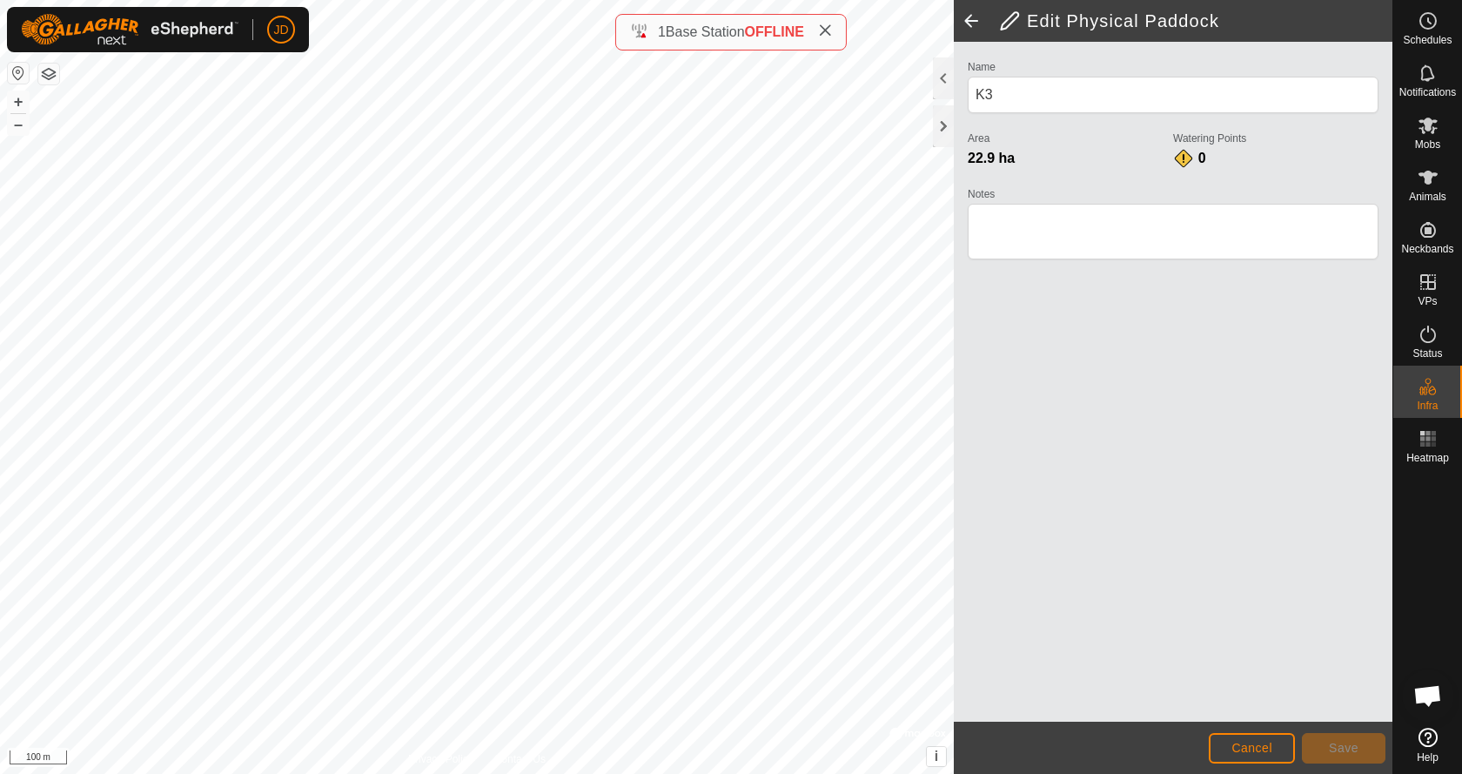
click at [1008, 22] on h2 "Edit Physical Paddock" at bounding box center [1195, 20] width 393 height 21
click at [1335, 752] on span "Save" at bounding box center [1344, 747] width 30 height 14
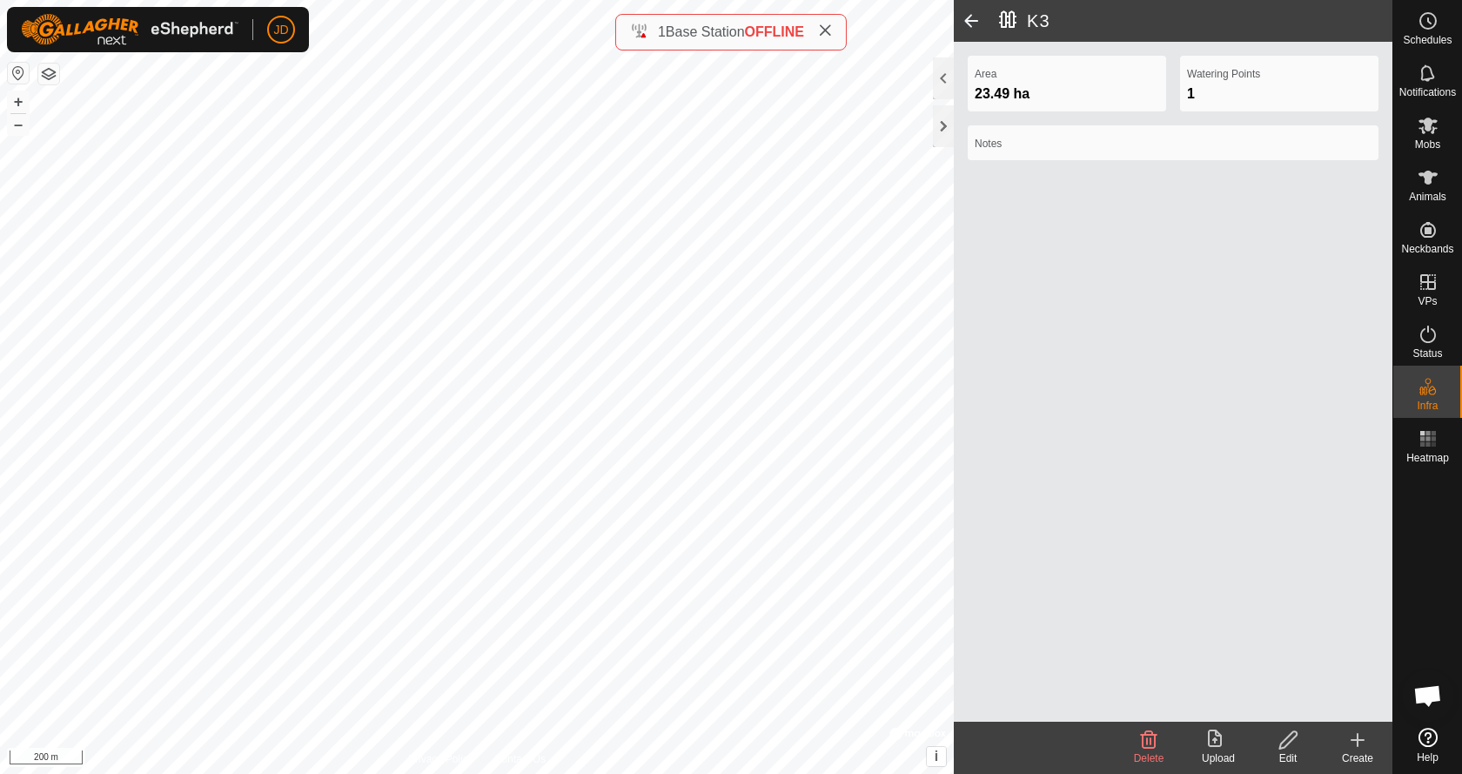
click at [974, 20] on span at bounding box center [971, 21] width 35 height 42
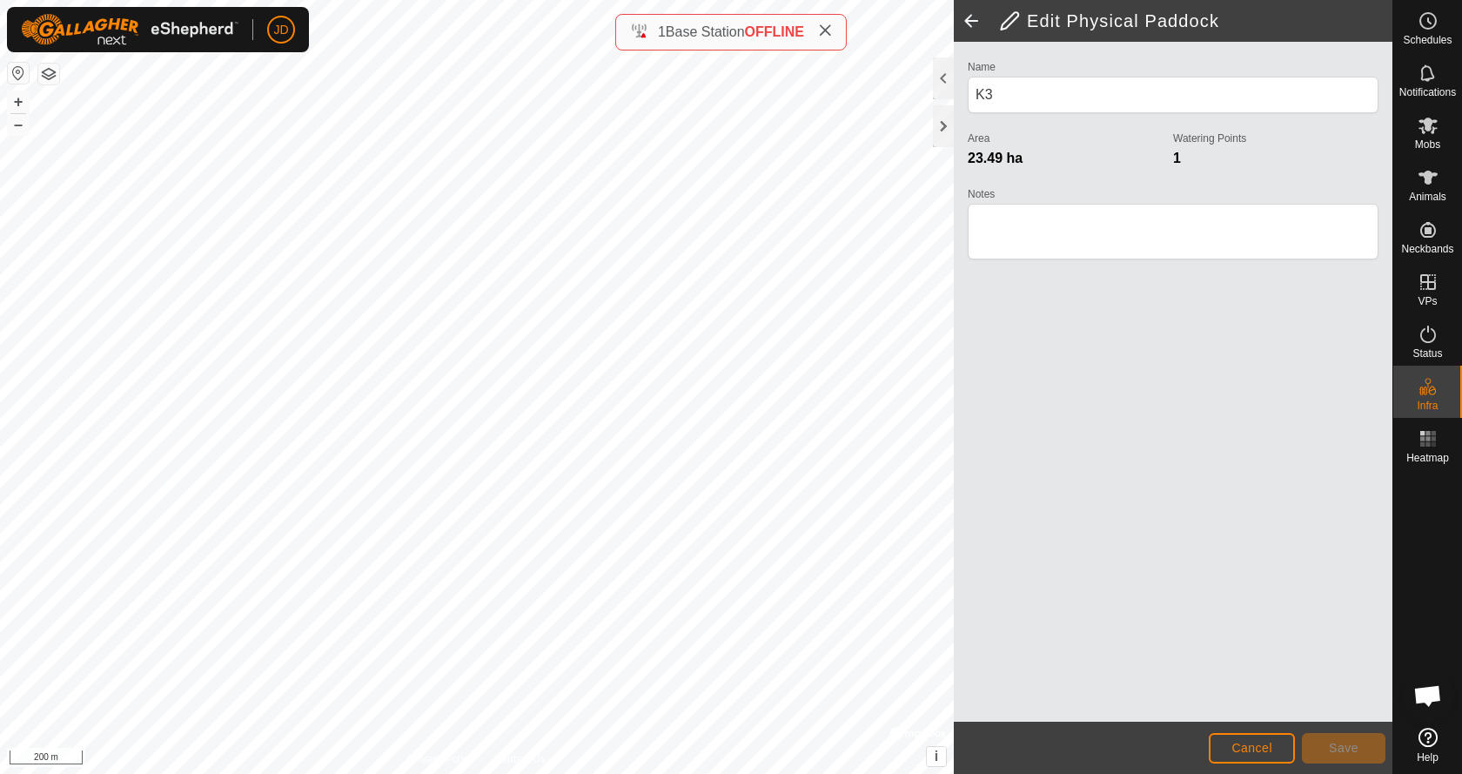
click at [973, 23] on span at bounding box center [971, 21] width 35 height 42
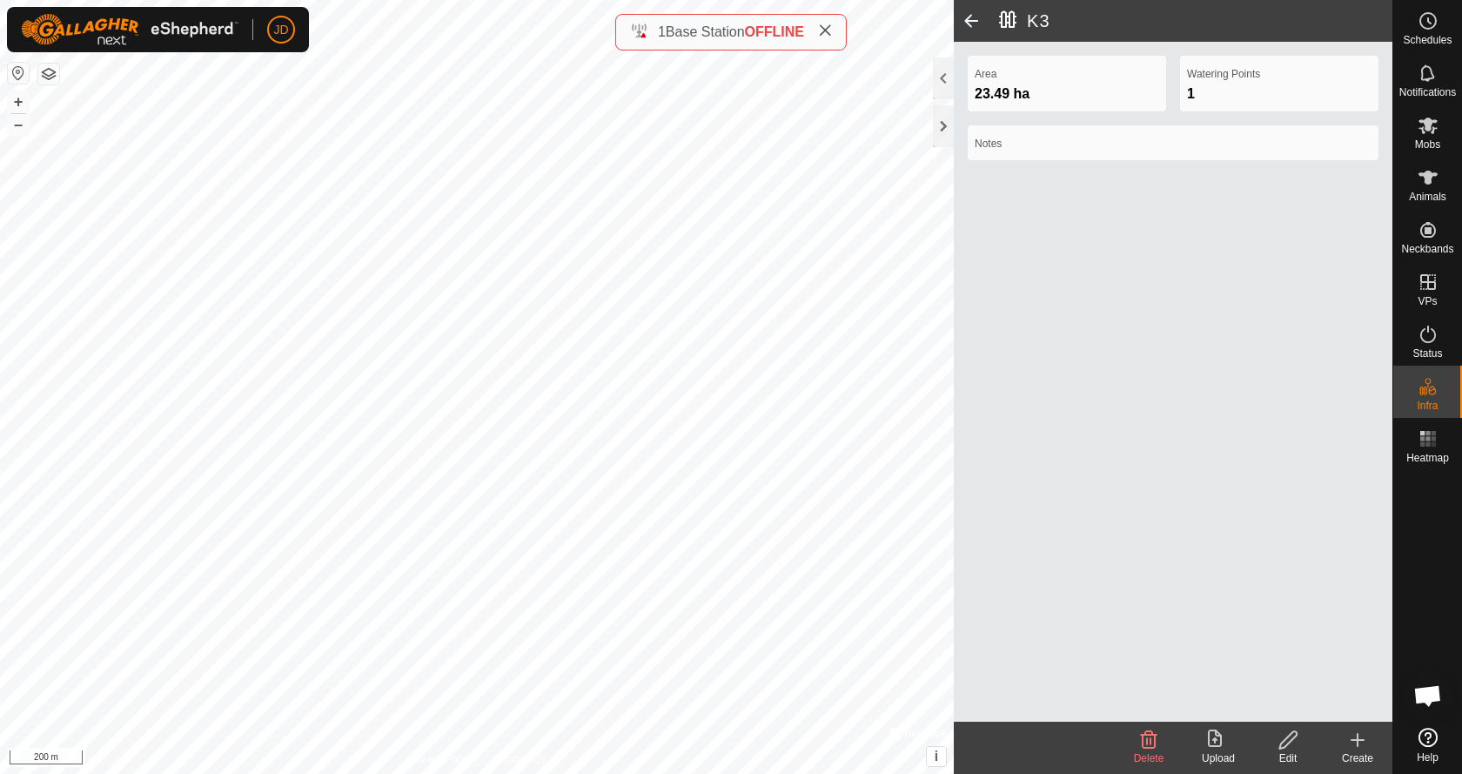
click at [973, 21] on span at bounding box center [971, 21] width 35 height 42
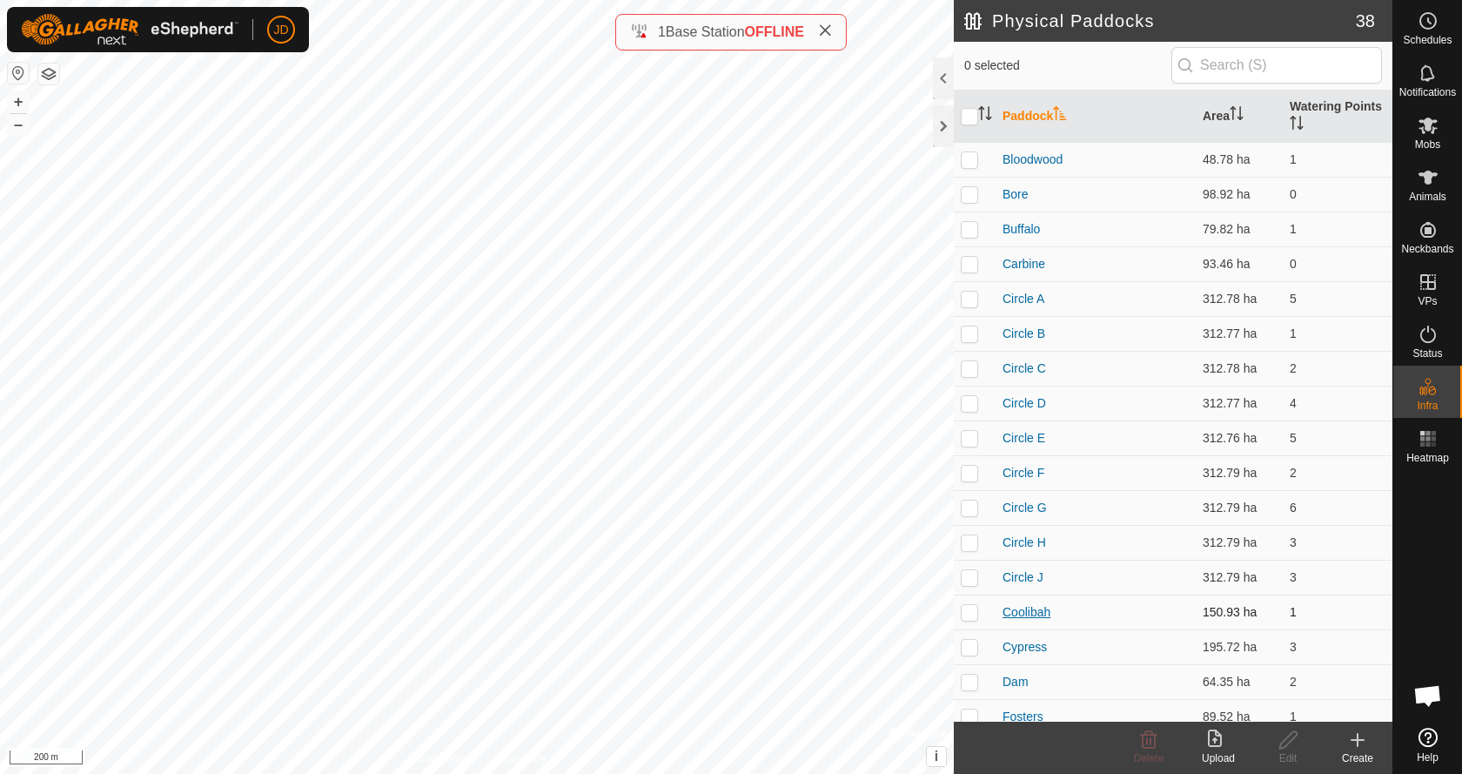
click at [1034, 612] on link "Coolibah" at bounding box center [1026, 612] width 48 height 14
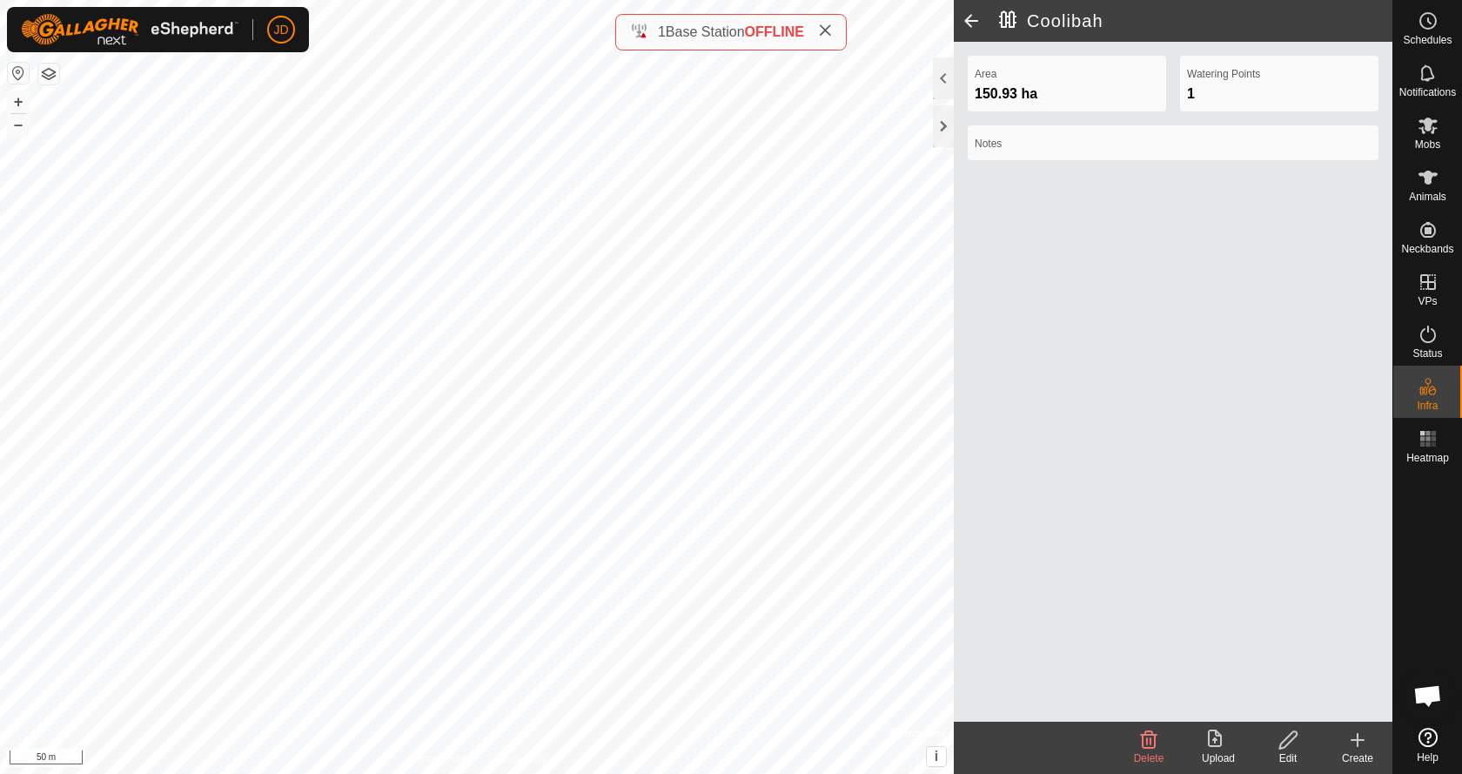
click at [1290, 742] on icon at bounding box center [1287, 739] width 17 height 17
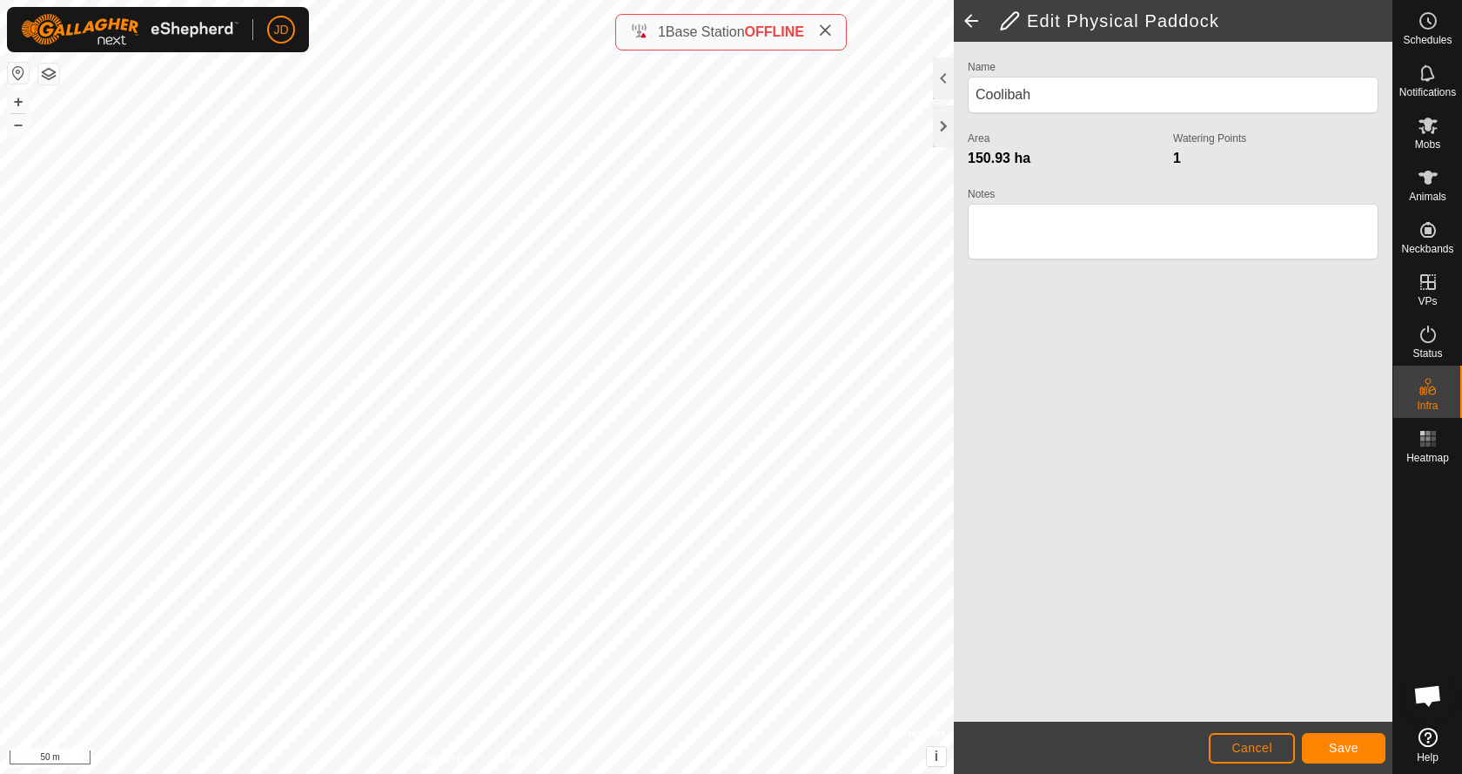
click at [1102, 679] on div "Edit Physical Paddock Name [GEOGRAPHIC_DATA] Area 150.93 ha Watering Points 1 N…" at bounding box center [696, 387] width 1392 height 774
click at [967, 478] on div "Edit Physical Paddock Name [GEOGRAPHIC_DATA] Area 150.93 ha Watering Points 1 N…" at bounding box center [696, 387] width 1392 height 774
click at [955, 492] on div "Edit Physical Paddock Name [GEOGRAPHIC_DATA] Area 150.93 ha Watering Points 1 N…" at bounding box center [696, 387] width 1392 height 774
click at [1359, 749] on button "Save" at bounding box center [1344, 748] width 84 height 30
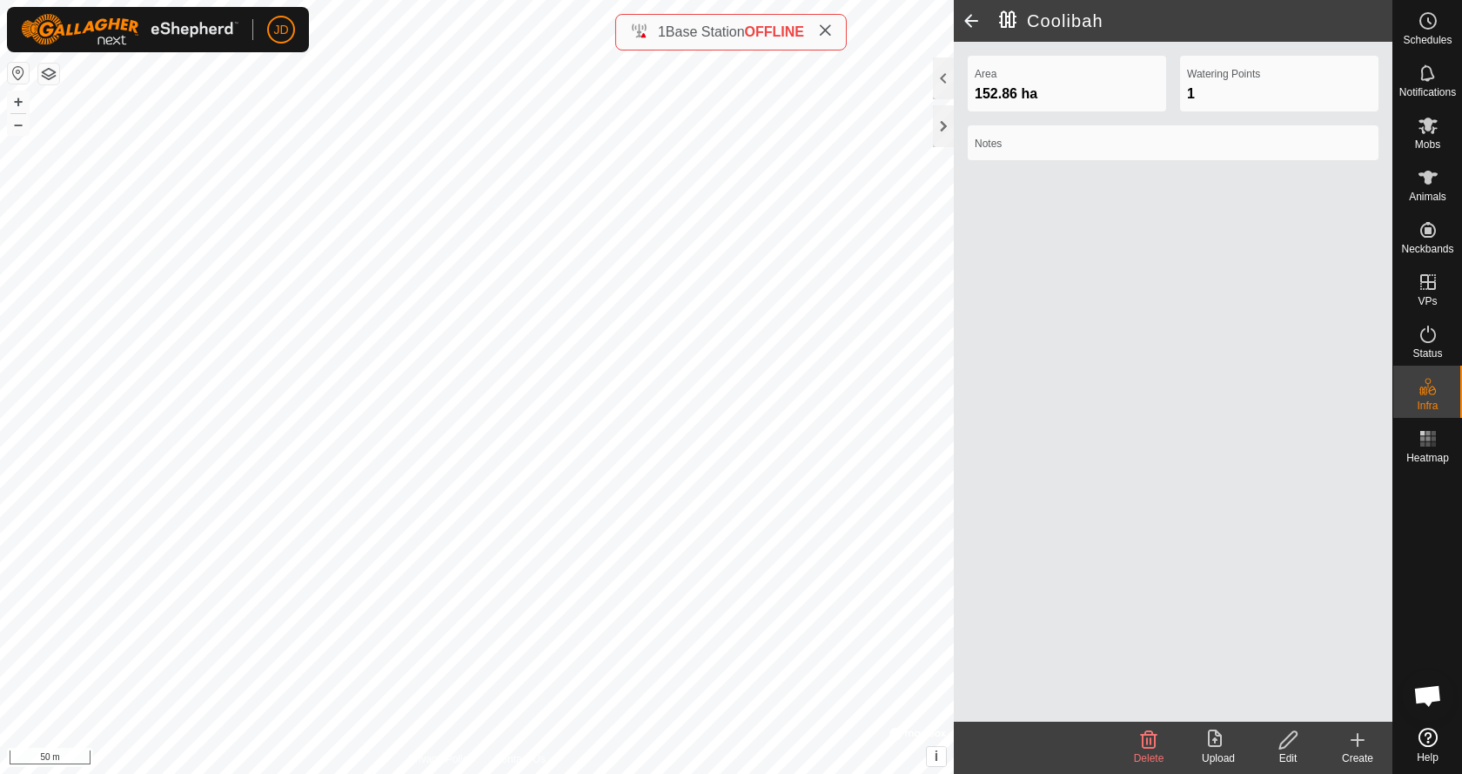
click at [974, 21] on span at bounding box center [971, 21] width 35 height 42
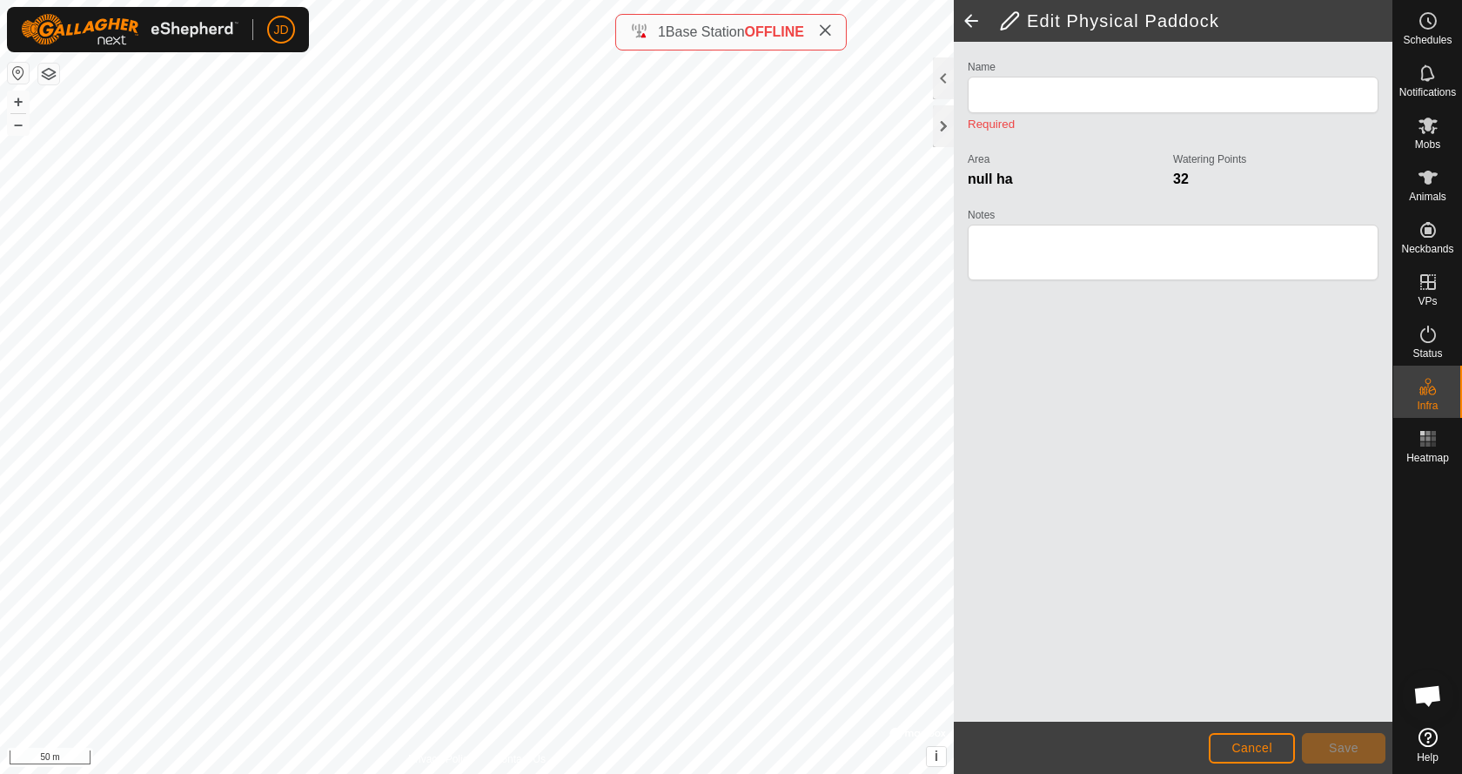
type input "Coolibah"
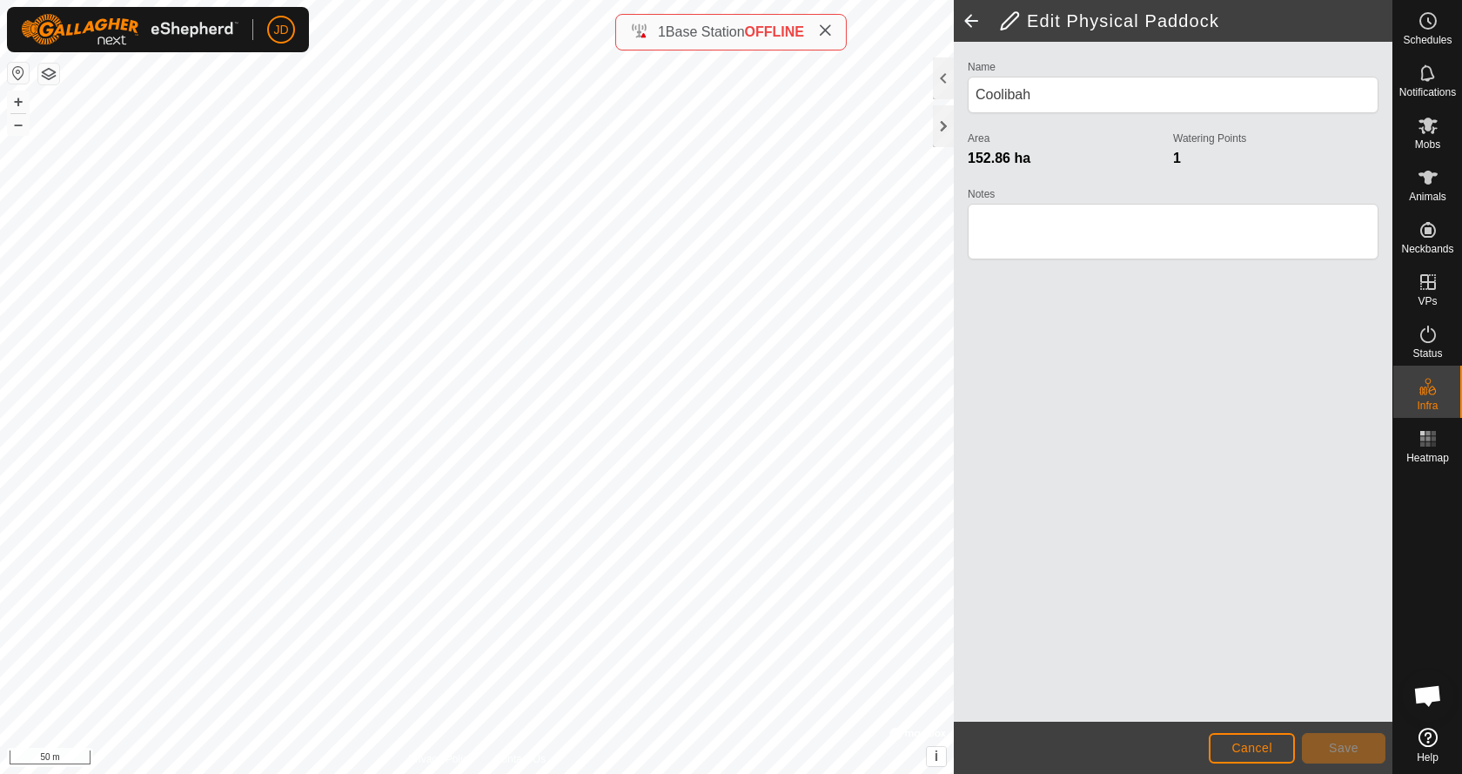
click at [974, 21] on span at bounding box center [971, 21] width 35 height 42
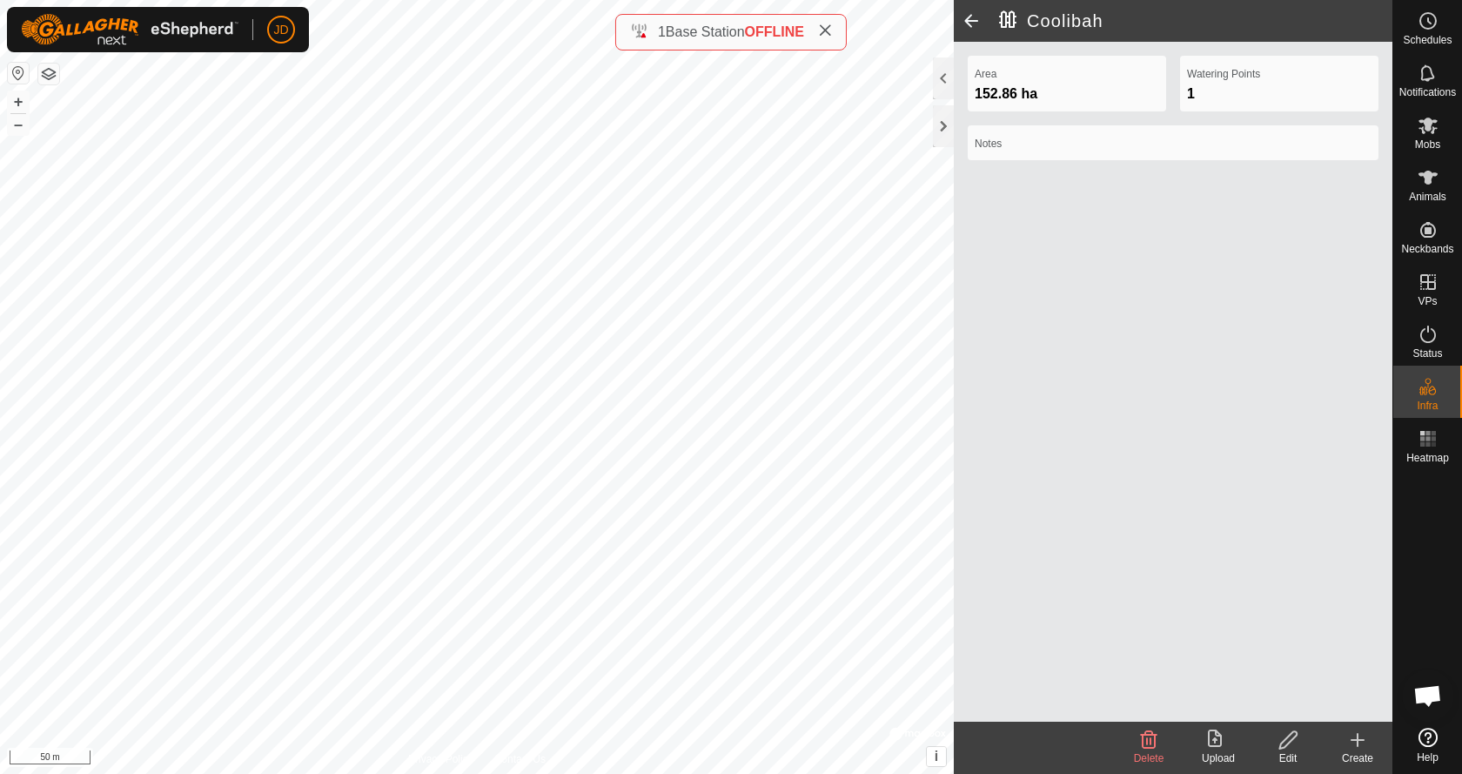
click at [974, 21] on span at bounding box center [971, 21] width 35 height 42
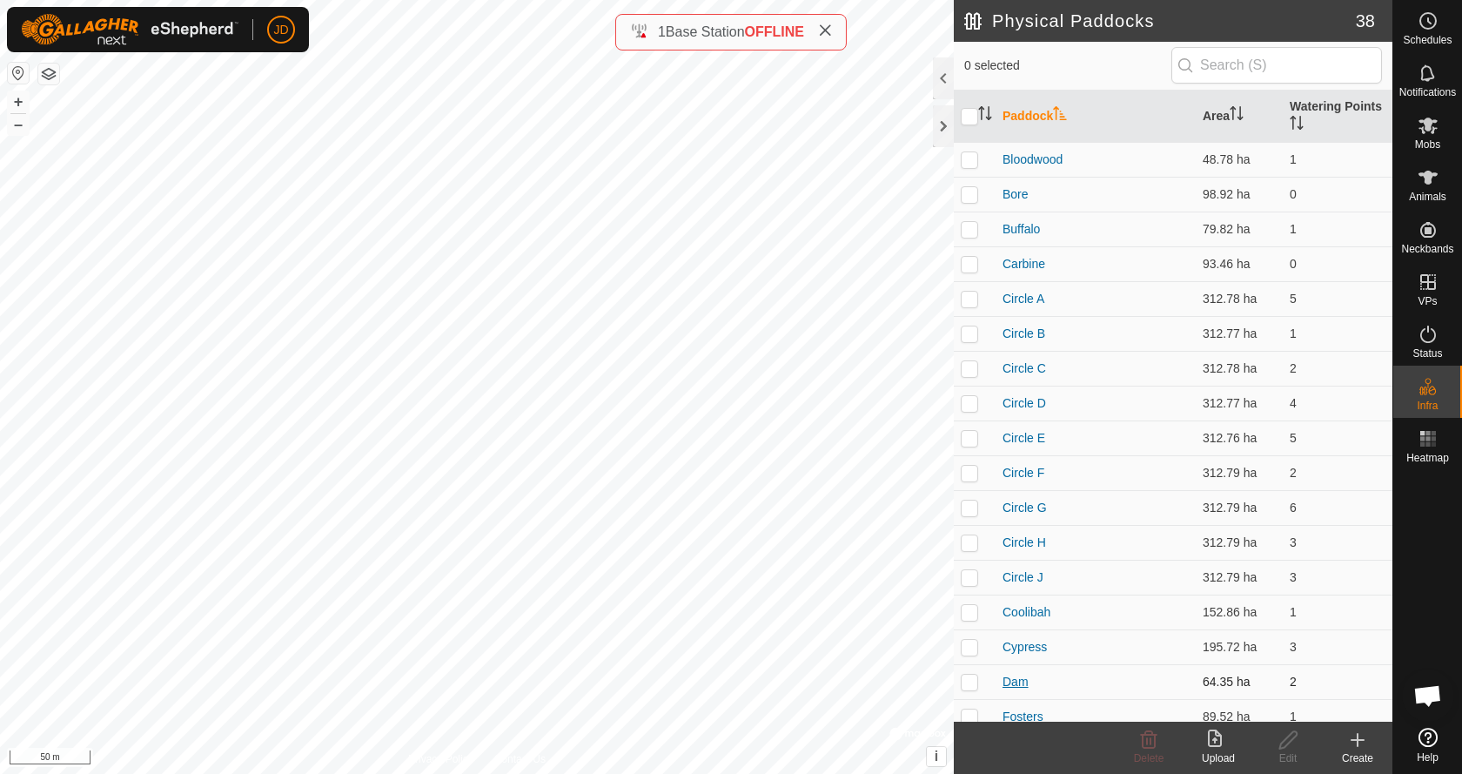
click at [1018, 684] on link "Dam" at bounding box center [1015, 681] width 26 height 14
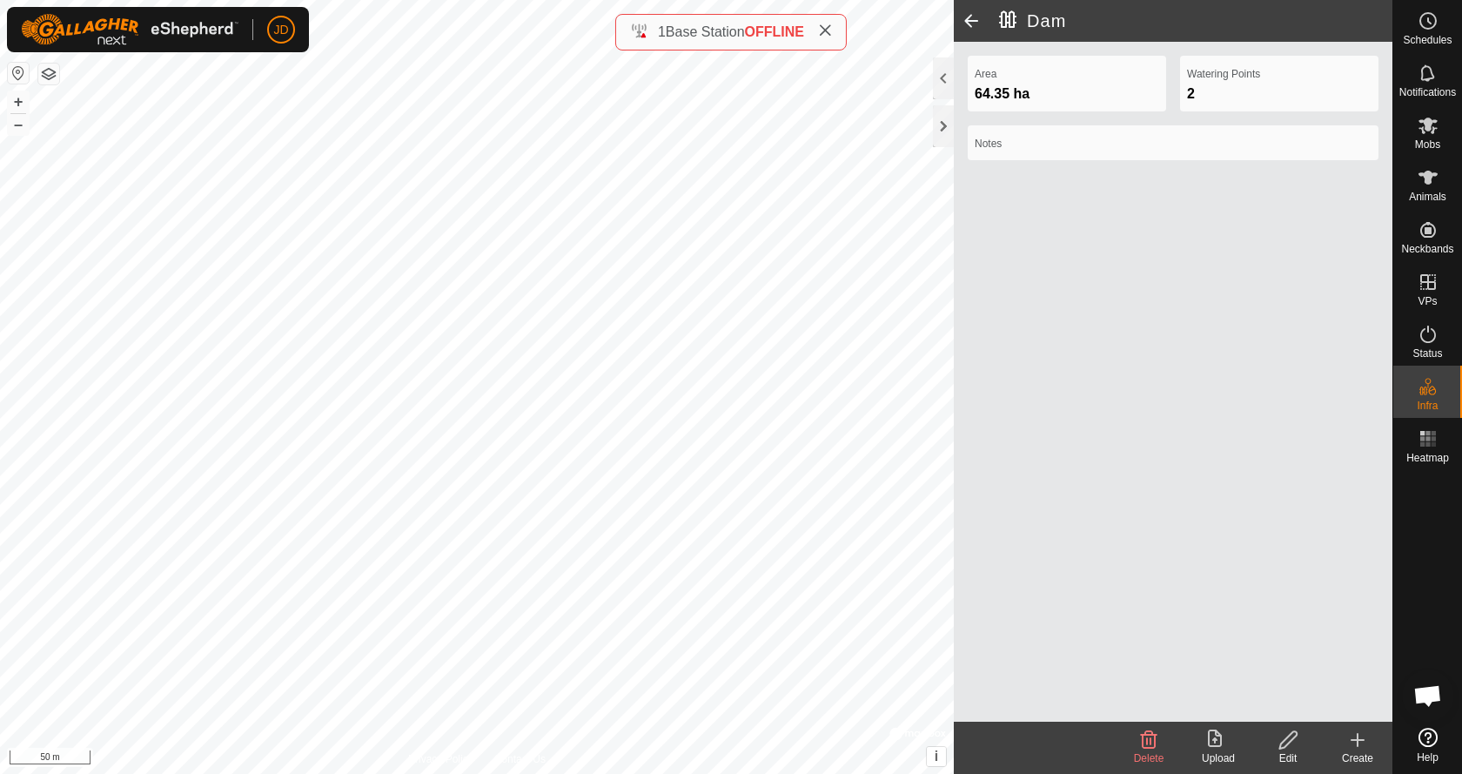
click at [1292, 747] on icon at bounding box center [1288, 739] width 22 height 21
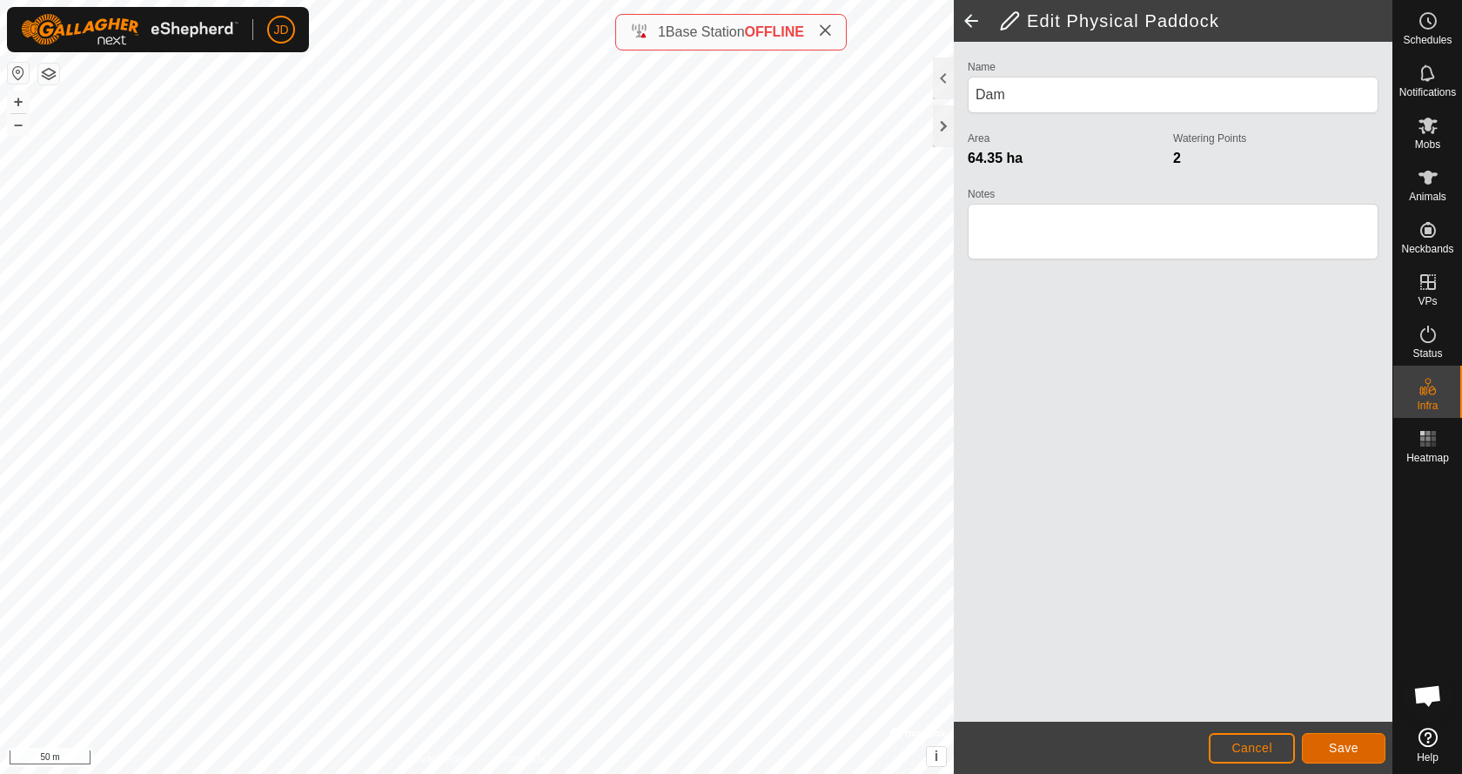
click at [1342, 752] on span "Save" at bounding box center [1344, 747] width 30 height 14
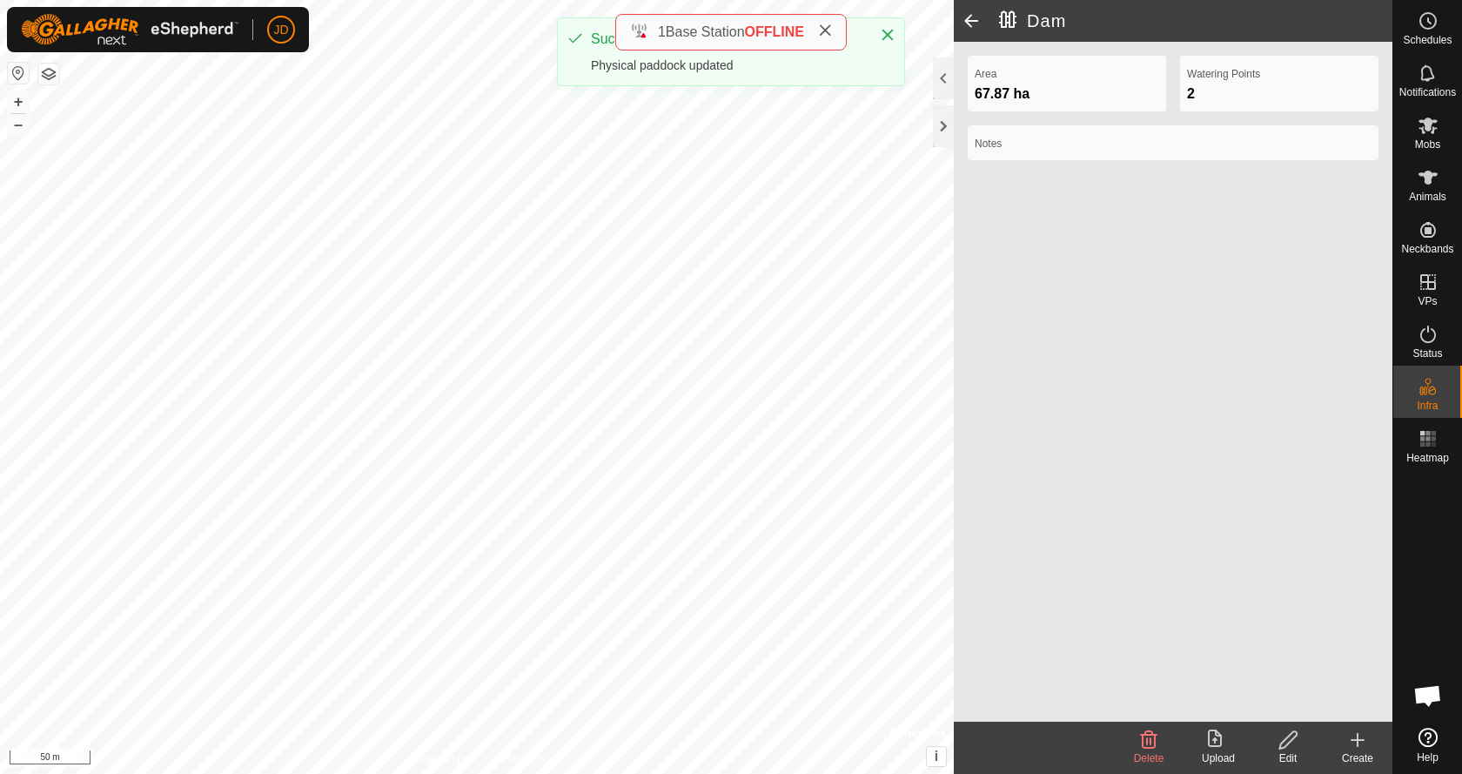
click at [970, 18] on span at bounding box center [971, 21] width 35 height 42
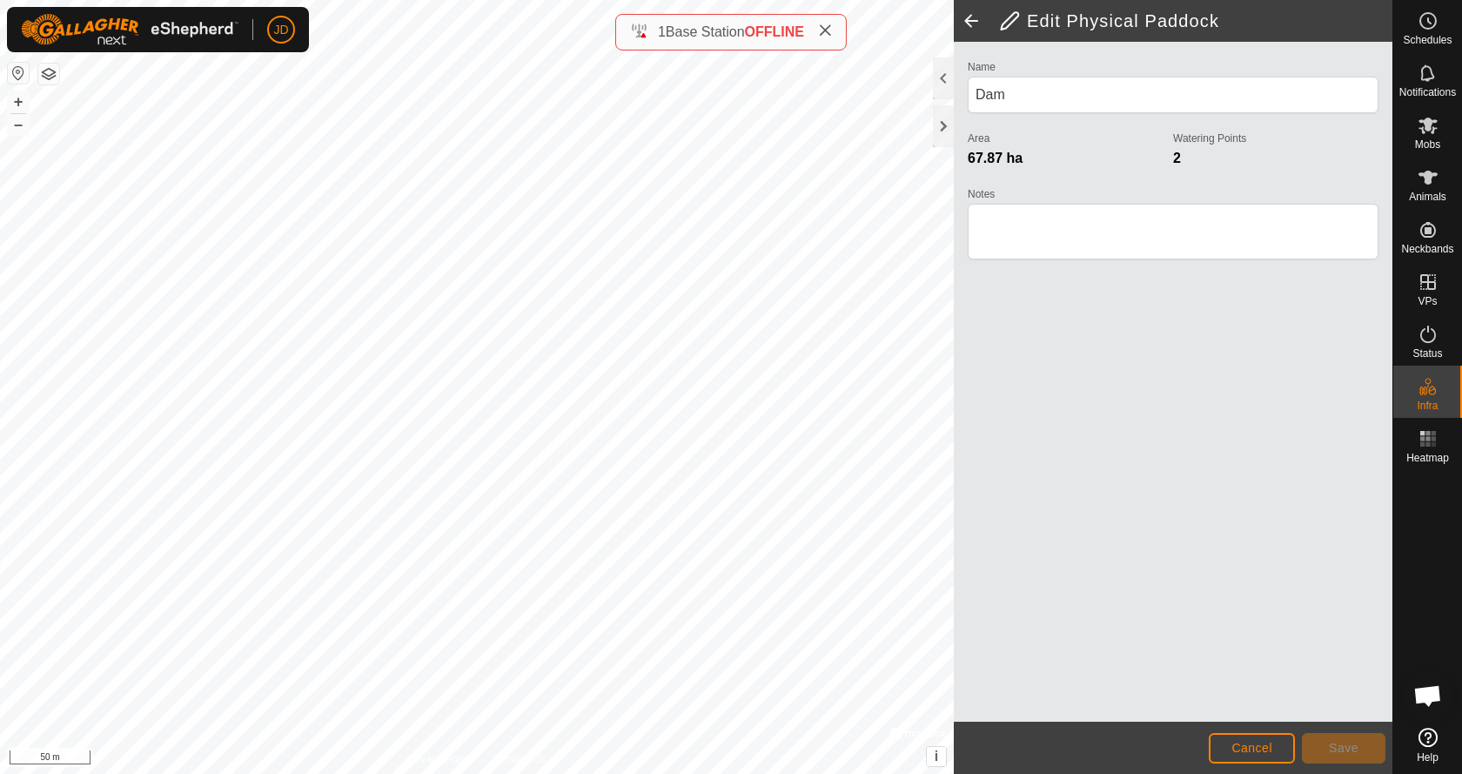
click at [970, 18] on span at bounding box center [971, 21] width 35 height 42
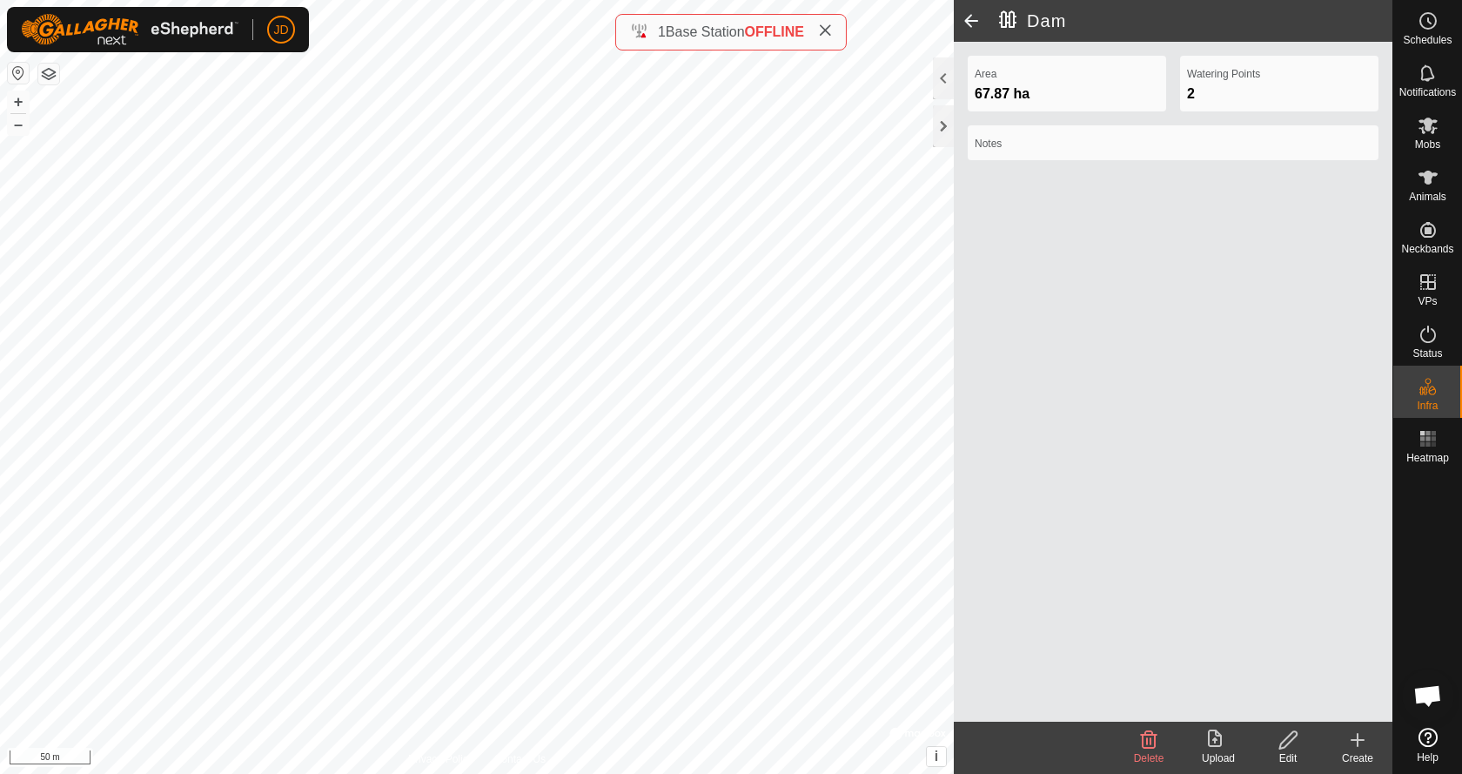
click at [970, 18] on span at bounding box center [971, 21] width 35 height 42
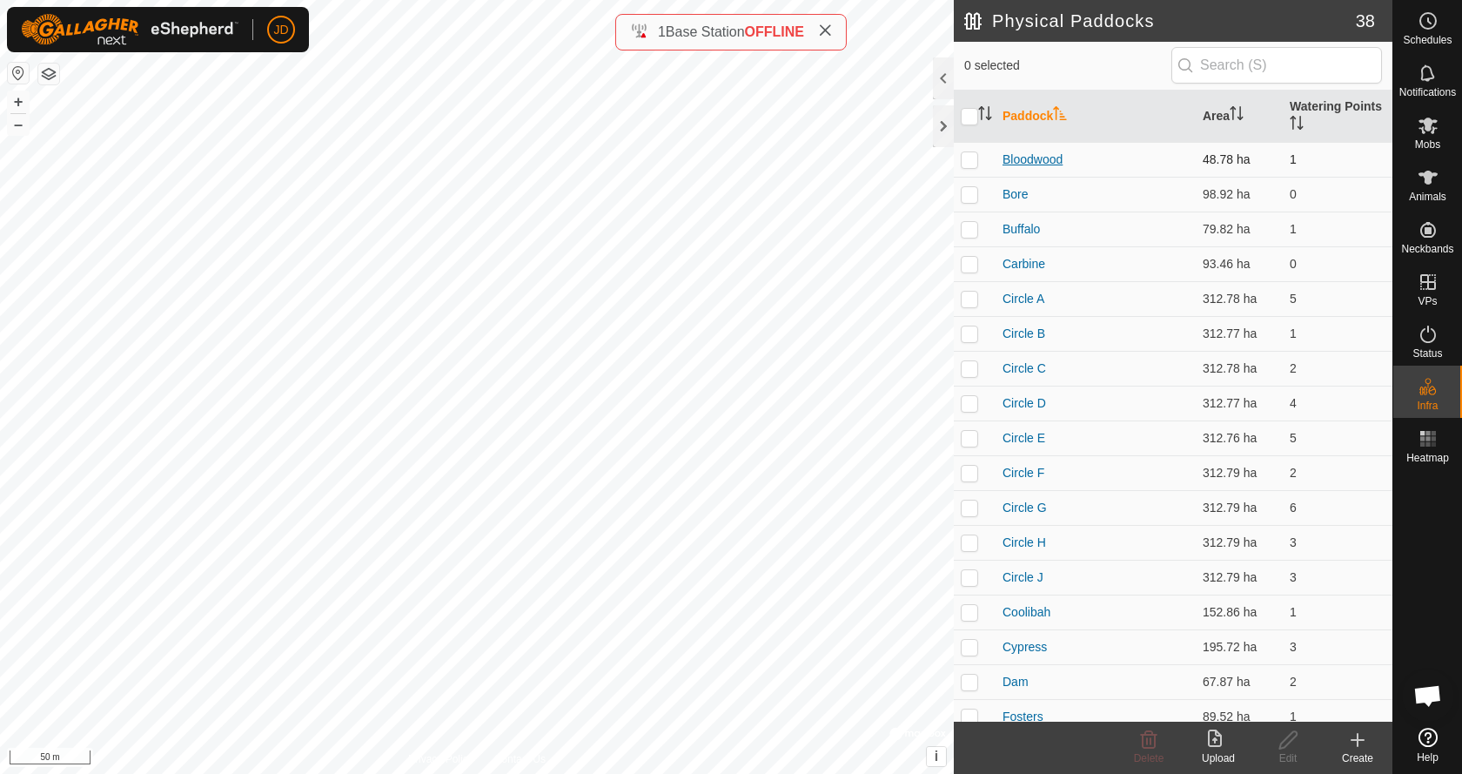
click at [1036, 159] on link "Bloodwood" at bounding box center [1032, 159] width 60 height 14
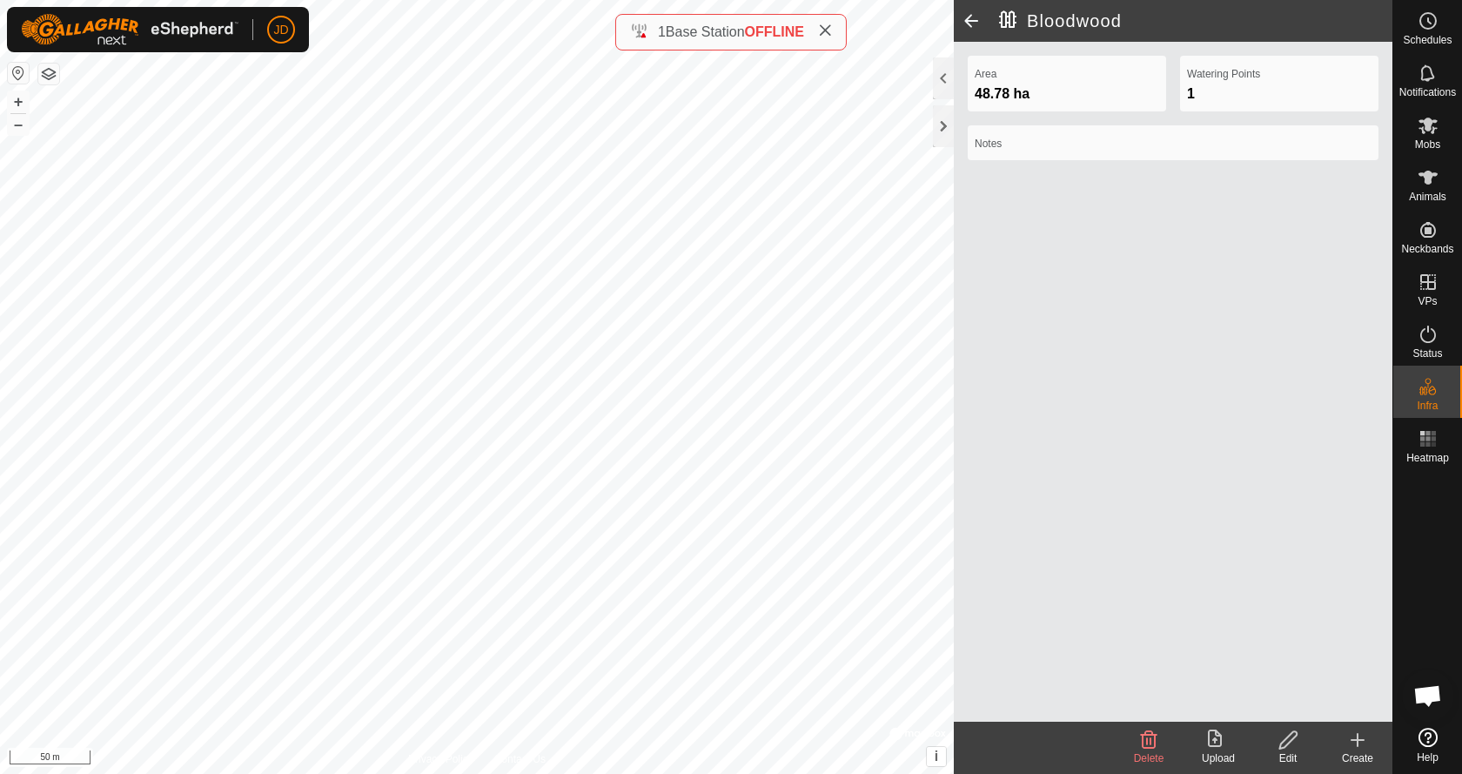
click at [1287, 743] on icon at bounding box center [1287, 739] width 17 height 17
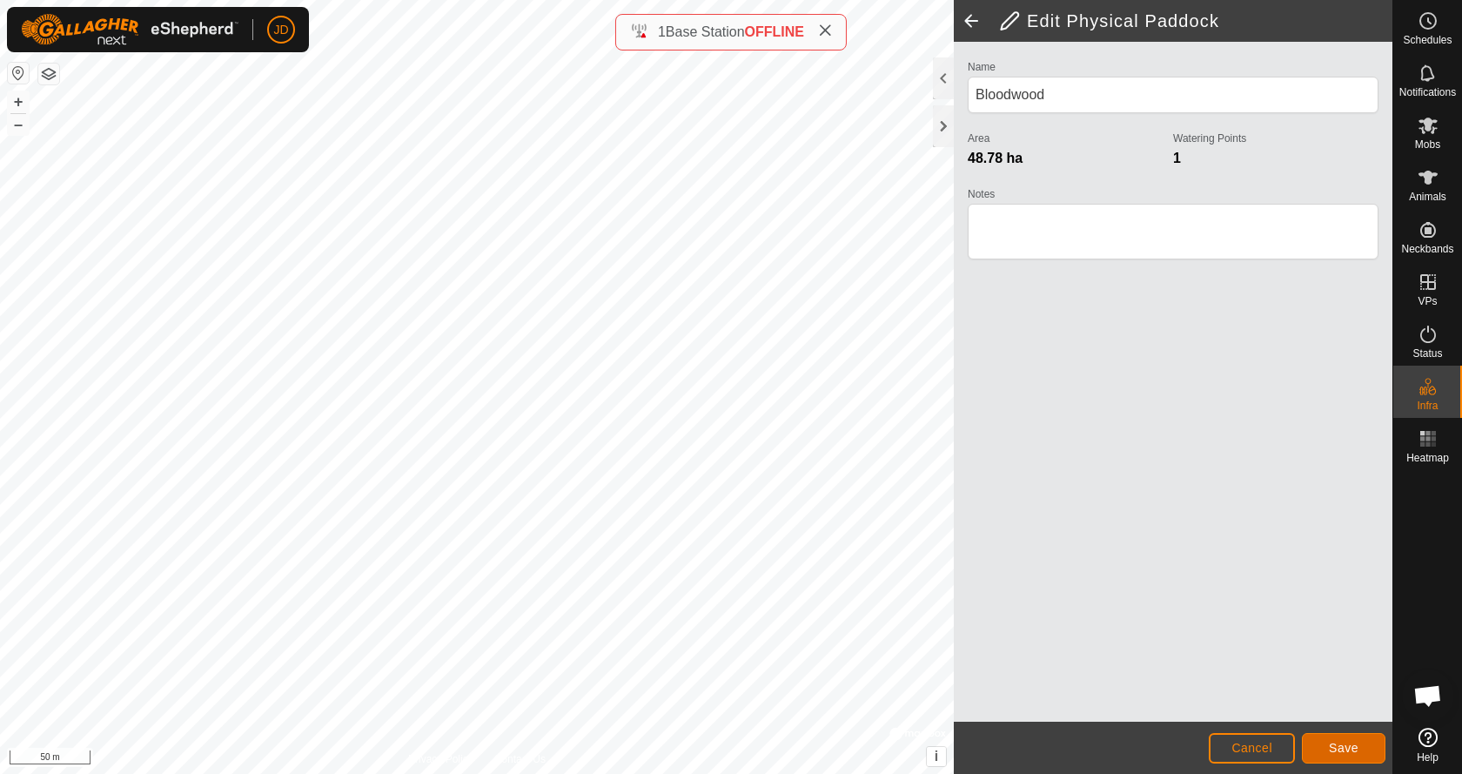
click at [1337, 747] on span "Save" at bounding box center [1344, 747] width 30 height 14
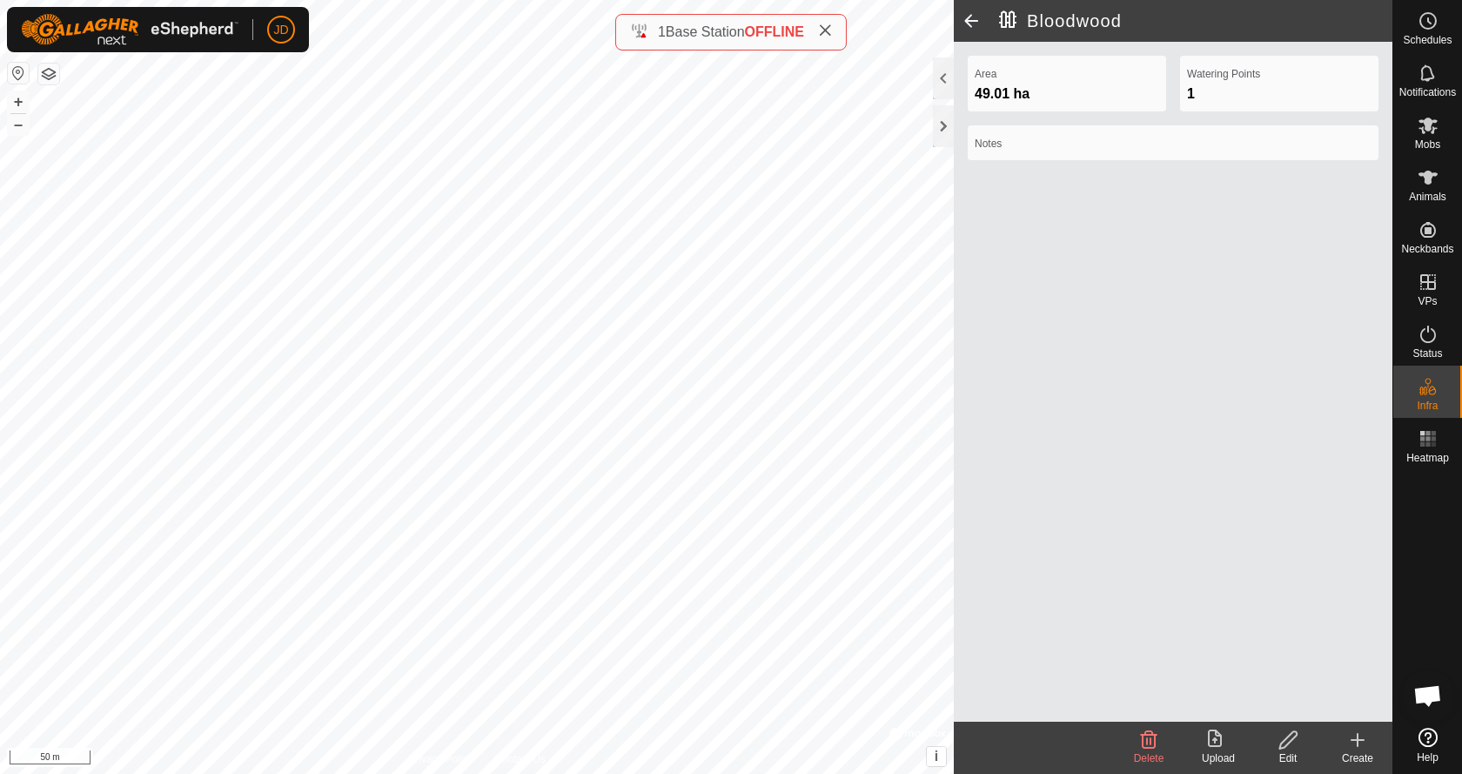
click at [969, 20] on span at bounding box center [971, 21] width 35 height 42
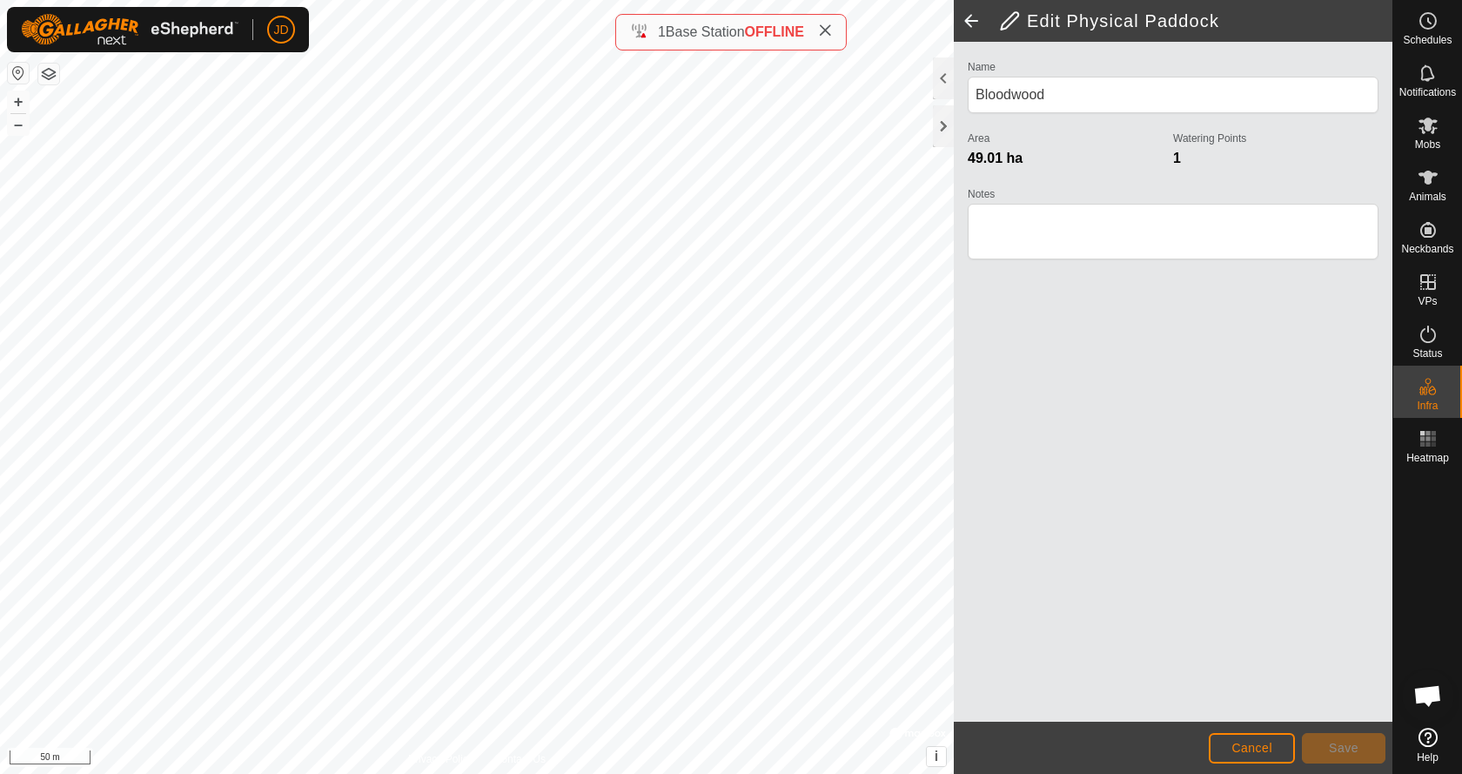
click at [971, 23] on span at bounding box center [971, 21] width 35 height 42
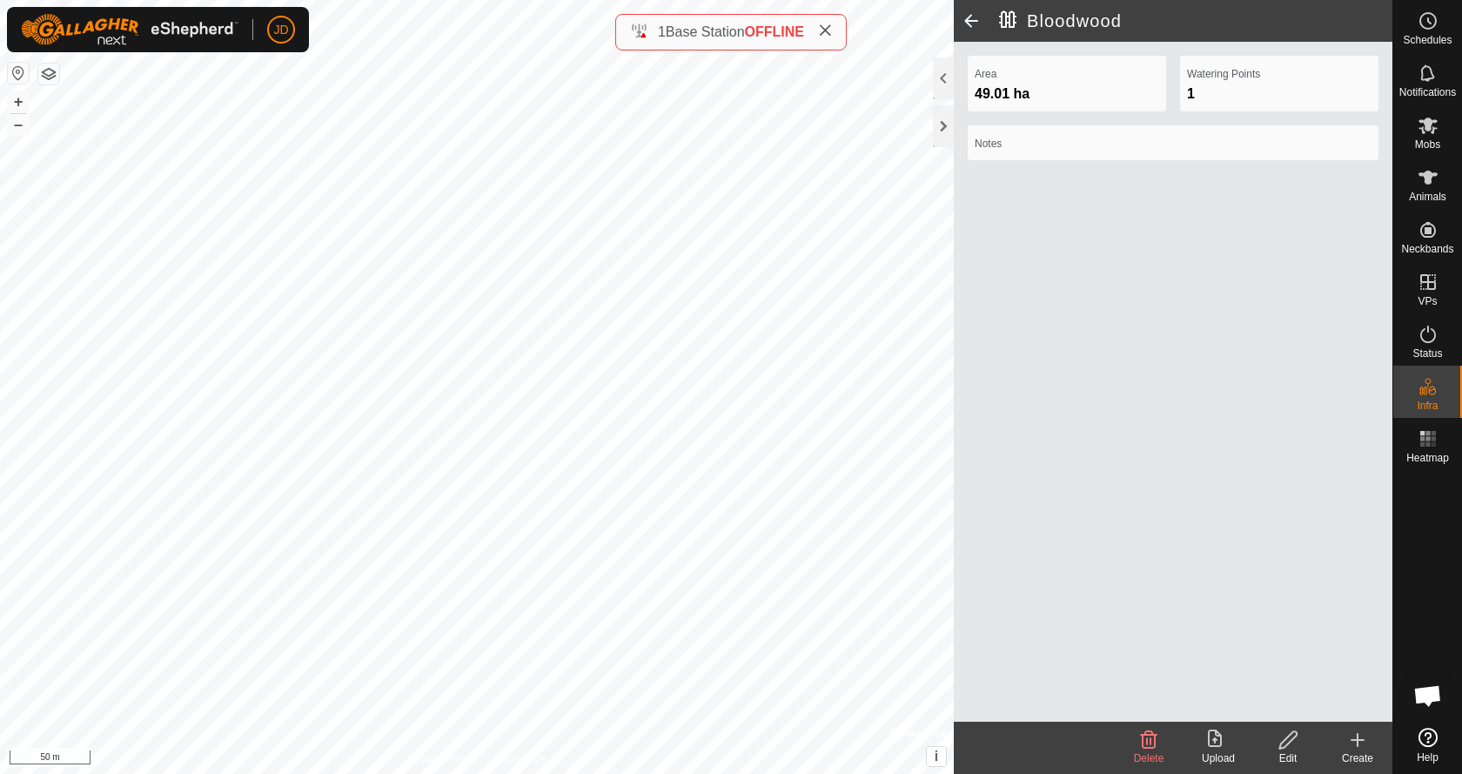
click at [971, 23] on span at bounding box center [971, 21] width 35 height 42
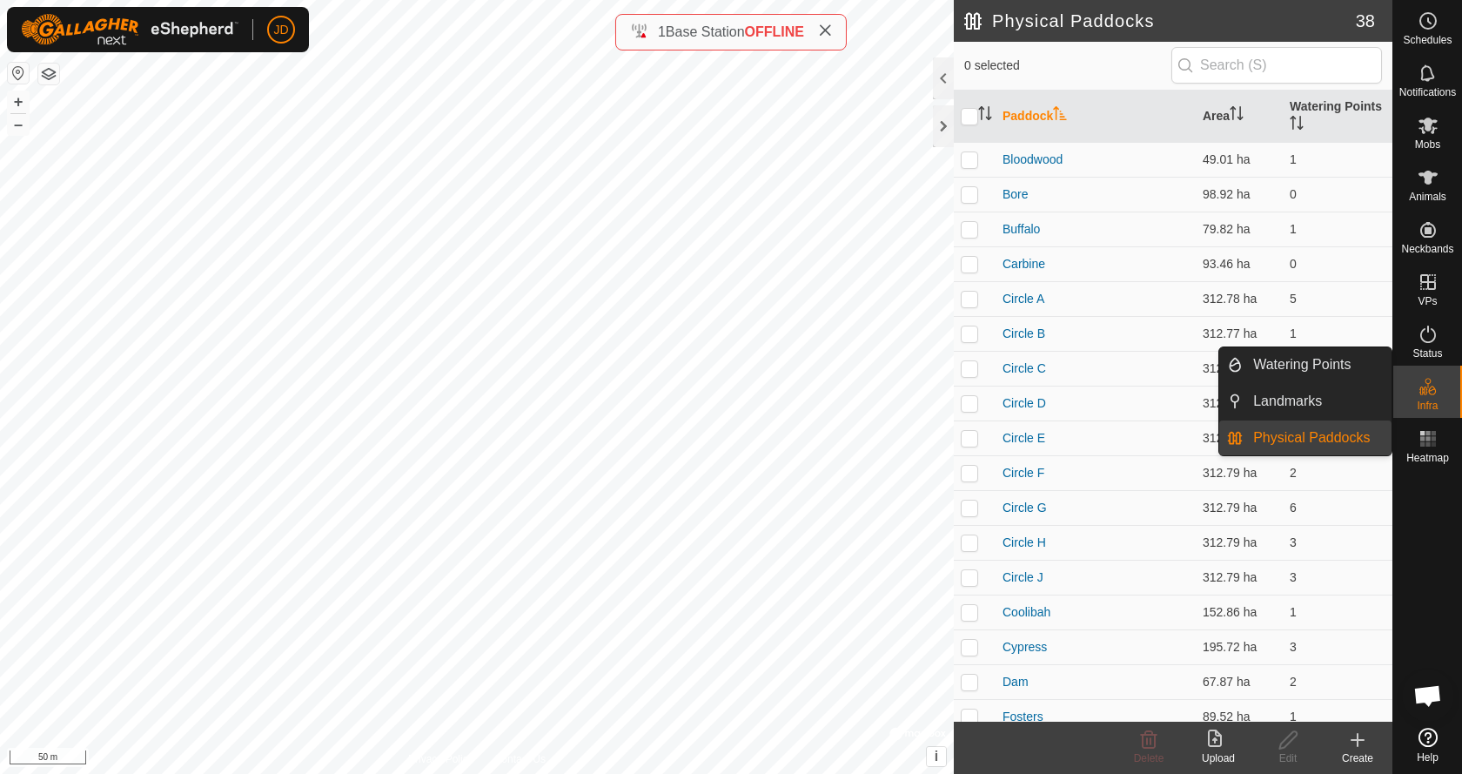
click at [1428, 385] on icon at bounding box center [1427, 386] width 21 height 21
click at [1329, 365] on link "Watering Points" at bounding box center [1317, 364] width 149 height 35
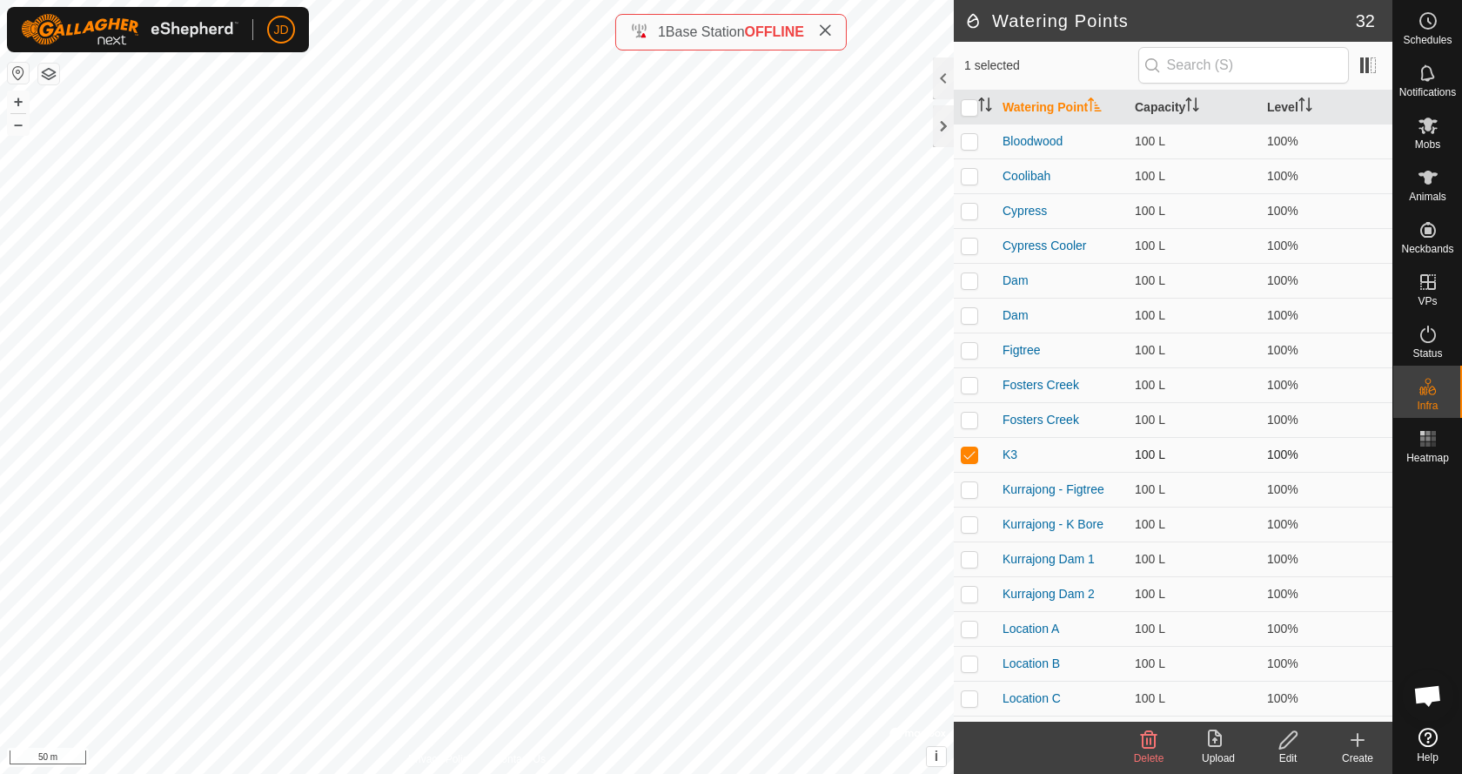
click at [968, 455] on p-checkbox at bounding box center [969, 454] width 17 height 14
checkbox input "false"
click at [1357, 743] on icon at bounding box center [1357, 740] width 0 height 12
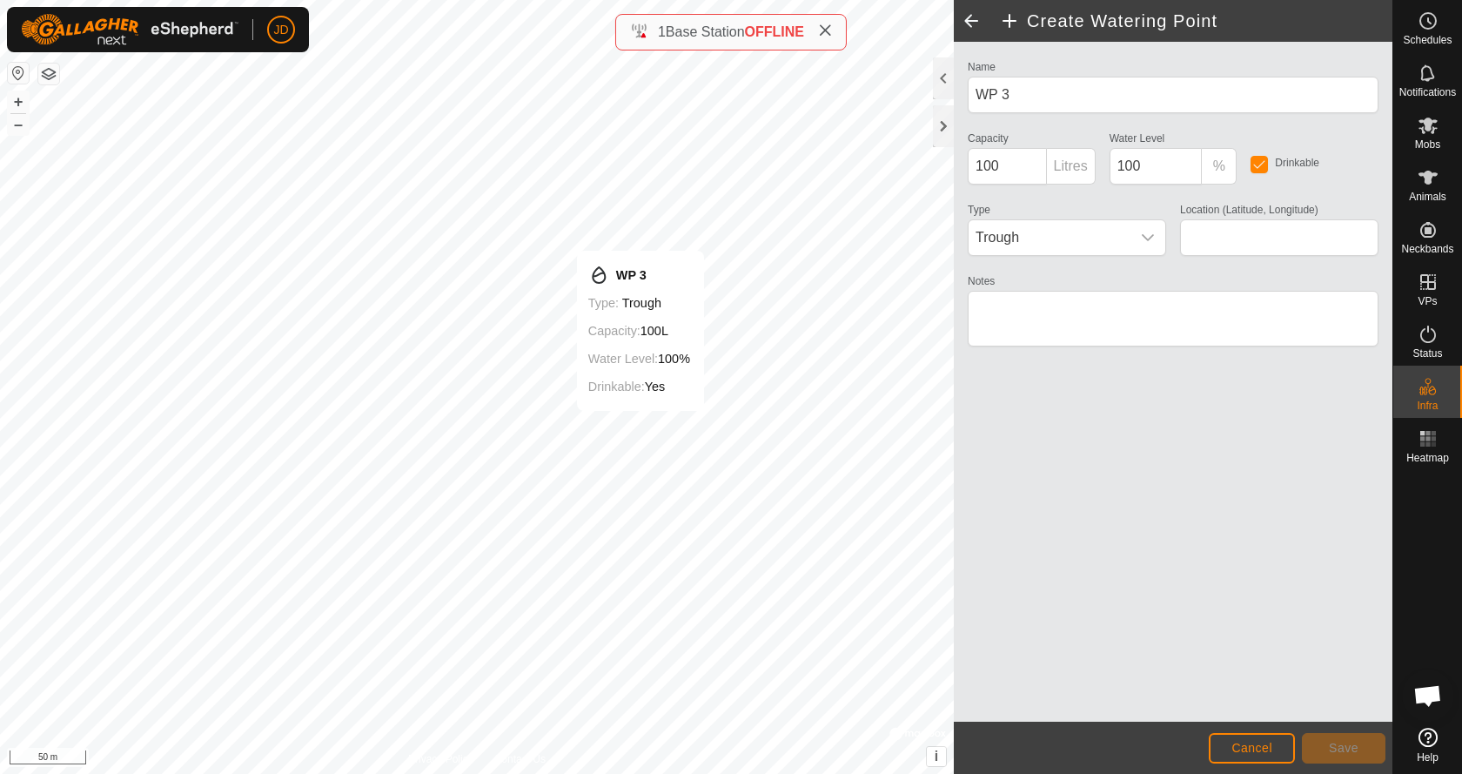
type input "-14.388855, 132.170056"
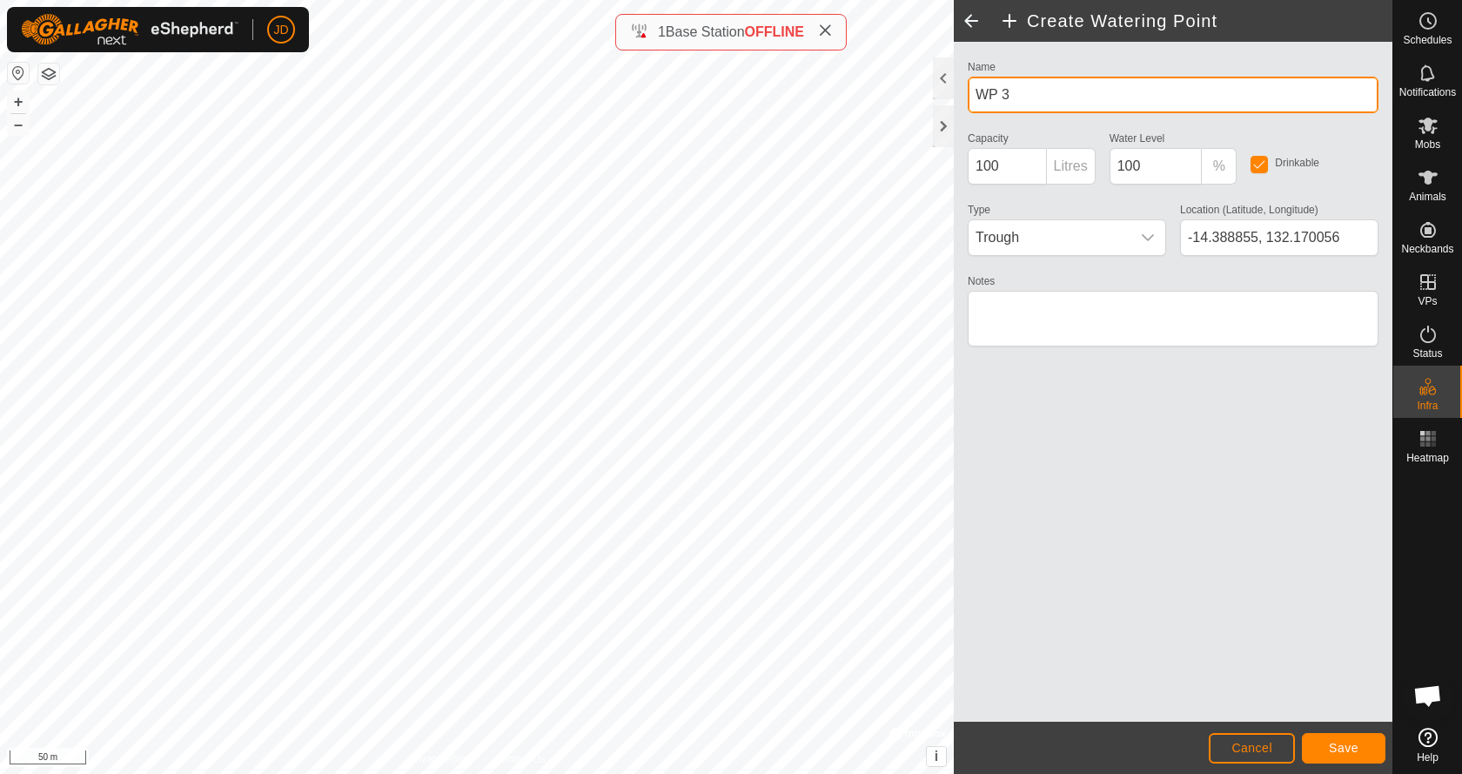
click at [990, 94] on input "WP 3" at bounding box center [1173, 95] width 411 height 37
type input "Paperbark"
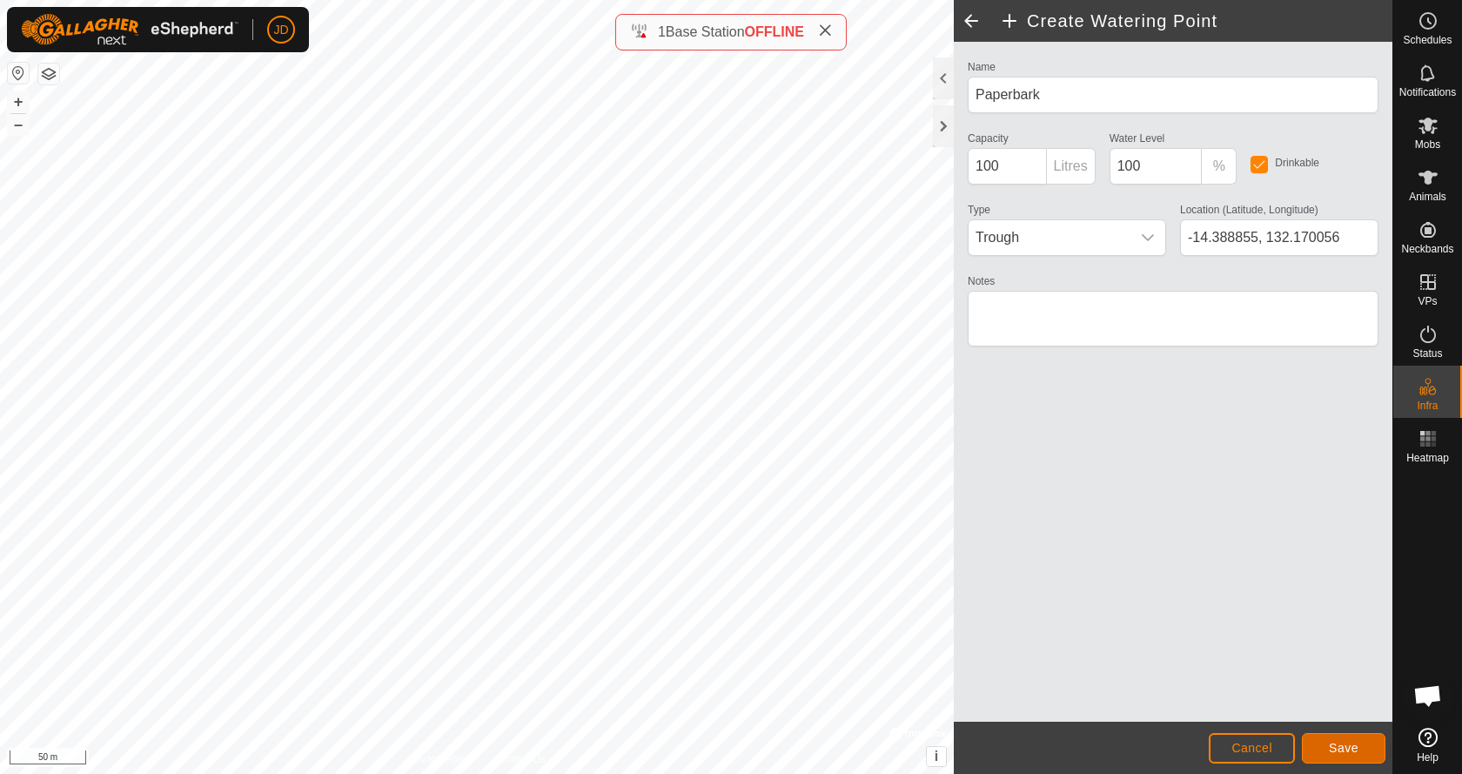
click at [1351, 752] on span "Save" at bounding box center [1344, 747] width 30 height 14
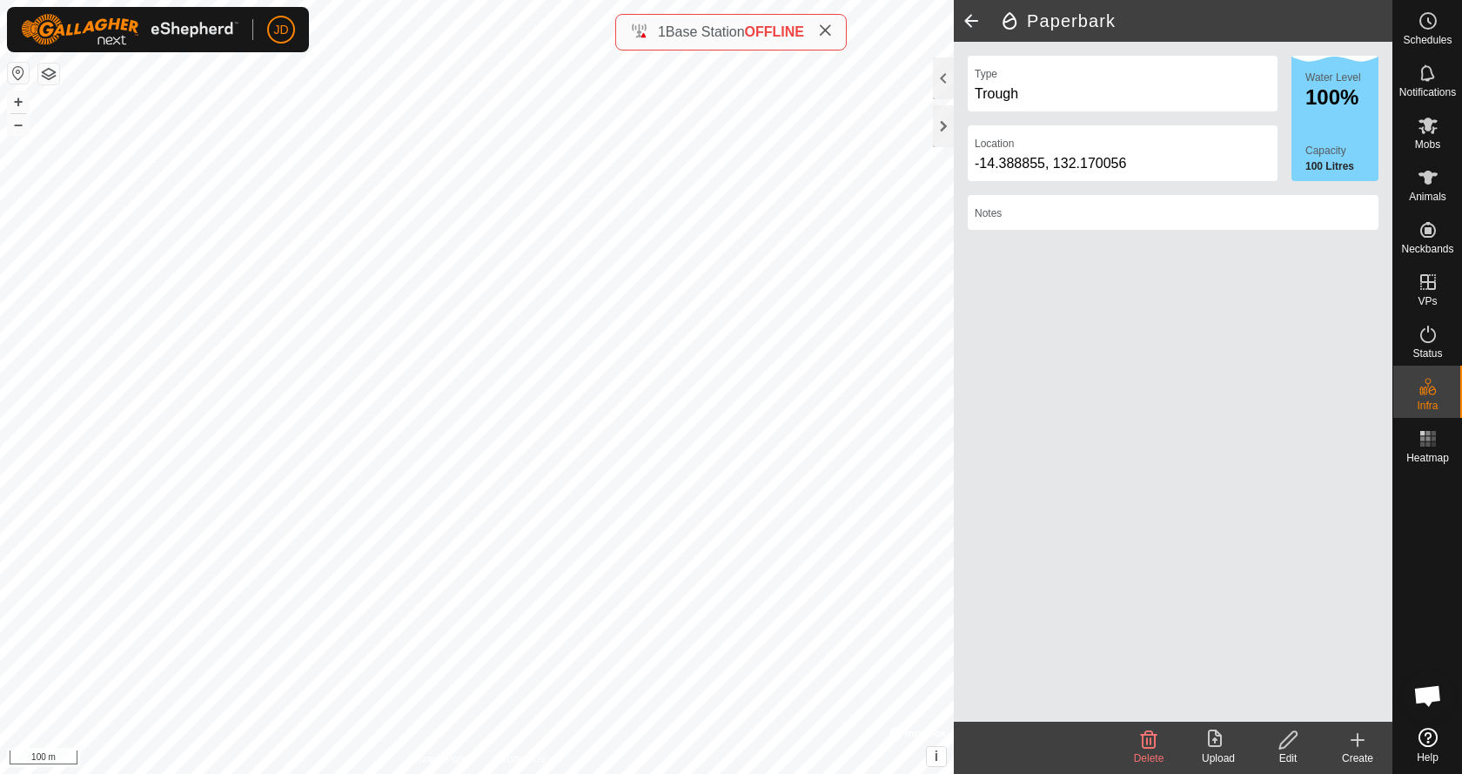
click at [968, 18] on span at bounding box center [971, 21] width 35 height 42
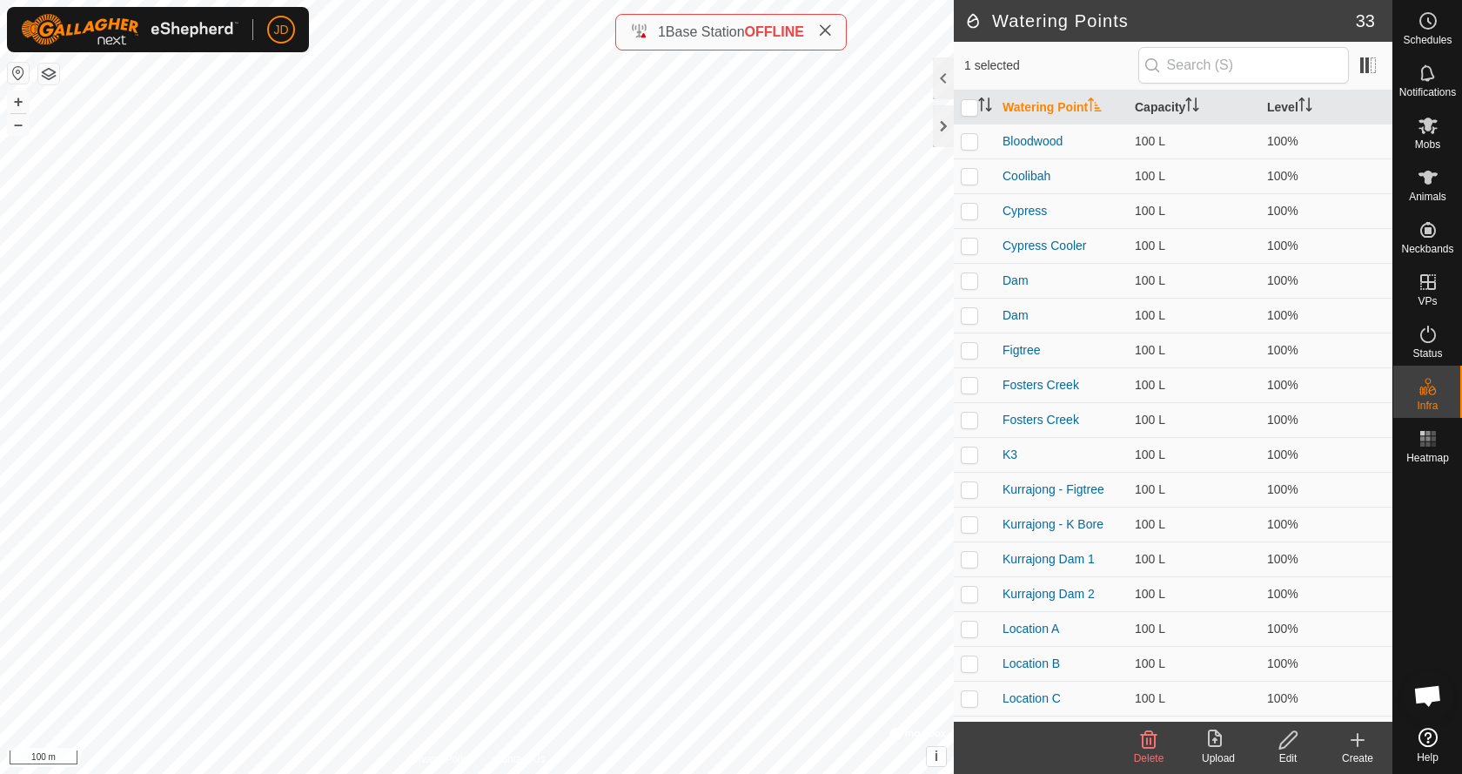
click at [1363, 743] on icon at bounding box center [1357, 739] width 21 height 21
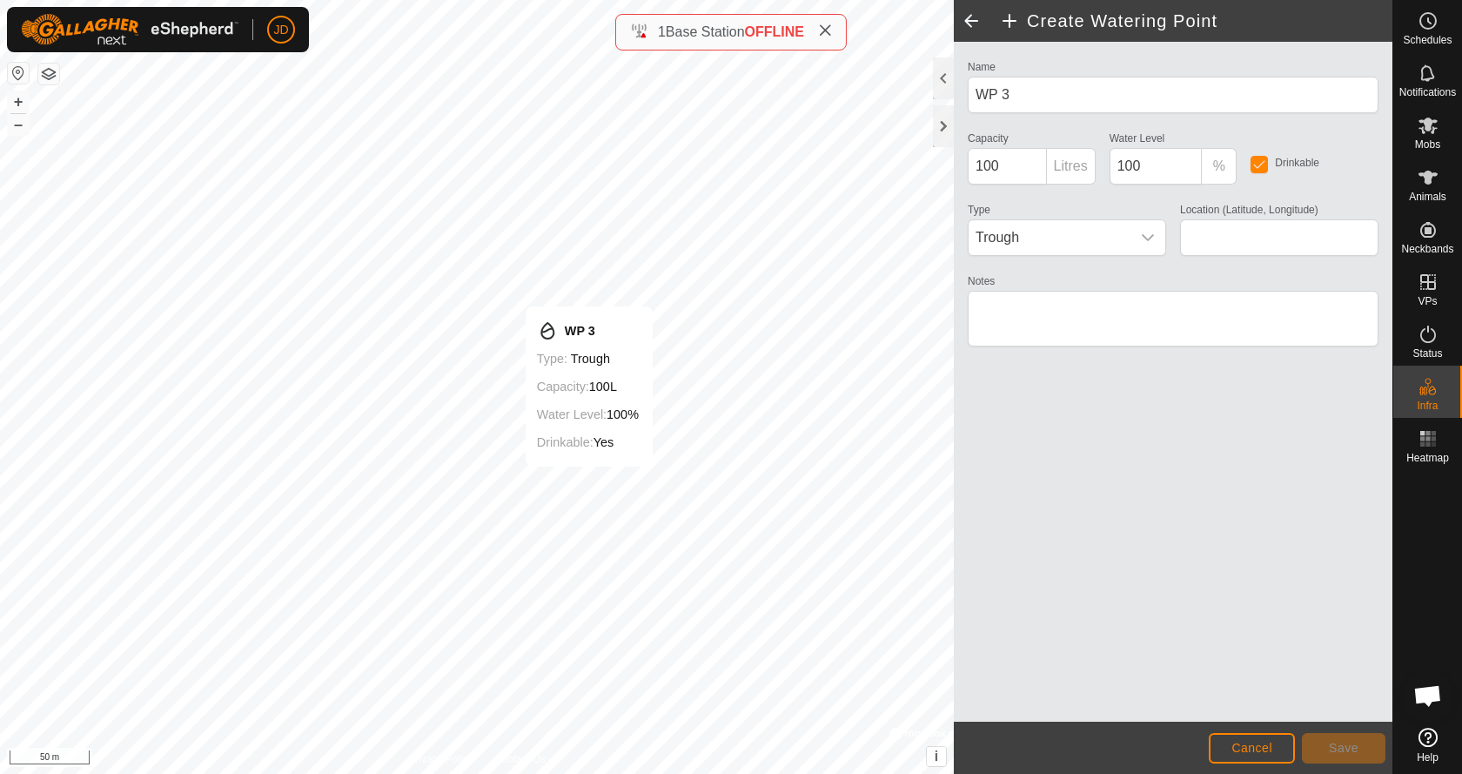
type input "-14.384722, 132.156626"
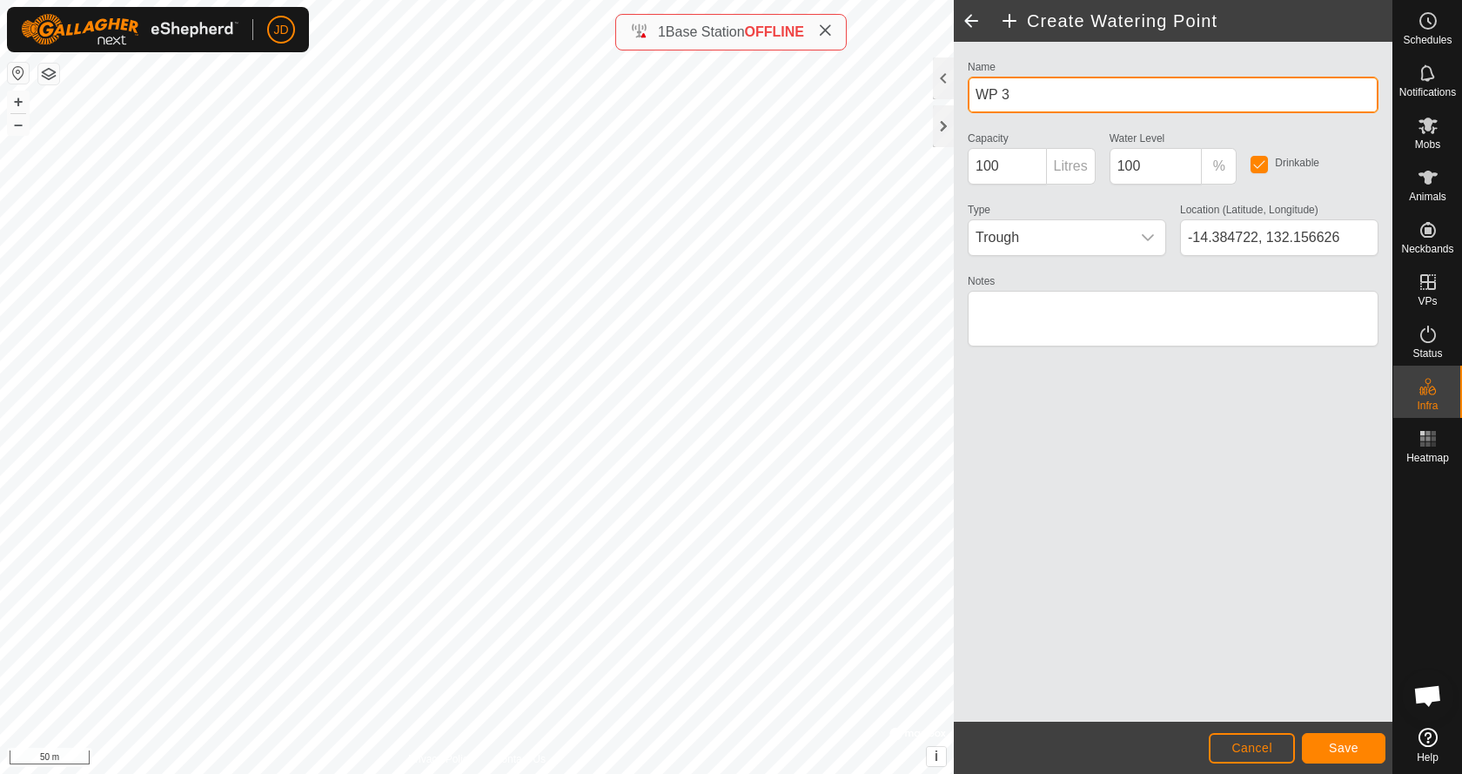
click at [995, 93] on input "WP 3" at bounding box center [1173, 95] width 411 height 37
type input "Carbine"
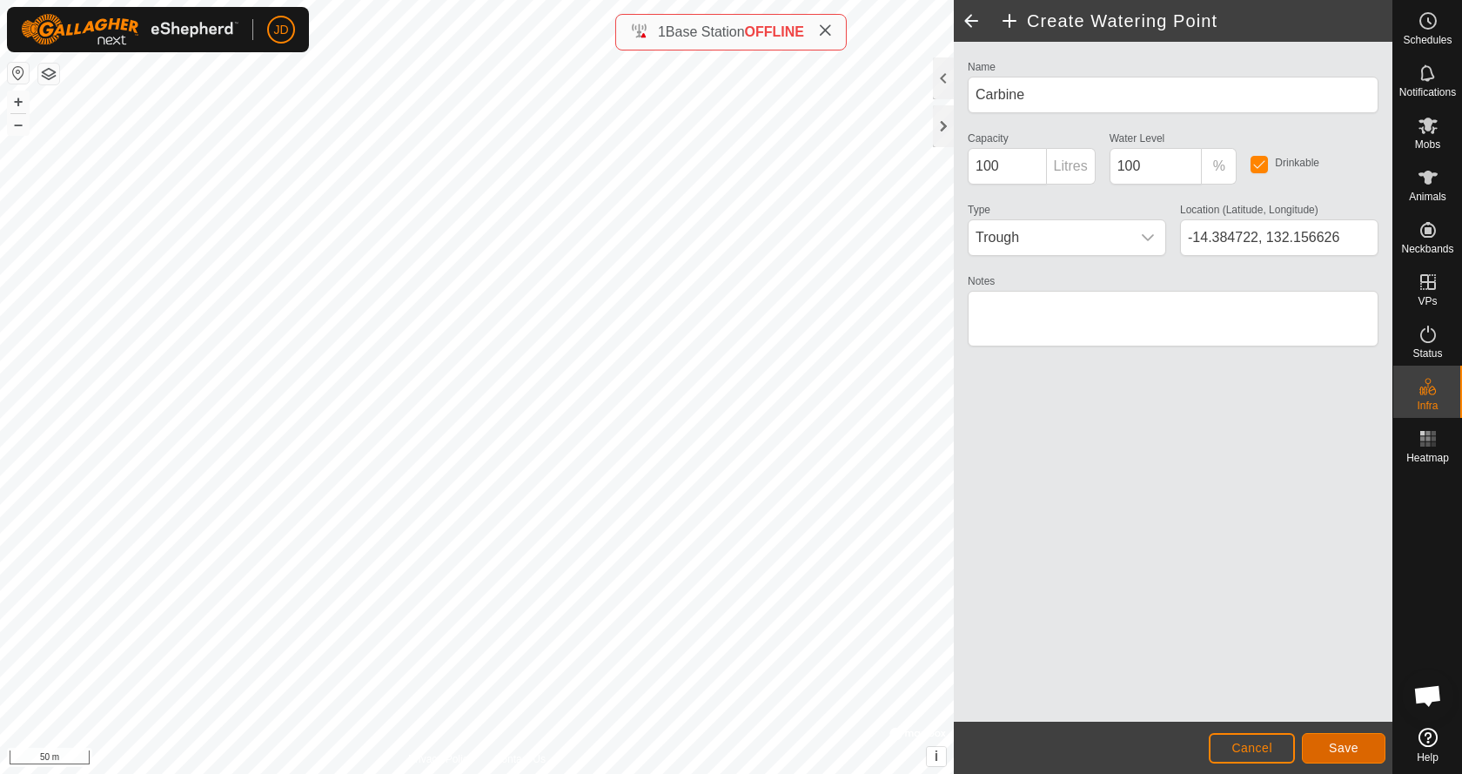
click at [1352, 747] on span "Save" at bounding box center [1344, 747] width 30 height 14
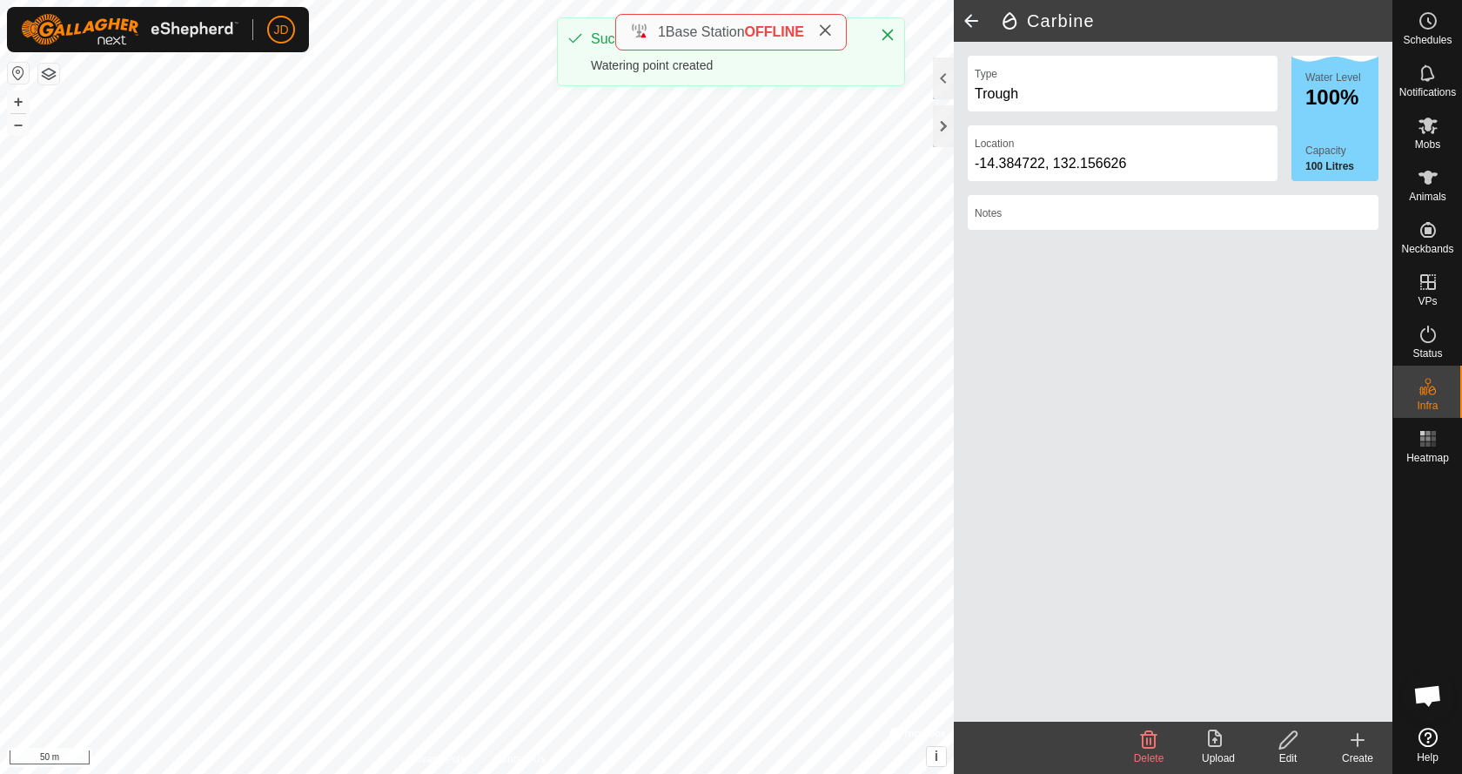
click at [1014, 383] on div "Carbine Type Trough Location [GEOGRAPHIC_DATA] Water Level 100% Capacity 100 Li…" at bounding box center [696, 387] width 1392 height 774
click at [1357, 752] on div "Create" at bounding box center [1358, 758] width 70 height 16
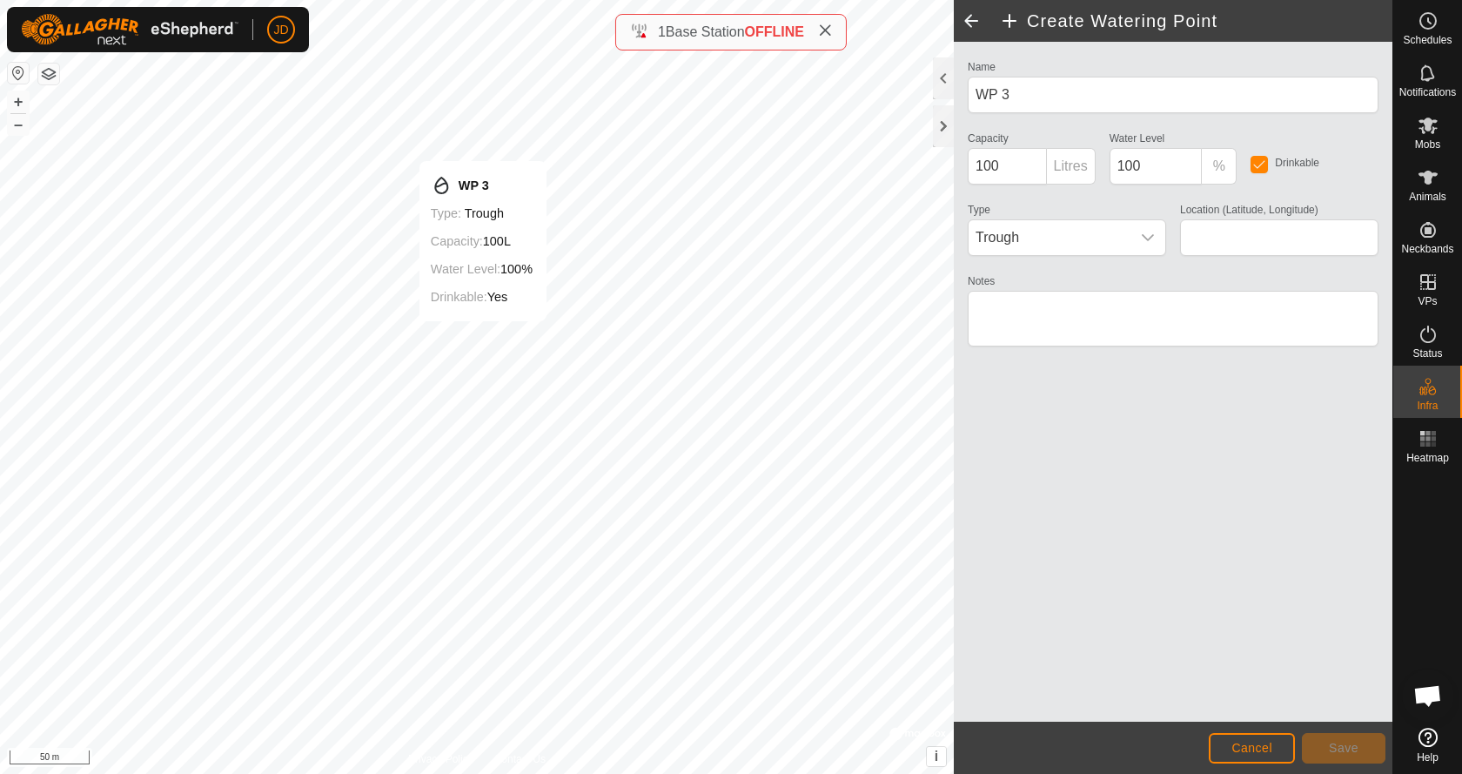
type input "-14.383669, 132.151168"
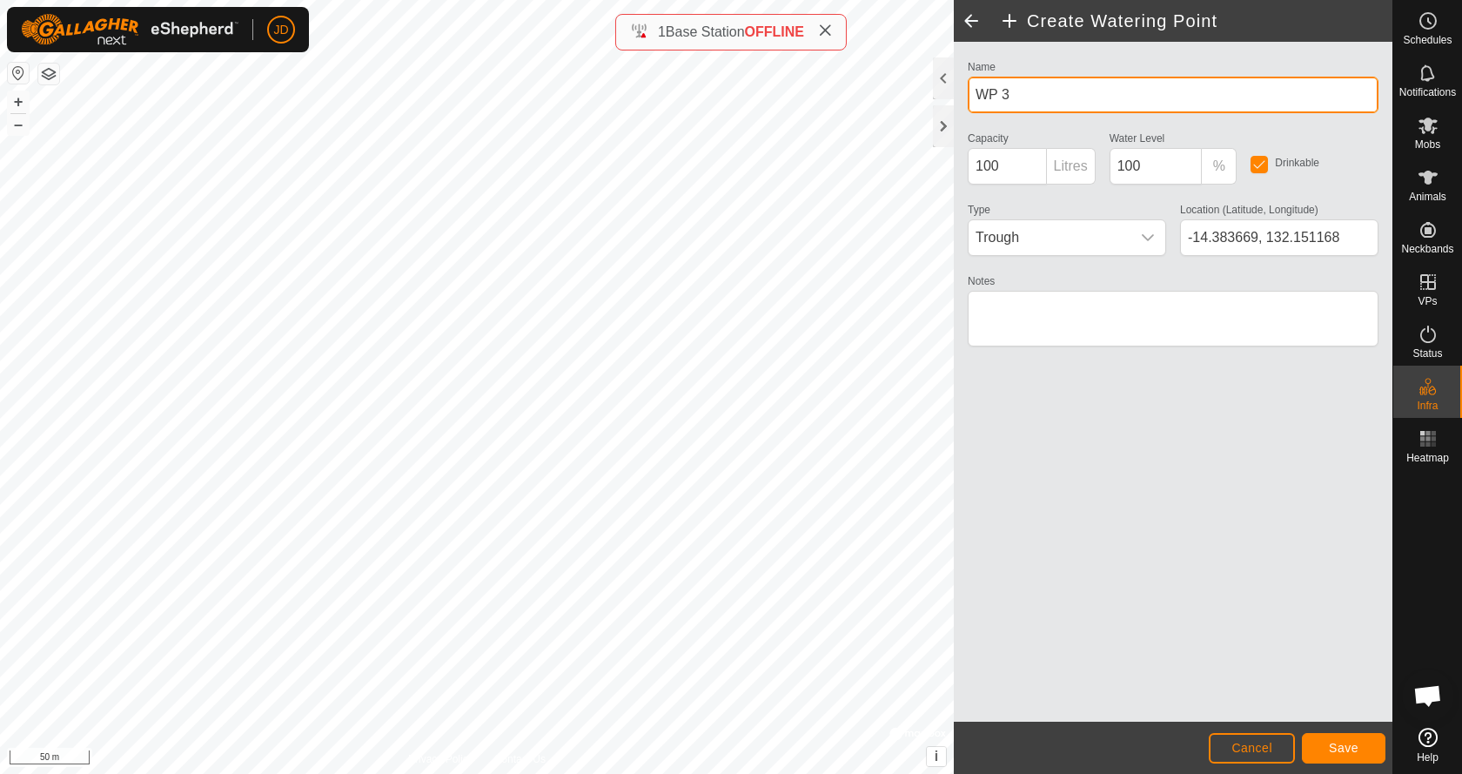
click at [978, 93] on input "WP 3" at bounding box center [1173, 95] width 411 height 37
type input "Bore"
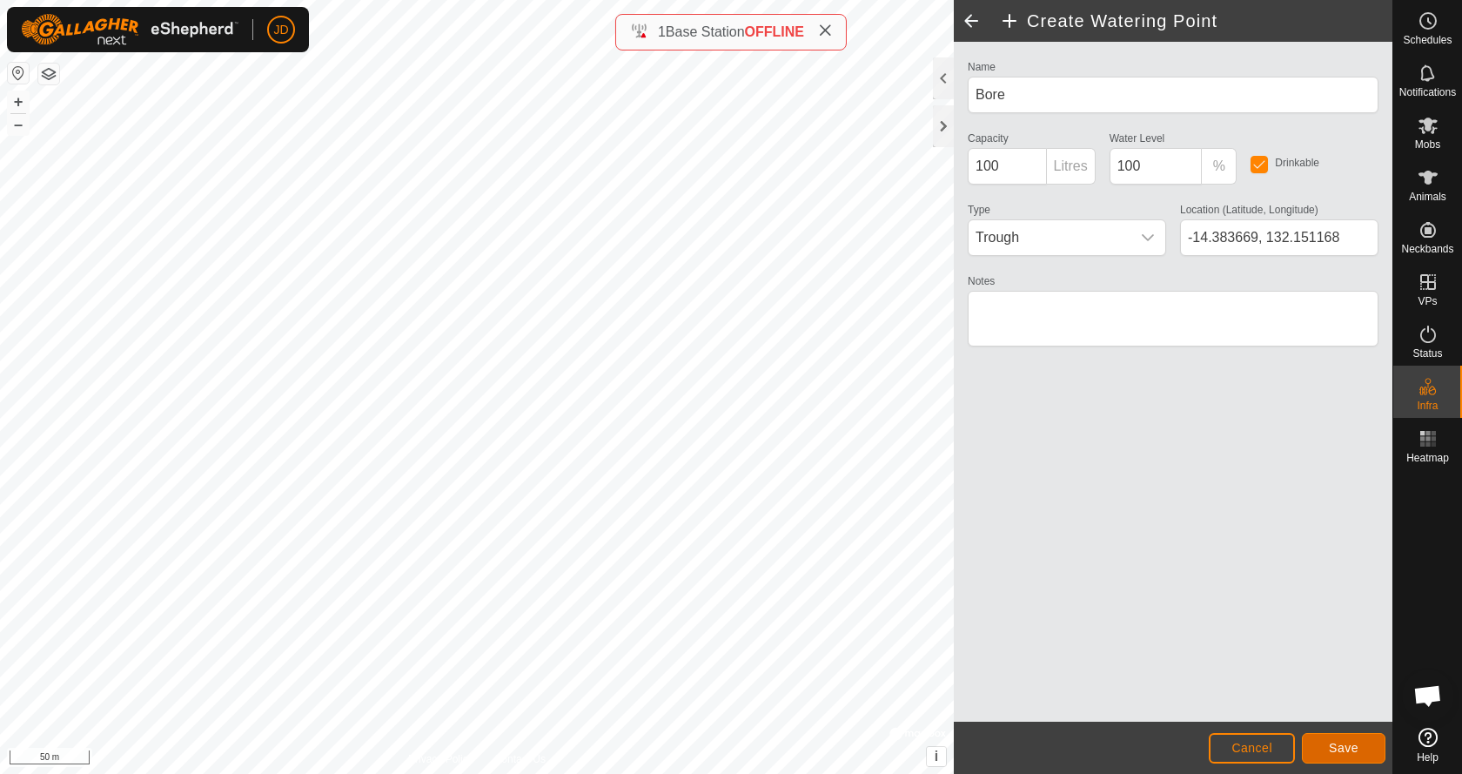
click at [1326, 744] on button "Save" at bounding box center [1344, 748] width 84 height 30
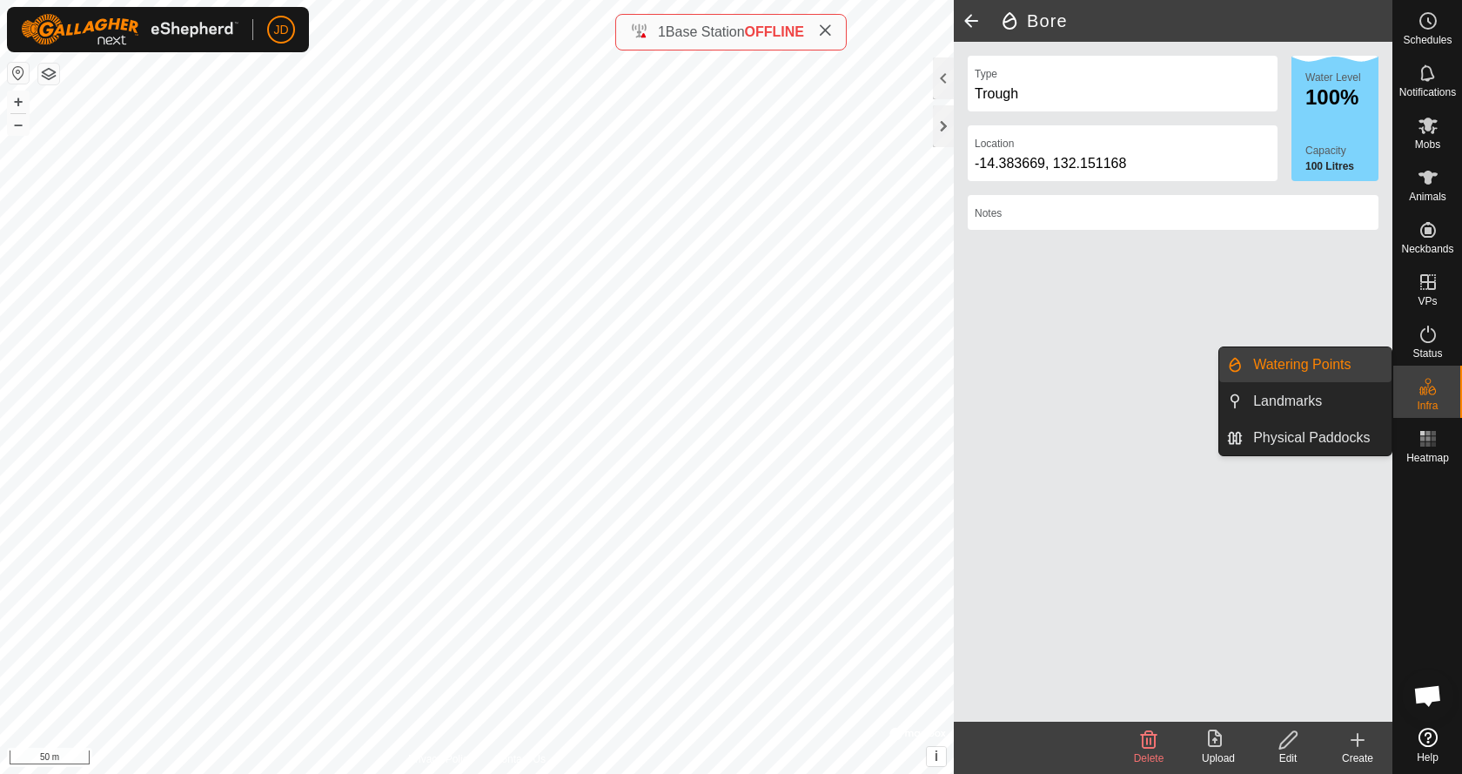
click at [1433, 395] on icon at bounding box center [1427, 386] width 21 height 21
click at [1323, 434] on link "Physical Paddocks" at bounding box center [1317, 437] width 149 height 35
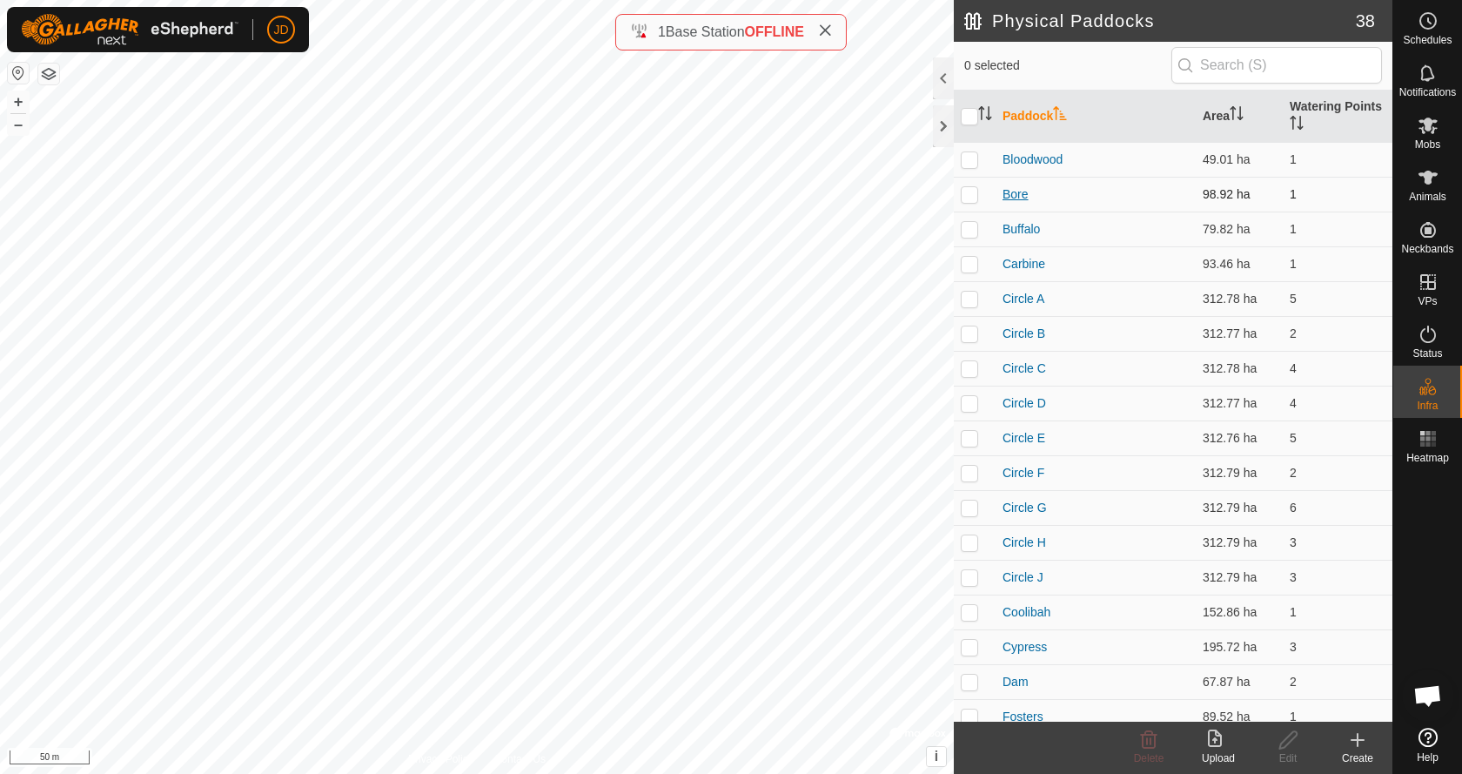
click at [1016, 192] on link "Bore" at bounding box center [1015, 194] width 26 height 14
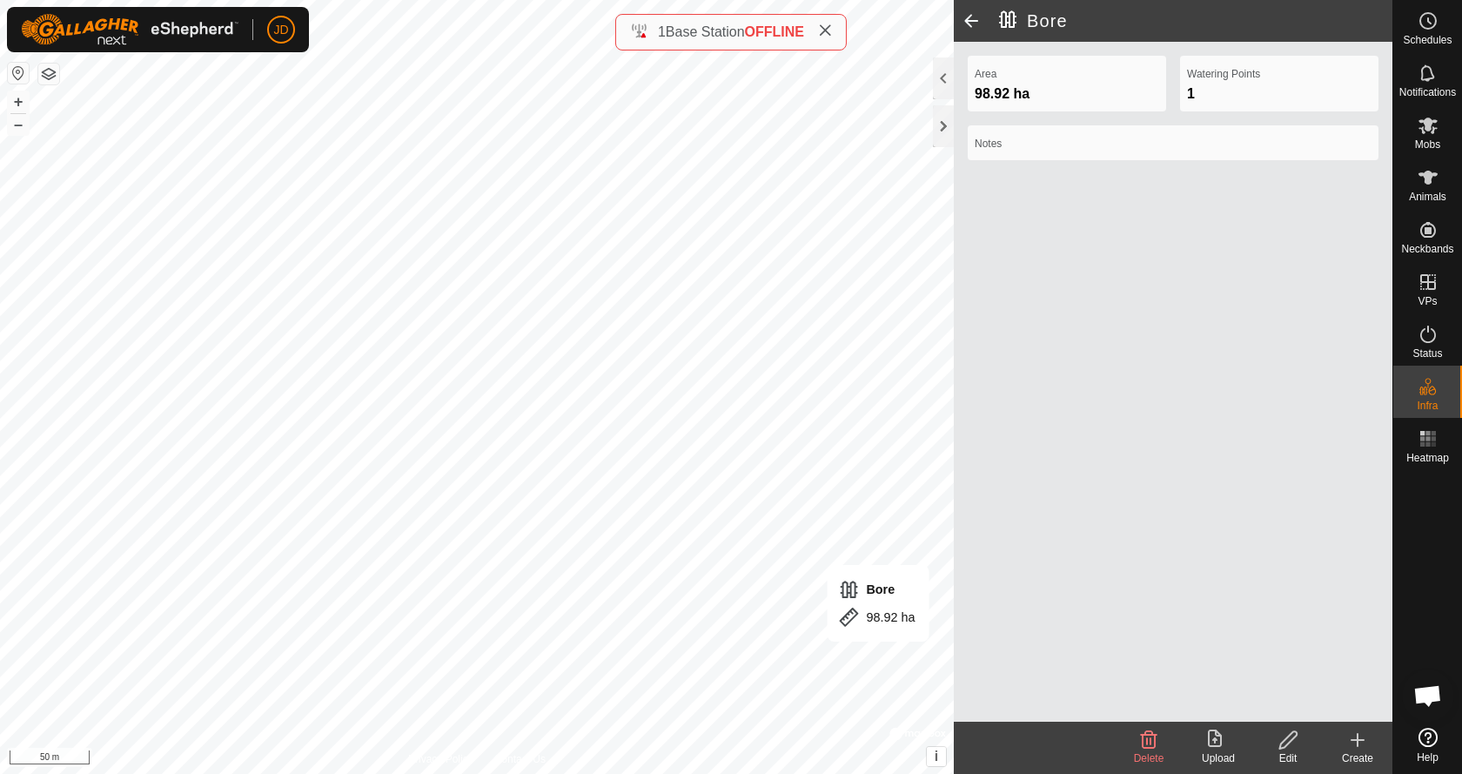
click at [1283, 742] on icon at bounding box center [1287, 739] width 17 height 17
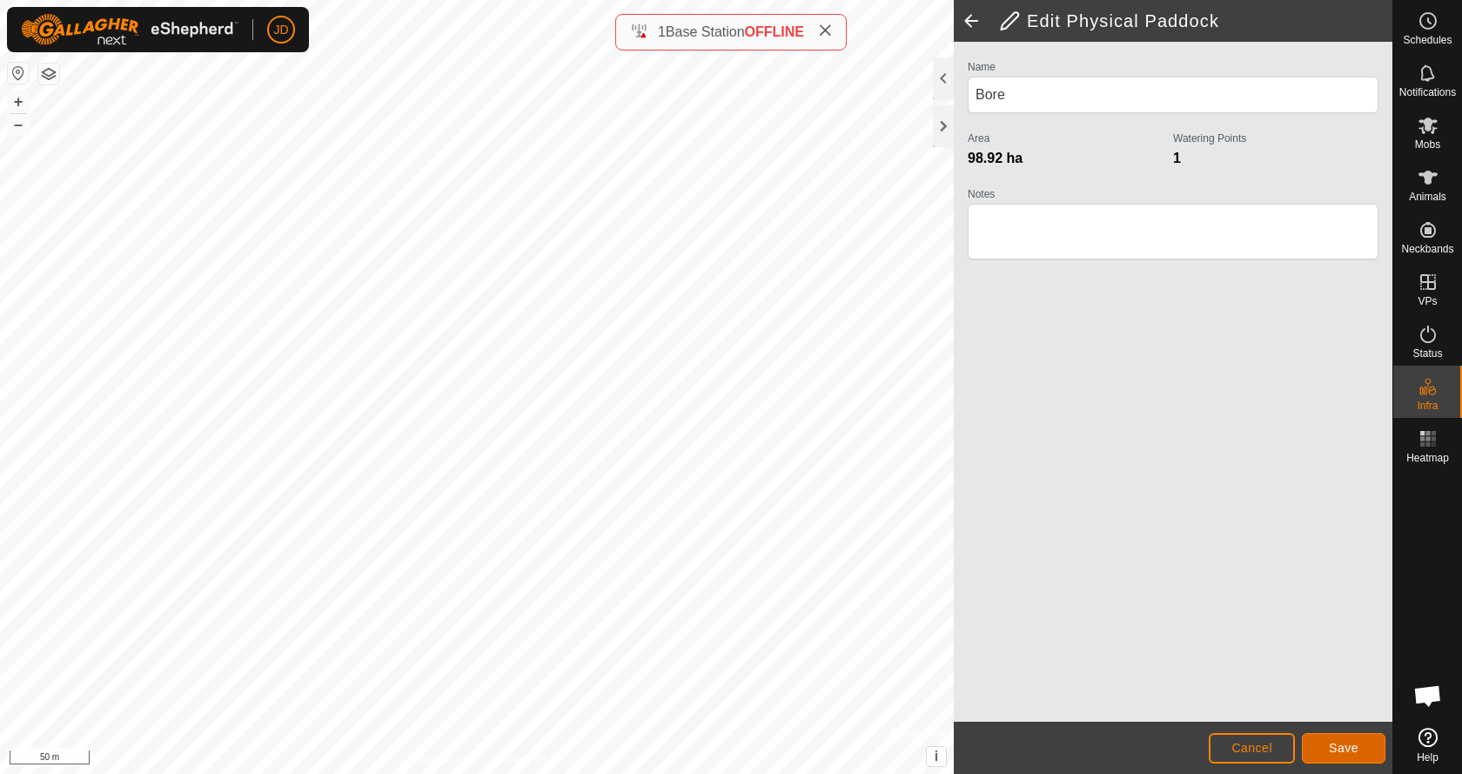
click at [1346, 748] on span "Save" at bounding box center [1344, 747] width 30 height 14
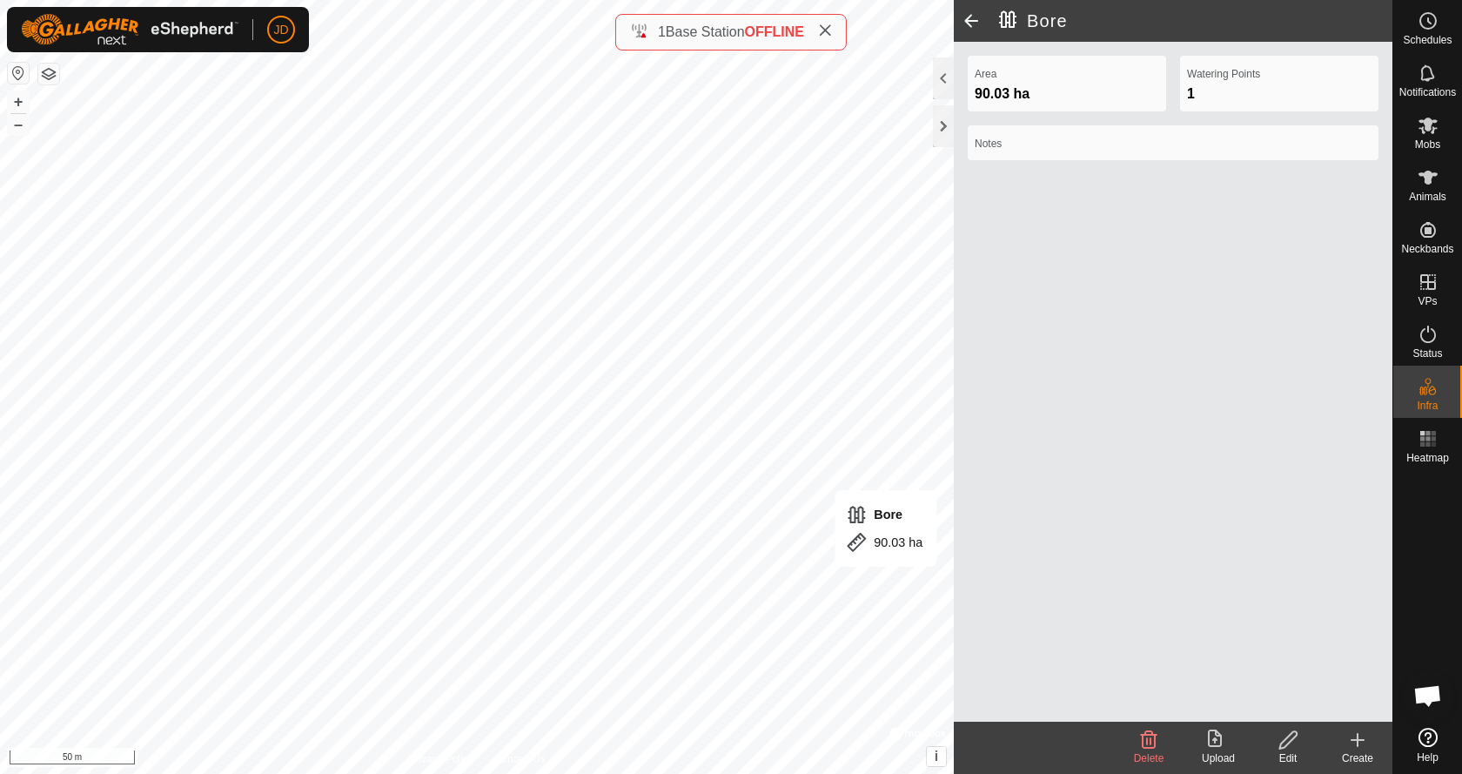
click at [1283, 741] on icon at bounding box center [1287, 739] width 17 height 17
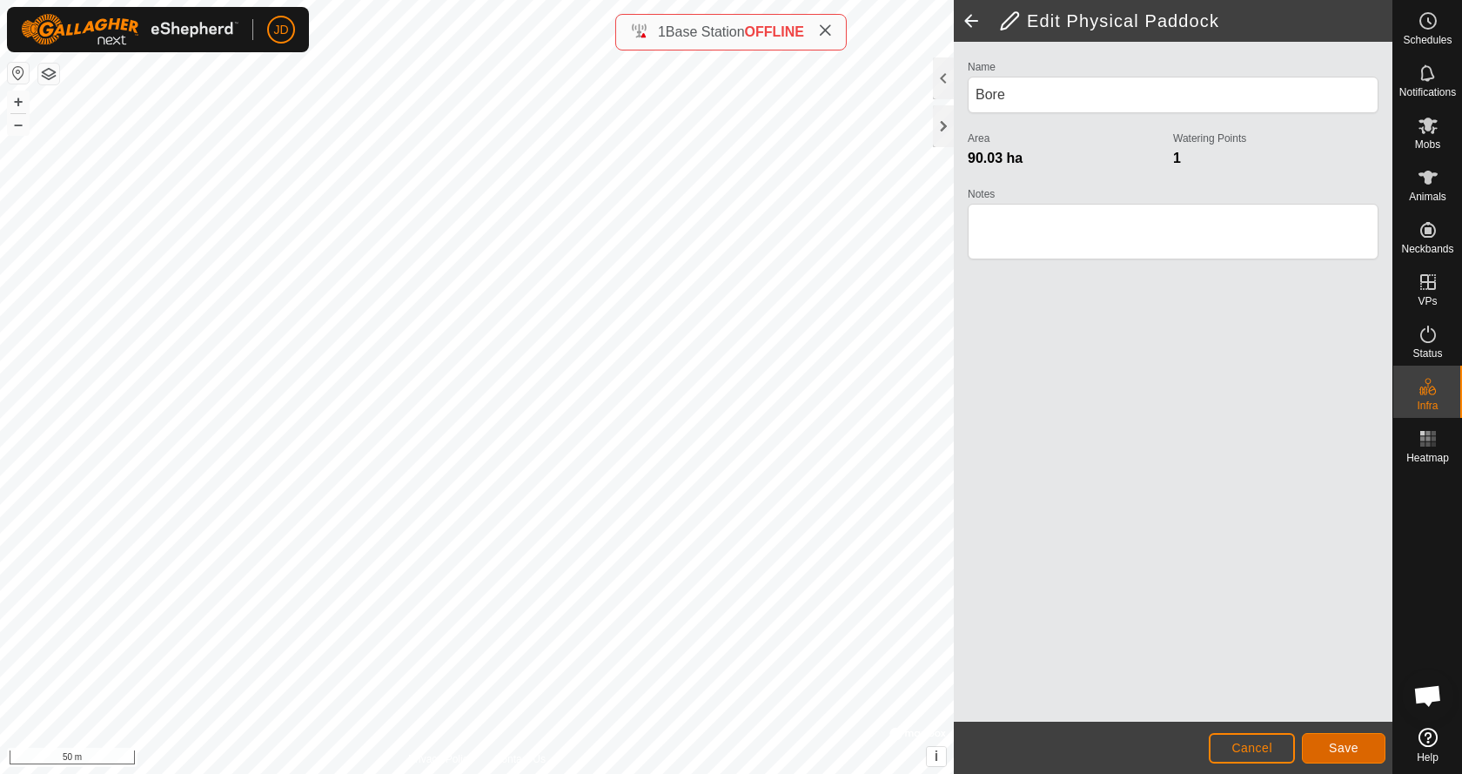
click at [1345, 745] on span "Save" at bounding box center [1344, 747] width 30 height 14
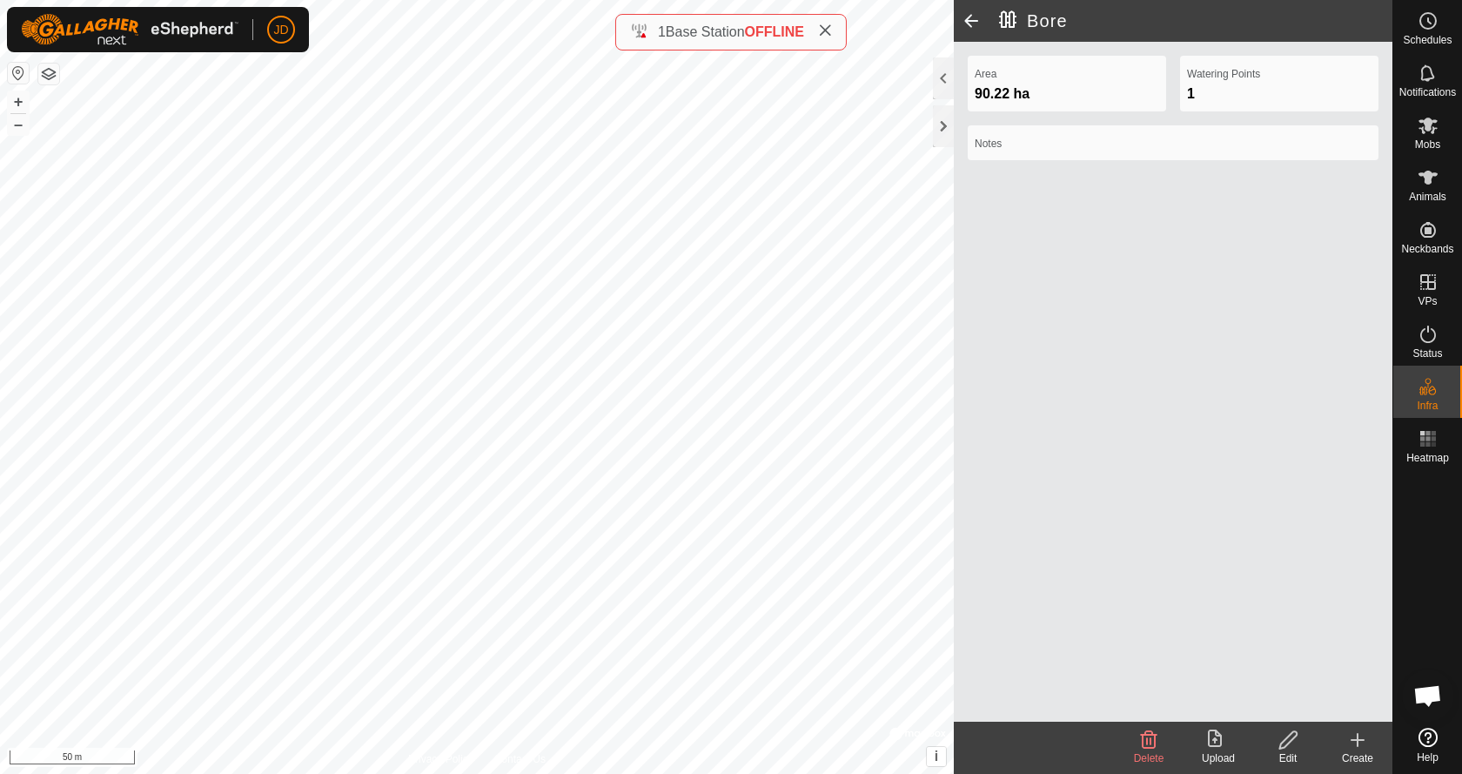
click at [970, 18] on span at bounding box center [971, 21] width 35 height 42
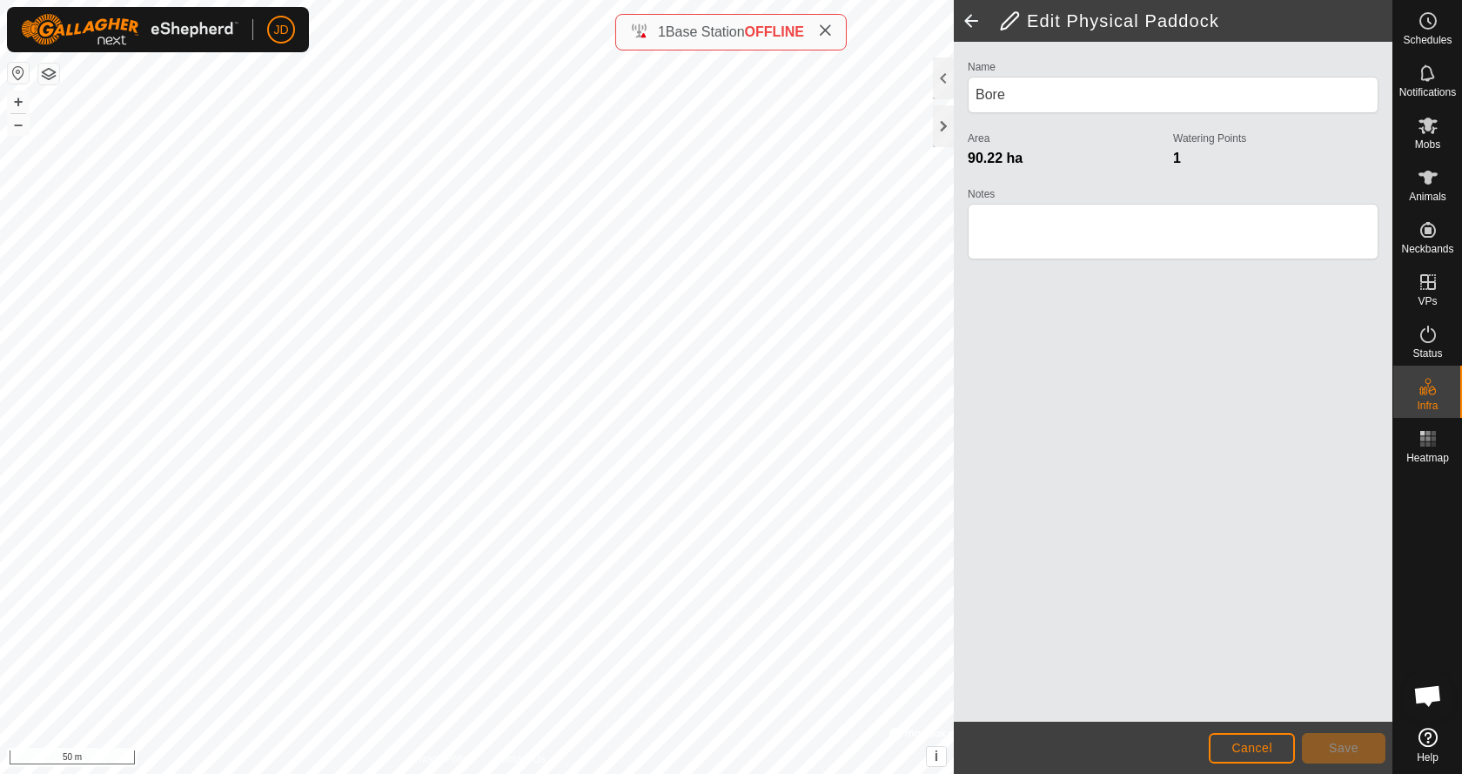
click at [970, 18] on span at bounding box center [971, 21] width 35 height 42
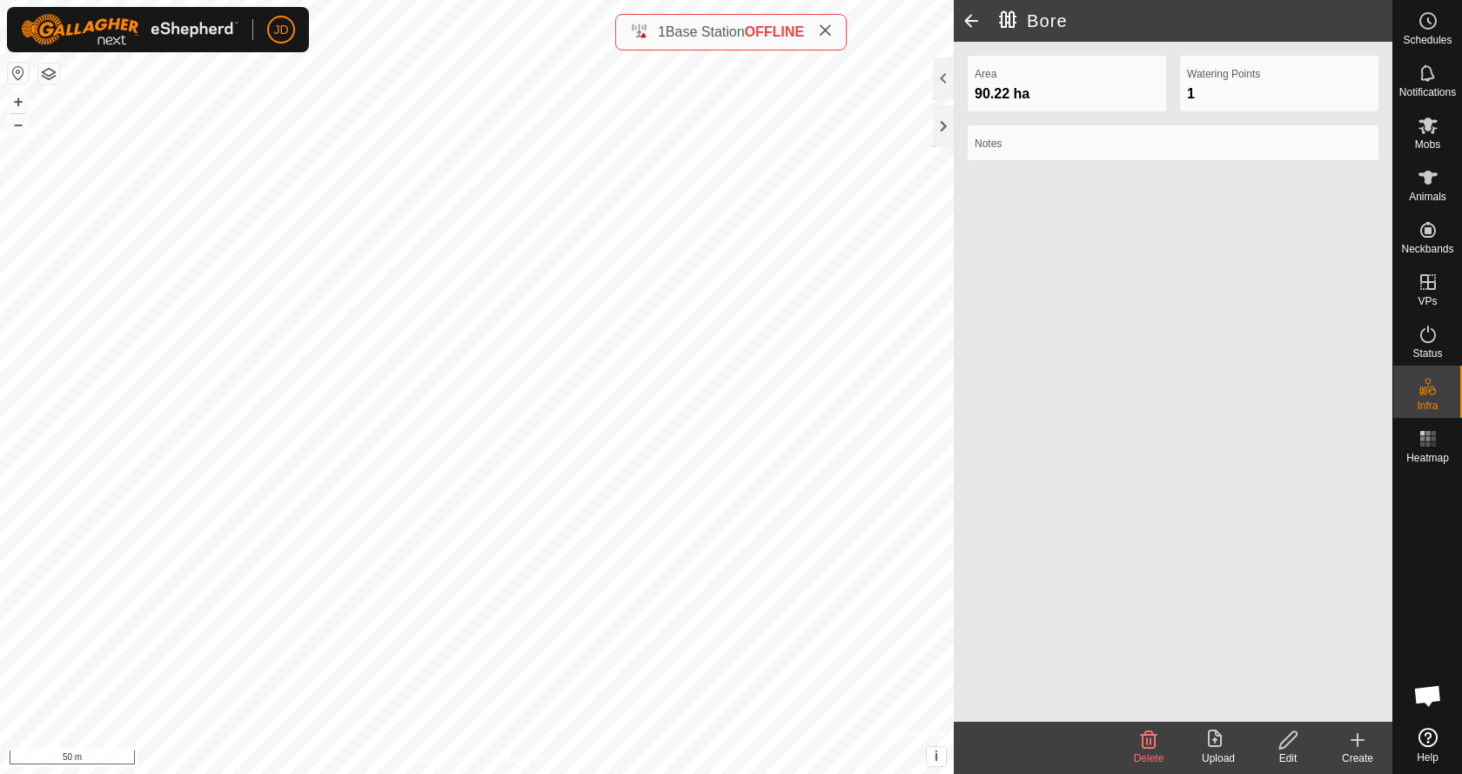
click at [970, 18] on span at bounding box center [971, 21] width 35 height 42
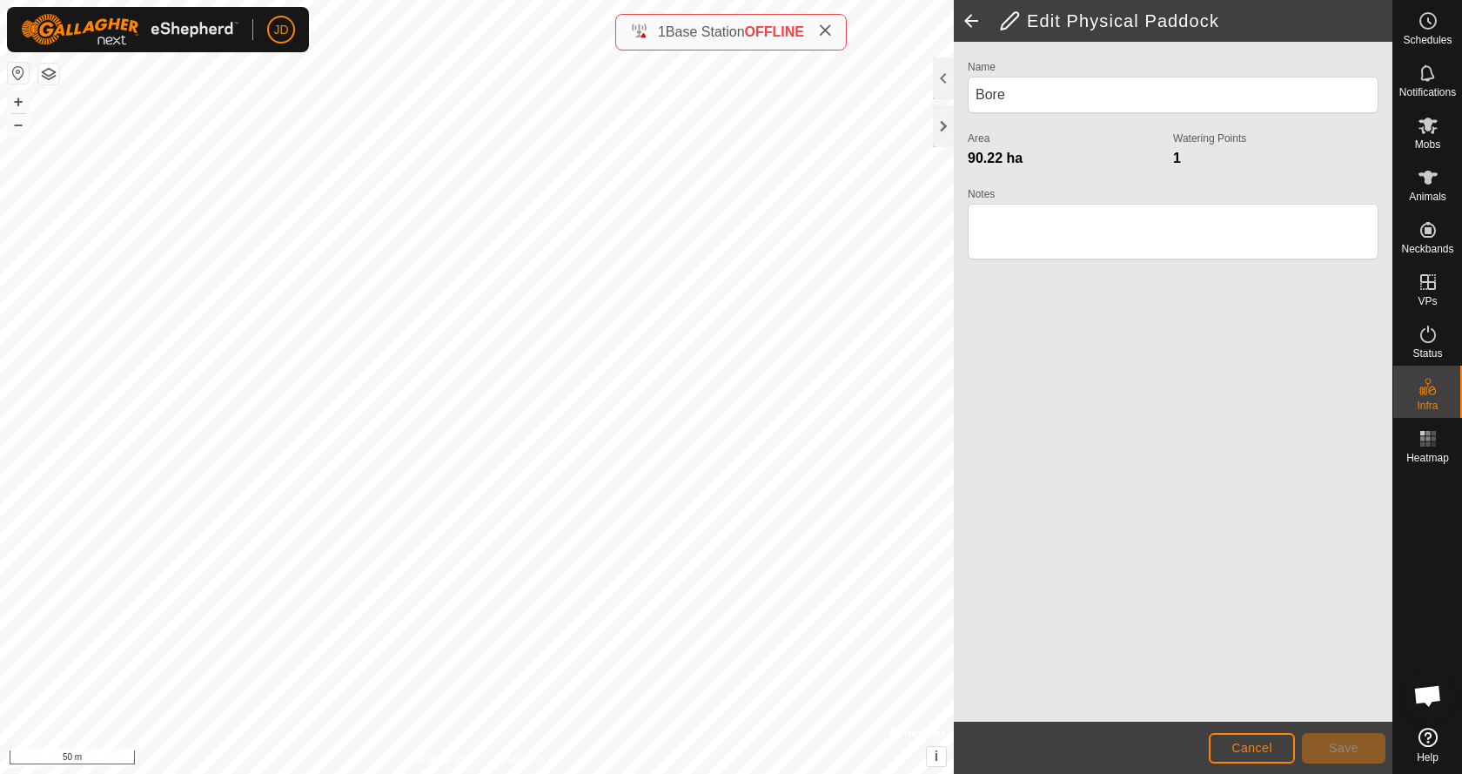
click at [970, 18] on span at bounding box center [971, 21] width 35 height 42
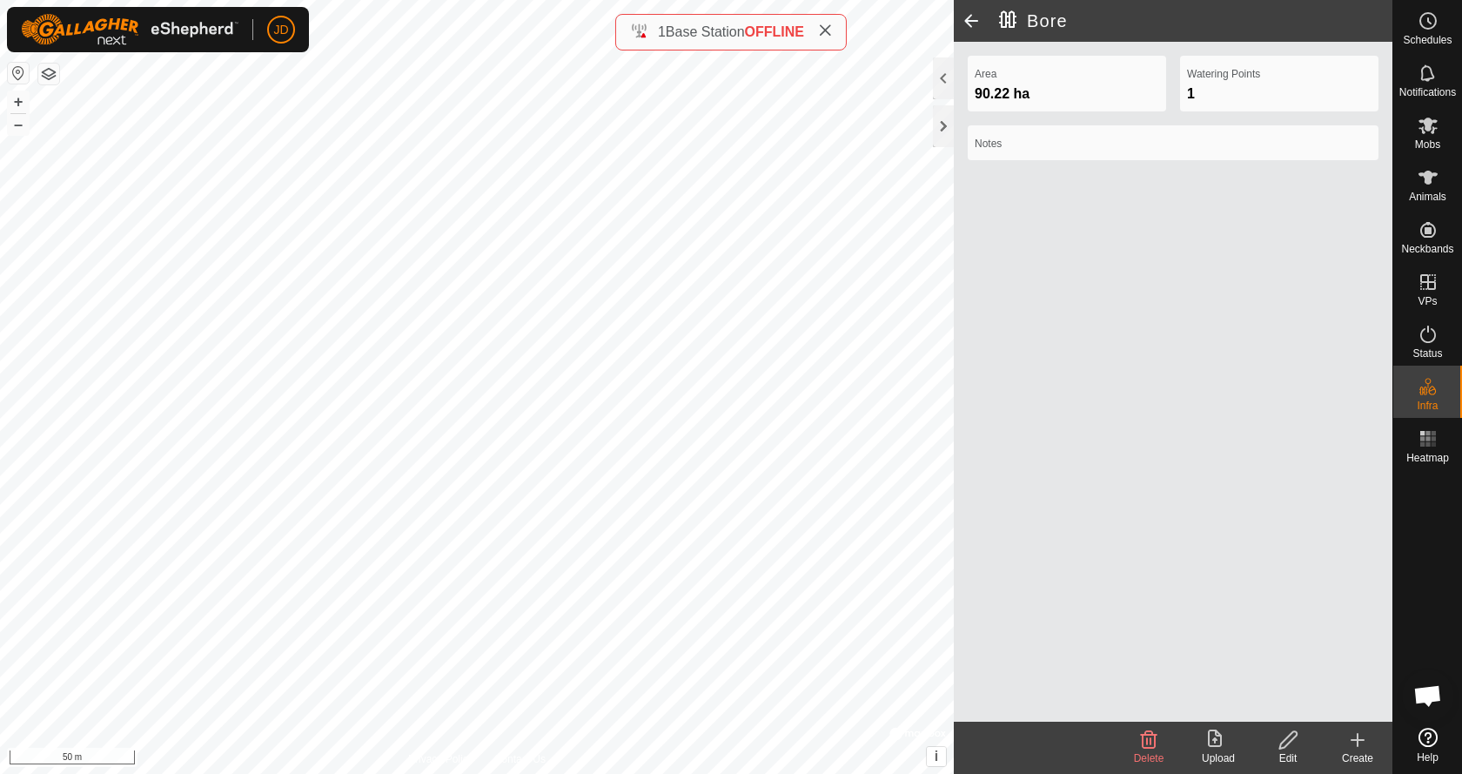
click at [970, 18] on span at bounding box center [971, 21] width 35 height 42
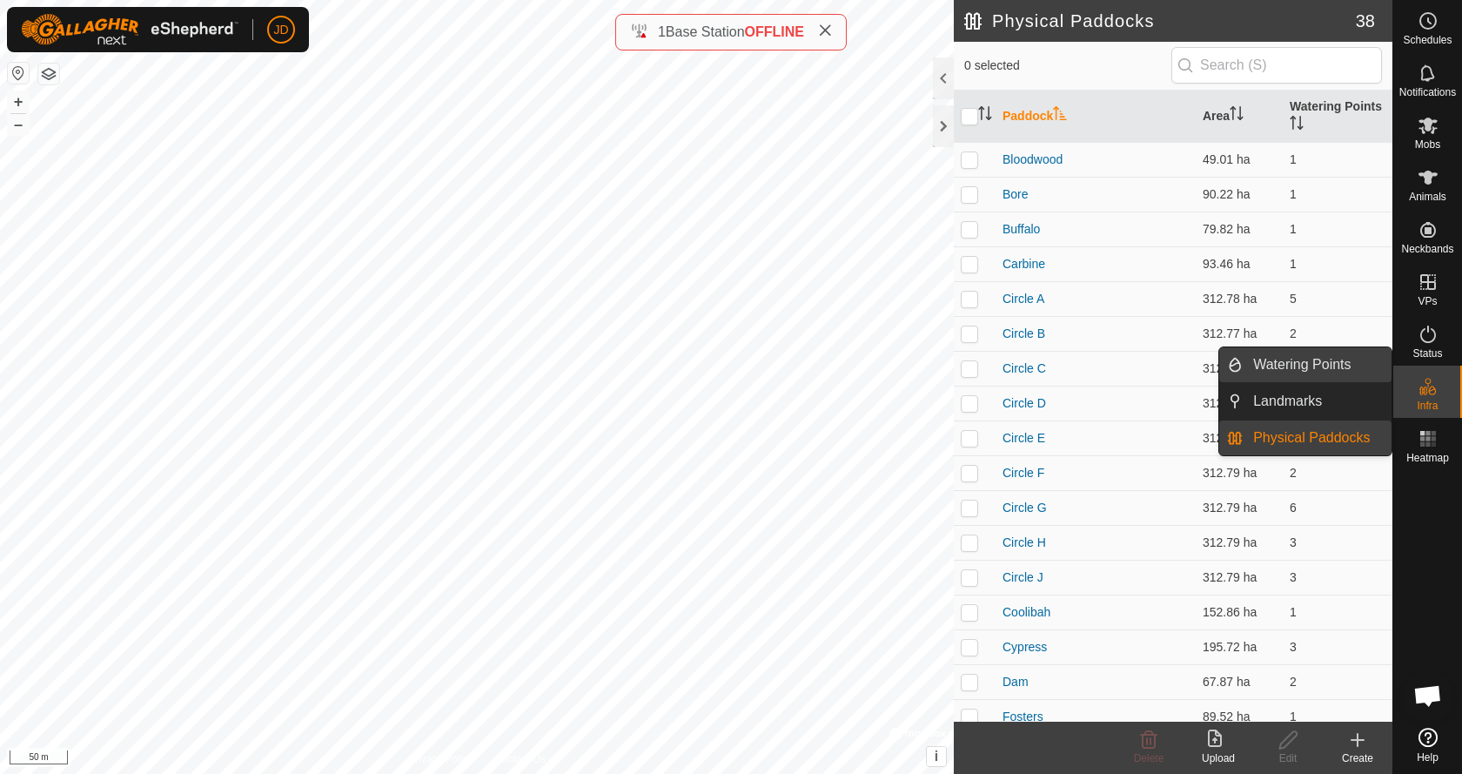
click at [1329, 364] on link "Watering Points" at bounding box center [1317, 364] width 149 height 35
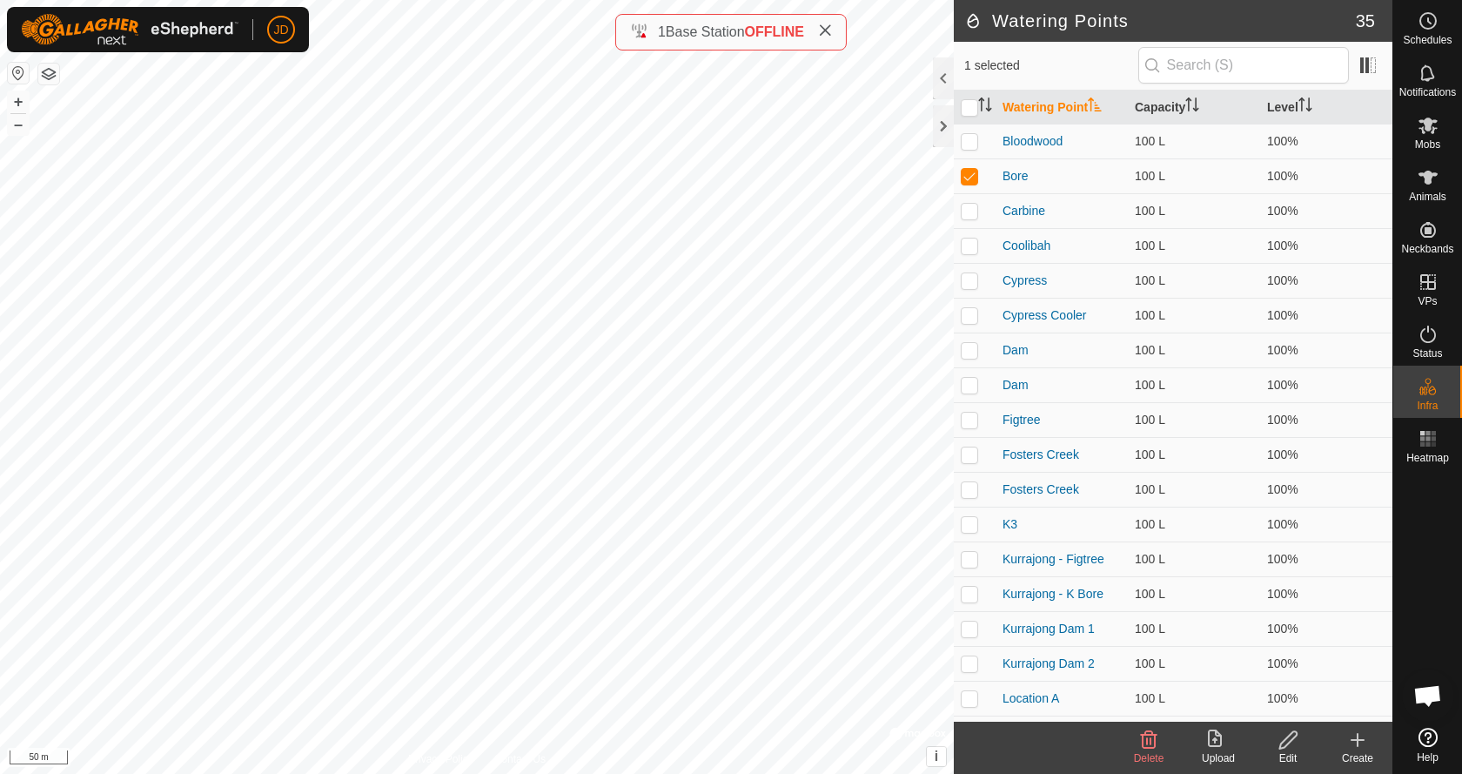
click at [1352, 741] on icon at bounding box center [1357, 739] width 21 height 21
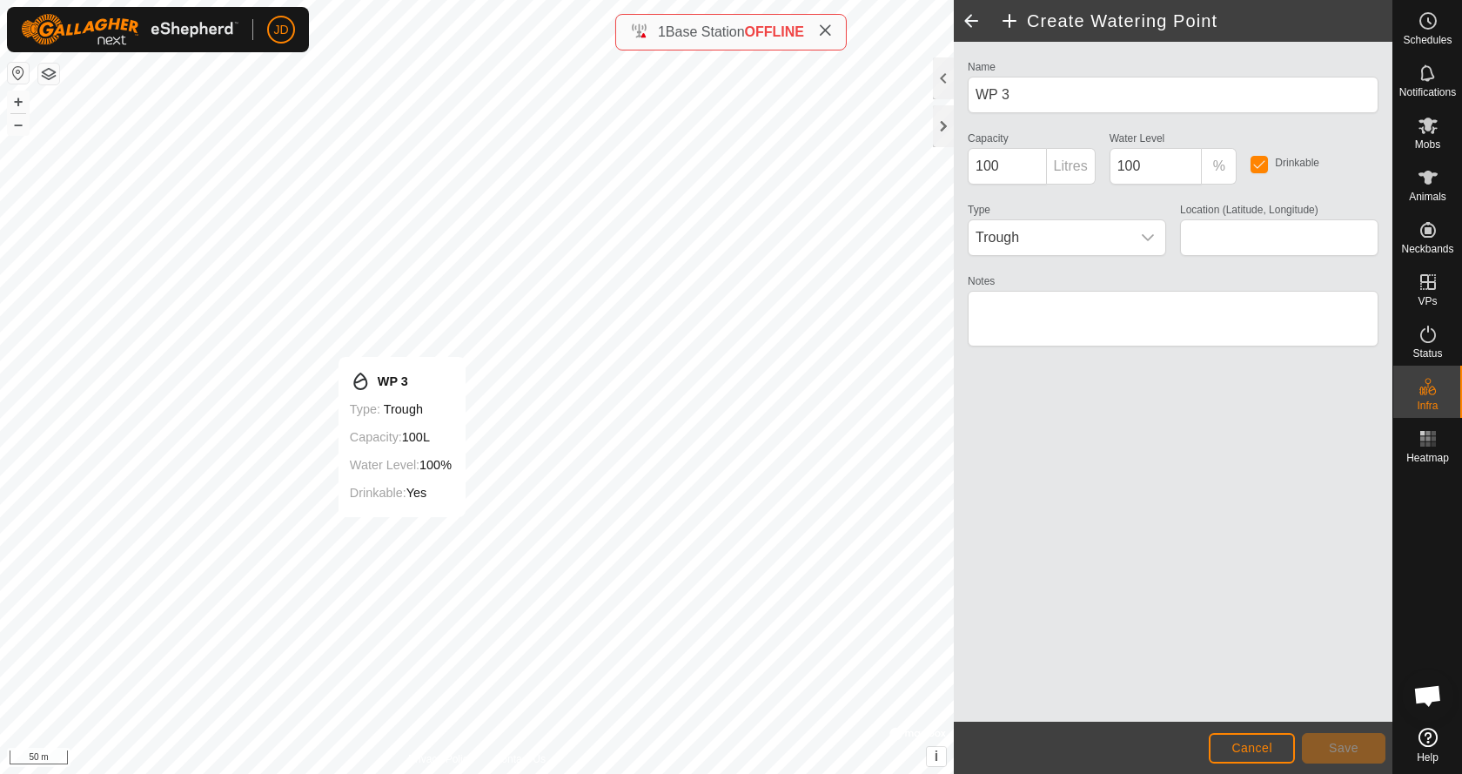
type input "-14.366226, 132.127530"
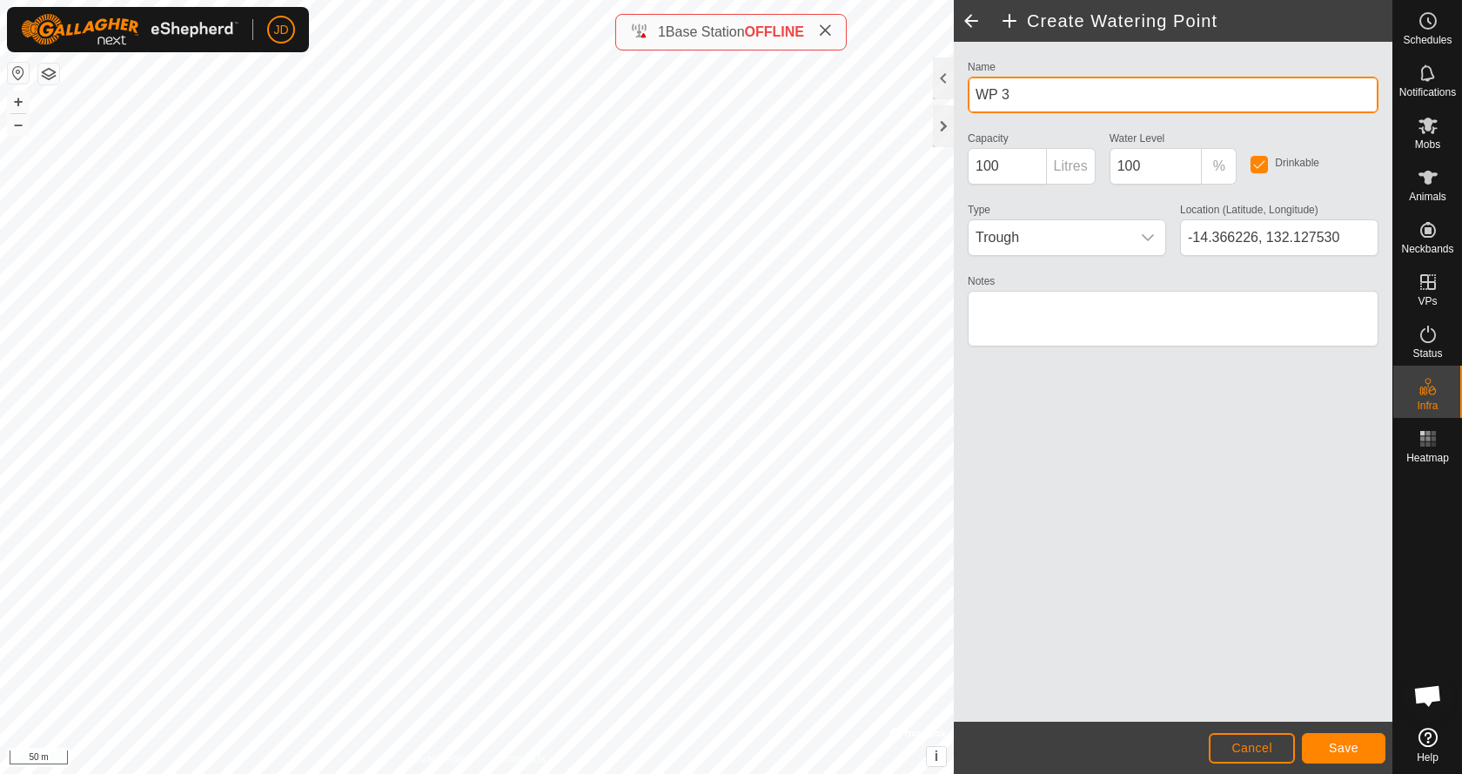
click at [985, 92] on input "WP 3" at bounding box center [1173, 95] width 411 height 37
type input "Fosters Ironwood"
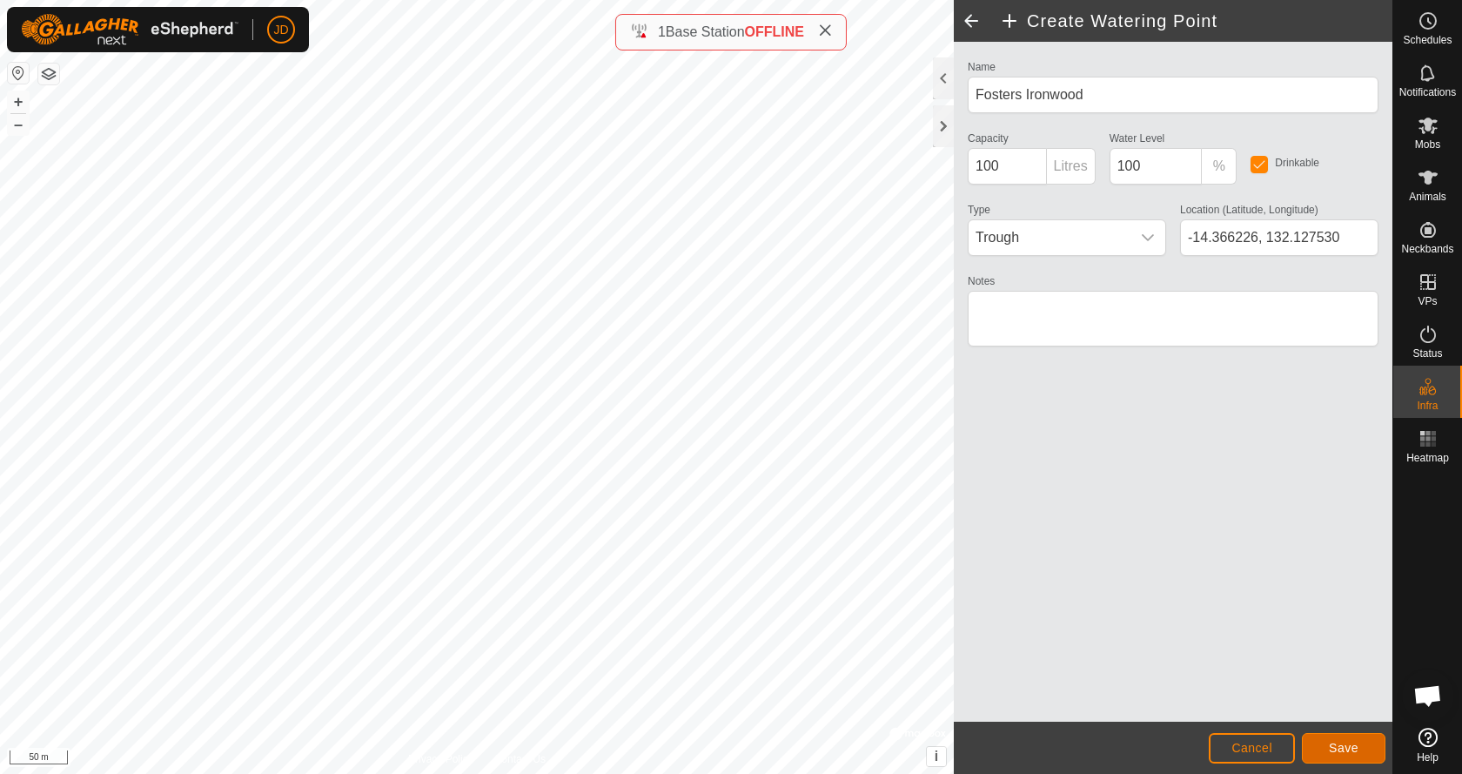
click at [1350, 748] on span "Save" at bounding box center [1344, 747] width 30 height 14
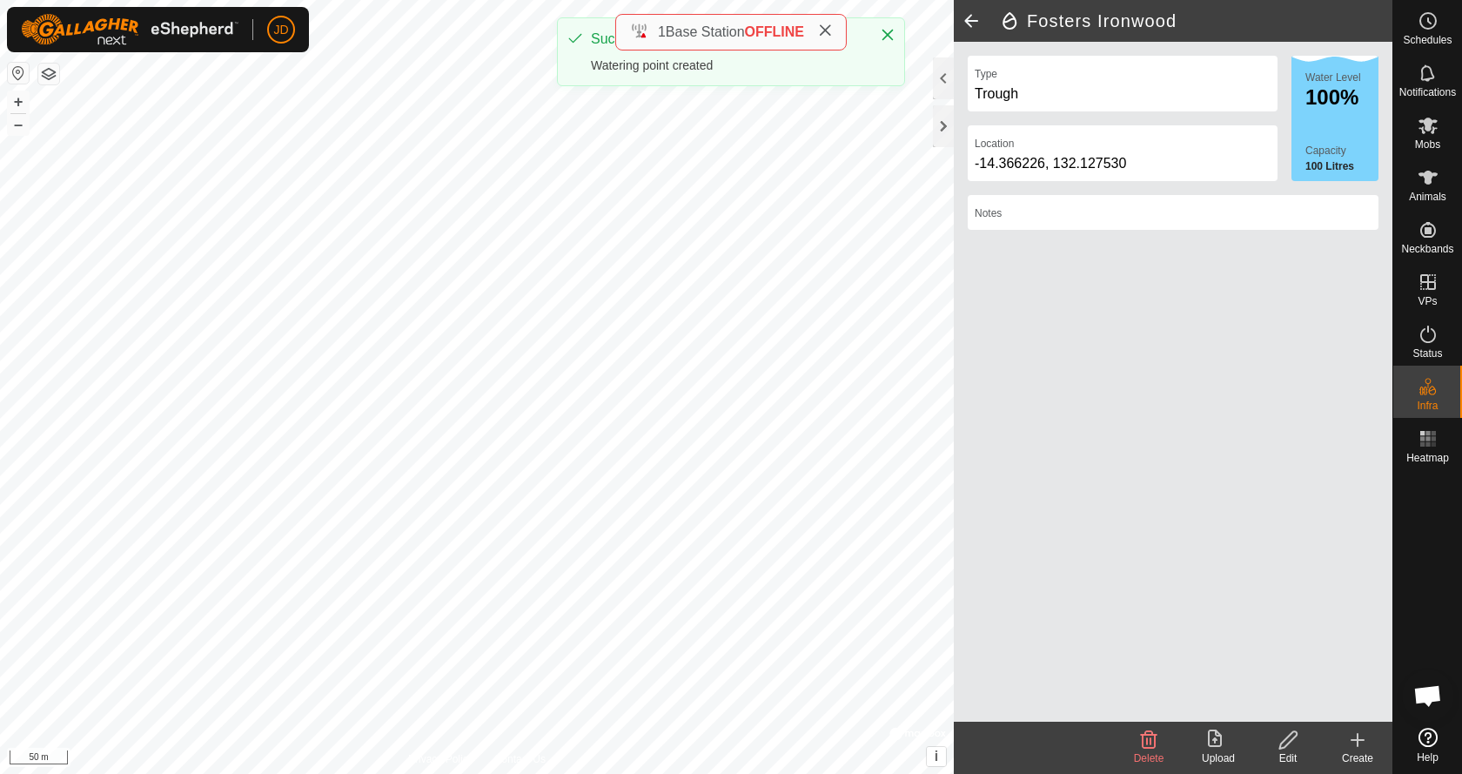
click at [1357, 741] on icon at bounding box center [1357, 740] width 0 height 12
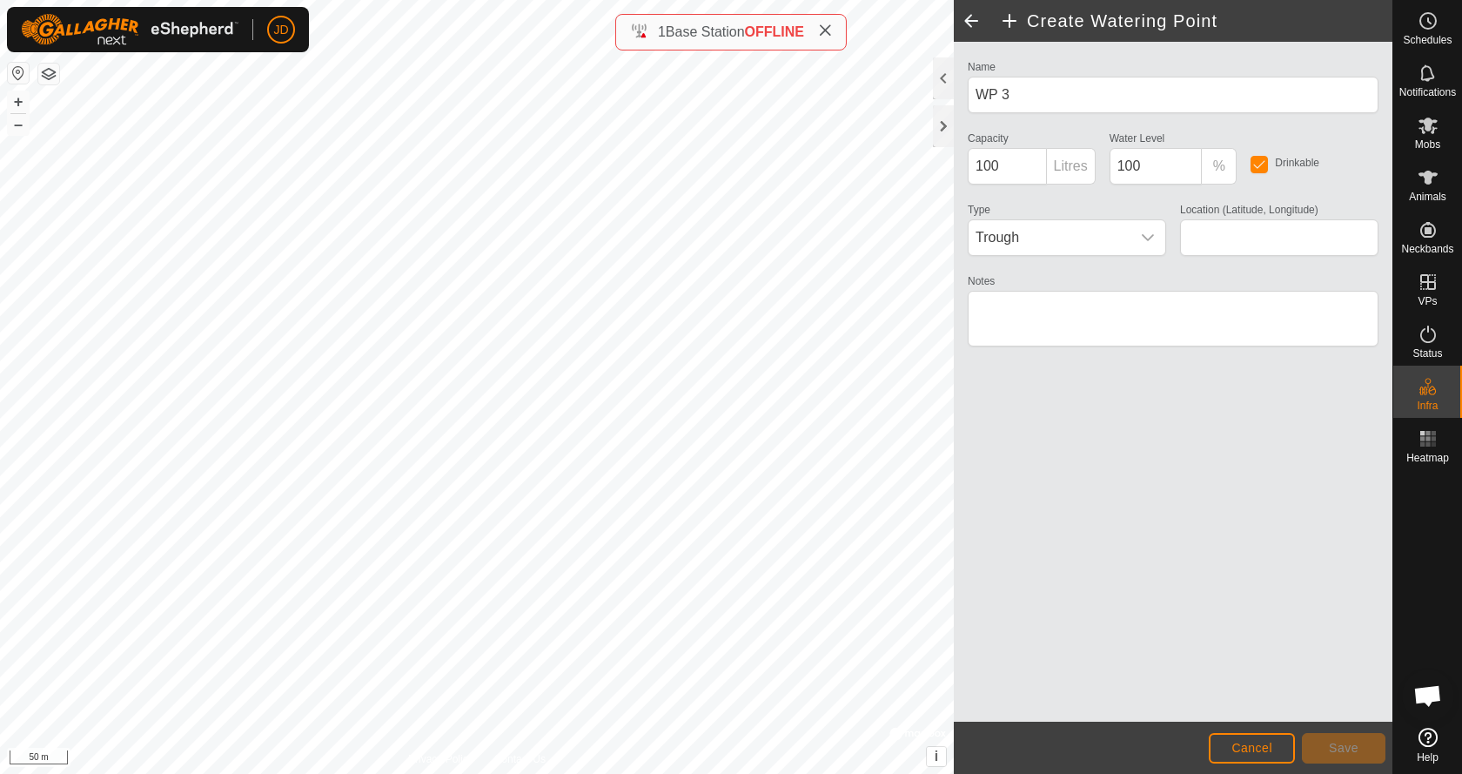
type input "-14.366099, 132.128137"
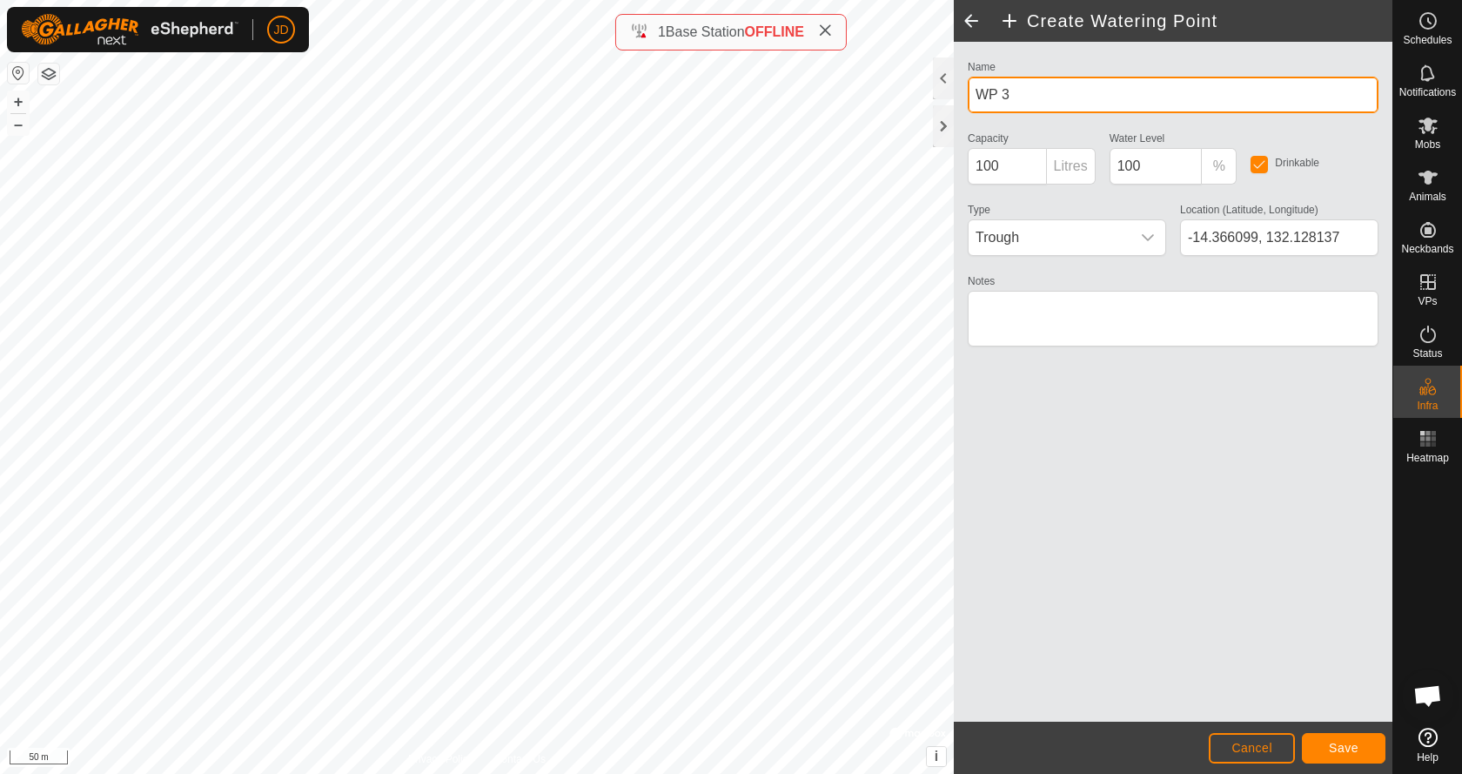
click at [995, 94] on input "WP 3" at bounding box center [1173, 95] width 411 height 37
type input "Greybox"
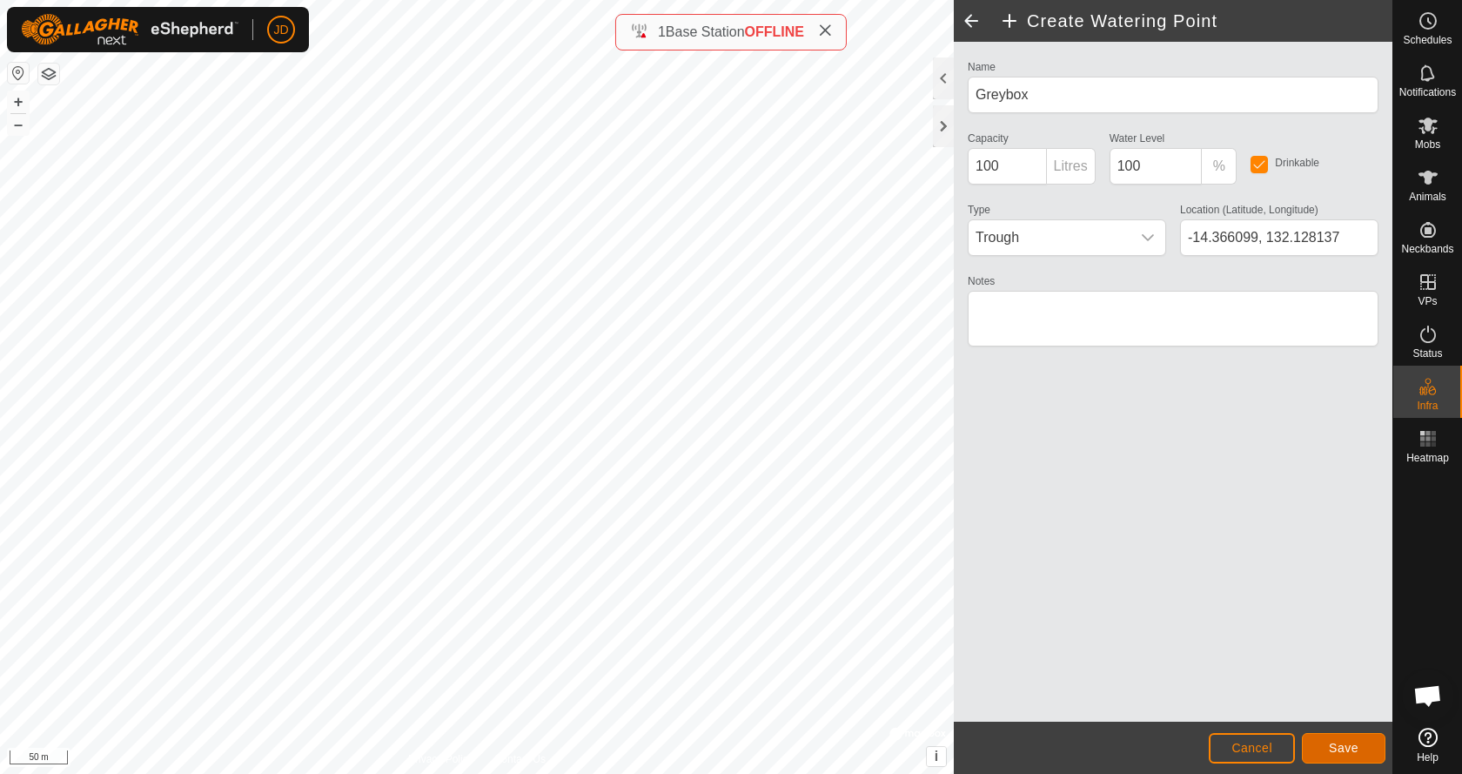
click at [1343, 749] on span "Save" at bounding box center [1344, 747] width 30 height 14
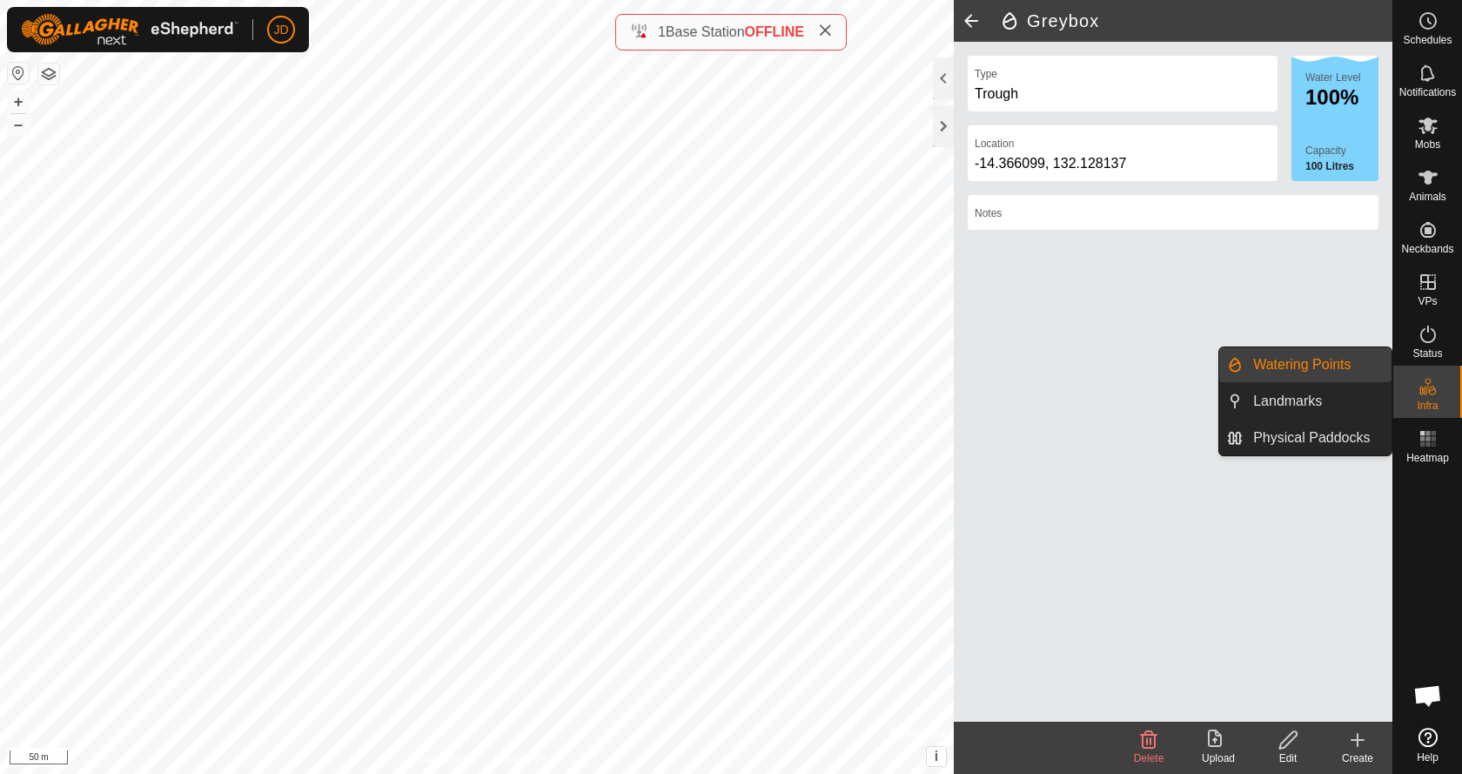
click at [1421, 391] on icon at bounding box center [1427, 386] width 21 height 21
click at [1317, 438] on link "Physical Paddocks" at bounding box center [1317, 437] width 149 height 35
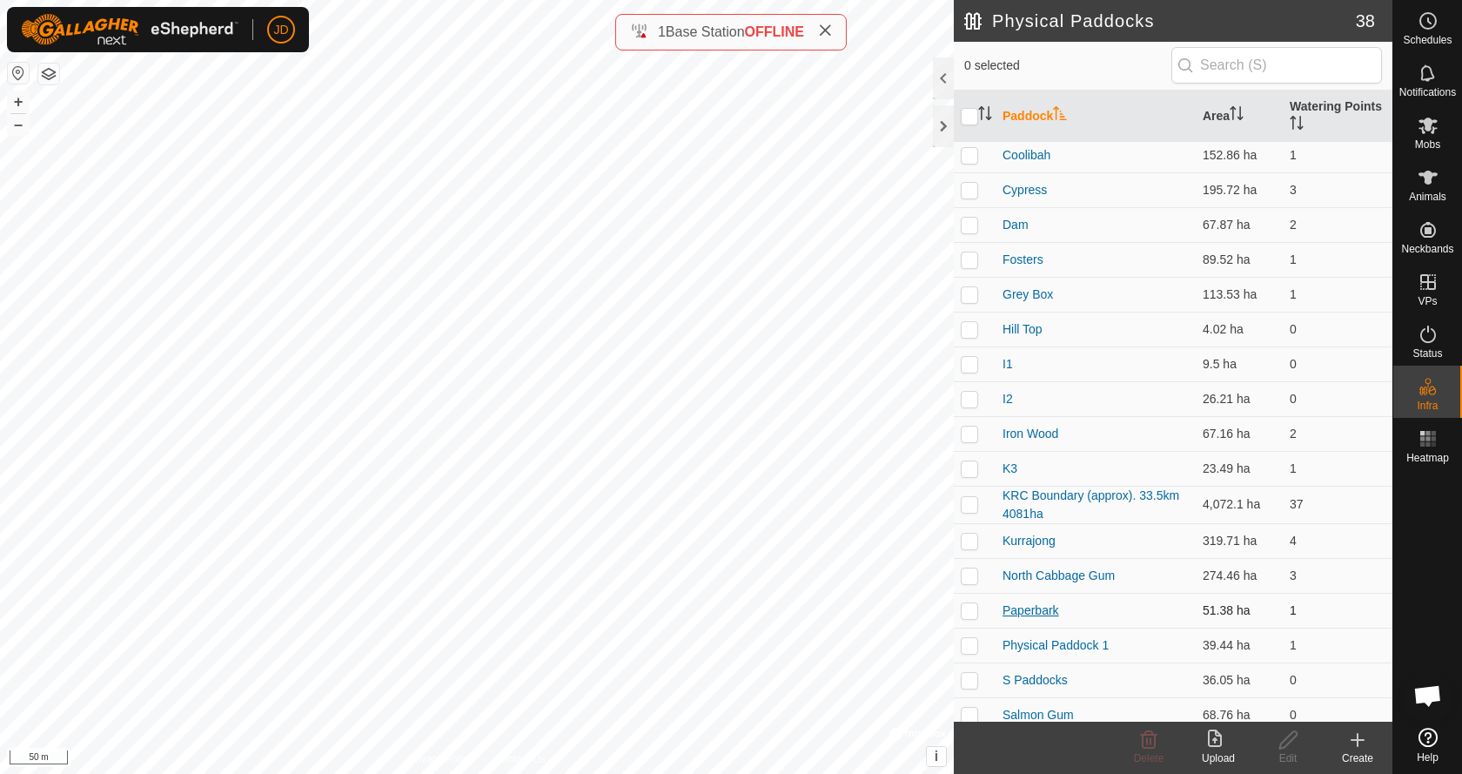
scroll to position [348, 0]
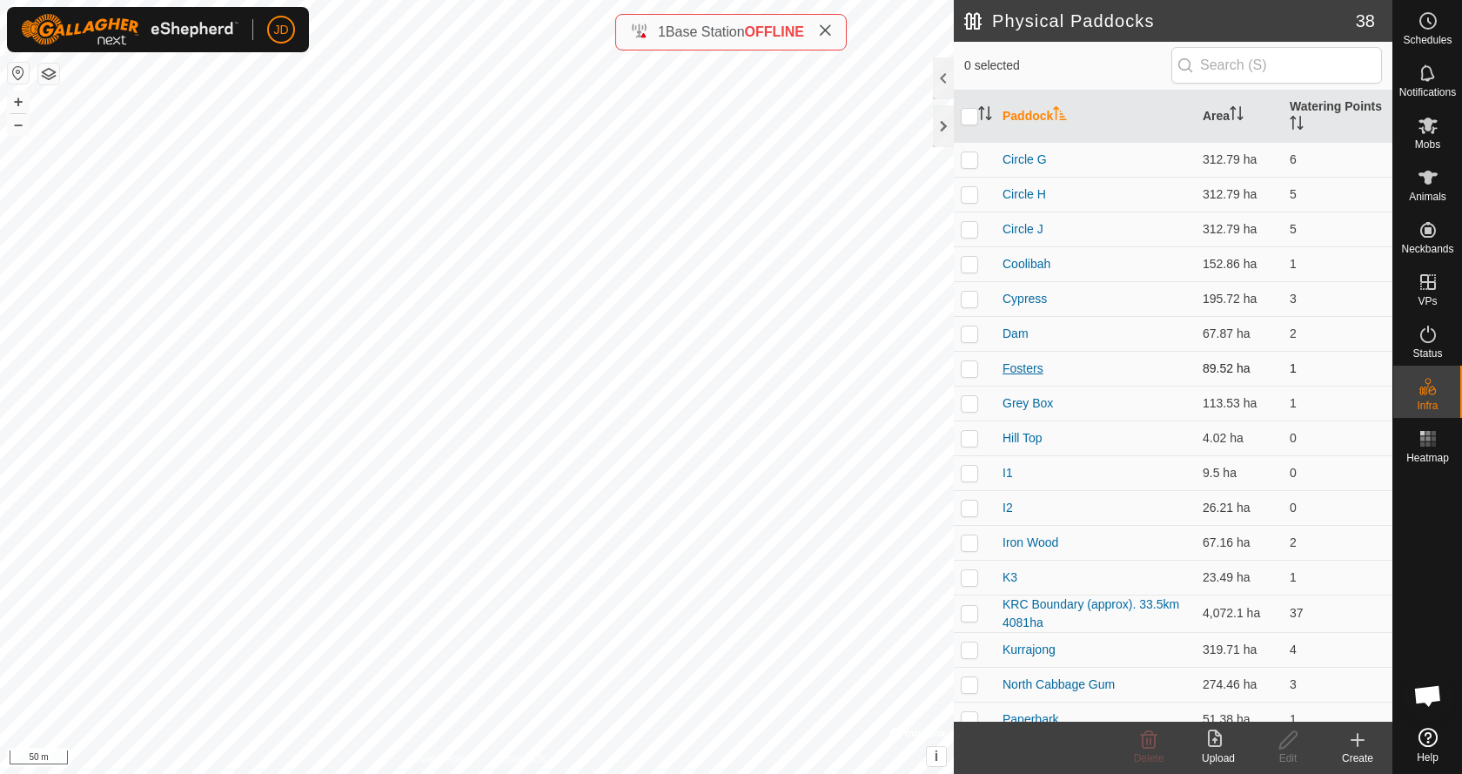
click at [1023, 370] on link "Fosters" at bounding box center [1022, 368] width 41 height 14
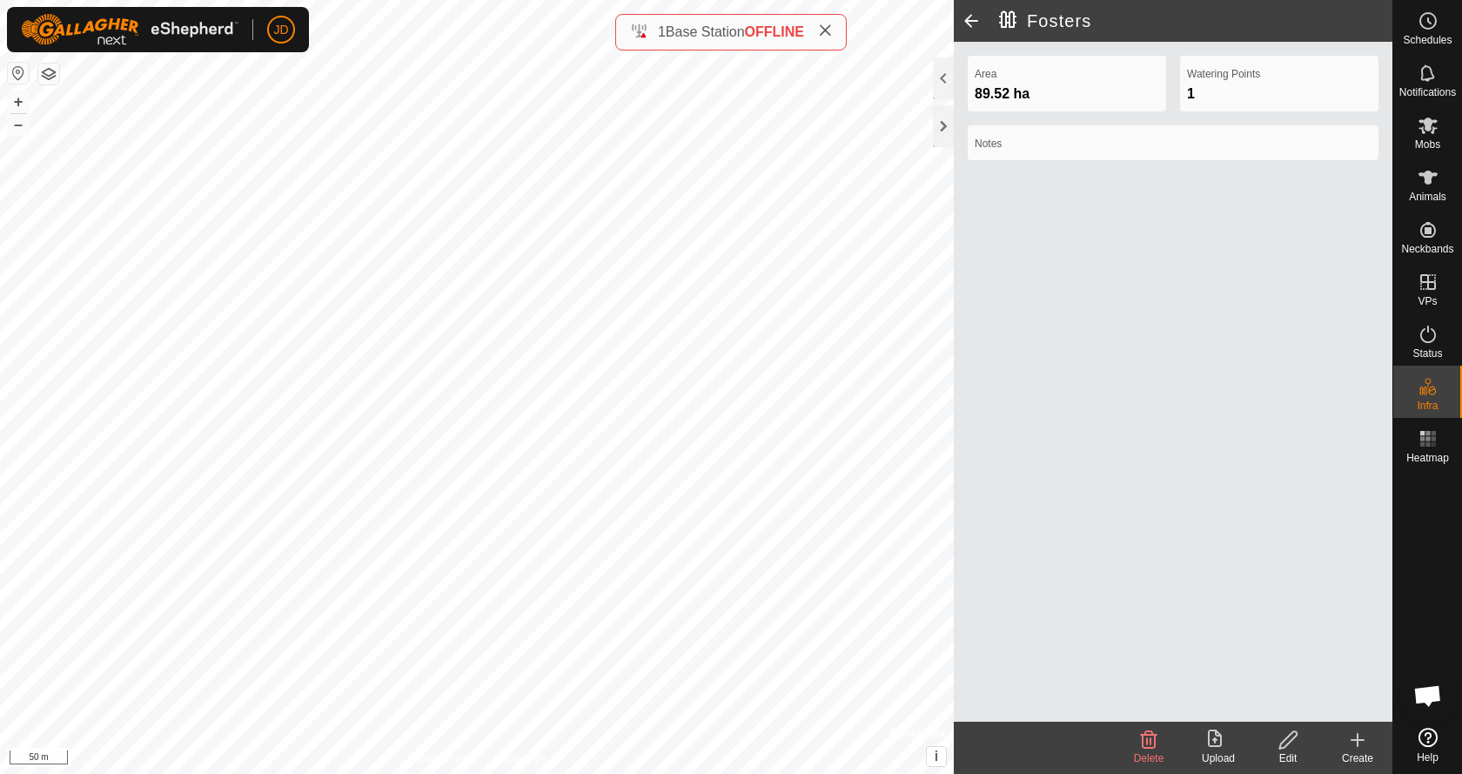
click at [1287, 742] on icon at bounding box center [1288, 739] width 22 height 21
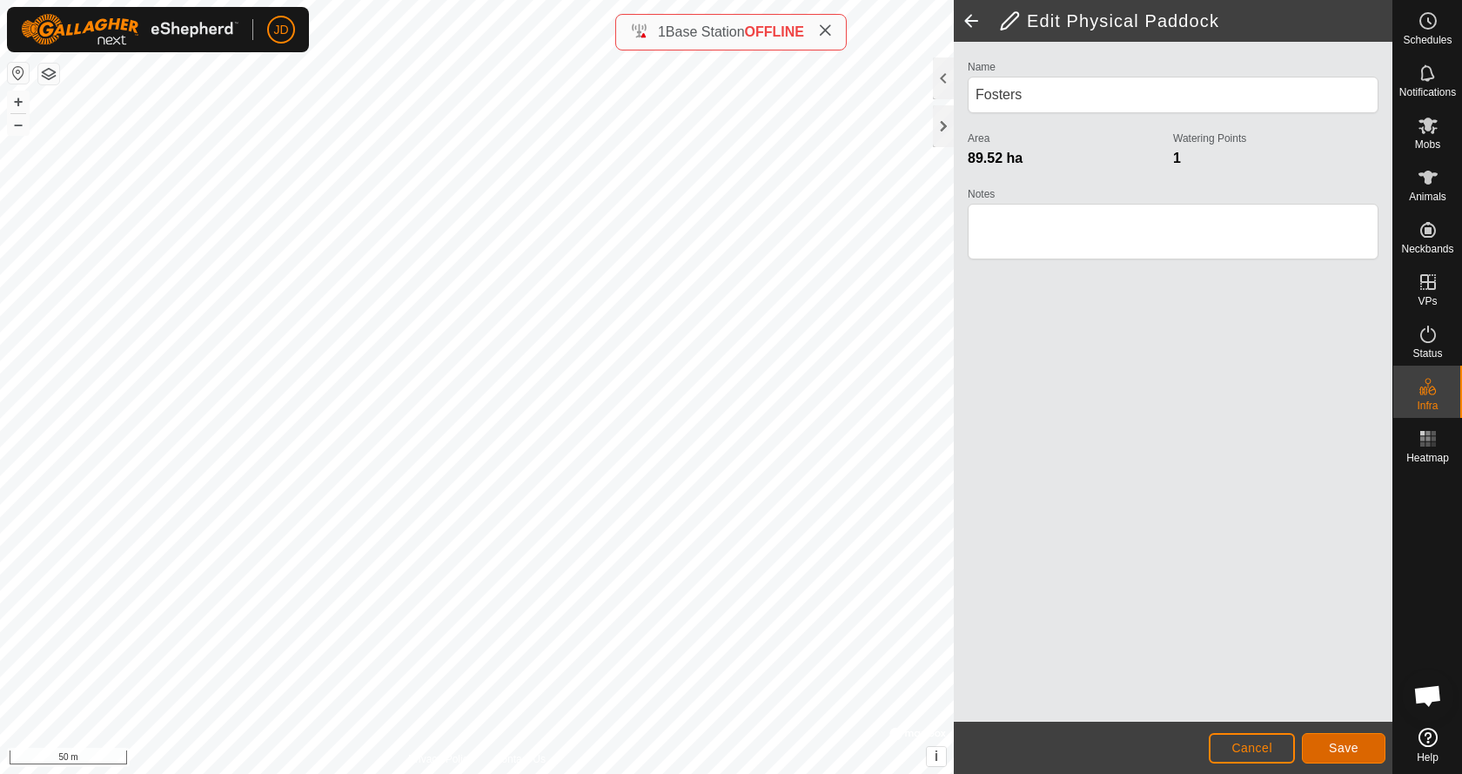
click at [1344, 745] on span "Save" at bounding box center [1344, 747] width 30 height 14
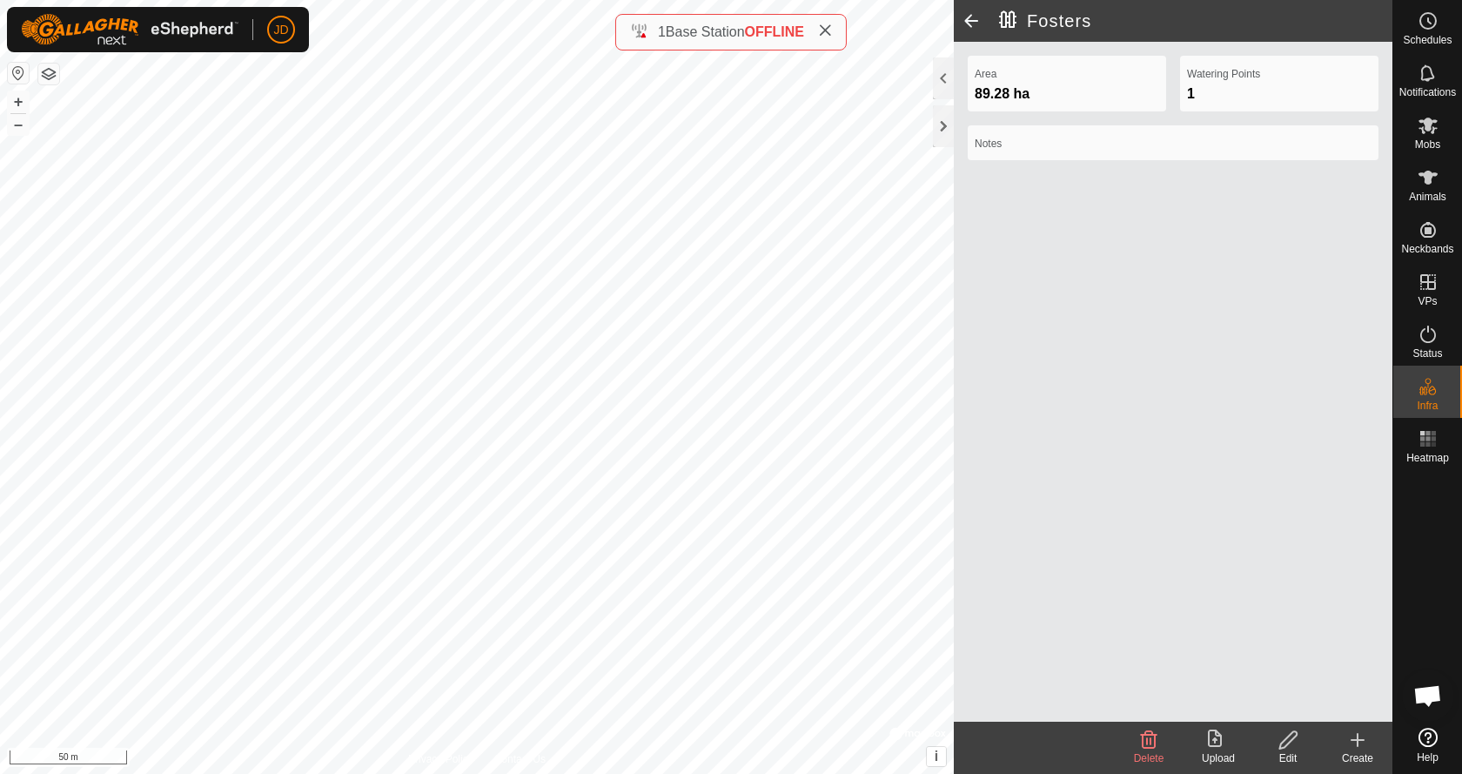
click at [968, 19] on span at bounding box center [971, 21] width 35 height 42
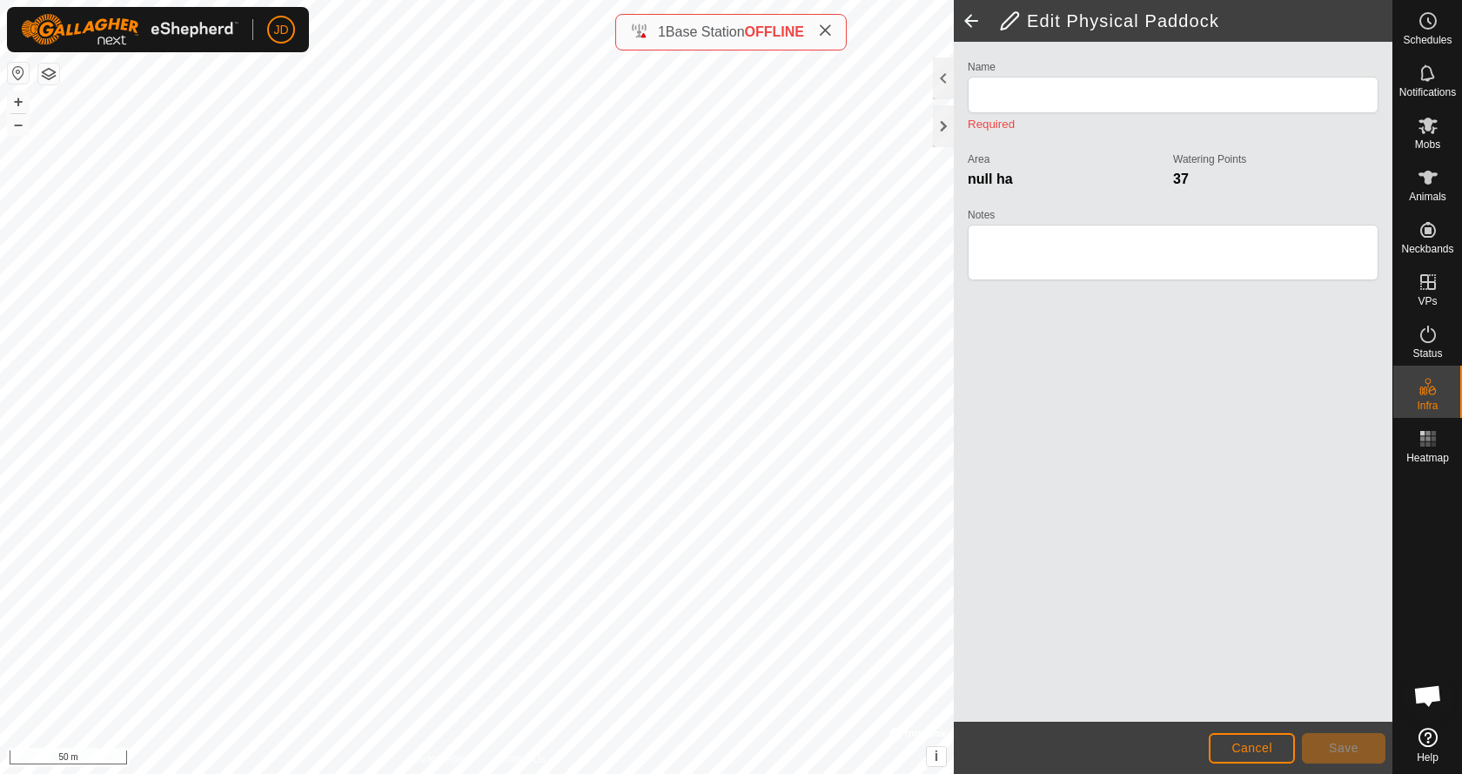
type input "Fosters"
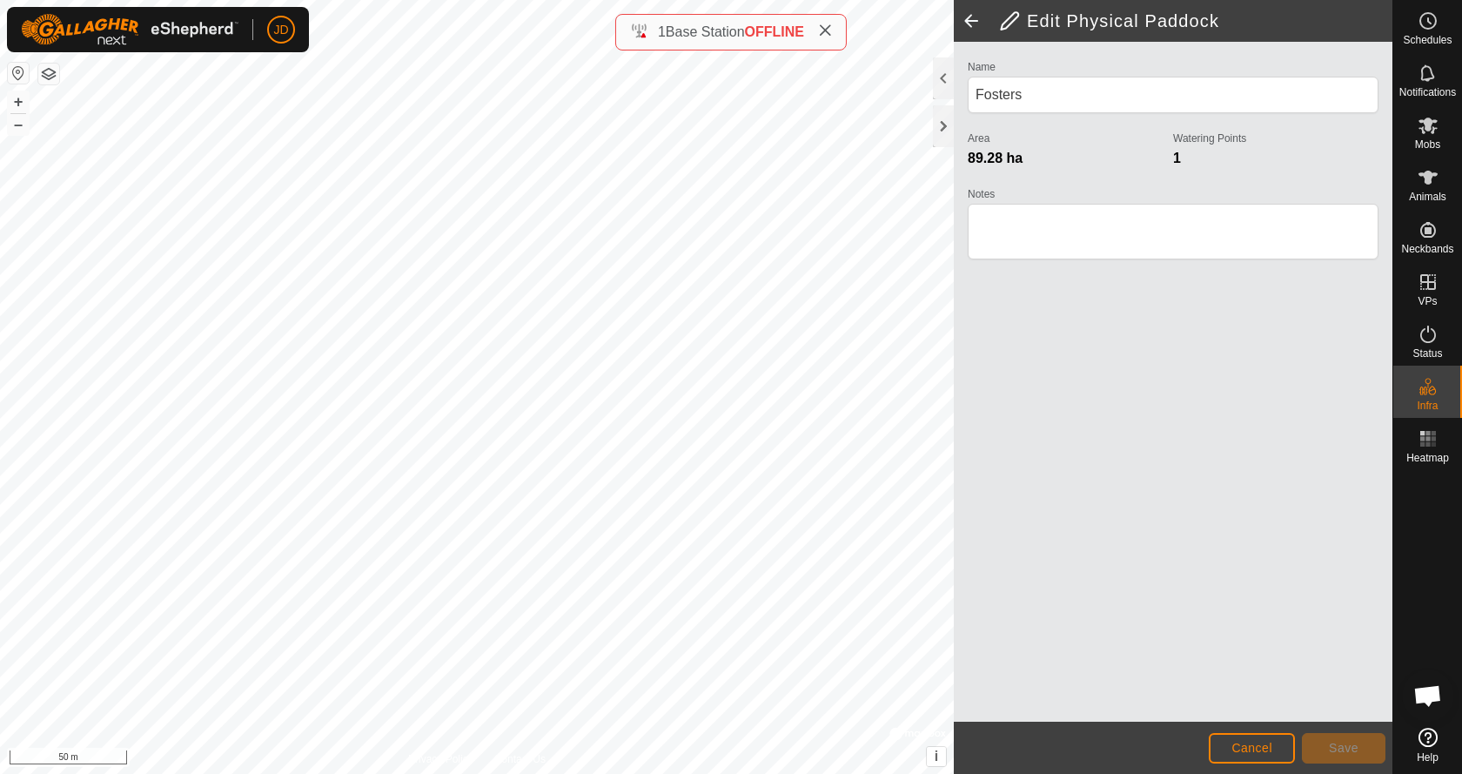
click at [968, 19] on span at bounding box center [971, 21] width 35 height 42
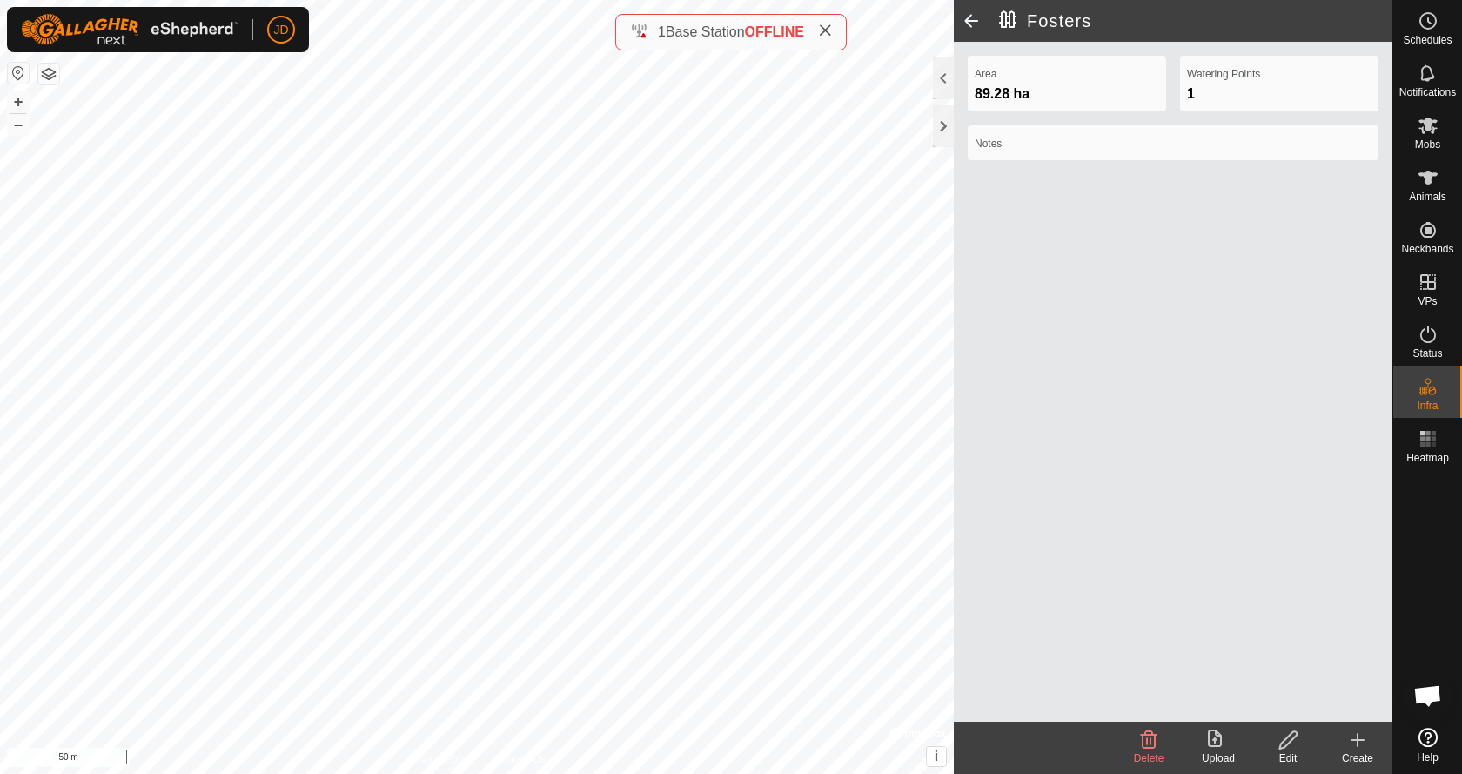
click at [968, 19] on span at bounding box center [971, 21] width 35 height 42
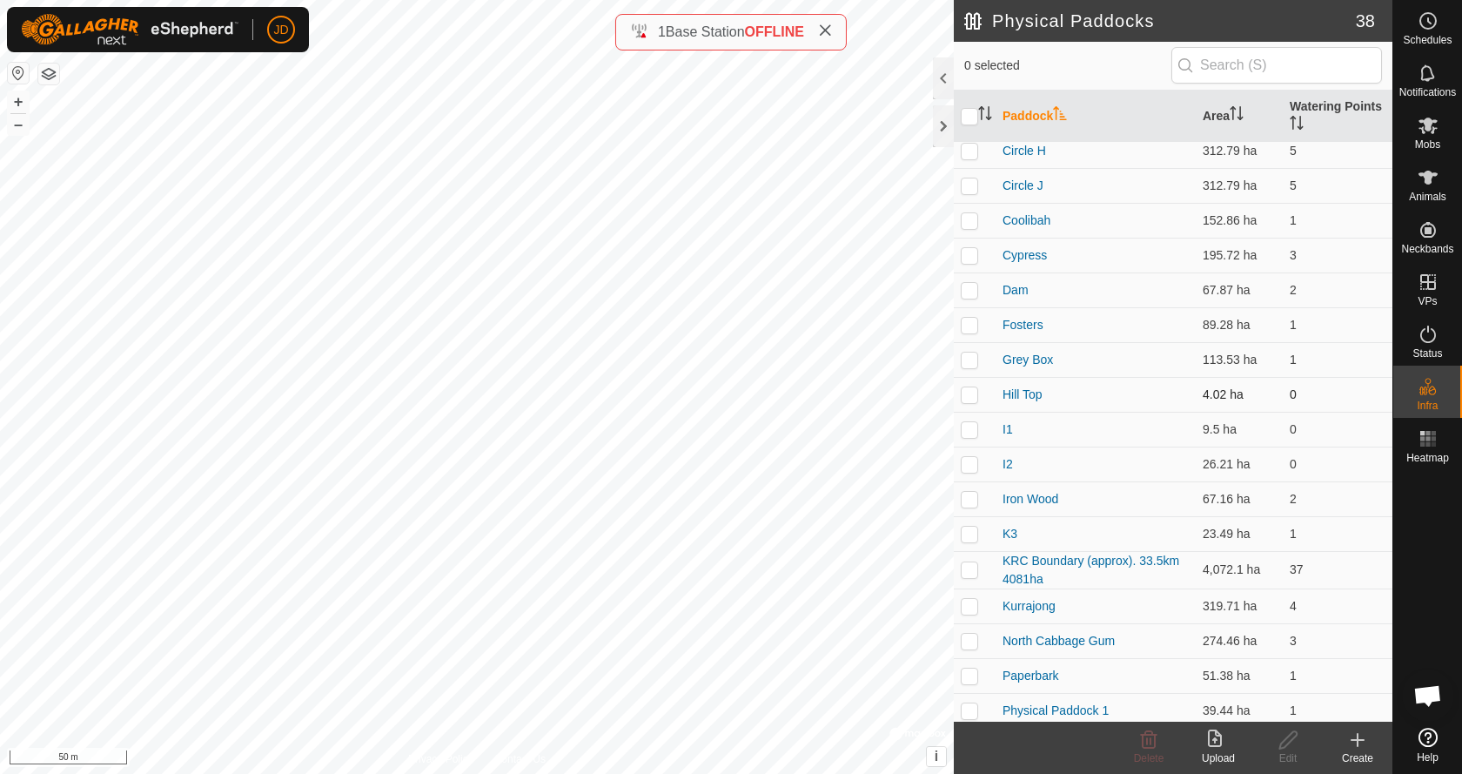
scroll to position [435, 0]
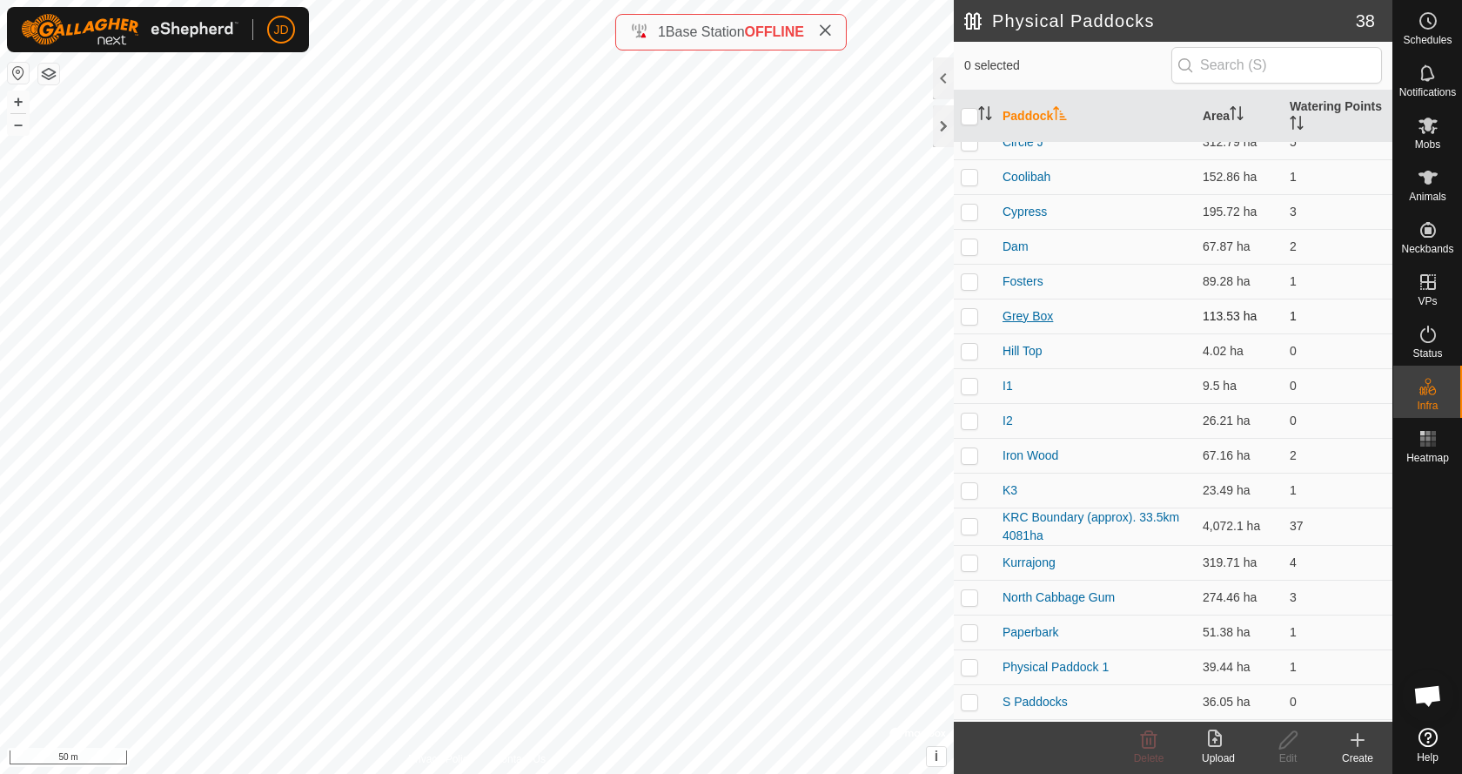
click at [1032, 318] on link "Grey Box" at bounding box center [1027, 316] width 50 height 14
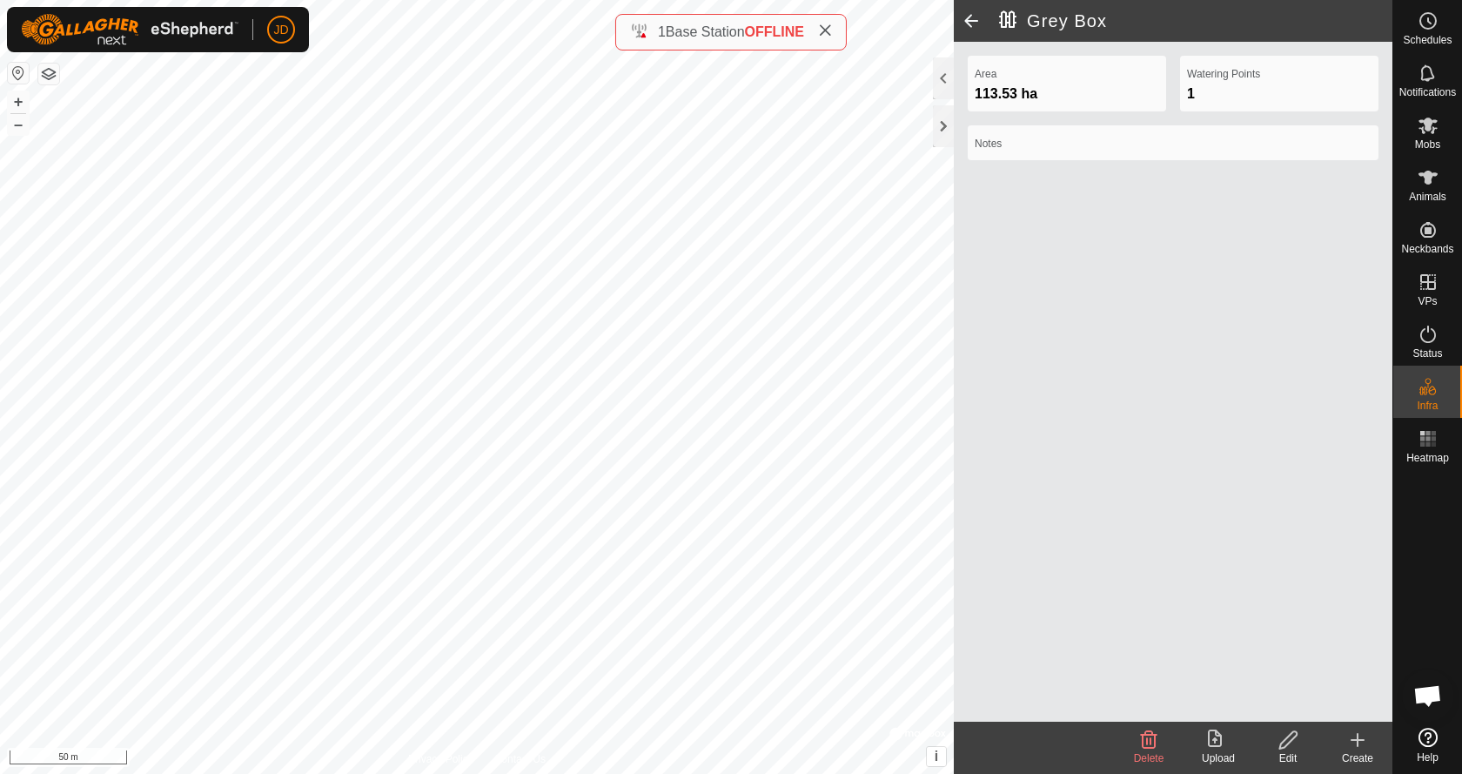
click at [1289, 748] on icon at bounding box center [1288, 739] width 22 height 21
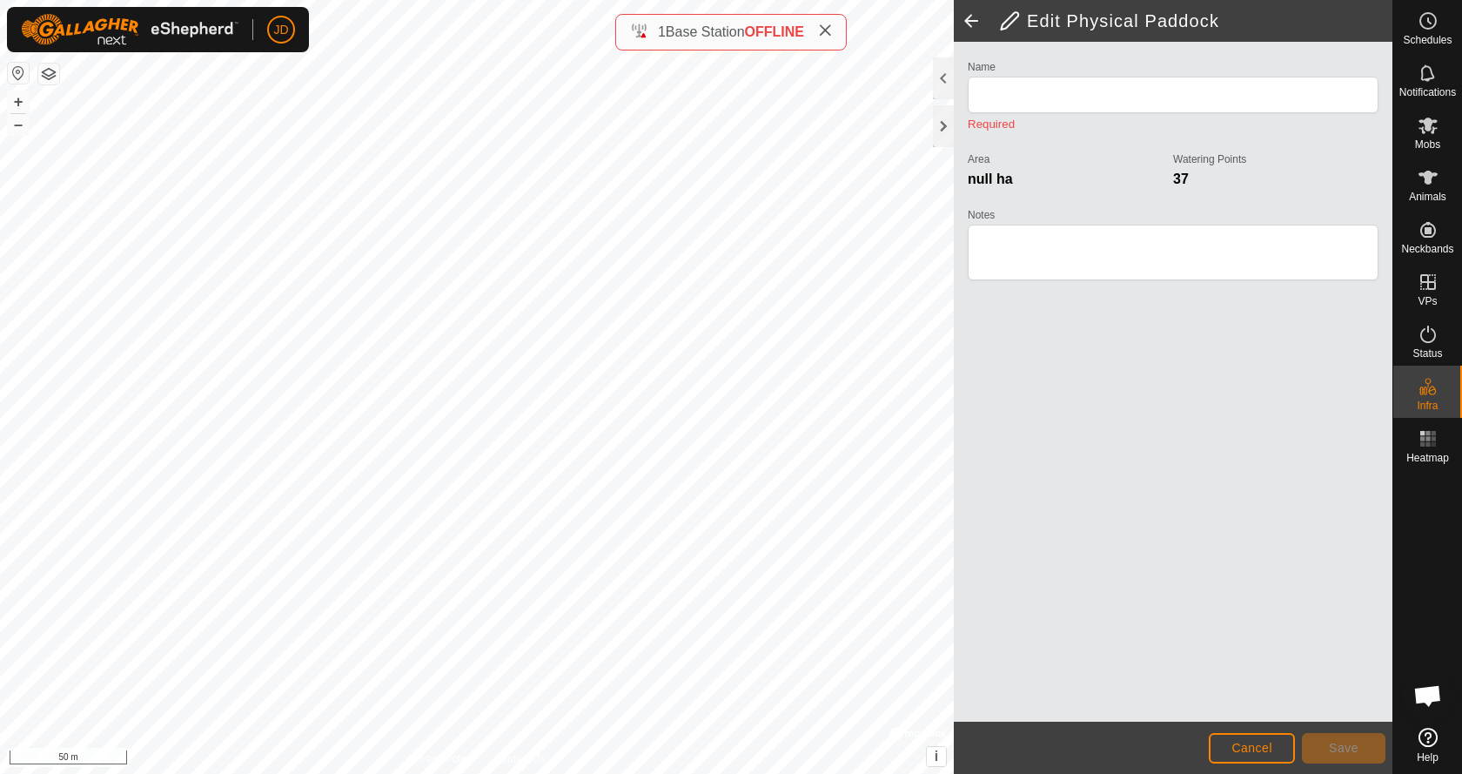
type input "Grey Box"
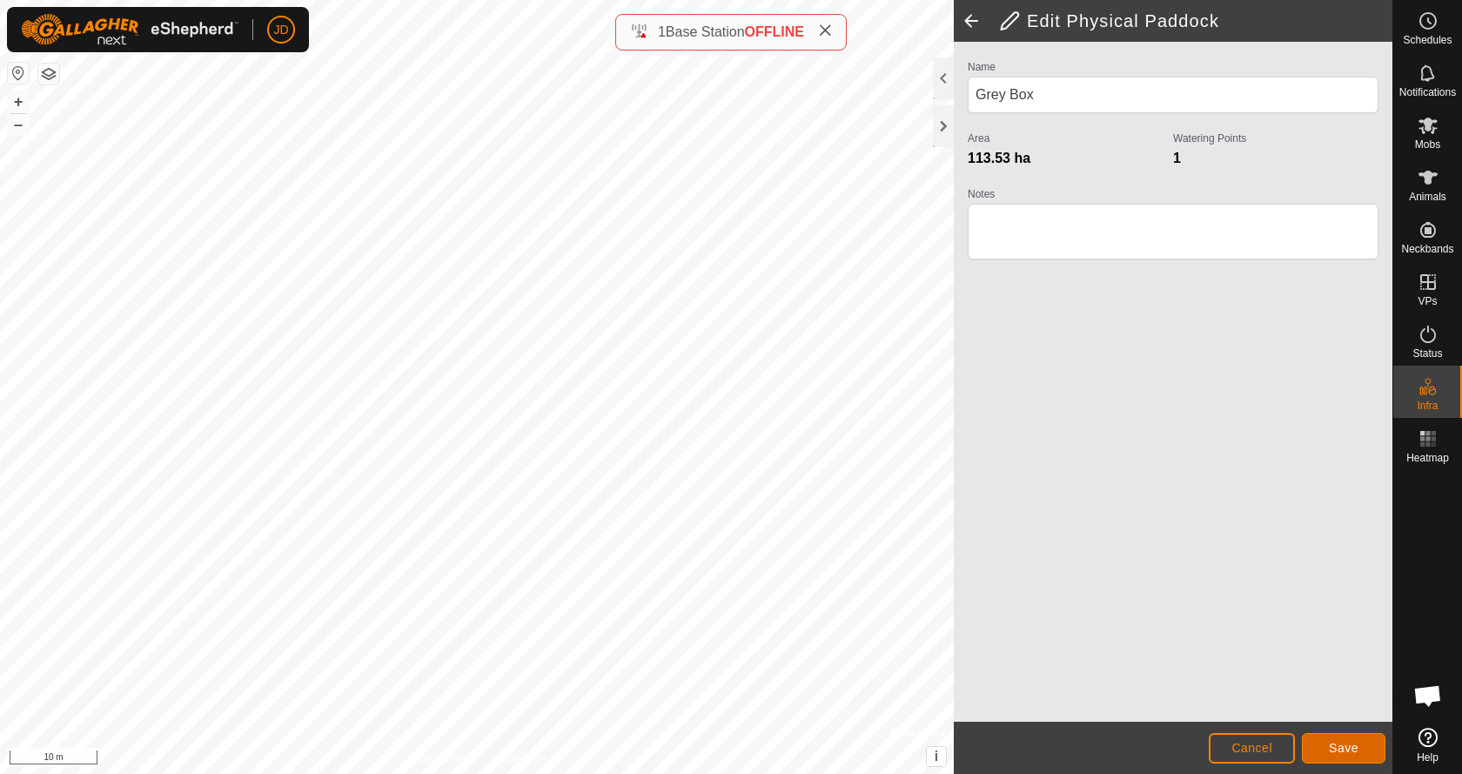
click at [1358, 747] on button "Save" at bounding box center [1344, 748] width 84 height 30
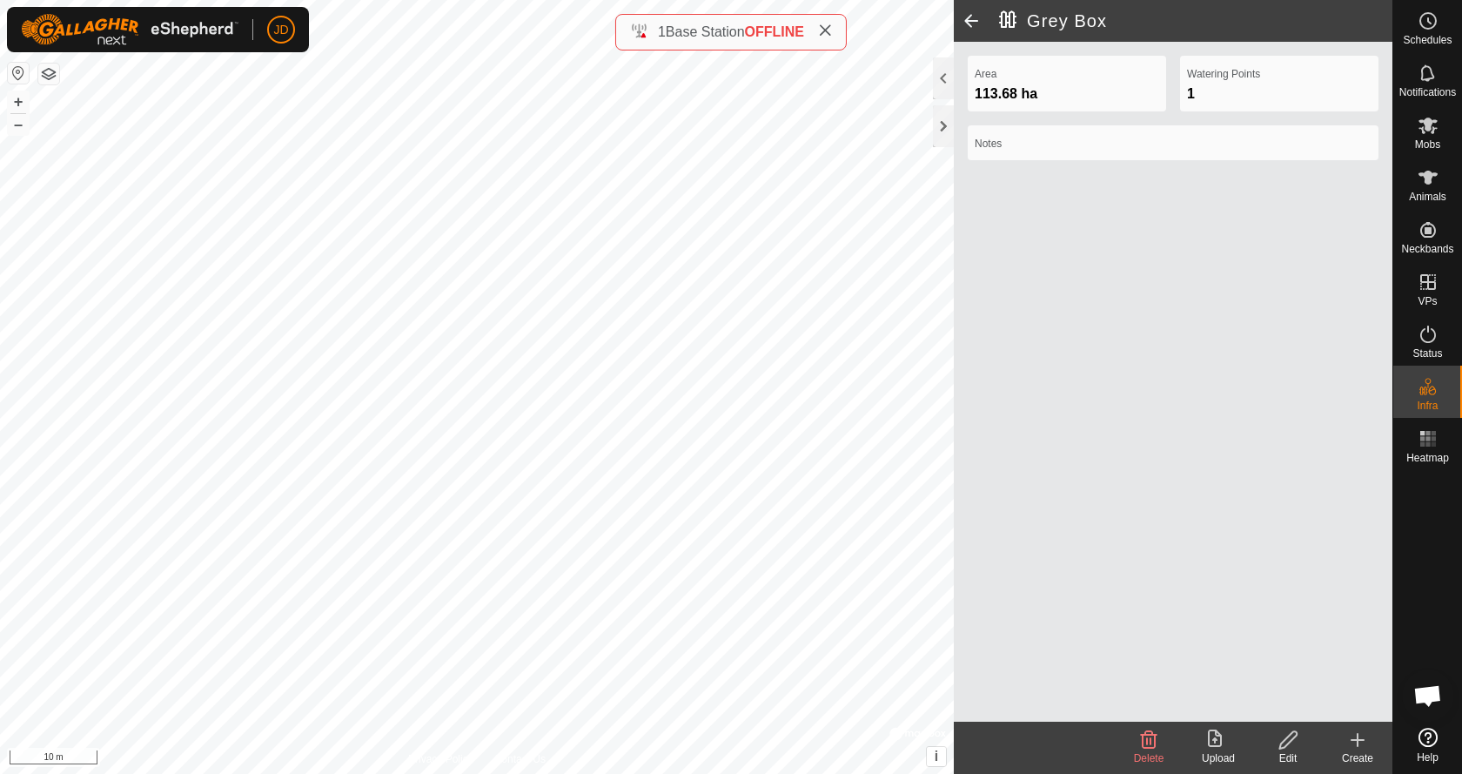
click at [966, 17] on span at bounding box center [971, 21] width 35 height 42
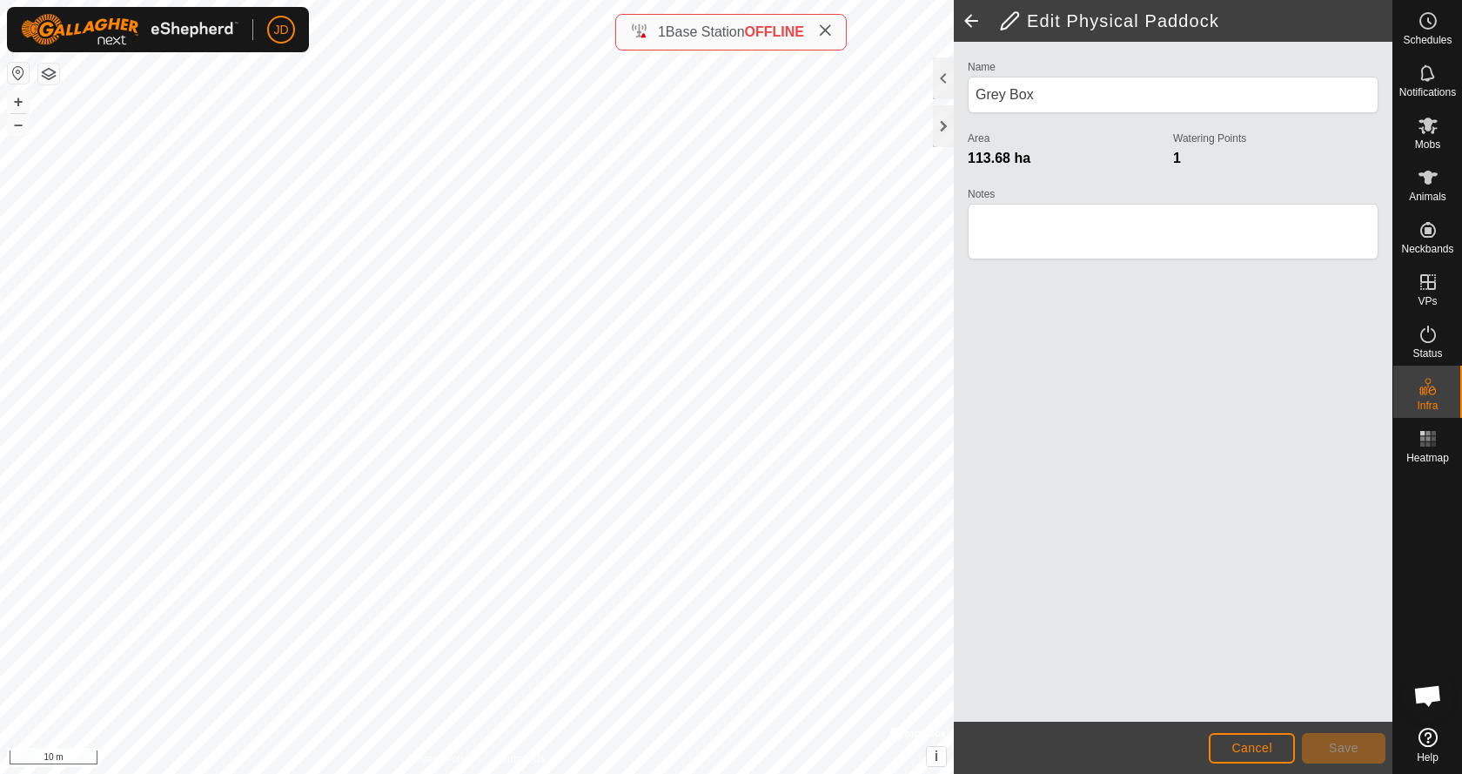
click at [966, 17] on span at bounding box center [971, 21] width 35 height 42
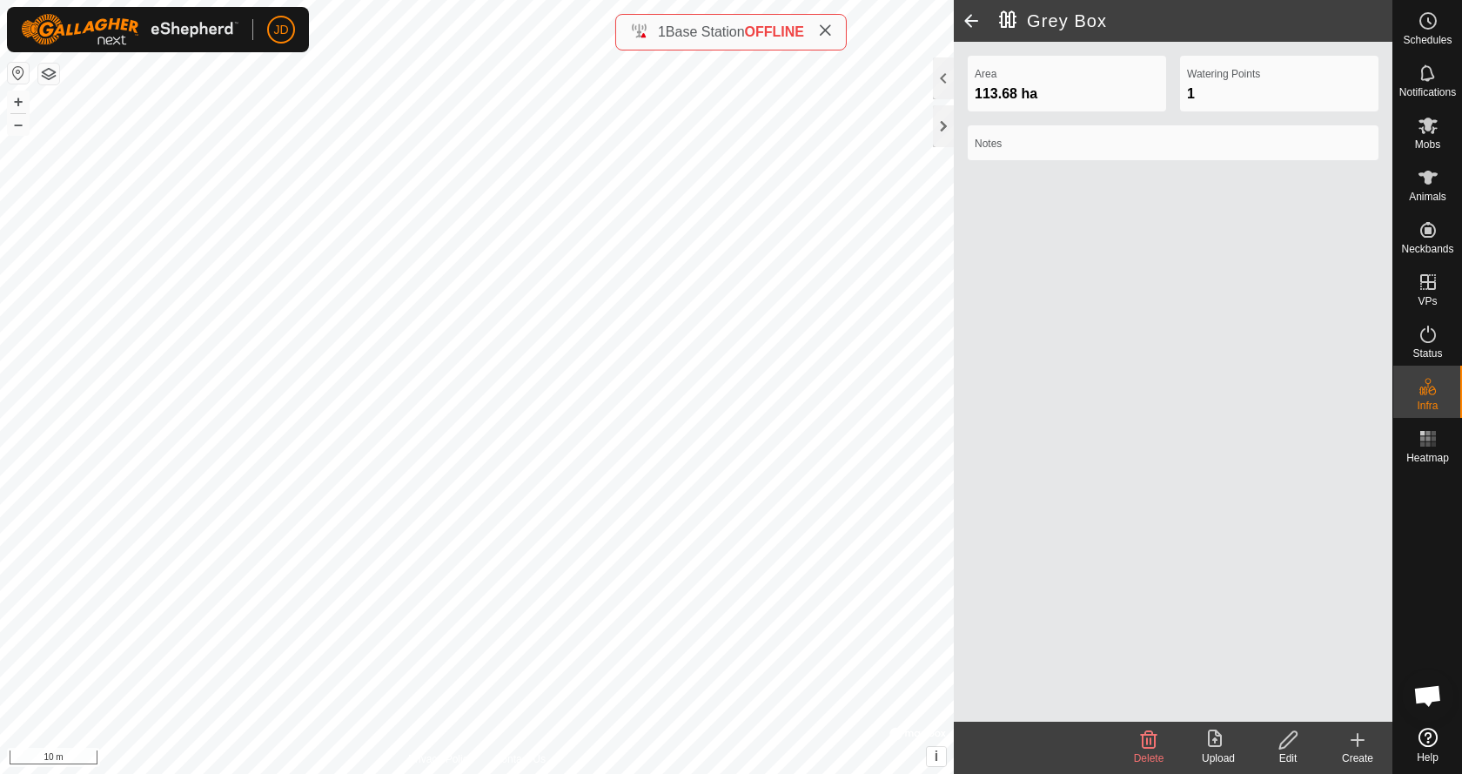
click at [966, 17] on span at bounding box center [971, 21] width 35 height 42
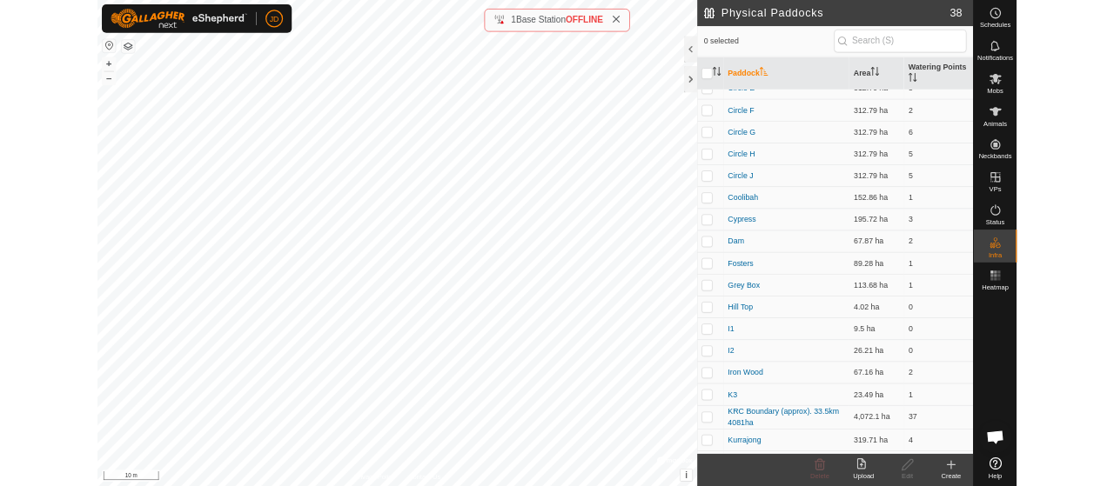
scroll to position [348, 0]
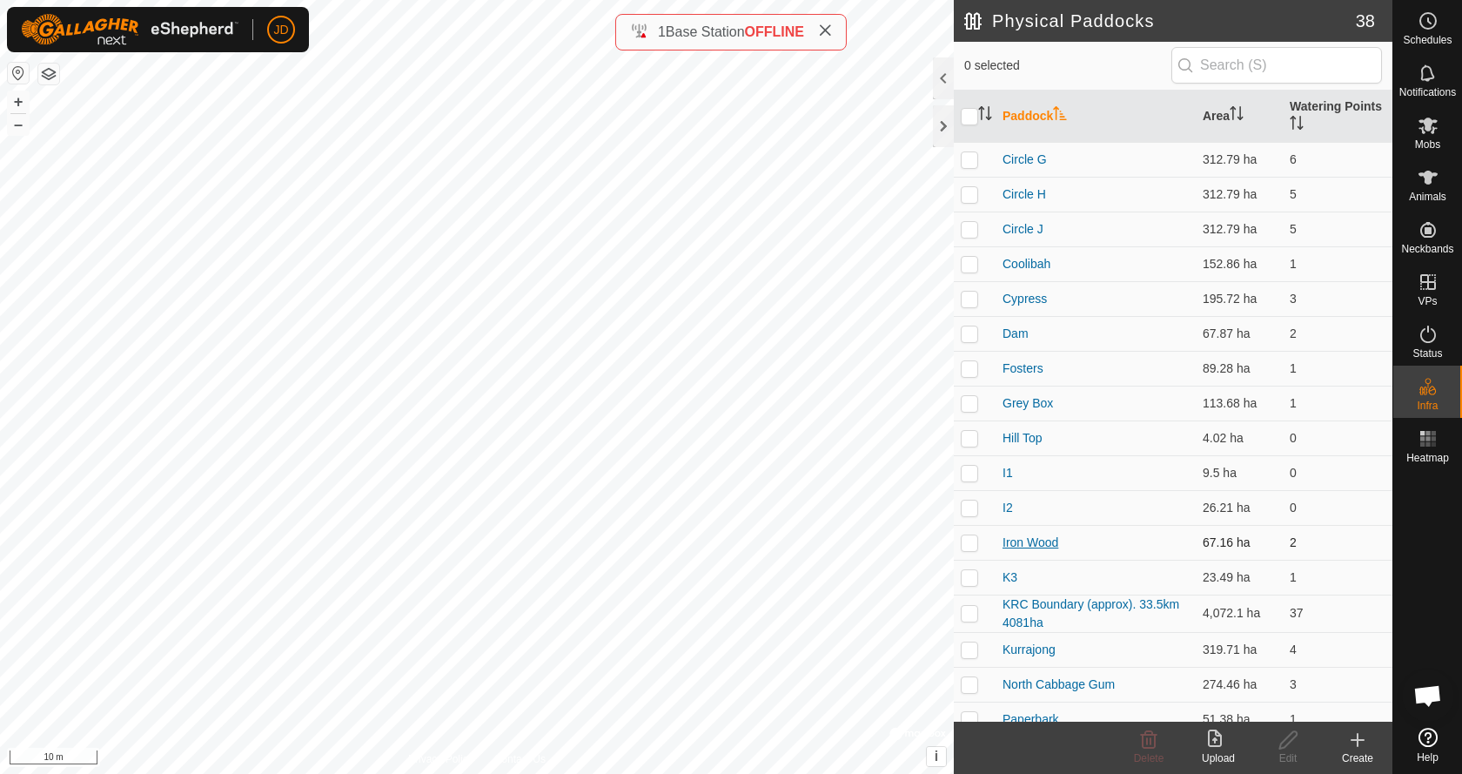
click at [1036, 541] on link "Iron Wood" at bounding box center [1030, 542] width 56 height 14
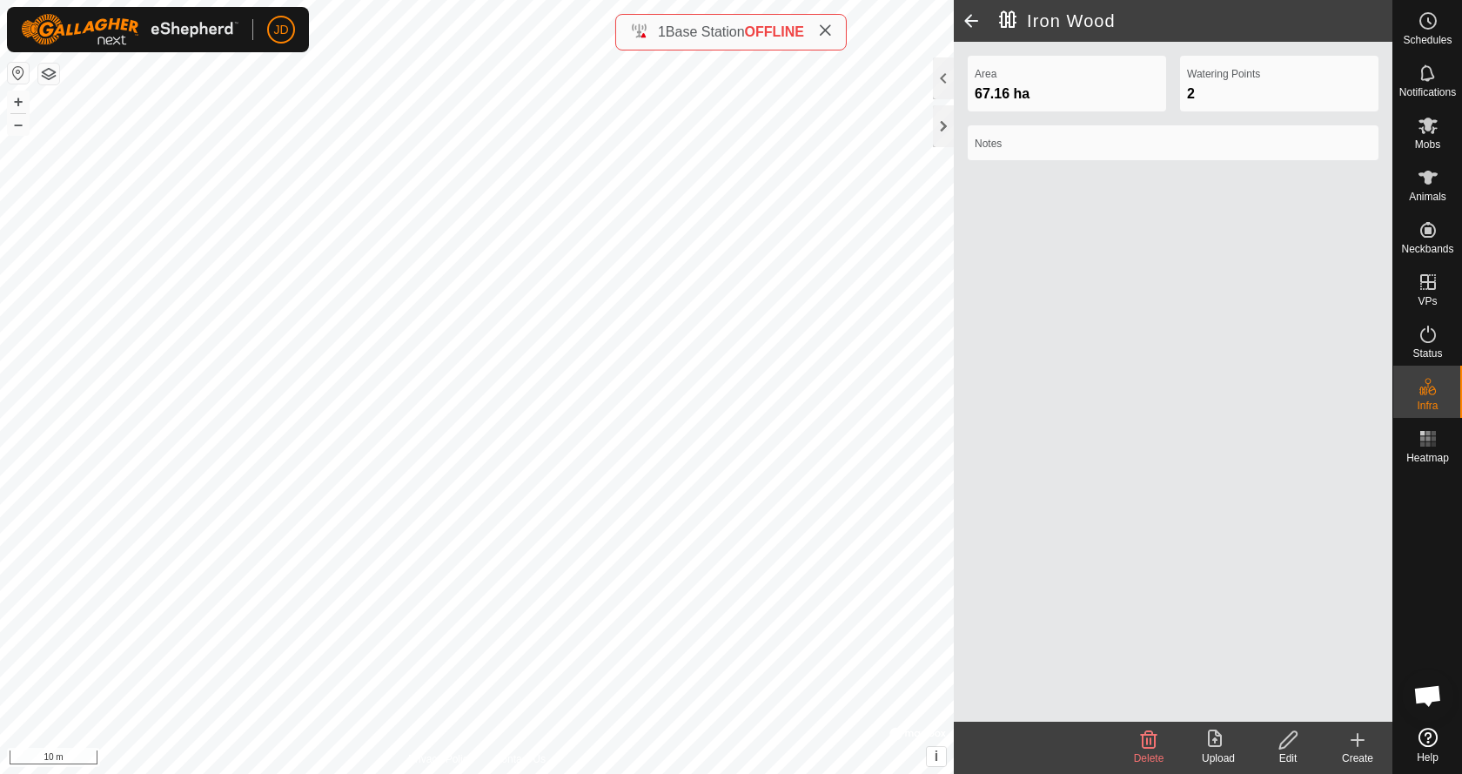
click at [1289, 742] on icon at bounding box center [1287, 739] width 17 height 17
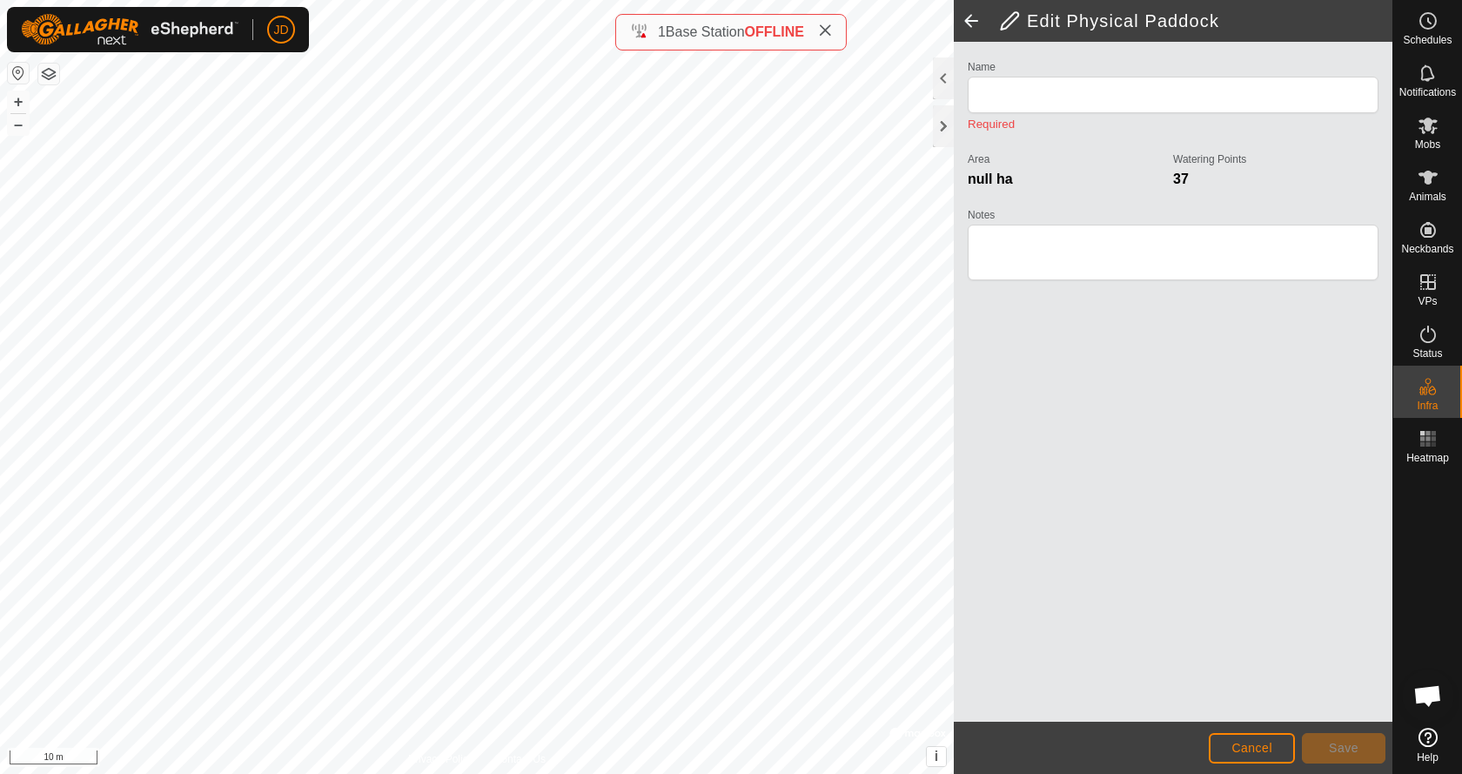
type input "Iron Wood"
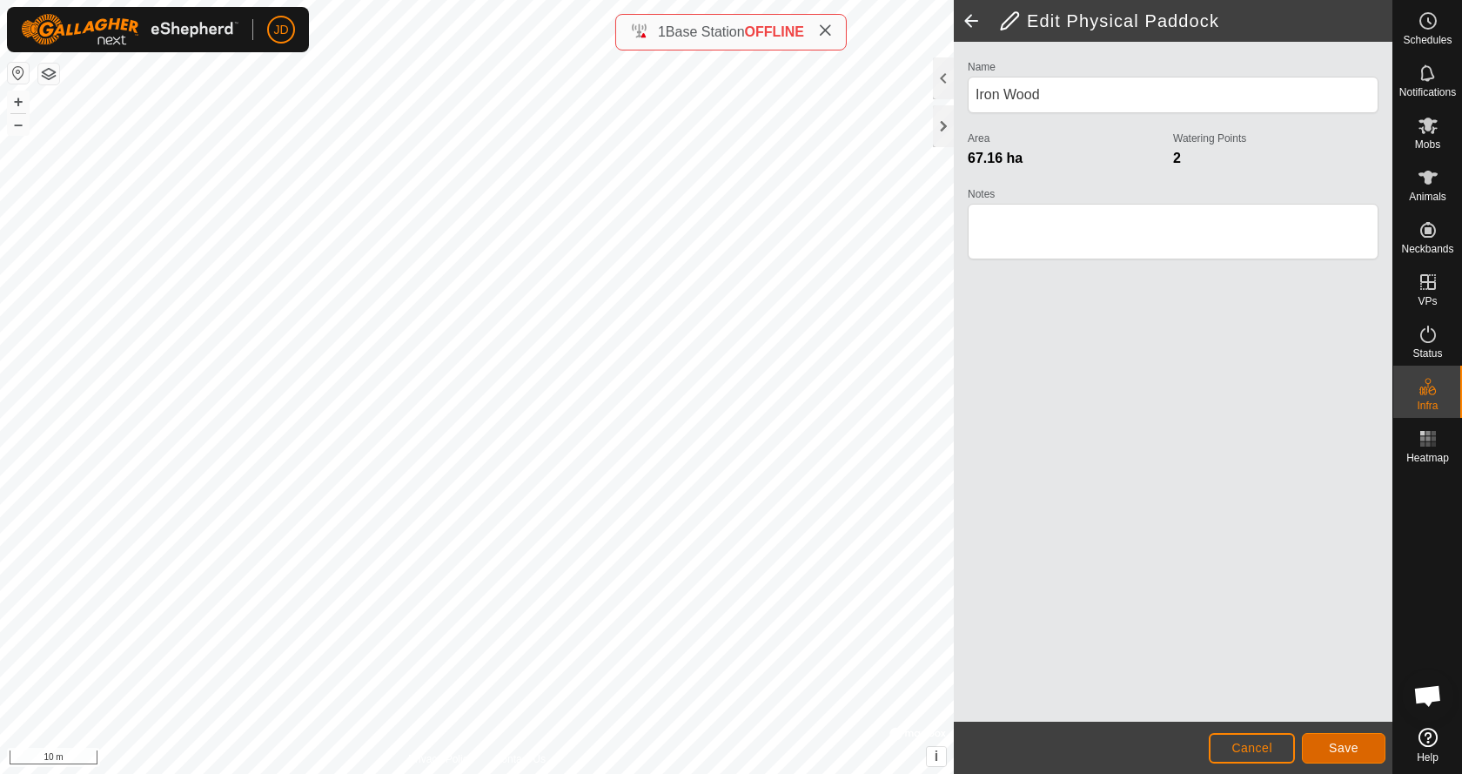
click at [1333, 744] on span "Save" at bounding box center [1344, 747] width 30 height 14
